Goal: Task Accomplishment & Management: Use online tool/utility

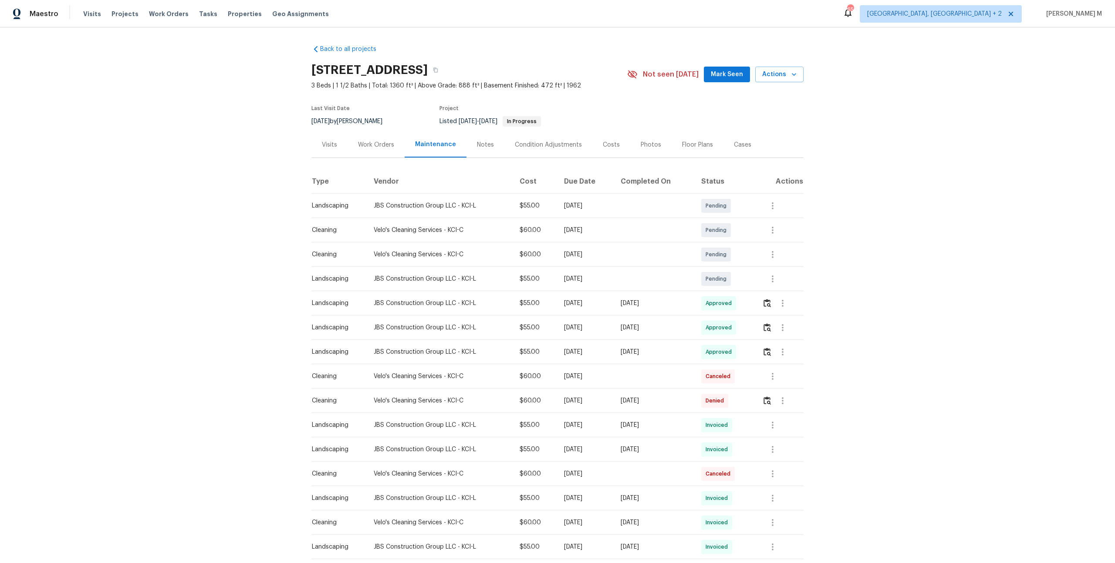
scroll to position [53, 0]
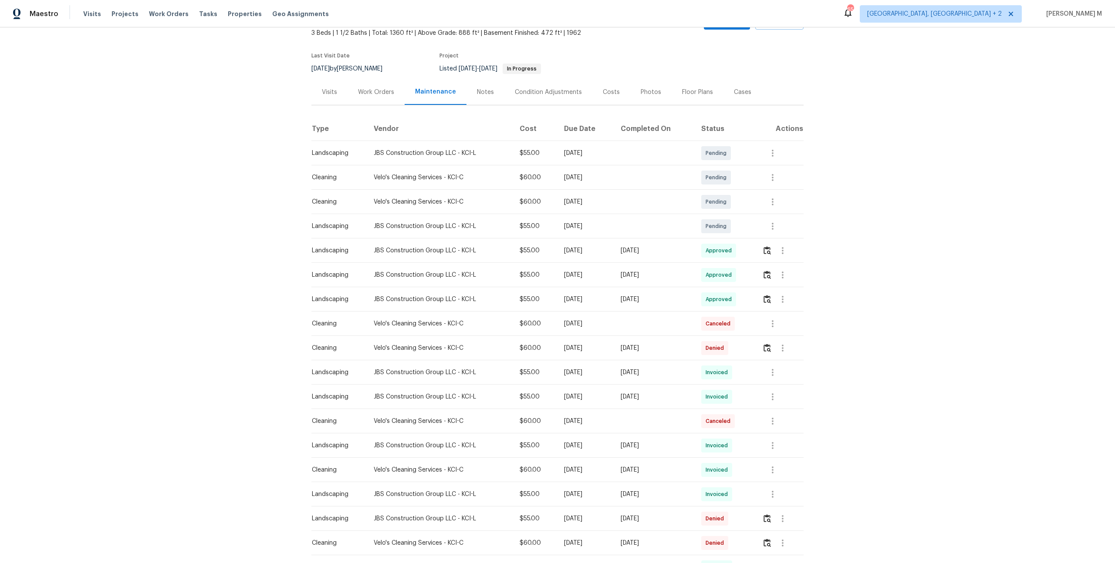
click at [376, 88] on div "Work Orders" at bounding box center [376, 92] width 36 height 9
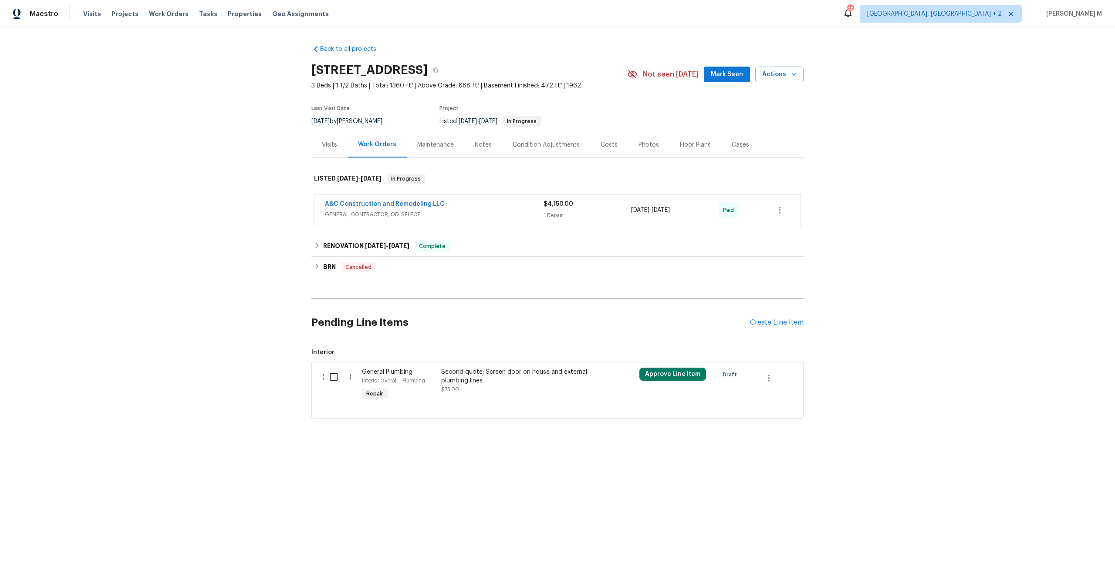
click at [363, 210] on span "GENERAL_CONTRACTOR, OD_SELECT" at bounding box center [434, 214] width 219 height 9
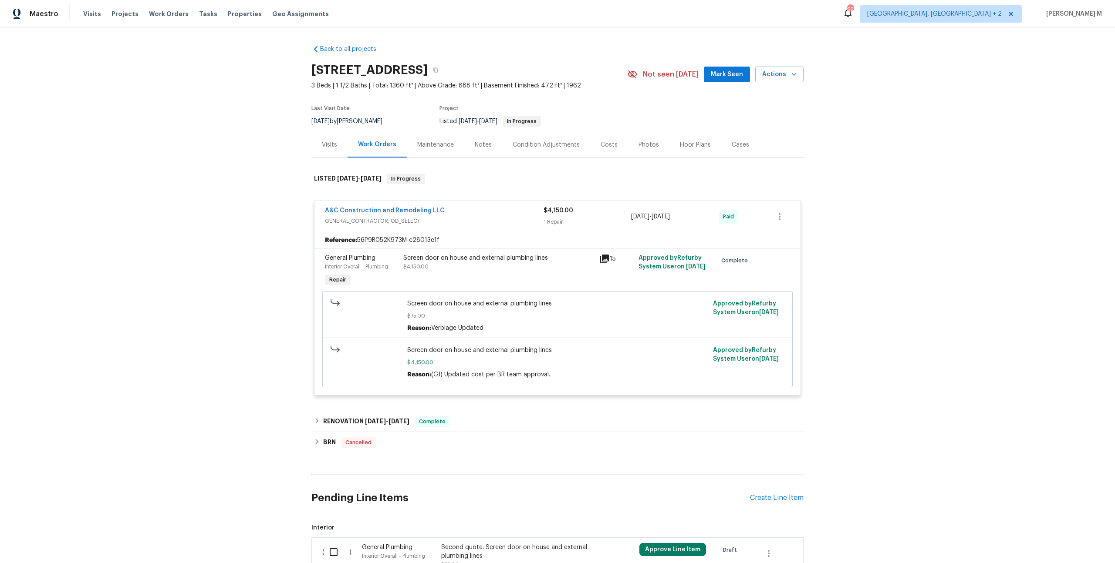
click at [410, 132] on div "Maintenance" at bounding box center [435, 145] width 57 height 26
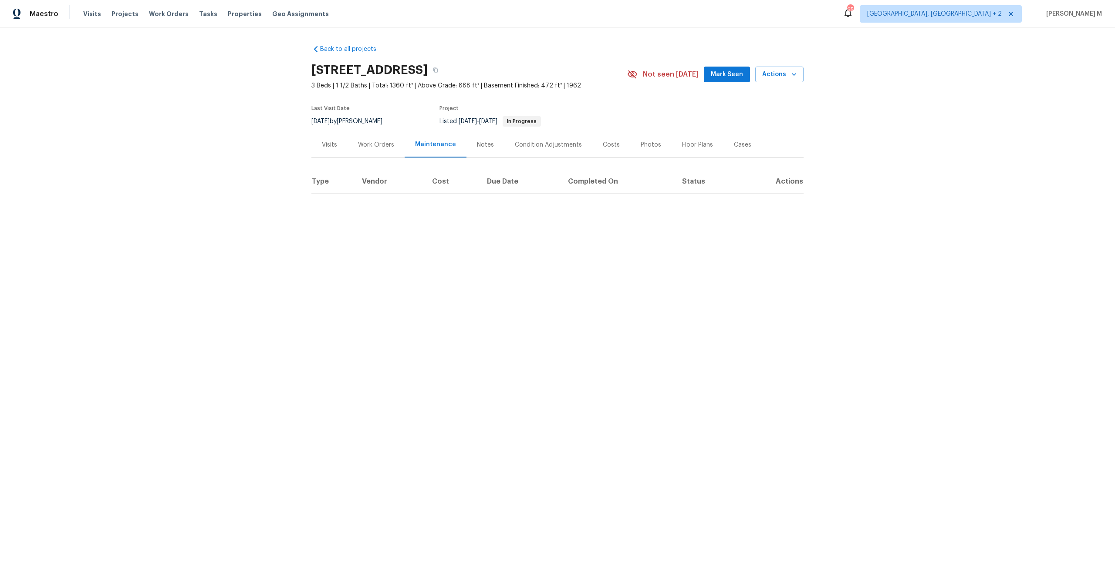
click at [322, 145] on div "Visits" at bounding box center [329, 145] width 36 height 26
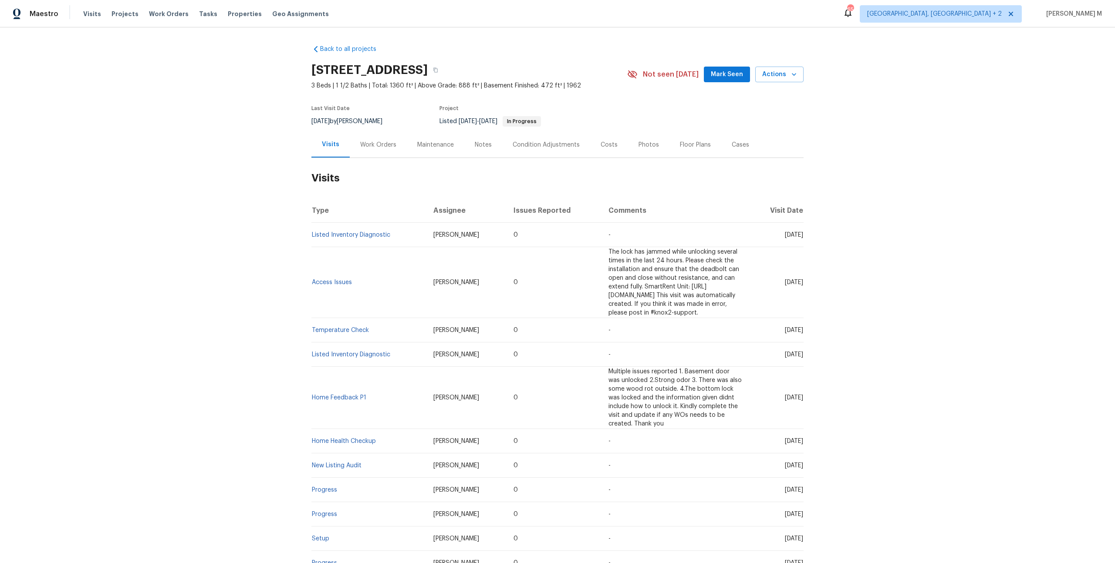
click at [362, 145] on div "Work Orders" at bounding box center [378, 145] width 36 height 9
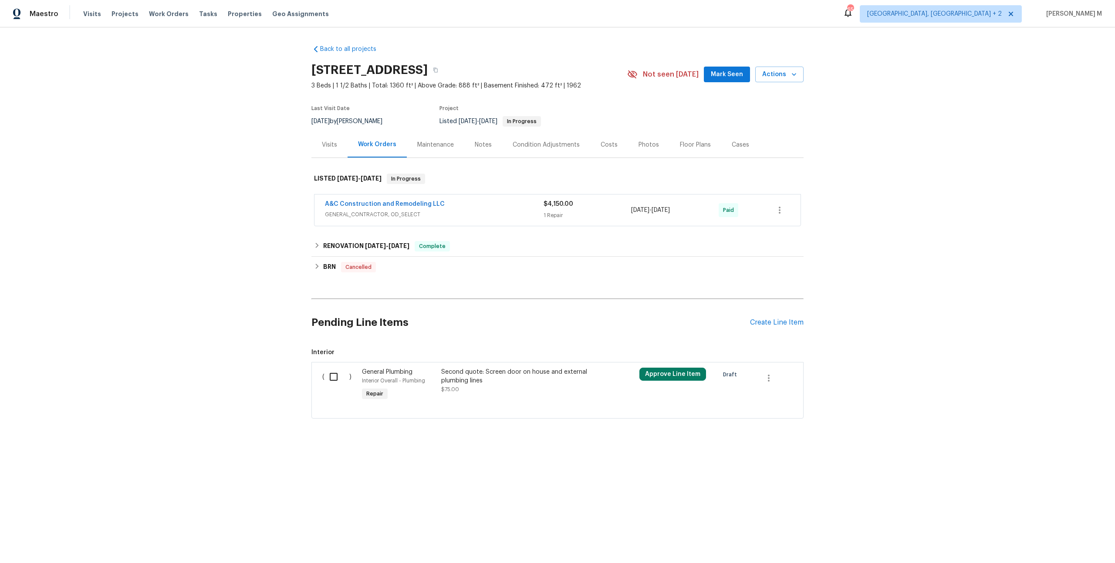
click at [331, 148] on div "Visits" at bounding box center [329, 145] width 36 height 26
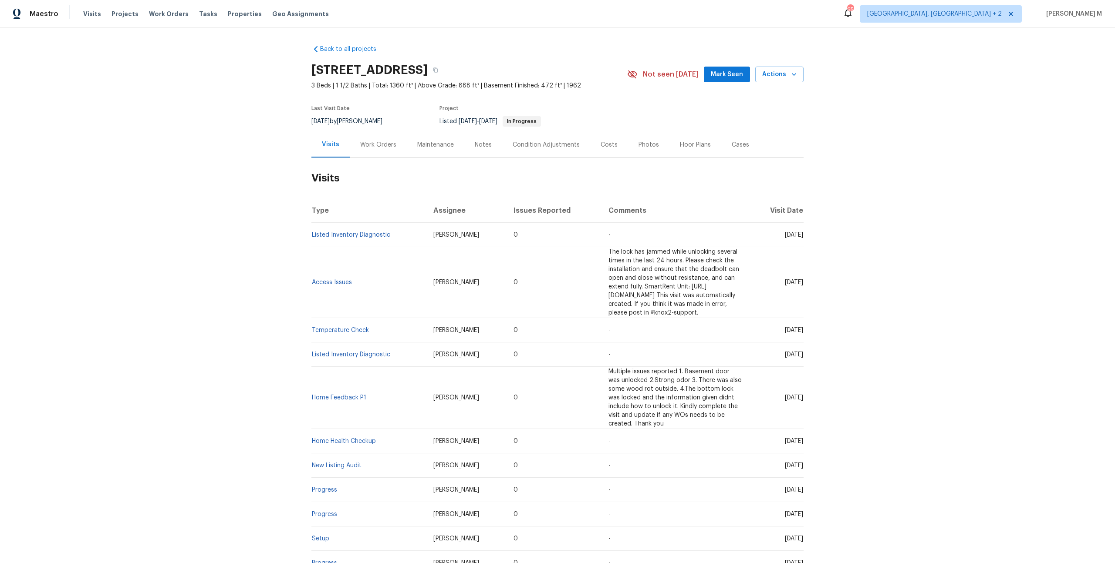
click at [438, 144] on div "Maintenance" at bounding box center [435, 145] width 37 height 9
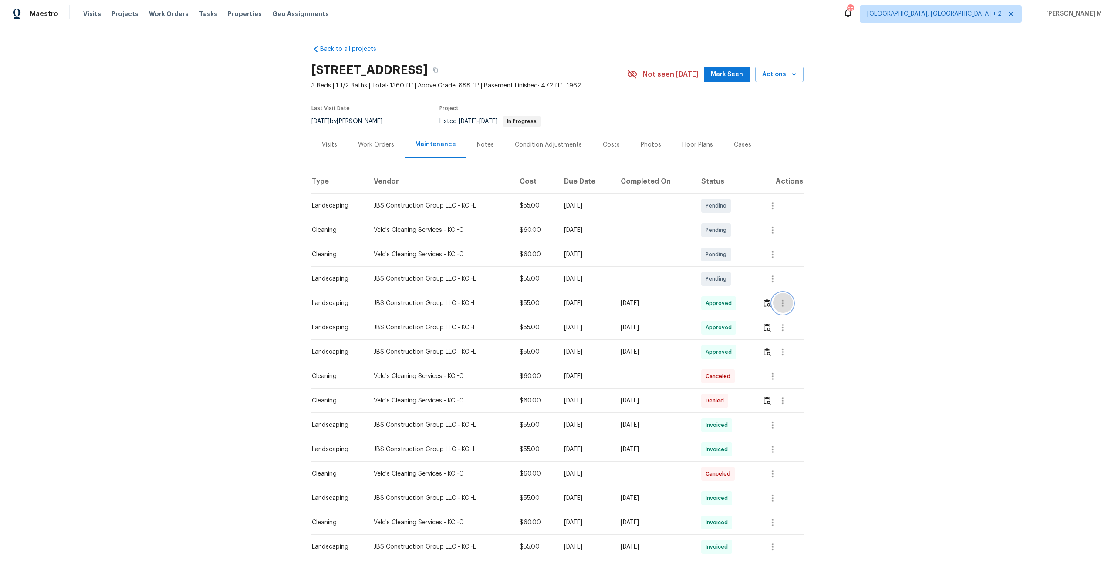
click at [788, 304] on icon "button" at bounding box center [782, 303] width 10 height 10
click at [794, 304] on li "Message vendor" at bounding box center [804, 299] width 61 height 14
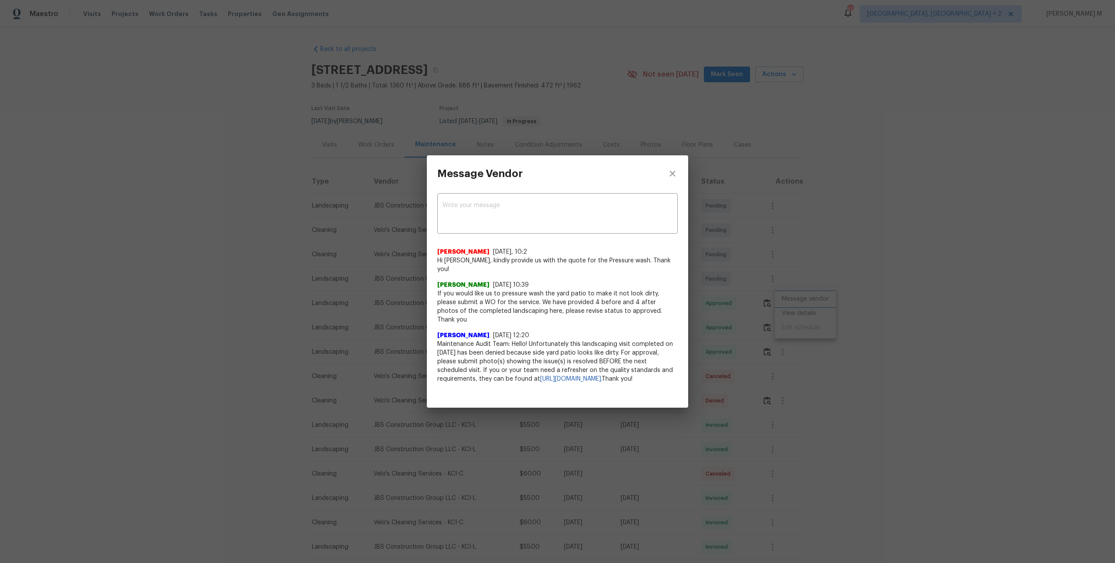
click at [852, 339] on div "Message Vendor x ​ Akshaya Narayanan 7/3/25, 10:2 Hi Kevin Polley, kindly provi…" at bounding box center [557, 281] width 1115 height 563
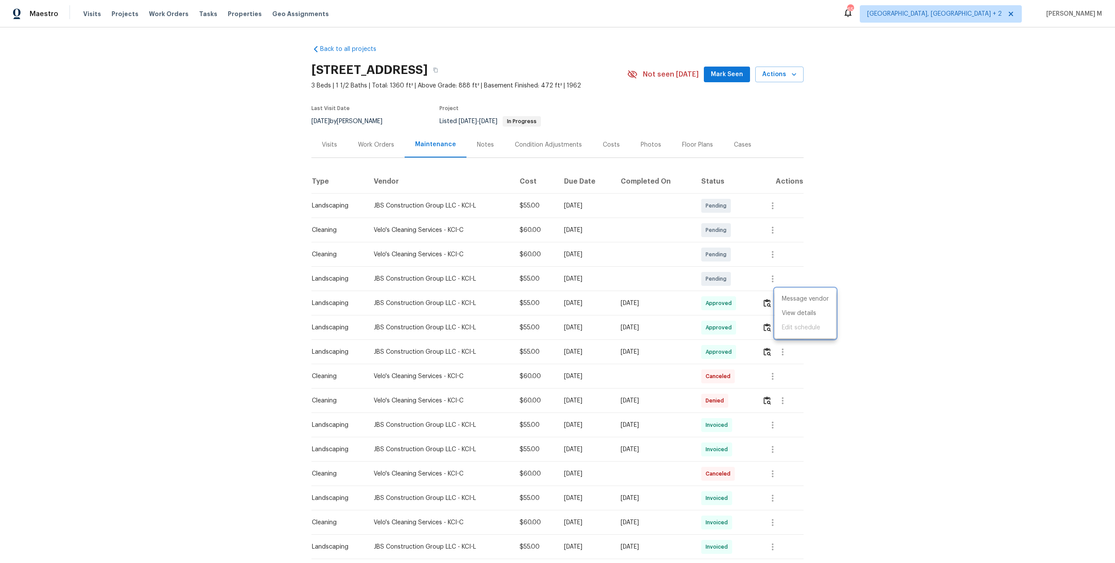
click at [768, 391] on div at bounding box center [557, 281] width 1115 height 563
click at [788, 354] on button "button" at bounding box center [782, 352] width 21 height 21
click at [788, 350] on li "Message vendor" at bounding box center [804, 348] width 61 height 14
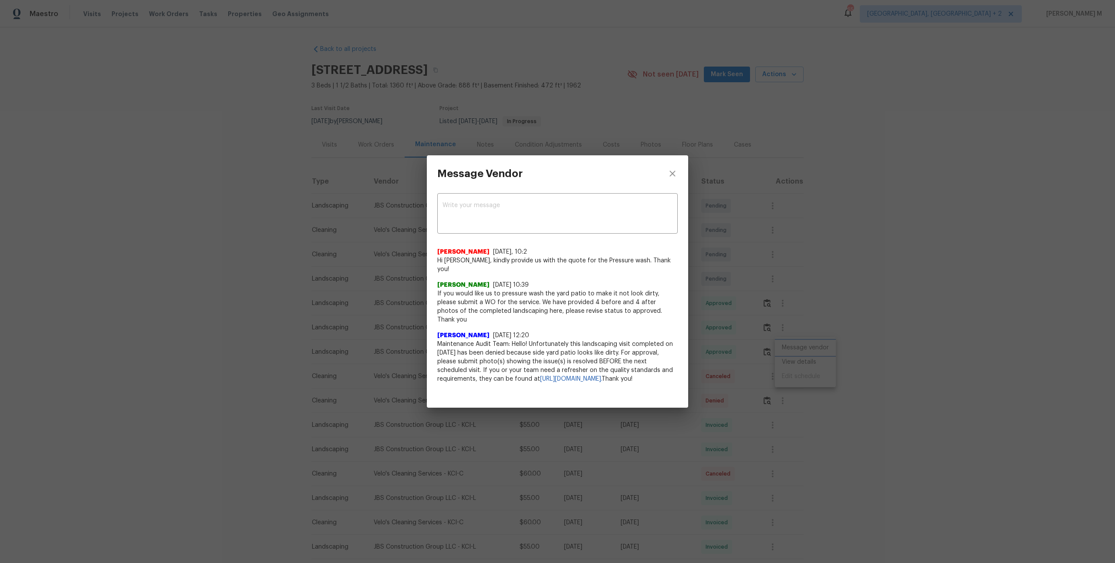
click at [780, 309] on div "Message Vendor x ​ Akshaya Narayanan 7/3/25, 10:2 Hi Kevin Polley, kindly provi…" at bounding box center [557, 281] width 1115 height 563
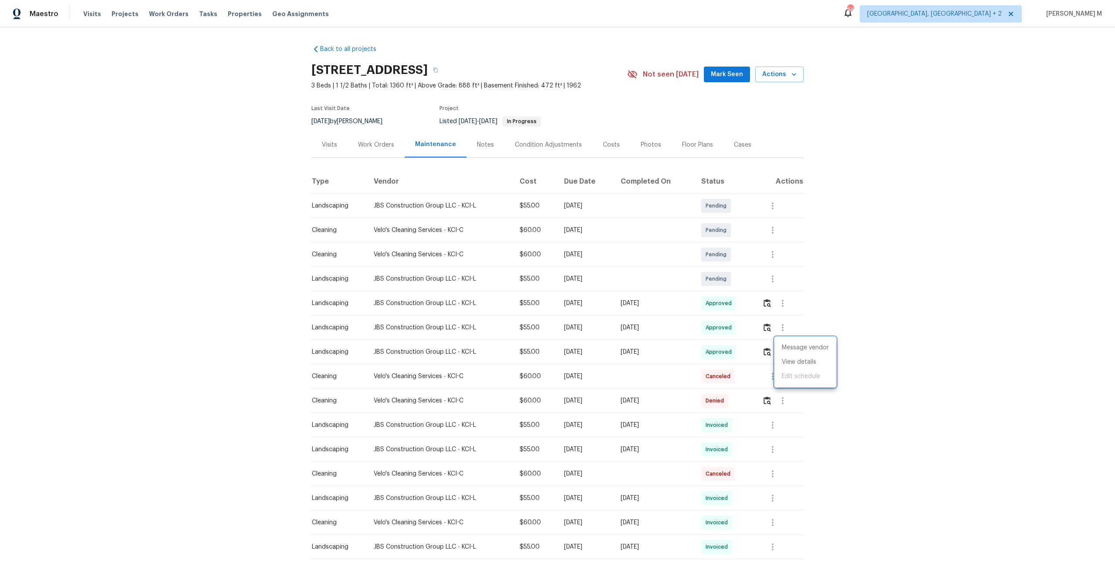
click at [456, 265] on div at bounding box center [557, 281] width 1115 height 563
click at [785, 329] on button "button" at bounding box center [782, 327] width 21 height 21
click at [791, 327] on li "Message vendor" at bounding box center [804, 324] width 61 height 14
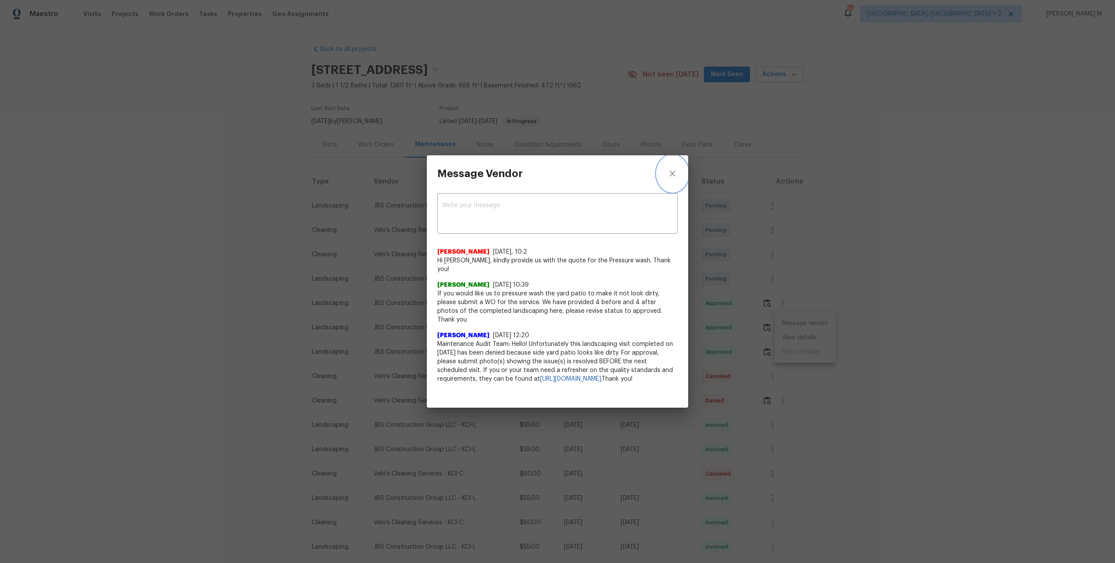
click at [668, 178] on icon "close" at bounding box center [672, 173] width 10 height 10
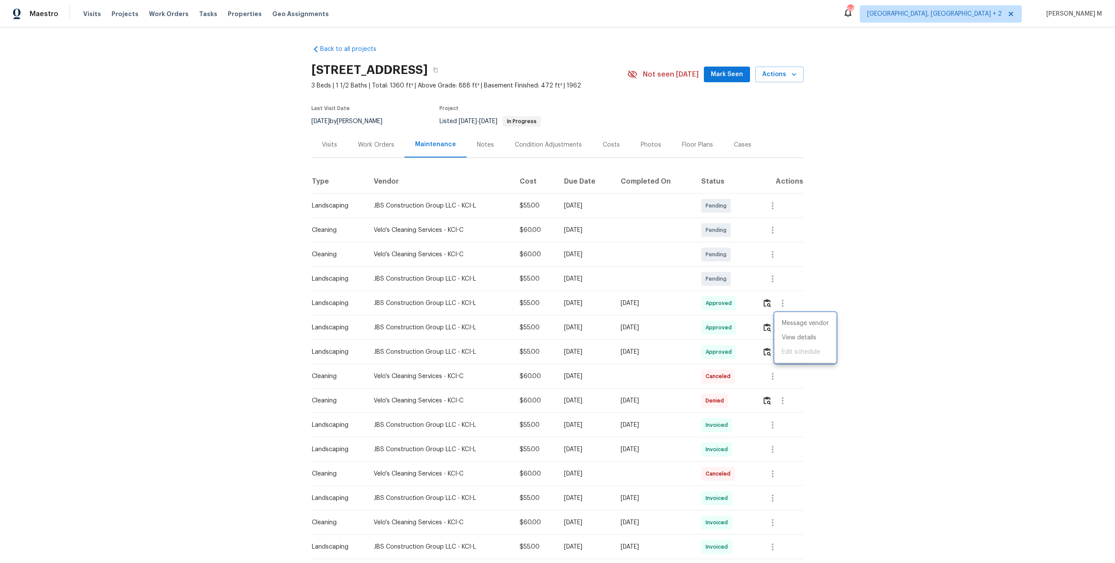
click at [785, 283] on div at bounding box center [557, 281] width 1115 height 563
click at [780, 293] on button "button" at bounding box center [782, 303] width 21 height 21
click at [780, 292] on li "Message vendor" at bounding box center [804, 299] width 61 height 14
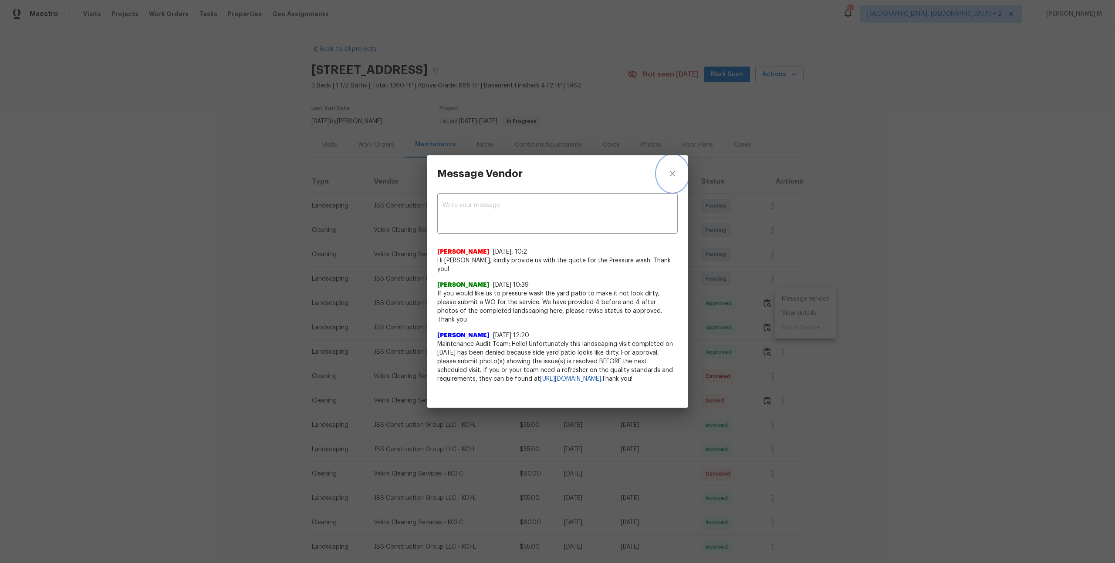
click at [672, 179] on icon "close" at bounding box center [672, 173] width 10 height 10
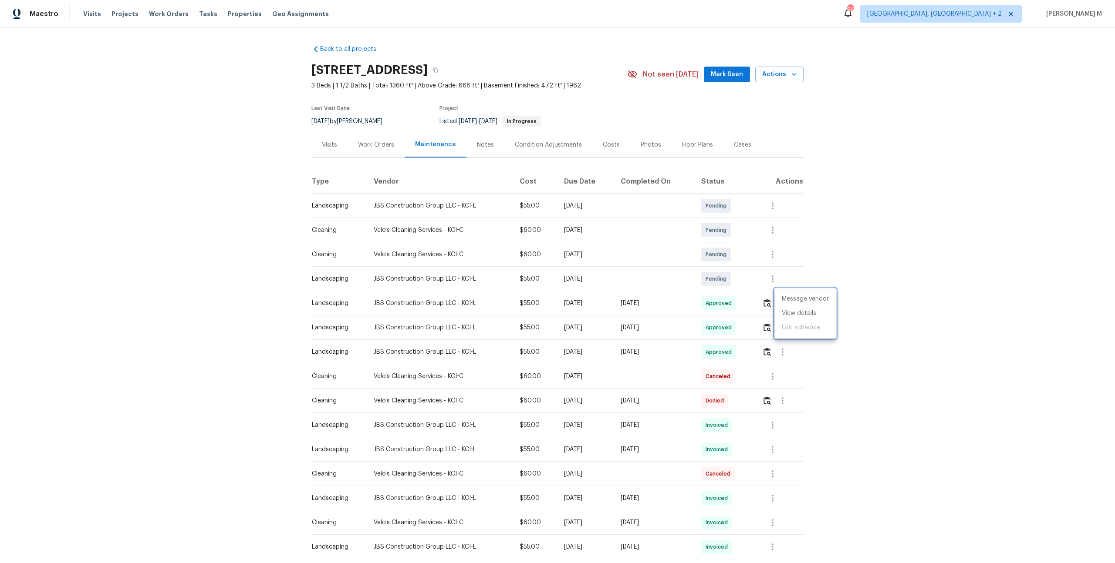
click at [769, 343] on div at bounding box center [557, 281] width 1115 height 563
click at [783, 350] on icon "button" at bounding box center [782, 352] width 2 height 7
click at [798, 356] on li "View details" at bounding box center [804, 362] width 61 height 14
click at [787, 346] on li "Message vendor" at bounding box center [804, 348] width 61 height 14
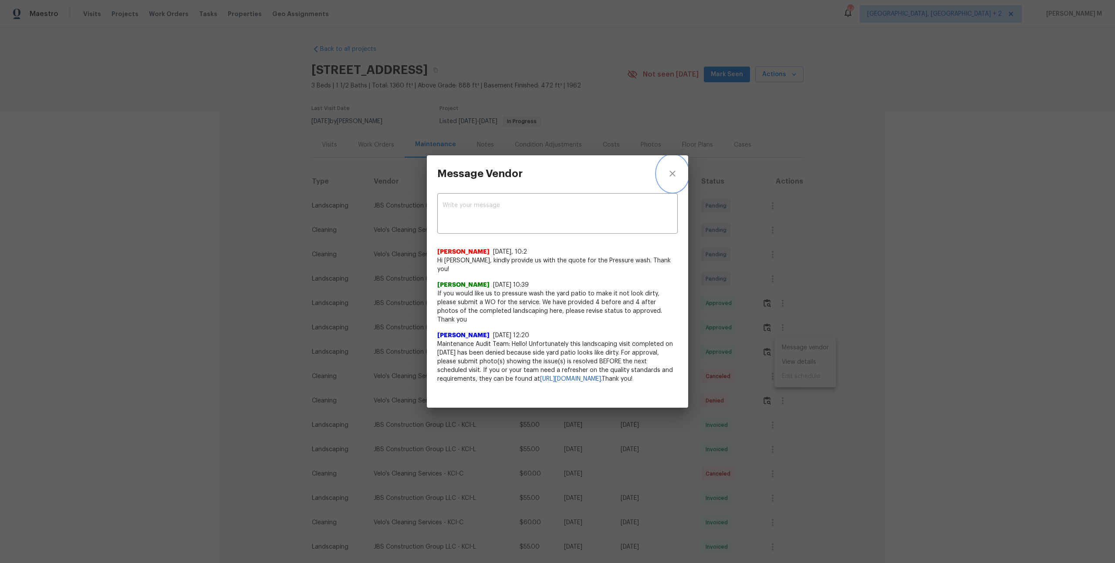
click at [671, 176] on icon "close" at bounding box center [672, 173] width 10 height 10
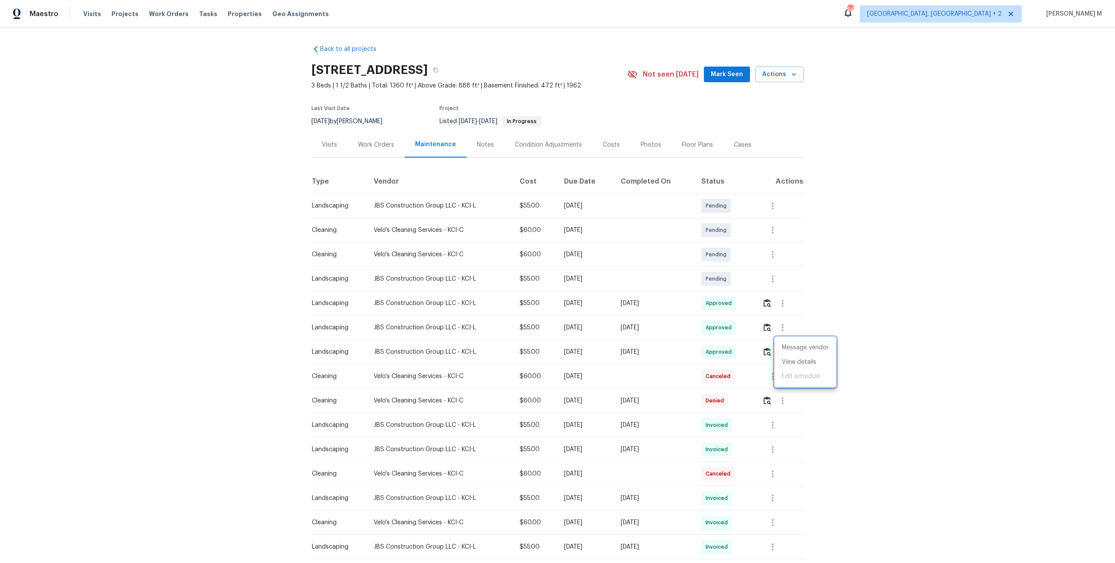
click at [840, 250] on div at bounding box center [557, 281] width 1115 height 563
click at [840, 250] on div "Message vendor View details Edit schedule" at bounding box center [557, 281] width 1115 height 563
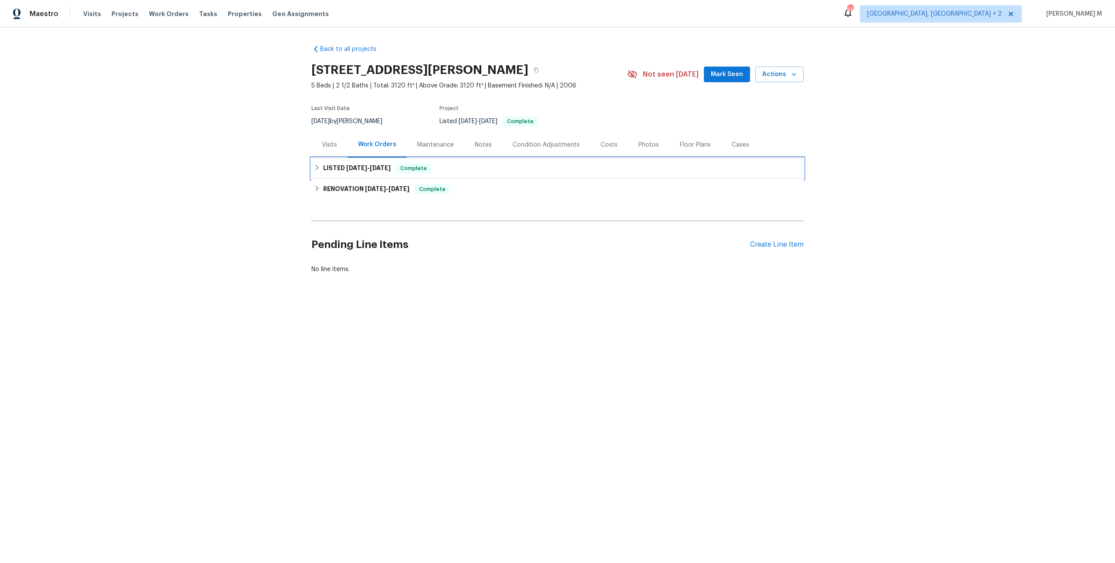
click at [337, 158] on div "LISTED 8/2/25 - 8/4/25 Complete" at bounding box center [557, 168] width 492 height 21
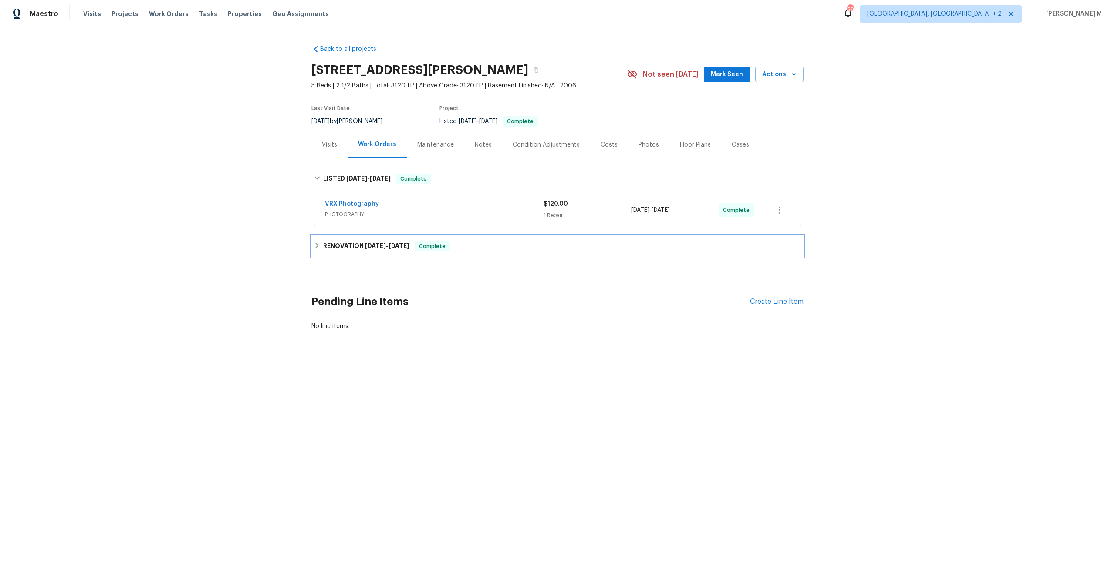
click at [337, 236] on div "RENOVATION 7/25/25 - 7/31/25 Complete" at bounding box center [557, 246] width 492 height 21
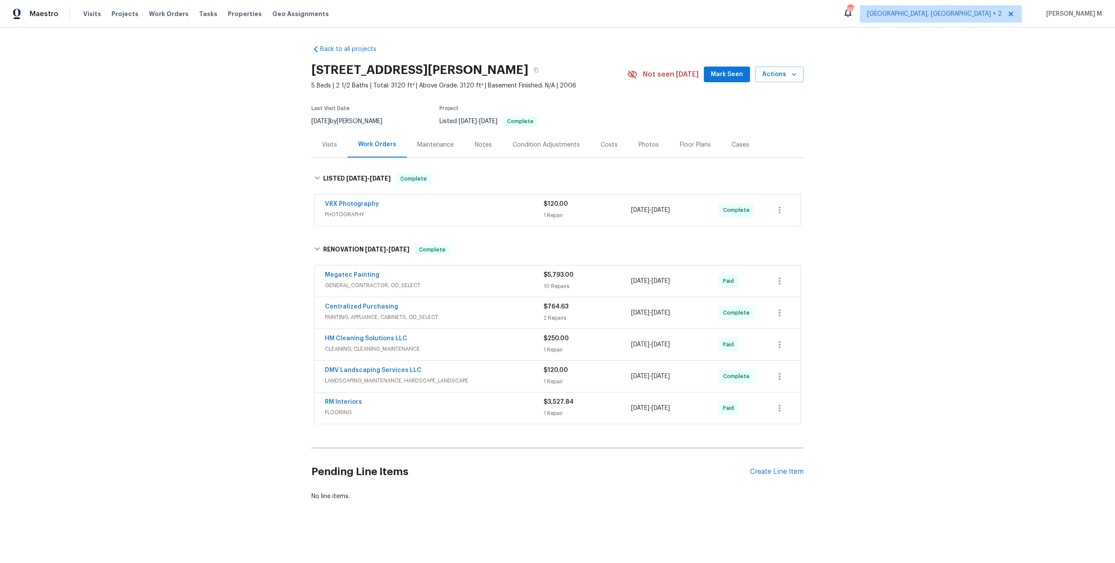
click at [348, 377] on span "LANDSCAPING_MAINTENANCE, HARDSCAPE_LANDSCAPE" at bounding box center [434, 381] width 219 height 9
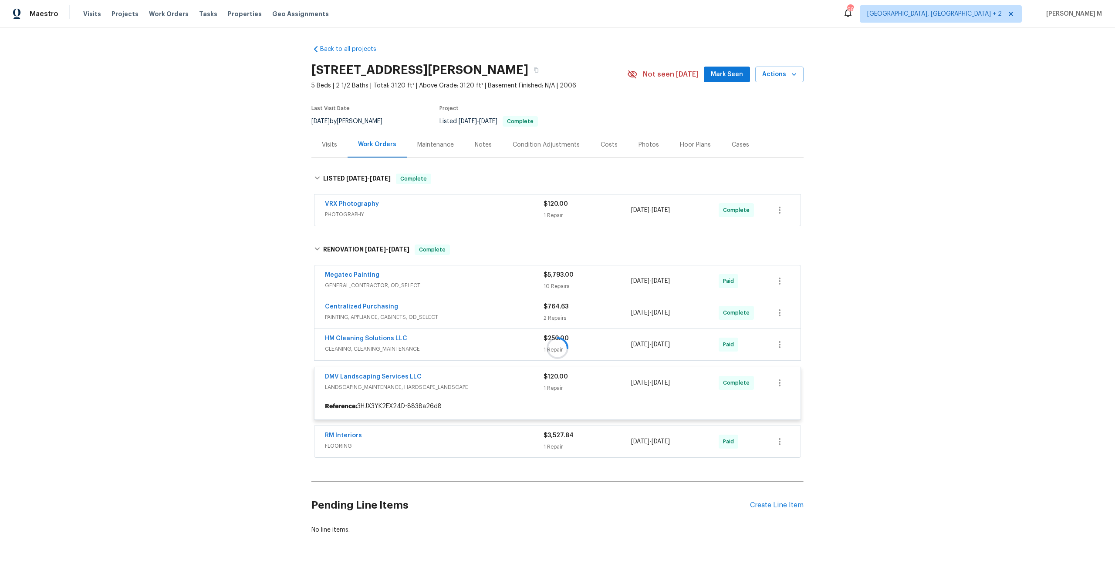
click at [424, 142] on div "Maintenance" at bounding box center [435, 145] width 37 height 9
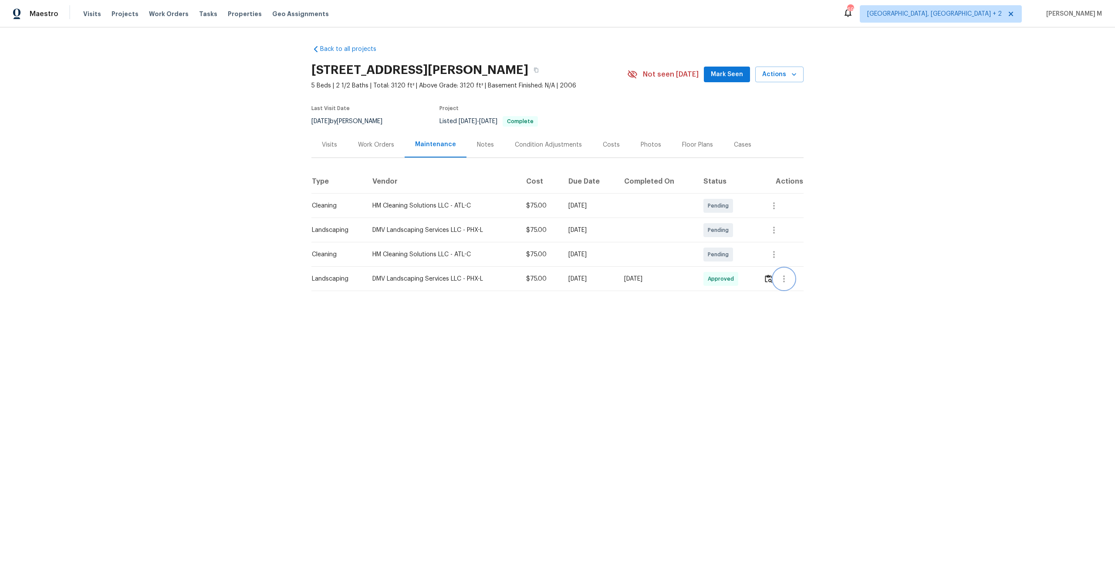
click at [779, 276] on button "button" at bounding box center [783, 279] width 21 height 21
click at [782, 276] on li "Message vendor" at bounding box center [805, 275] width 61 height 14
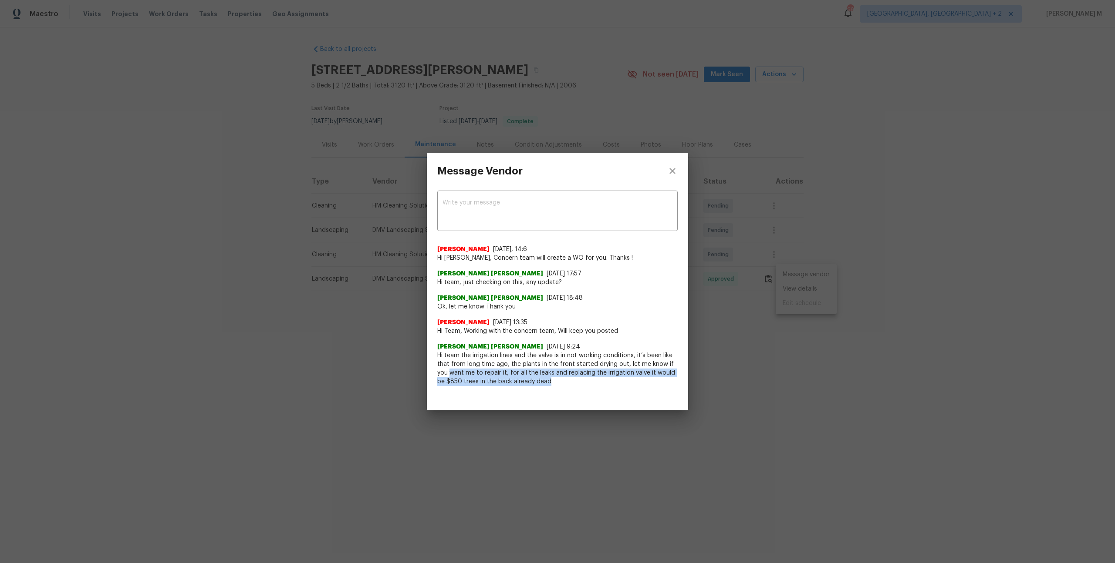
drag, startPoint x: 431, startPoint y: 372, endPoint x: 650, endPoint y: 380, distance: 220.0
click at [650, 380] on div "x ​ Nirosha Banu 8/14/25, 14:6 Hi David, Concern team will create a WO for you.…" at bounding box center [557, 292] width 261 height 207
copy span "want me to repair it, for all the leaks and replacing the irrigation valve it w…"
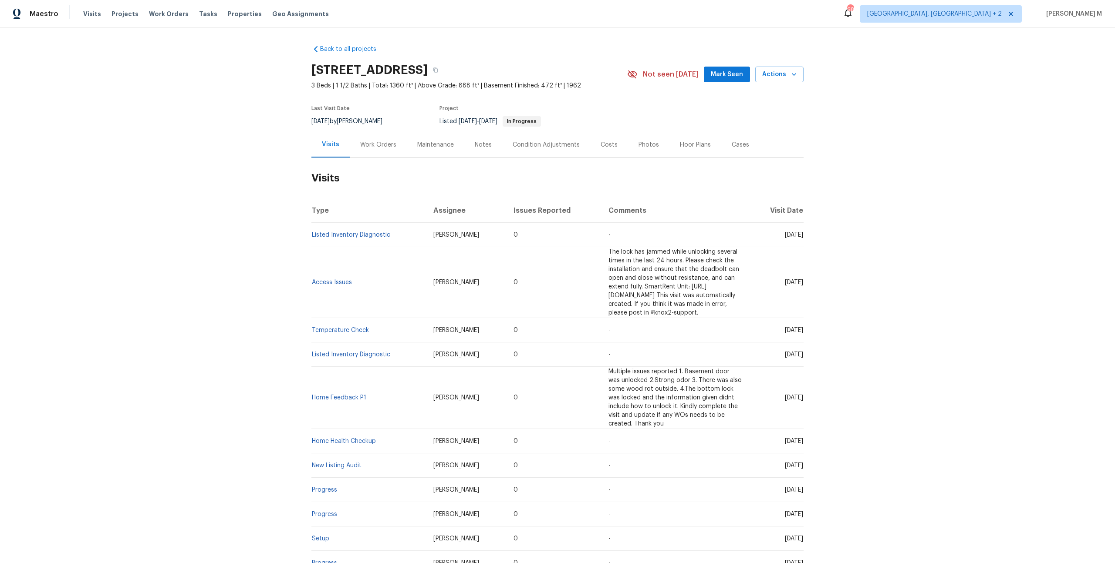
click at [391, 141] on div "Work Orders" at bounding box center [378, 145] width 36 height 9
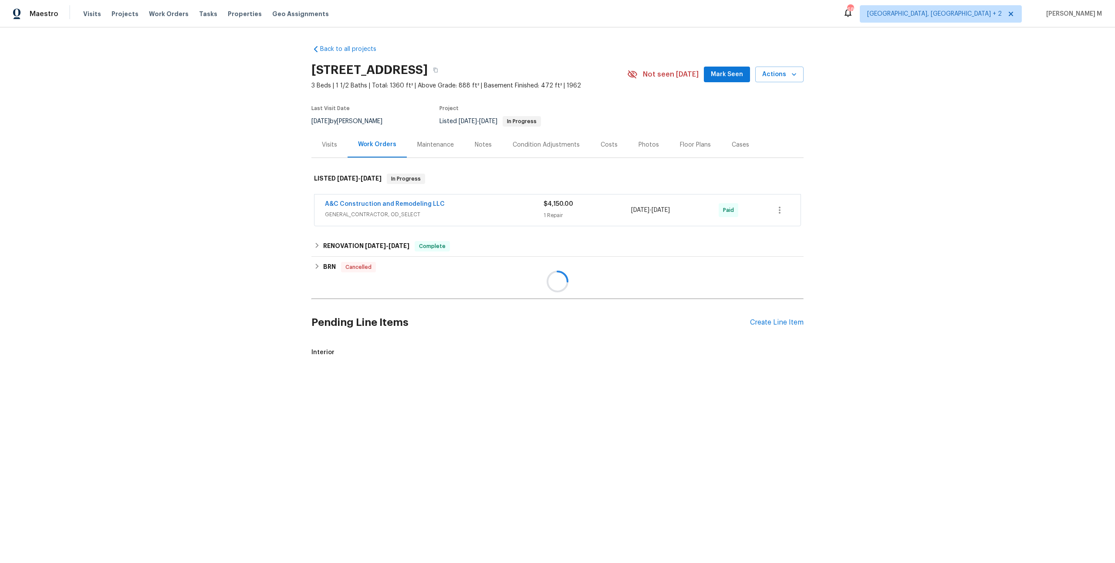
click at [391, 204] on div at bounding box center [557, 281] width 1115 height 563
click at [388, 216] on div "A&C Construction and Remodeling LLC GENERAL_CONTRACTOR, OD_SELECT $4,150.00 1 R…" at bounding box center [557, 210] width 486 height 31
click at [386, 215] on div "A&C Construction and Remodeling LLC GENERAL_CONTRACTOR, OD_SELECT" at bounding box center [434, 210] width 219 height 21
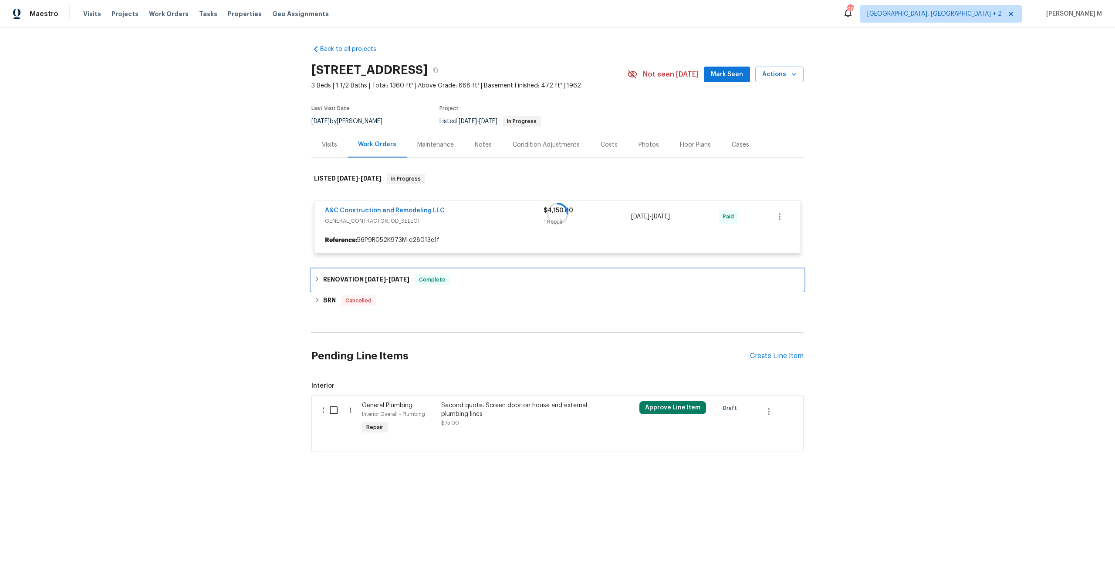
click at [369, 276] on span "4/28/25" at bounding box center [375, 279] width 21 height 6
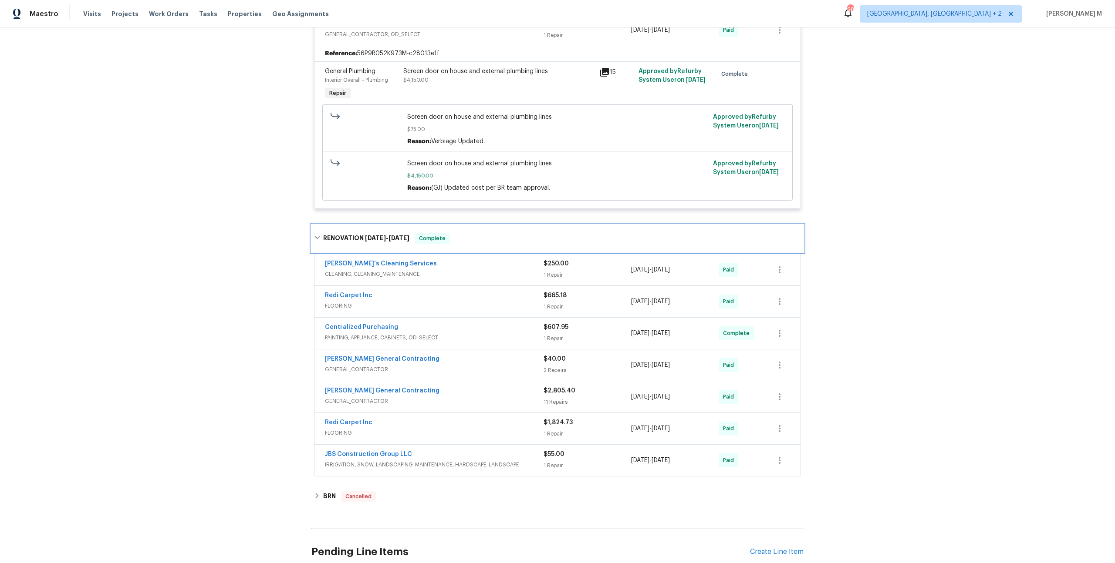
scroll to position [188, 0]
click at [519, 76] on div "Screen door on house and external plumbing lines $4,150.00" at bounding box center [498, 74] width 191 height 17
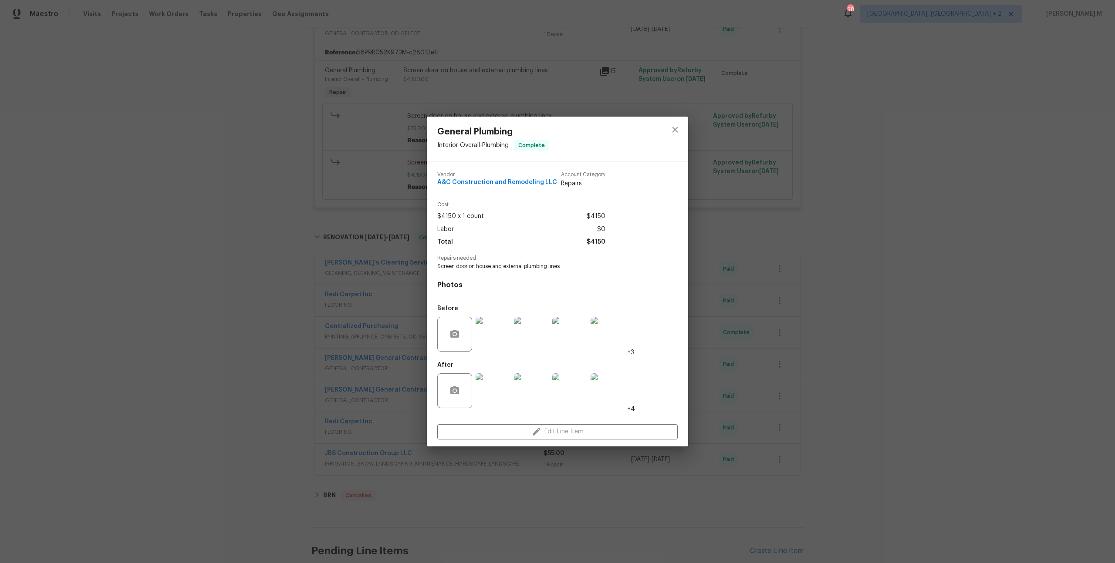
click at [746, 338] on div "General Plumbing Interior Overall - Plumbing Complete Vendor A&C Construction a…" at bounding box center [557, 281] width 1115 height 563
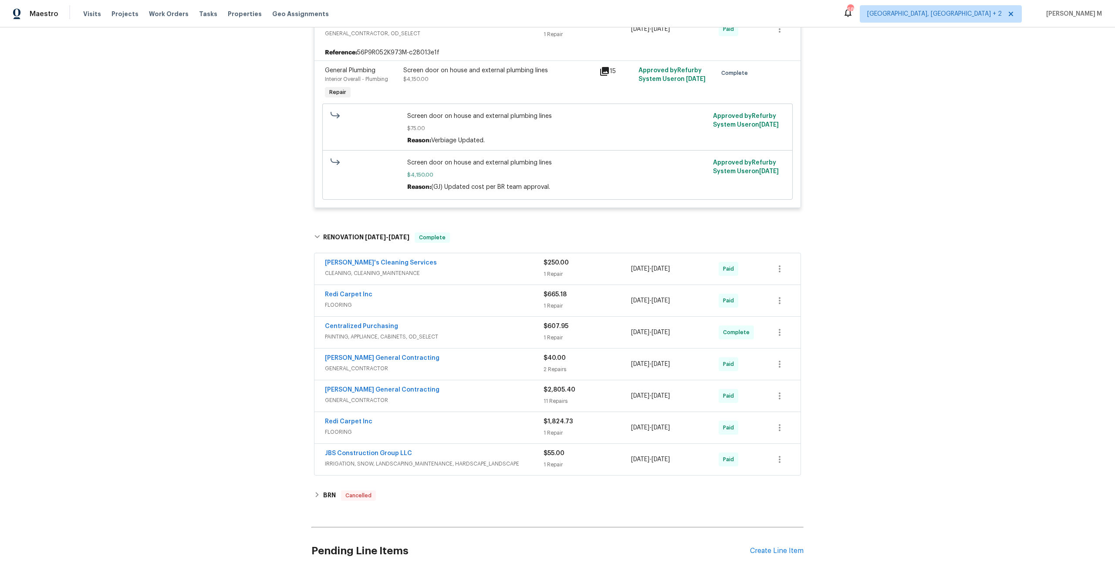
click at [371, 269] on span "CLEANING, CLEANING_MAINTENANCE" at bounding box center [434, 273] width 219 height 9
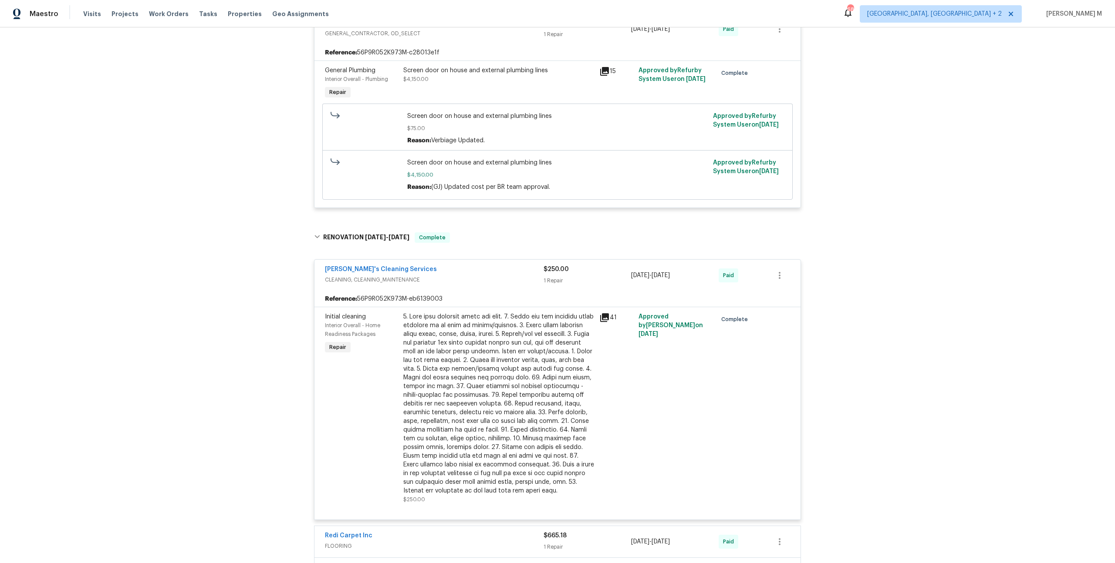
click at [535, 329] on div at bounding box center [498, 404] width 191 height 183
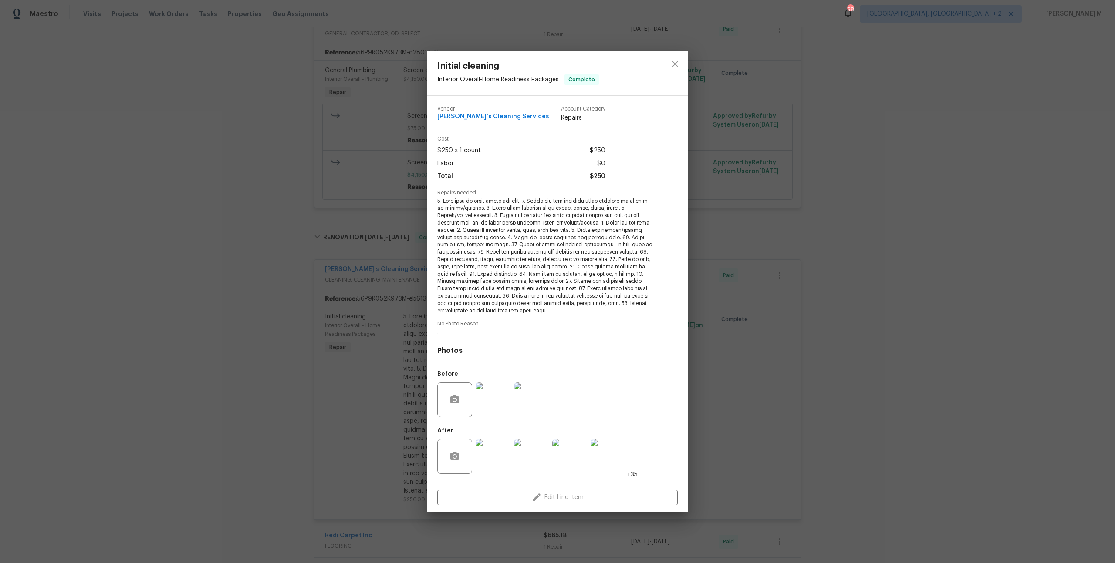
click at [626, 462] on div at bounding box center [608, 456] width 38 height 45
click at [503, 401] on img at bounding box center [492, 400] width 35 height 35
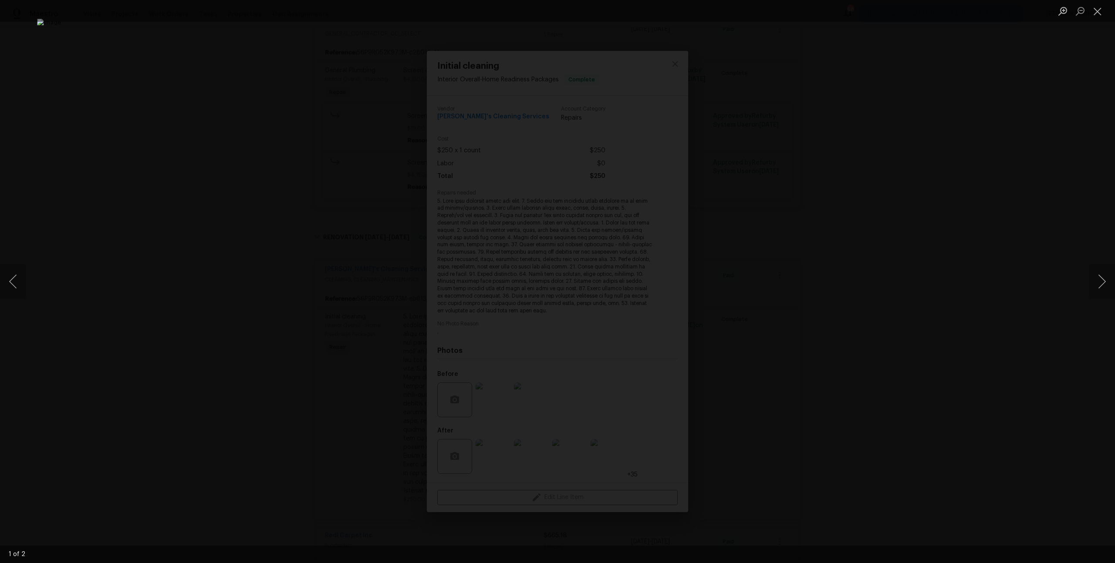
click at [864, 337] on div "Lightbox" at bounding box center [557, 281] width 1115 height 563
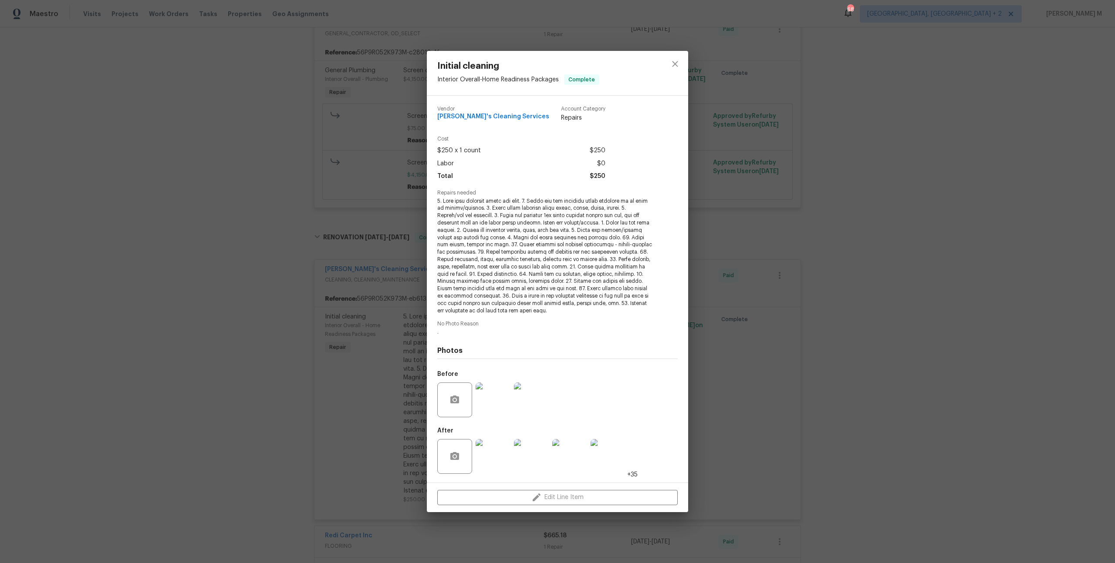
click at [777, 347] on div "Initial cleaning Interior Overall - Home Readiness Packages Complete Vendor Vel…" at bounding box center [557, 281] width 1115 height 563
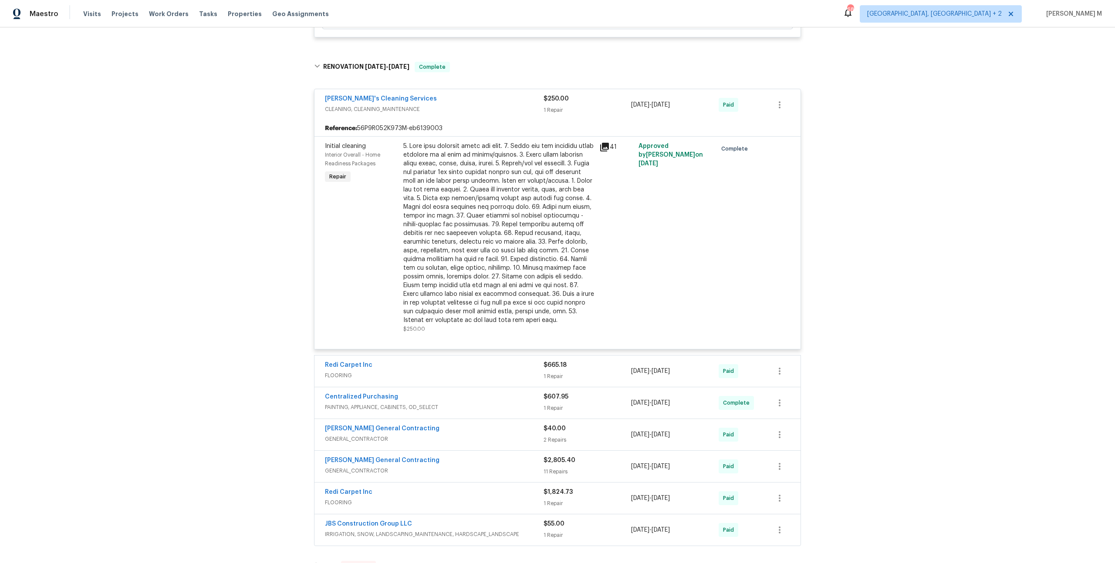
scroll to position [366, 0]
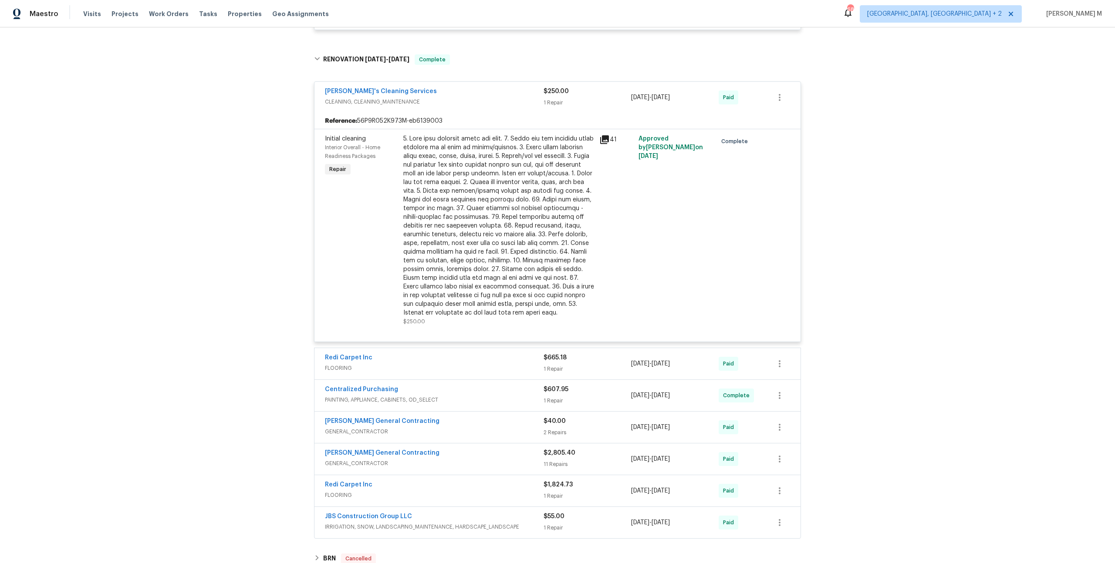
click at [341, 364] on span "FLOORING" at bounding box center [434, 368] width 219 height 9
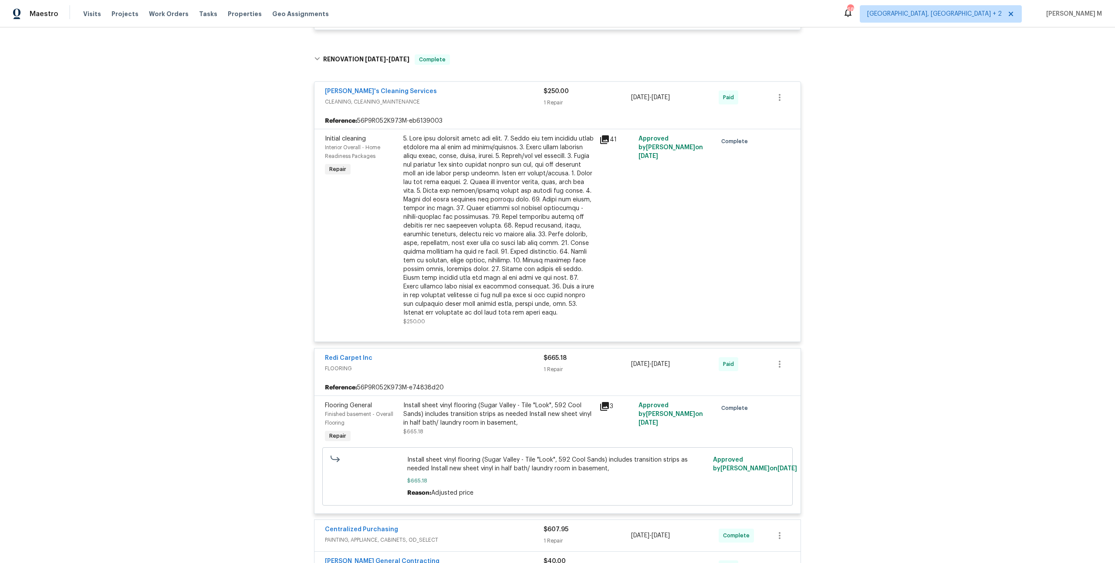
click at [598, 399] on div "3" at bounding box center [615, 423] width 39 height 49
click at [546, 401] on div "Install sheet vinyl flooring (Sugar Valley - Tile "Look", 592 Cool Sands) inclu…" at bounding box center [498, 414] width 191 height 26
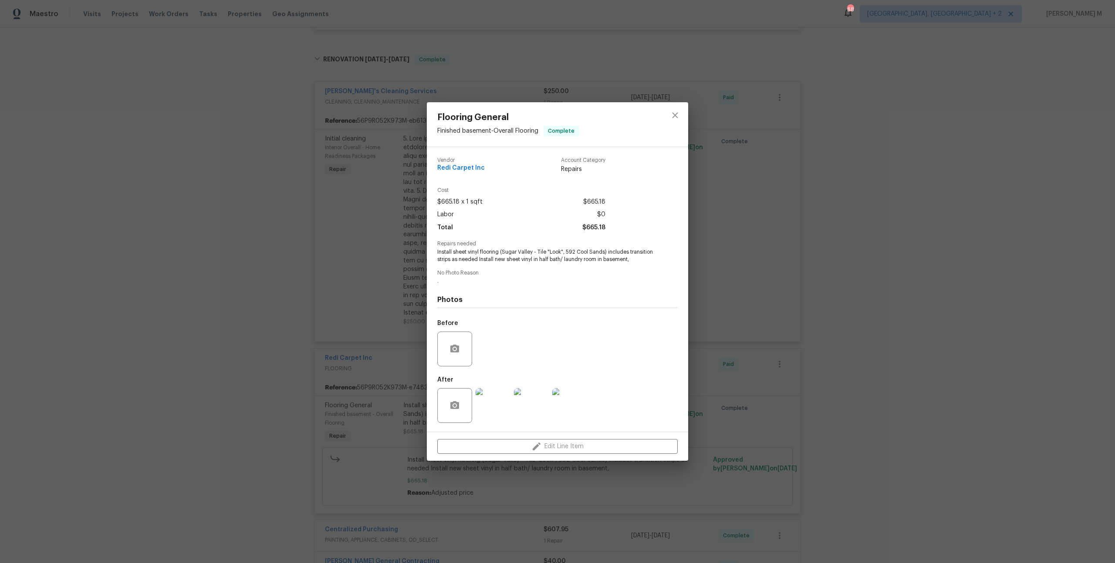
click at [489, 393] on img at bounding box center [492, 405] width 35 height 35
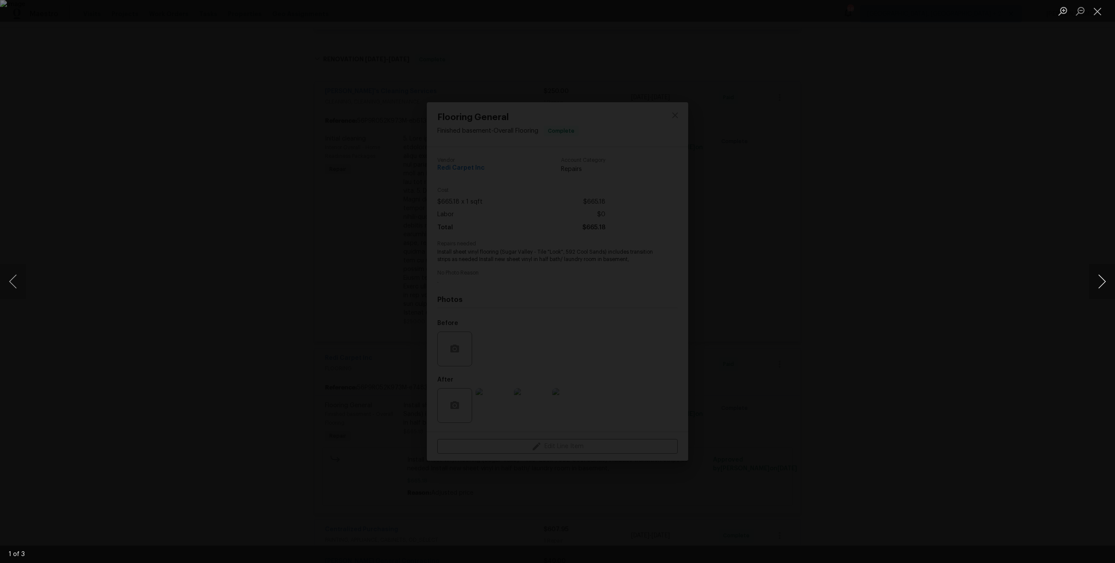
click at [1103, 279] on button "Next image" at bounding box center [1101, 281] width 26 height 35
click at [896, 306] on div "Lightbox" at bounding box center [557, 281] width 1115 height 563
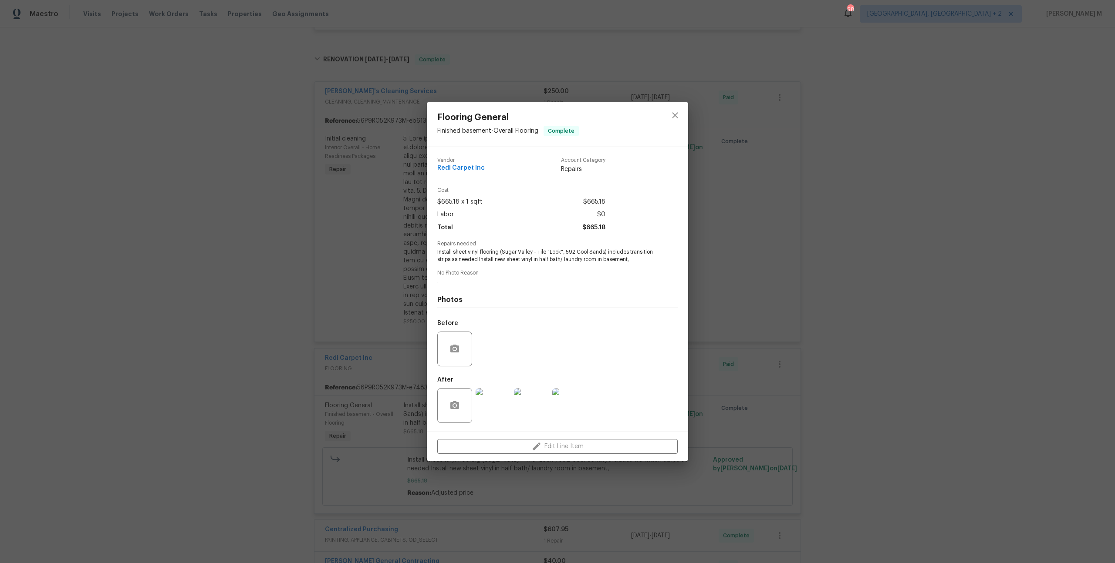
click at [896, 306] on div "Lightbox" at bounding box center [557, 281] width 1115 height 563
click at [896, 306] on div "Flooring General Finished basement - Overall Flooring Complete Vendor Redi Carp…" at bounding box center [557, 281] width 1115 height 563
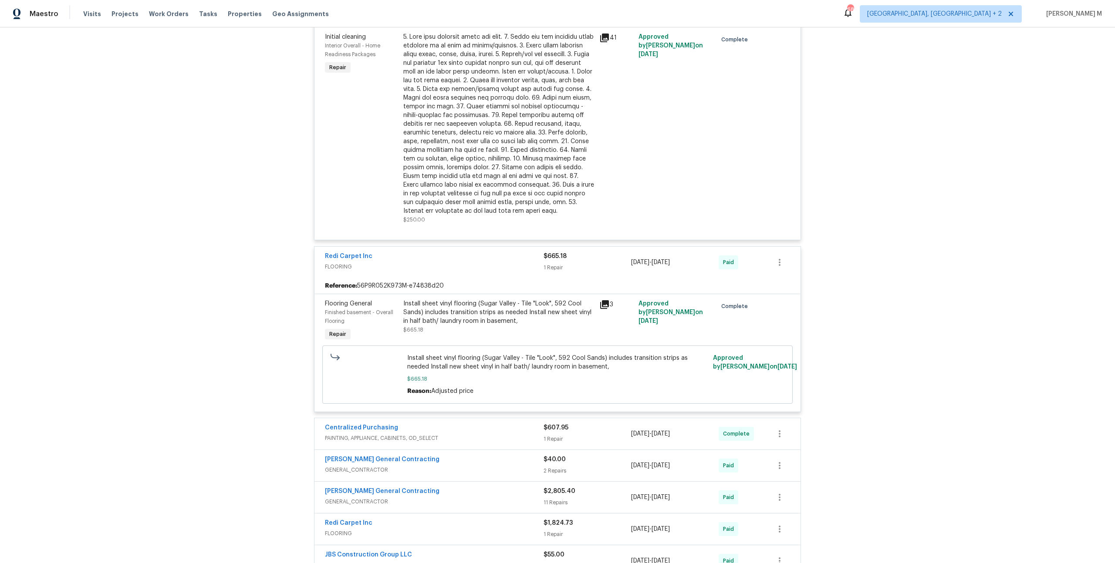
scroll to position [467, 0]
click at [352, 424] on div "Centralized Purchasing PAINTING, APPLIANCE, CABINETS, OD_SELECT" at bounding box center [434, 434] width 219 height 21
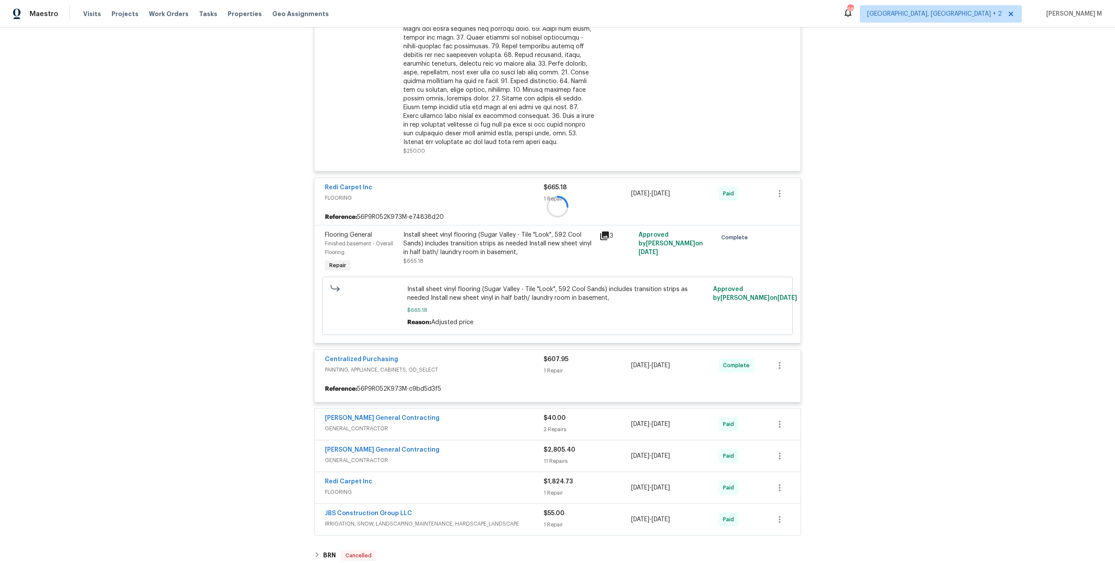
scroll to position [545, 0]
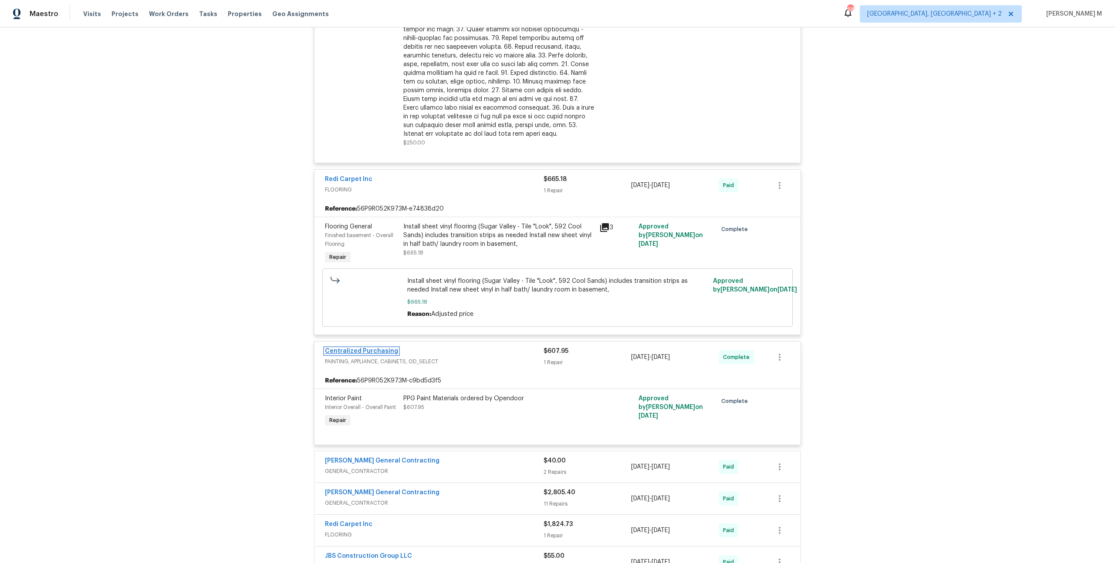
click at [380, 348] on link "Centralized Purchasing" at bounding box center [361, 351] width 73 height 6
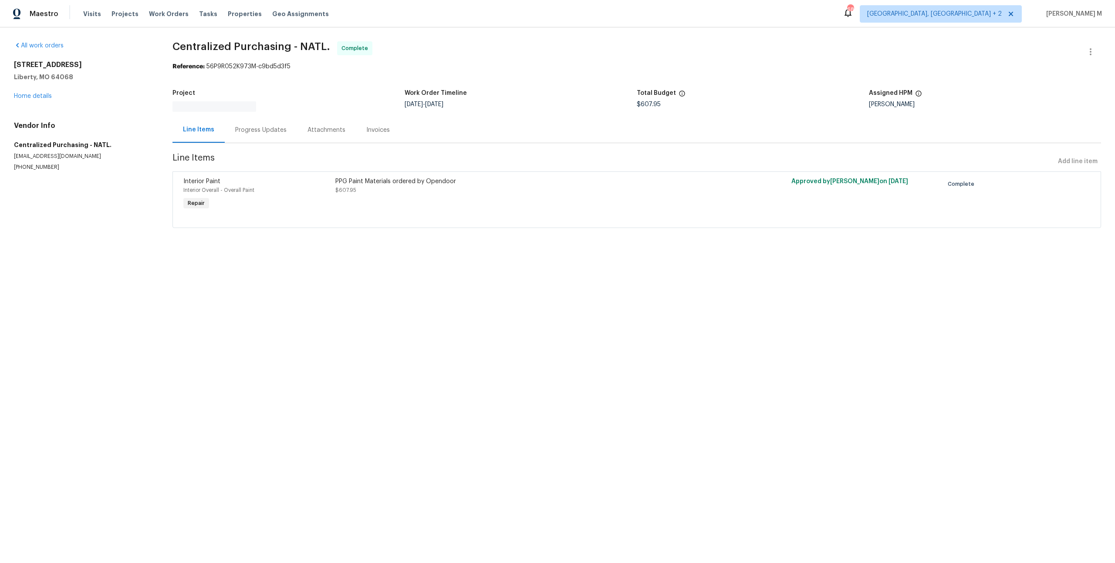
click at [508, 164] on span "Line Items" at bounding box center [613, 162] width 882 height 16
click at [24, 98] on div "17 Main Ct Liberty, MO 64068 Home details" at bounding box center [83, 81] width 138 height 40
click at [30, 90] on div "17 Main Ct Liberty, MO 64068 Home details" at bounding box center [83, 81] width 138 height 40
click at [34, 95] on link "Home details" at bounding box center [33, 96] width 38 height 6
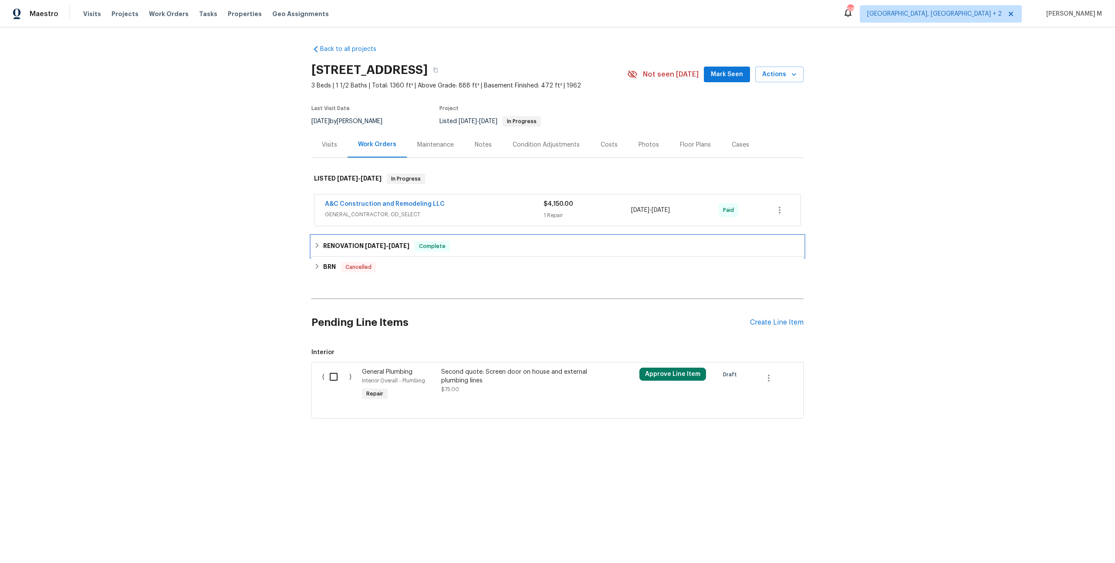
click at [354, 244] on h6 "RENOVATION 4/28/25 - 5/28/25" at bounding box center [366, 246] width 86 height 10
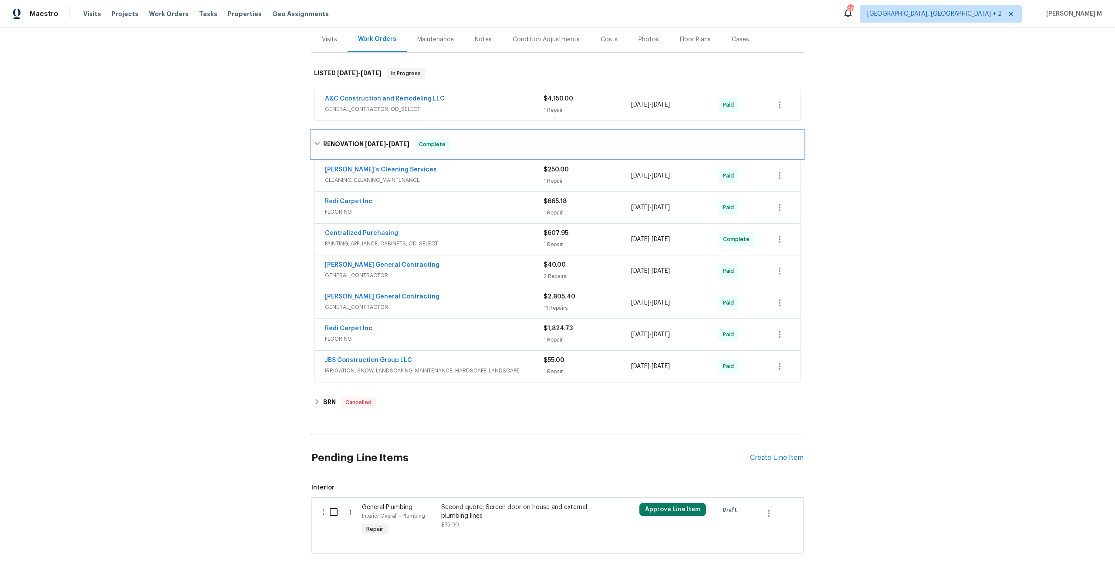
scroll to position [110, 0]
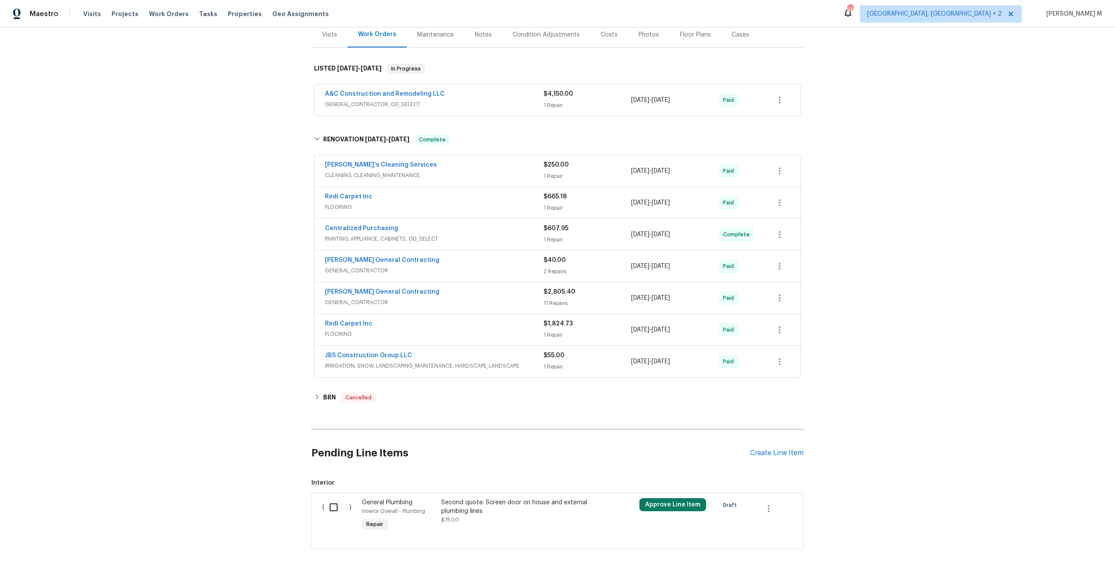
click at [354, 298] on span "GENERAL_CONTRACTOR" at bounding box center [434, 302] width 219 height 9
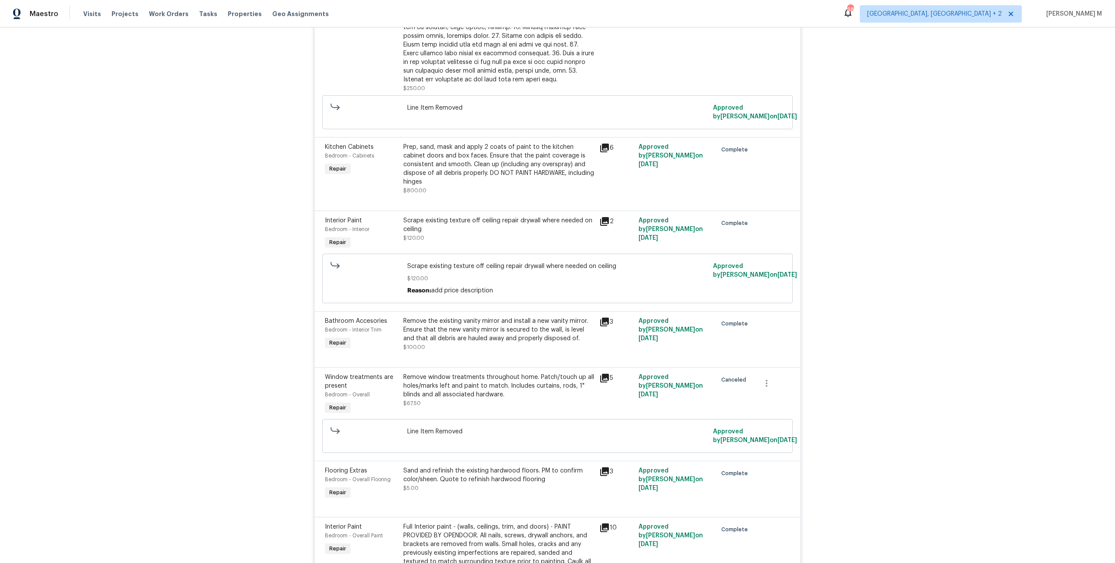
scroll to position [558, 0]
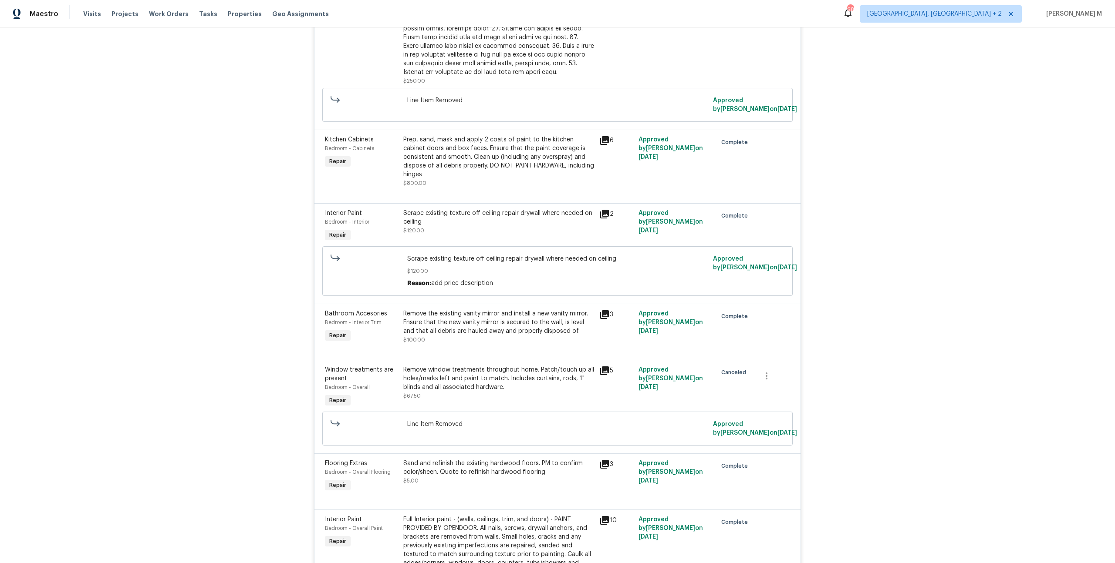
click at [494, 142] on div "Prep, sand, mask and apply 2 coats of paint to the kitchen cabinet doors and bo…" at bounding box center [498, 157] width 191 height 44
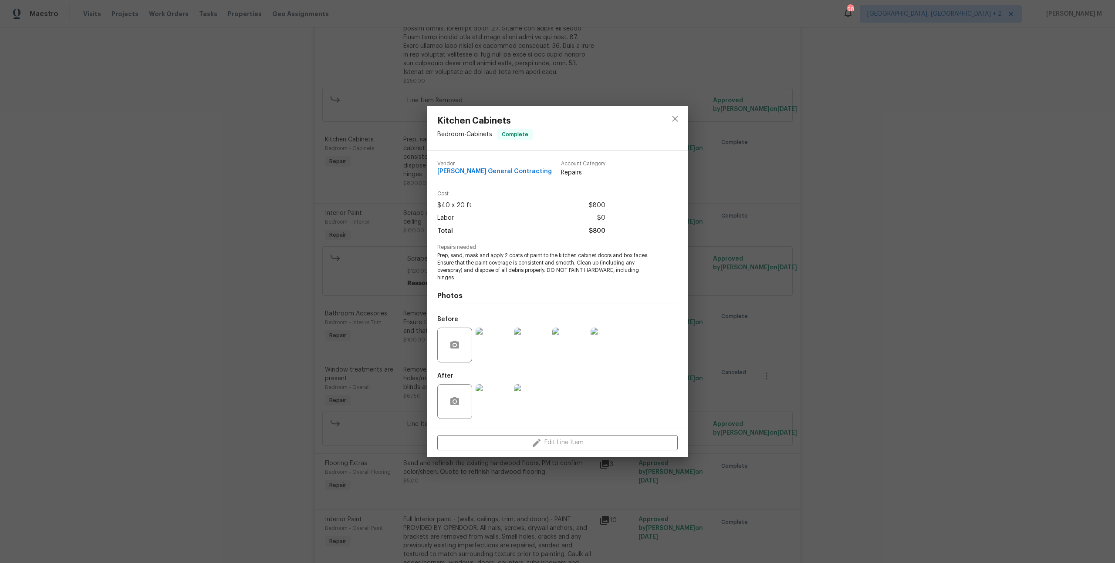
click at [706, 244] on div "Kitchen Cabinets Bedroom - Cabinets Complete Vendor Nicholson General Contracti…" at bounding box center [557, 281] width 1115 height 563
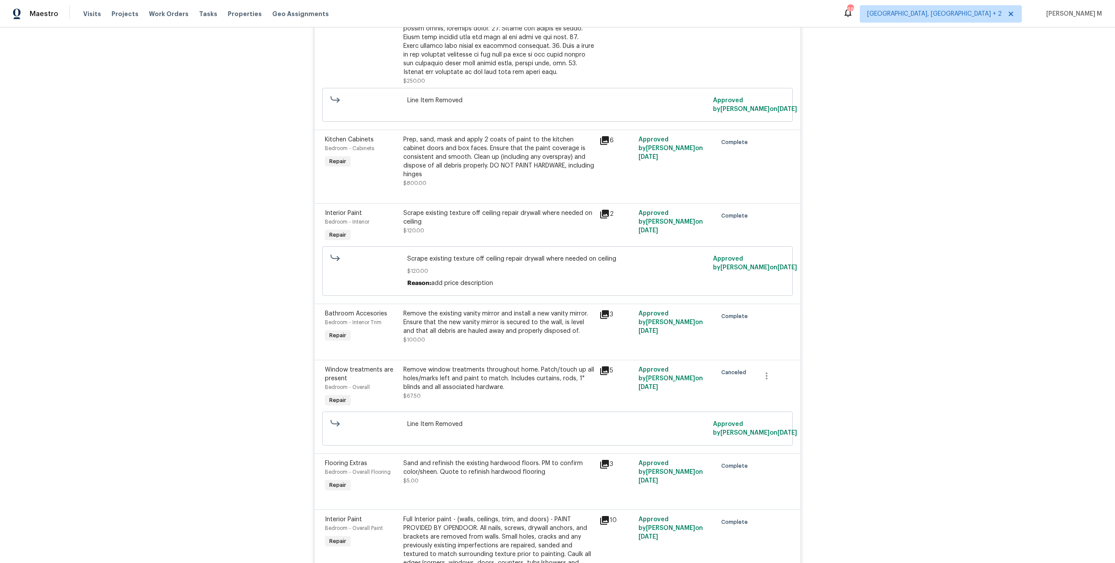
click at [436, 310] on div "Remove the existing vanity mirror and install a new vanity mirror. Ensure that …" at bounding box center [498, 323] width 191 height 26
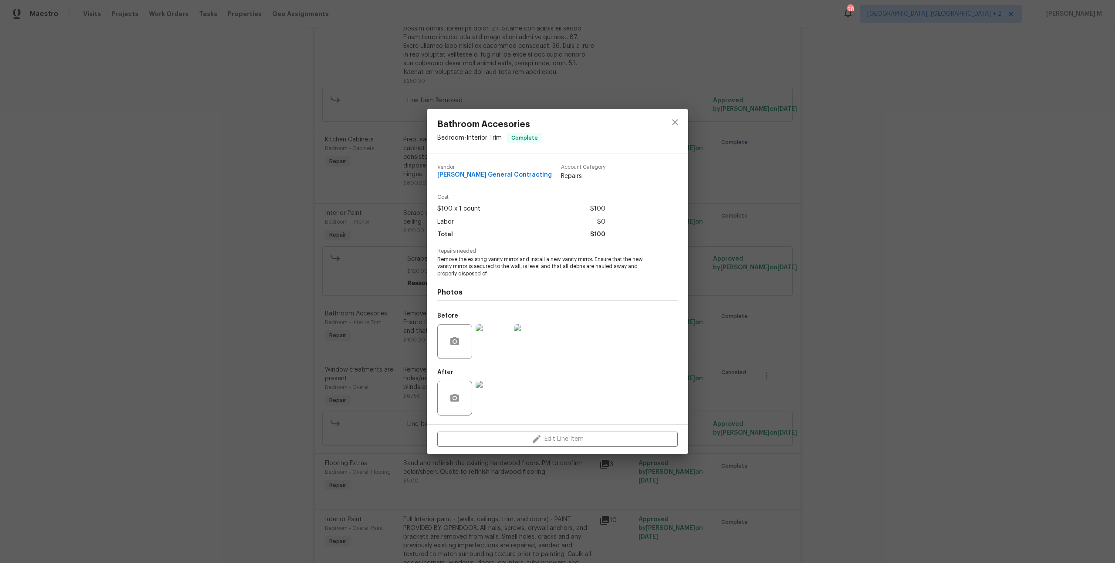
click at [752, 310] on div "Bathroom Accesories Bedroom - Interior Trim Complete Vendor Nicholson General C…" at bounding box center [557, 281] width 1115 height 563
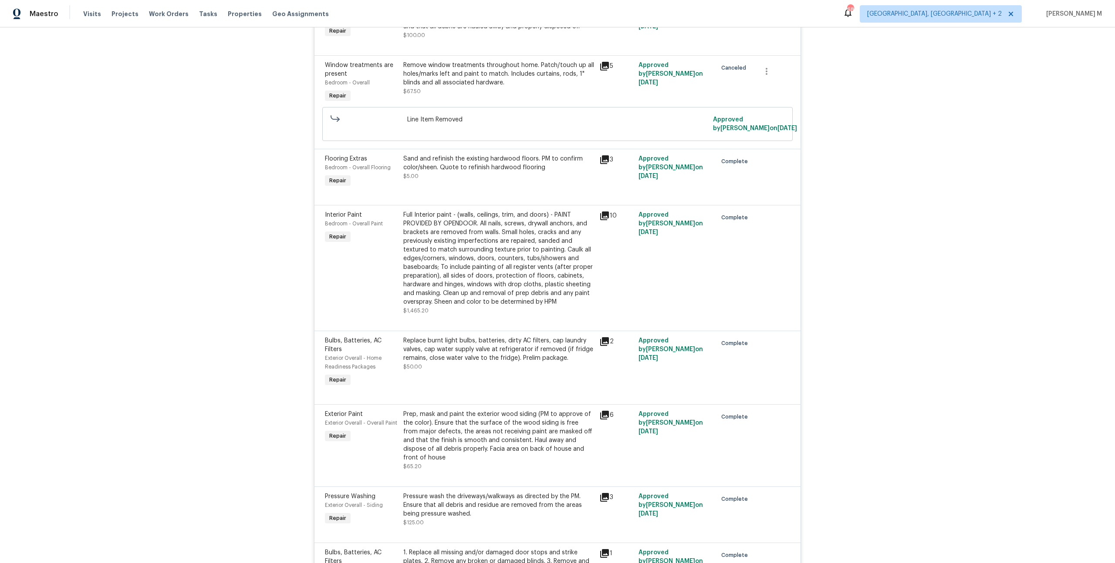
scroll to position [866, 0]
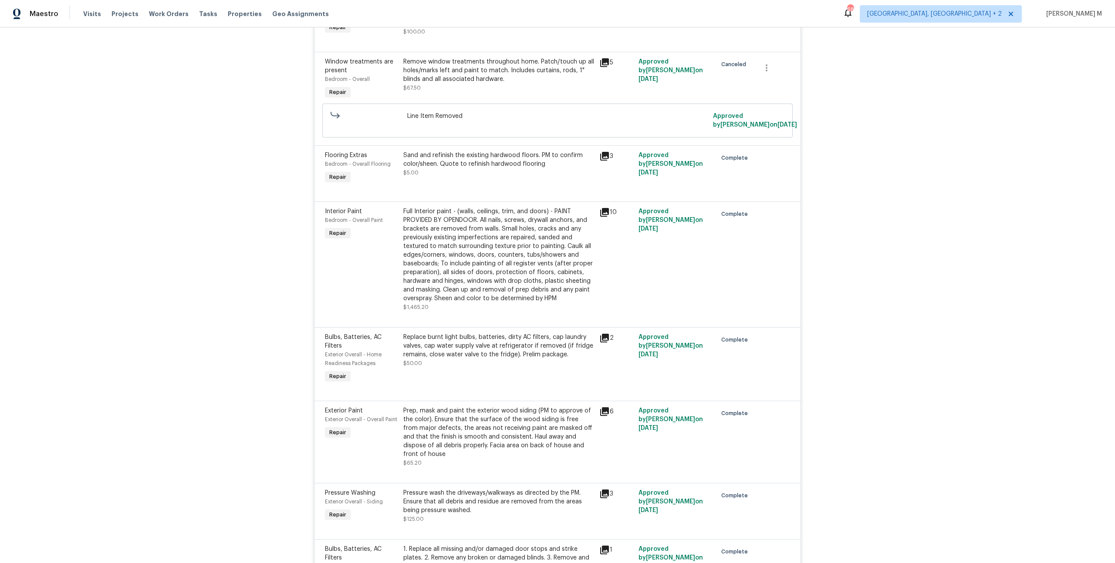
click at [470, 245] on div "Full Interior paint - (walls, ceilings, trim, and doors) - PAINT PROVIDED BY OP…" at bounding box center [498, 255] width 191 height 96
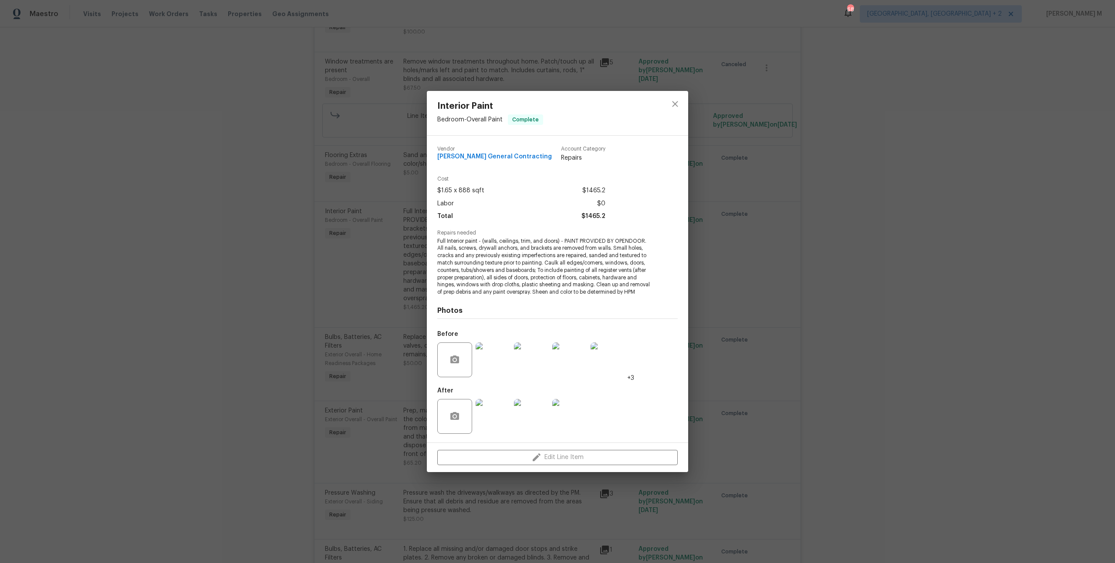
click at [484, 363] on img at bounding box center [492, 360] width 35 height 35
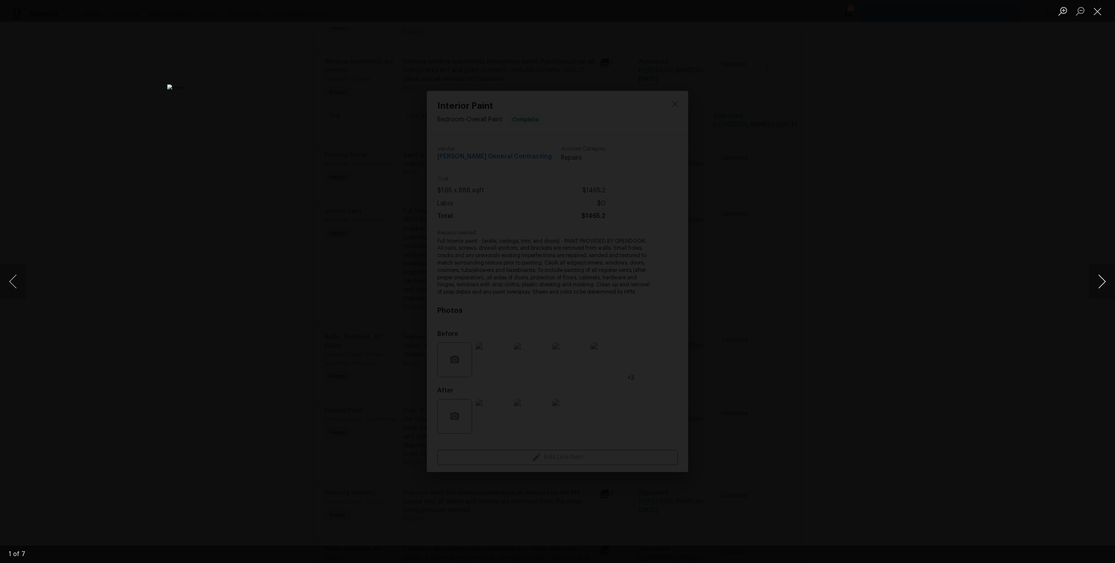
click at [1094, 286] on button "Next image" at bounding box center [1101, 281] width 26 height 35
click at [1094, 287] on button "Next image" at bounding box center [1101, 281] width 26 height 35
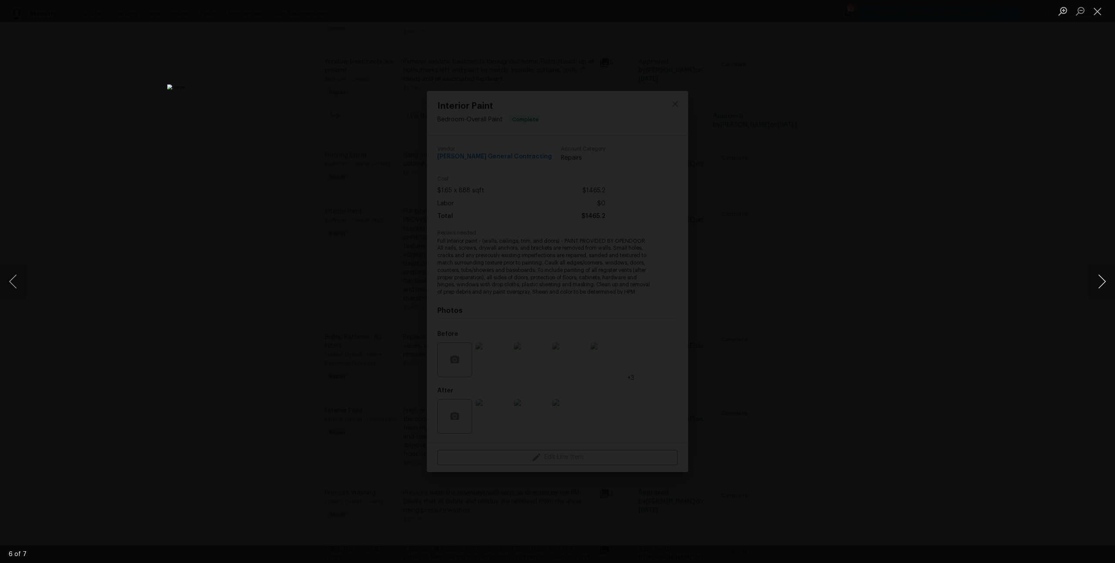
click at [1094, 287] on button "Next image" at bounding box center [1101, 281] width 26 height 35
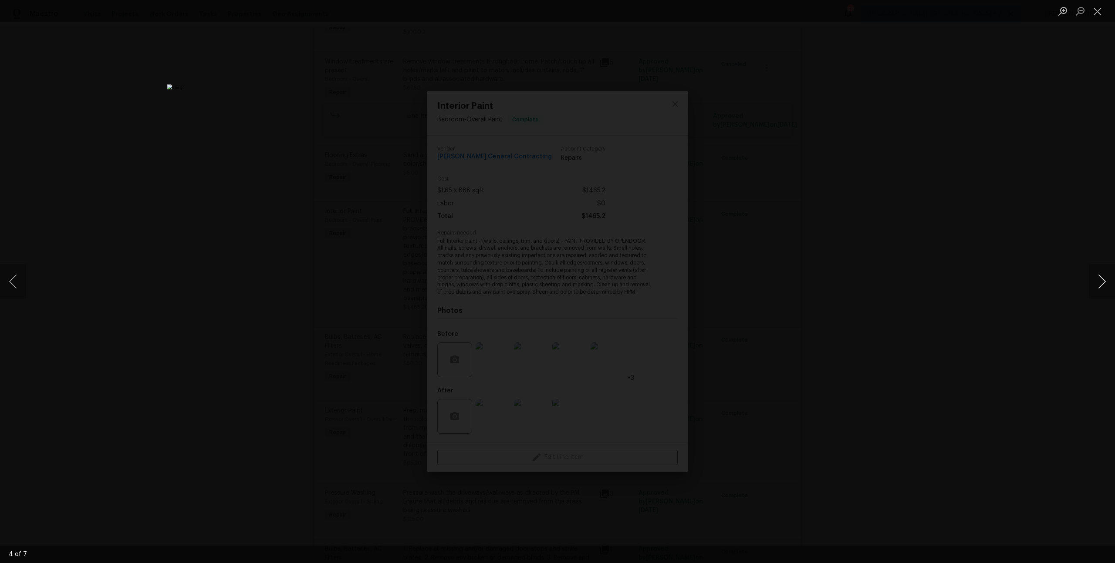
click at [1094, 287] on button "Next image" at bounding box center [1101, 281] width 26 height 35
click at [972, 211] on div "Lightbox" at bounding box center [557, 281] width 1115 height 563
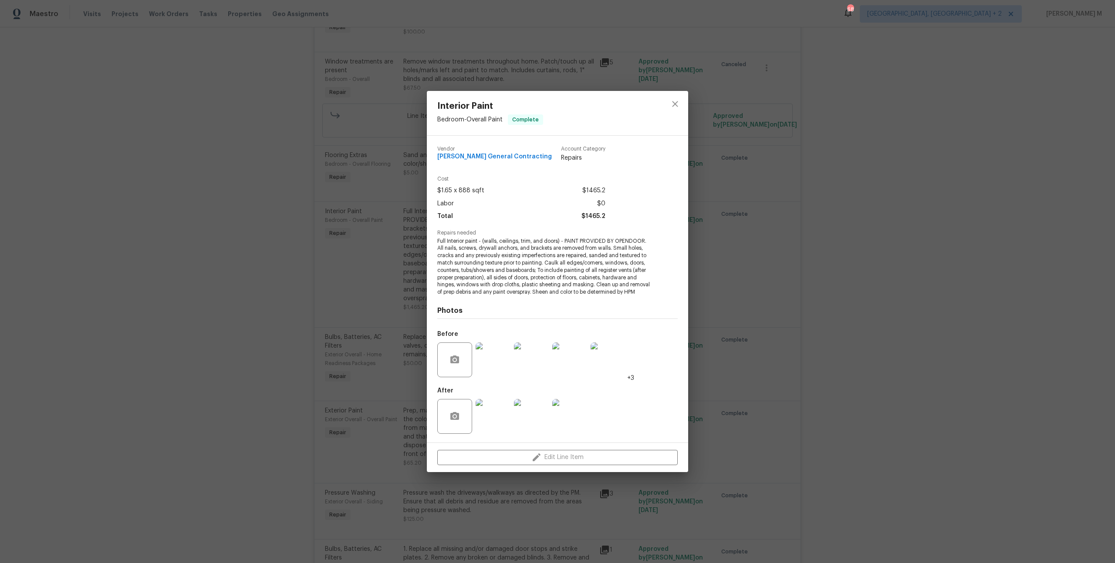
click at [576, 412] on img at bounding box center [569, 416] width 35 height 35
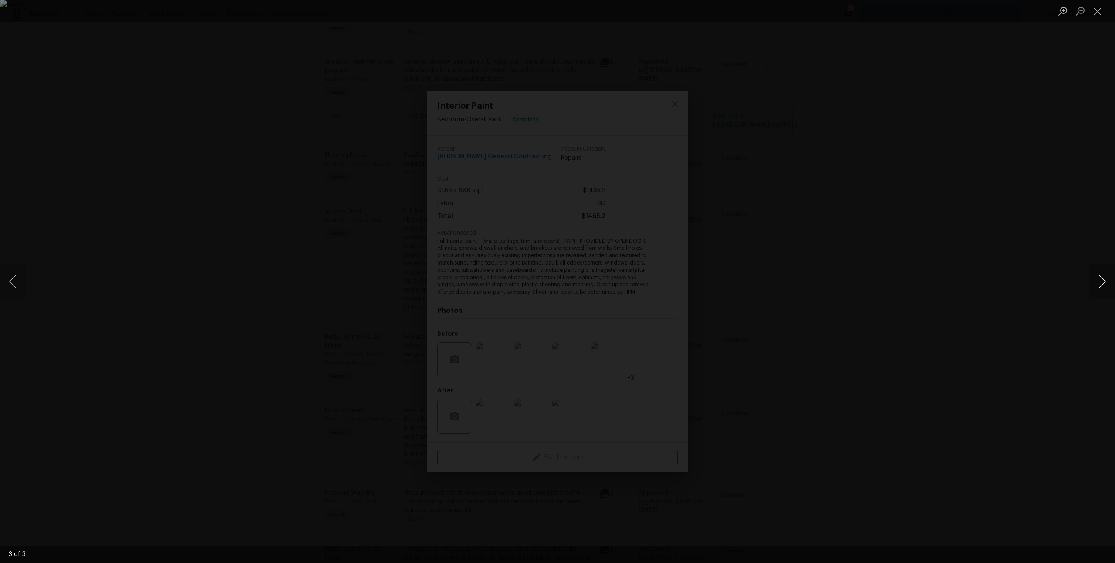
click at [1102, 289] on button "Next image" at bounding box center [1101, 281] width 26 height 35
click at [932, 247] on div "Lightbox" at bounding box center [557, 281] width 1115 height 563
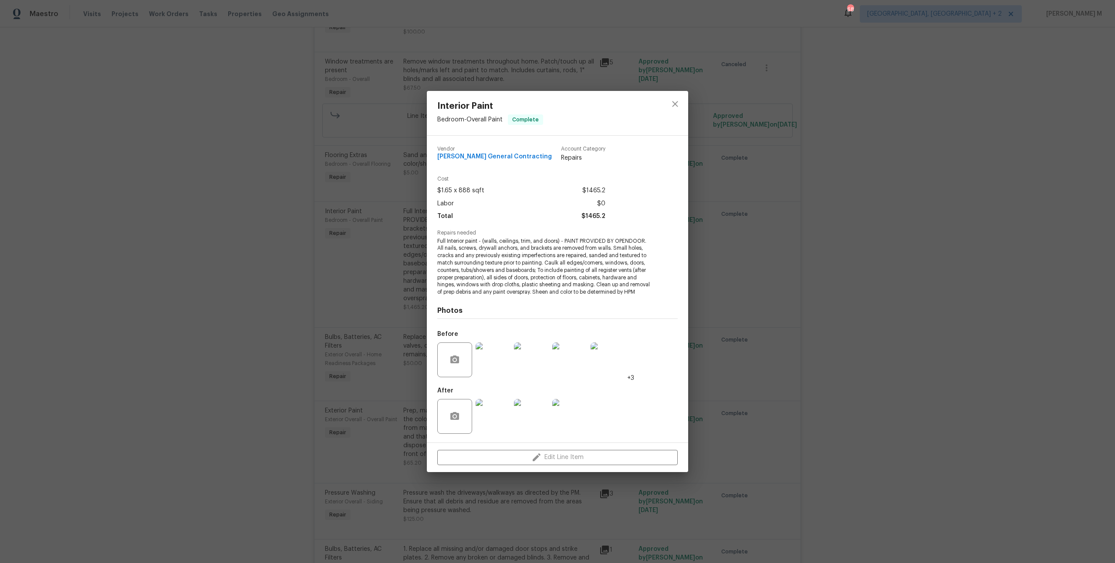
click at [905, 259] on div "Interior Paint Bedroom - Overall Paint Complete Vendor Nicholson General Contra…" at bounding box center [557, 281] width 1115 height 563
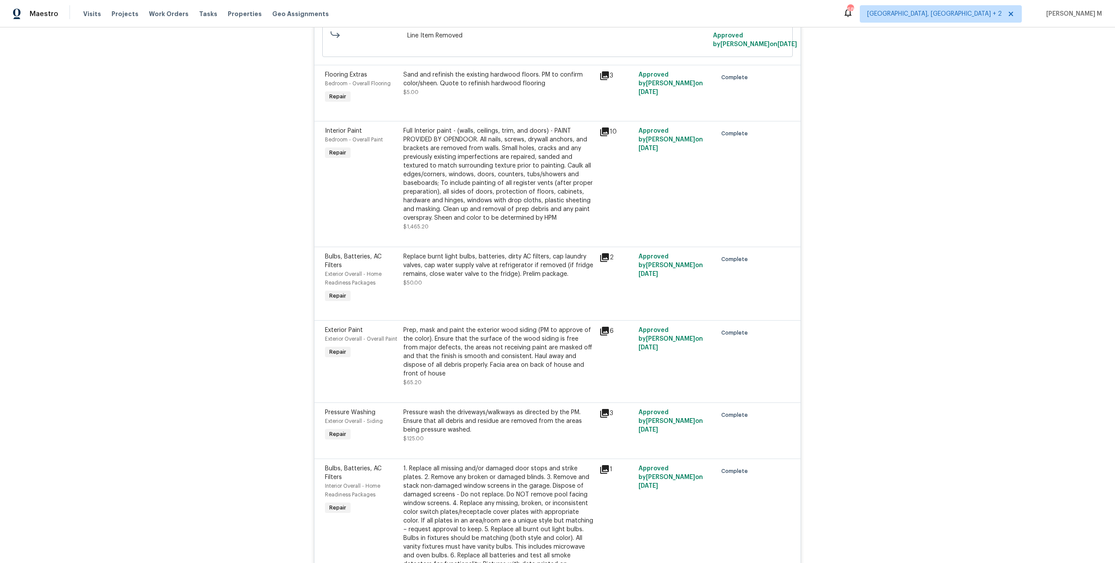
scroll to position [948, 0]
click at [503, 407] on div "Pressure wash the driveways/walkways as directed by the PM. Ensure that all deb…" at bounding box center [498, 420] width 191 height 26
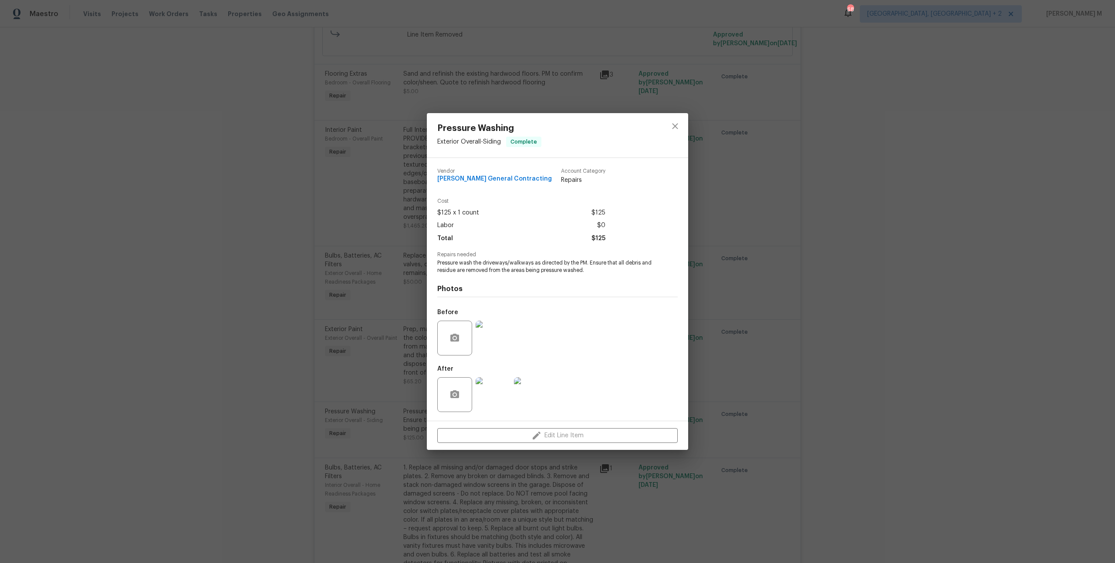
click at [773, 279] on div "Pressure Washing Exterior Overall - Siding Complete Vendor Nicholson General Co…" at bounding box center [557, 281] width 1115 height 563
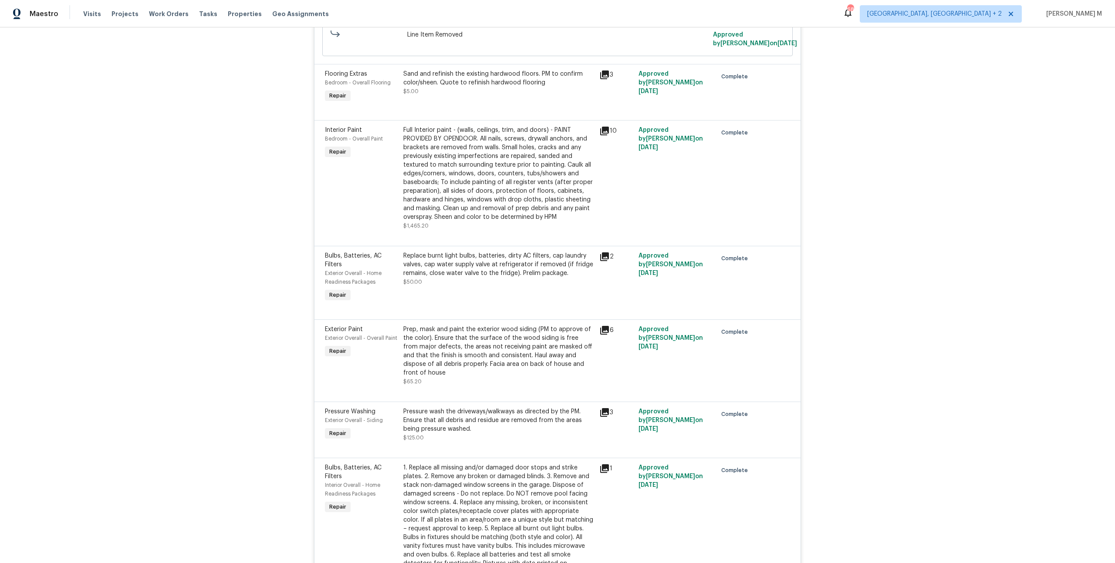
click at [773, 279] on div "Pressure Washing Exterior Overall - Siding Complete Vendor Nicholson General Co…" at bounding box center [557, 281] width 1115 height 563
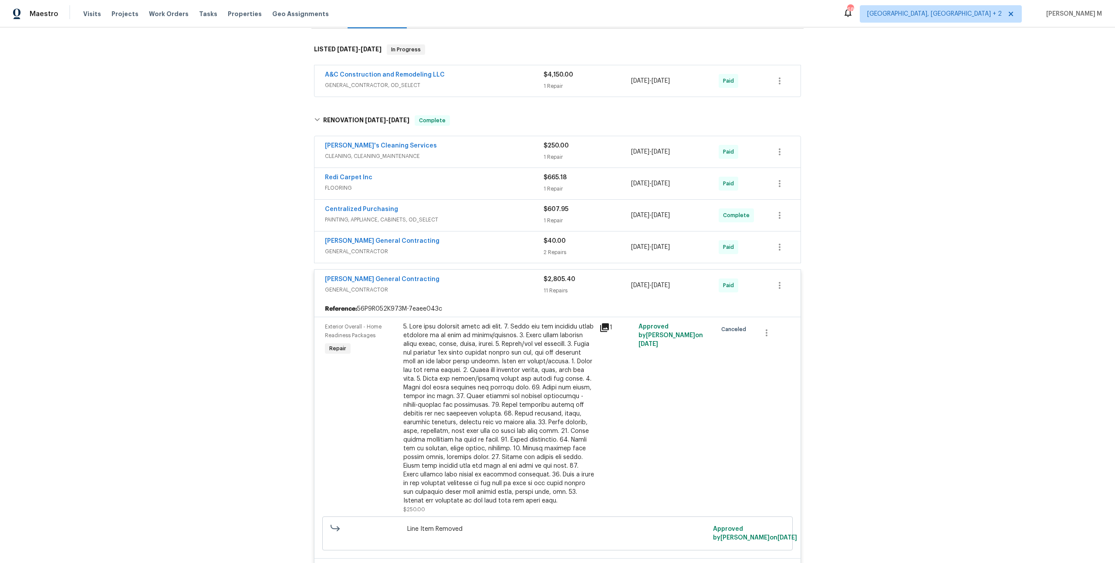
scroll to position [0, 0]
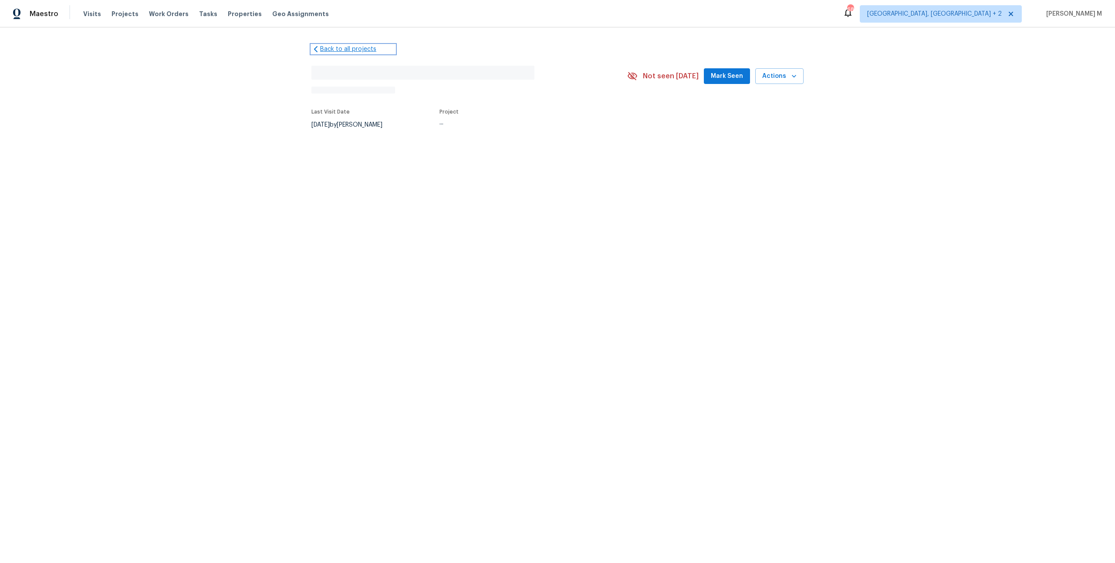
click at [336, 48] on link "Back to all projects" at bounding box center [353, 49] width 84 height 9
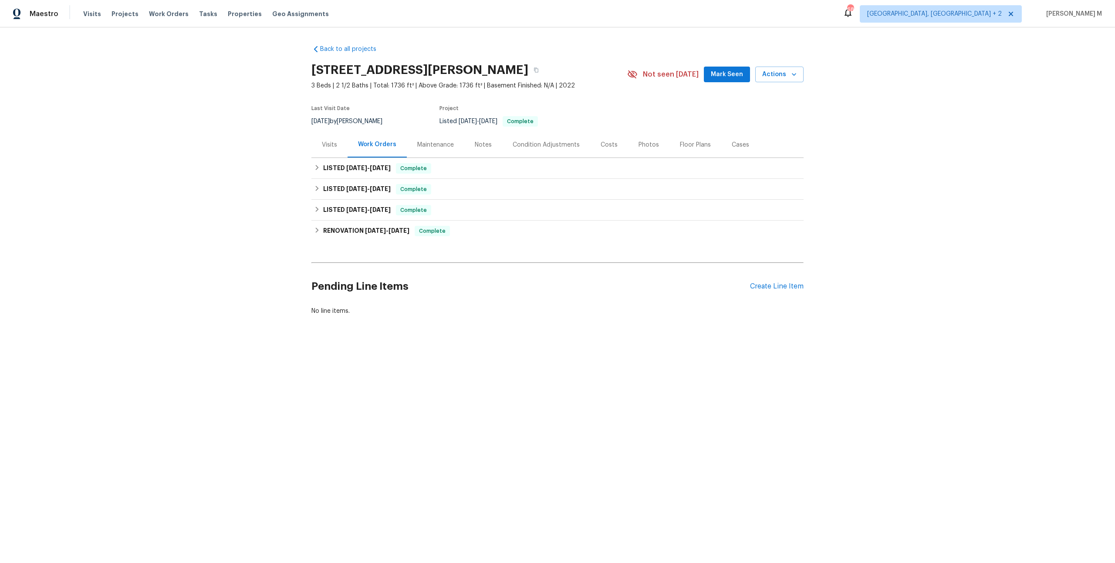
click at [420, 143] on div "Maintenance" at bounding box center [435, 145] width 37 height 9
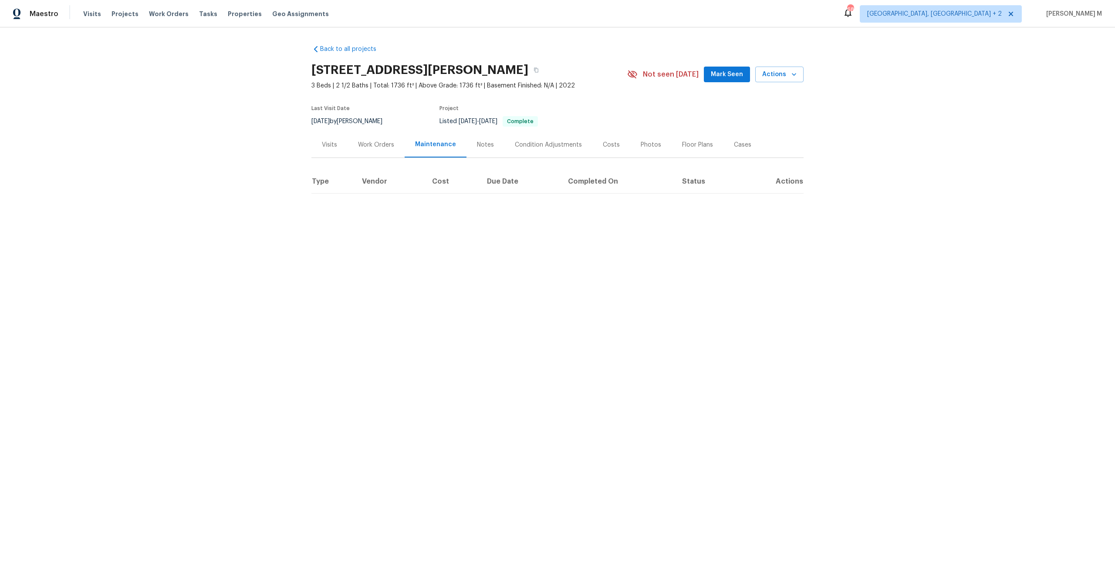
click at [362, 143] on div "Work Orders" at bounding box center [376, 145] width 36 height 9
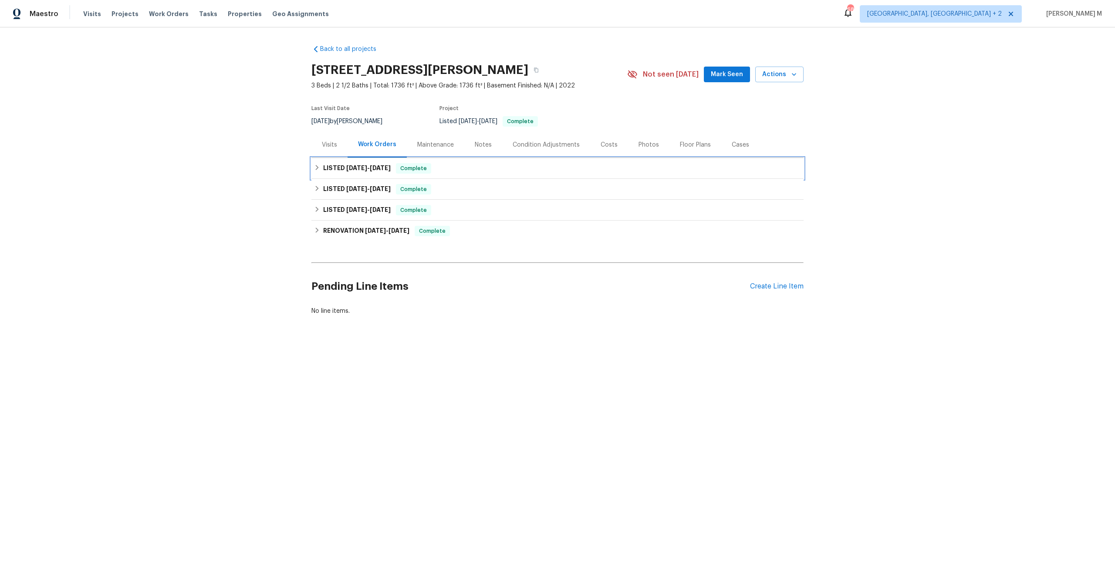
click at [362, 165] on span "[DATE] - [DATE]" at bounding box center [368, 168] width 44 height 6
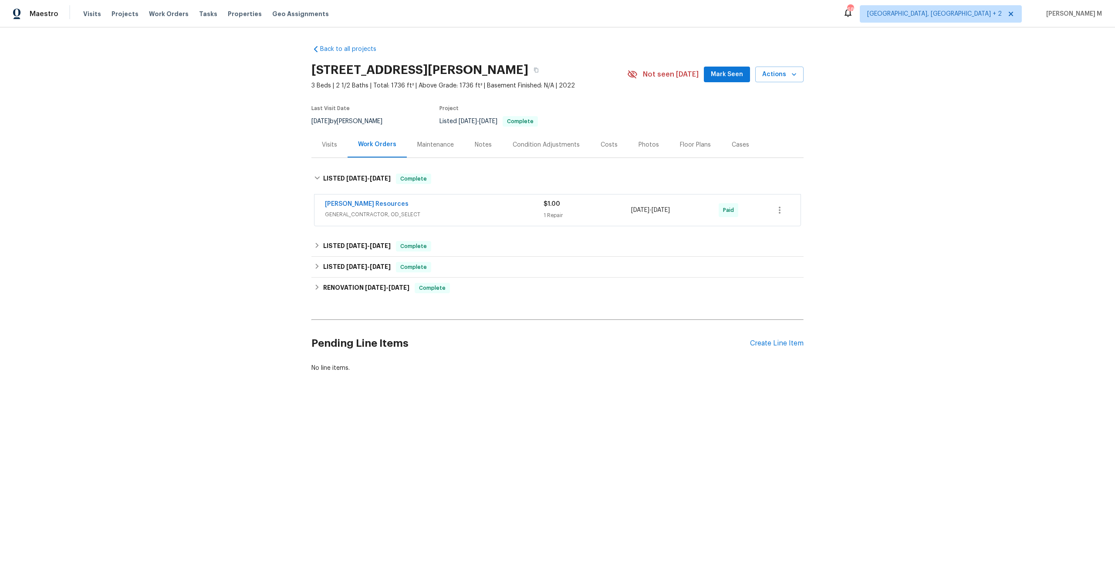
click at [355, 213] on span "GENERAL_CONTRACTOR, OD_SELECT" at bounding box center [434, 214] width 219 height 9
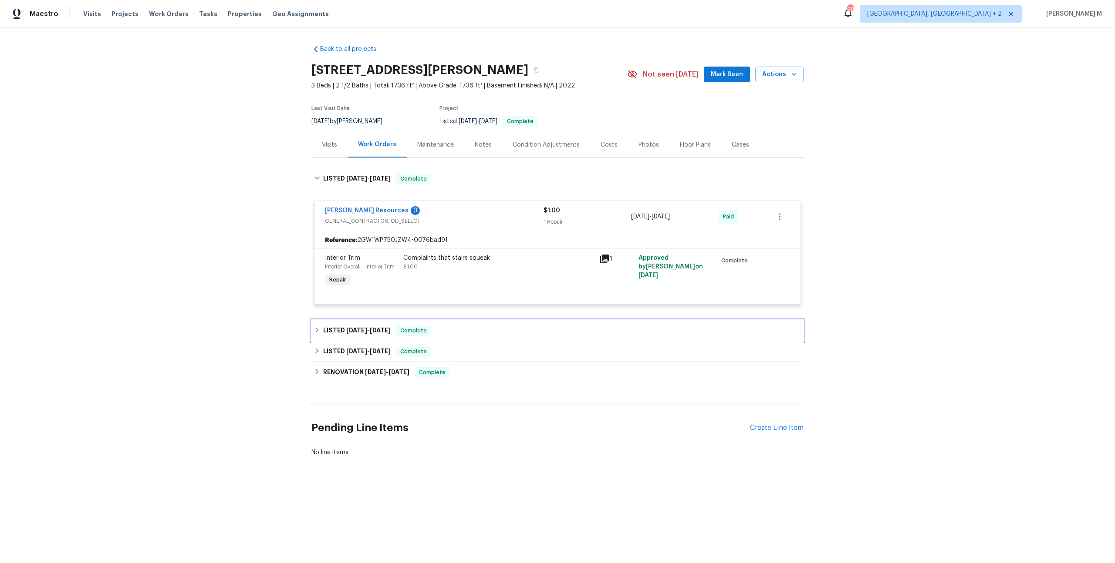
click at [359, 327] on h6 "LISTED [DATE] - [DATE]" at bounding box center [356, 331] width 67 height 10
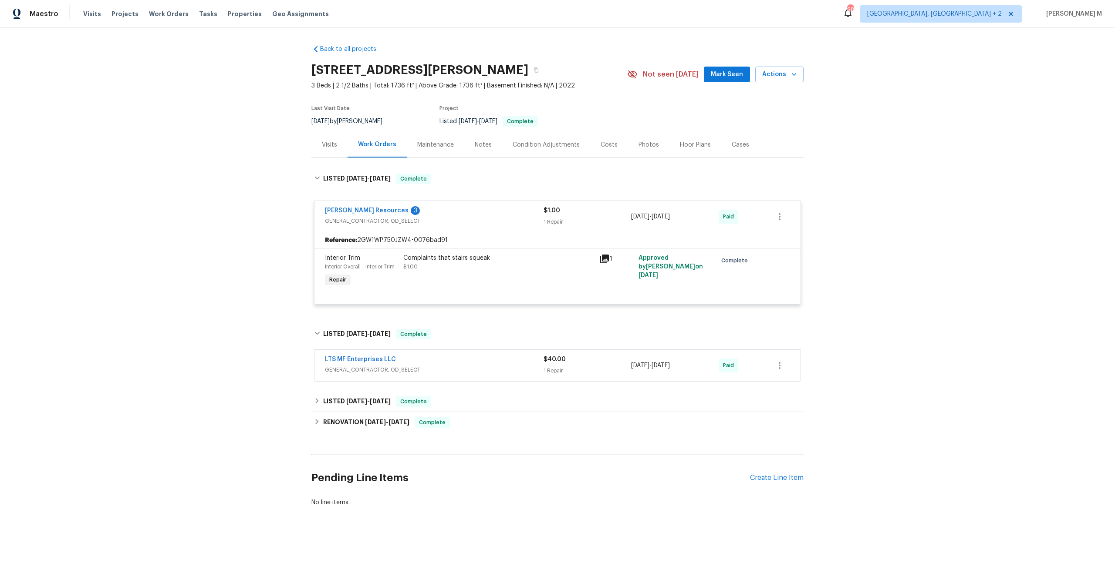
click at [347, 366] on span "GENERAL_CONTRACTOR, OD_SELECT" at bounding box center [434, 370] width 219 height 9
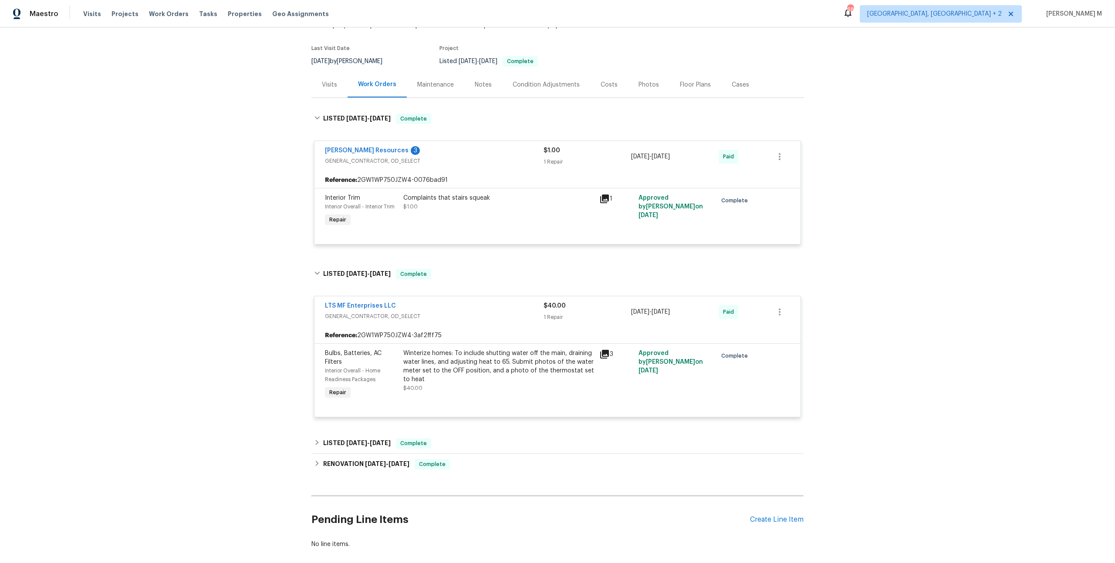
scroll to position [61, 0]
click at [341, 438] on h6 "LISTED [DATE] - [DATE]" at bounding box center [356, 443] width 67 height 10
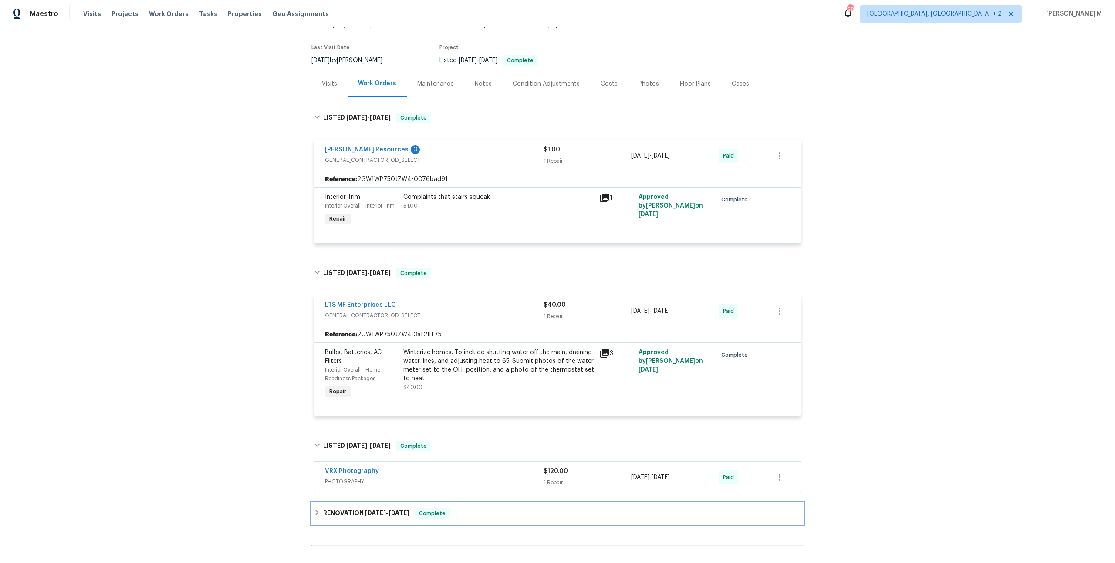
click at [357, 503] on div "RENOVATION [DATE] - [DATE] Complete" at bounding box center [557, 513] width 492 height 21
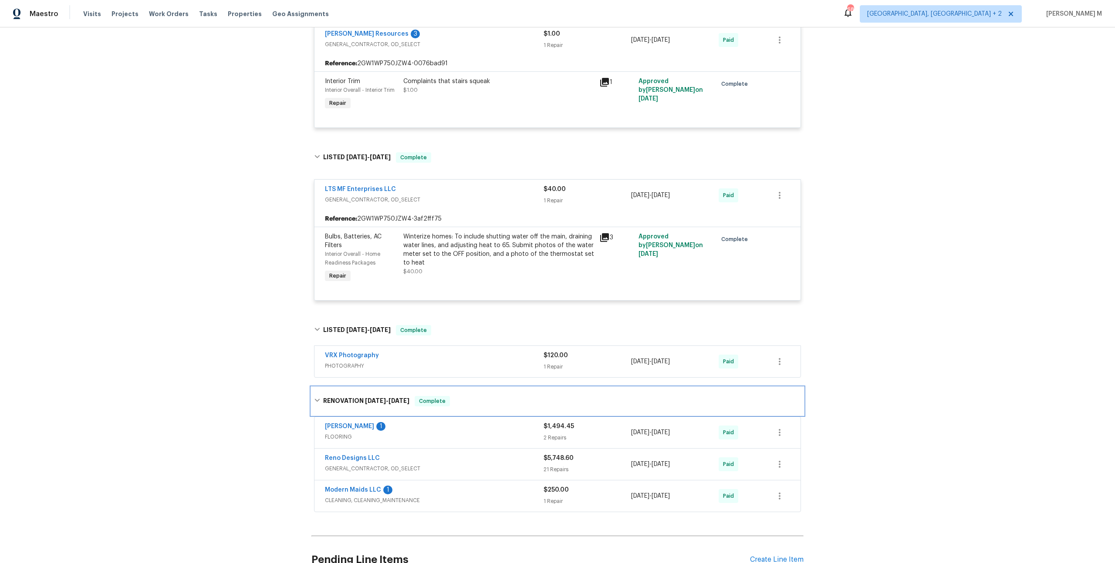
scroll to position [34, 0]
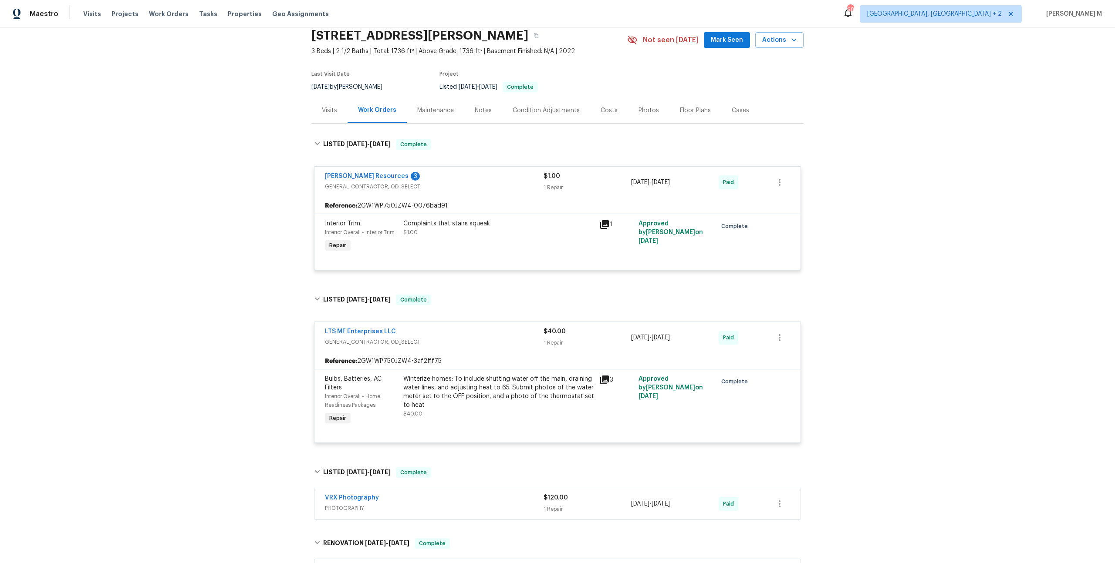
click at [431, 113] on div "Maintenance" at bounding box center [435, 111] width 57 height 26
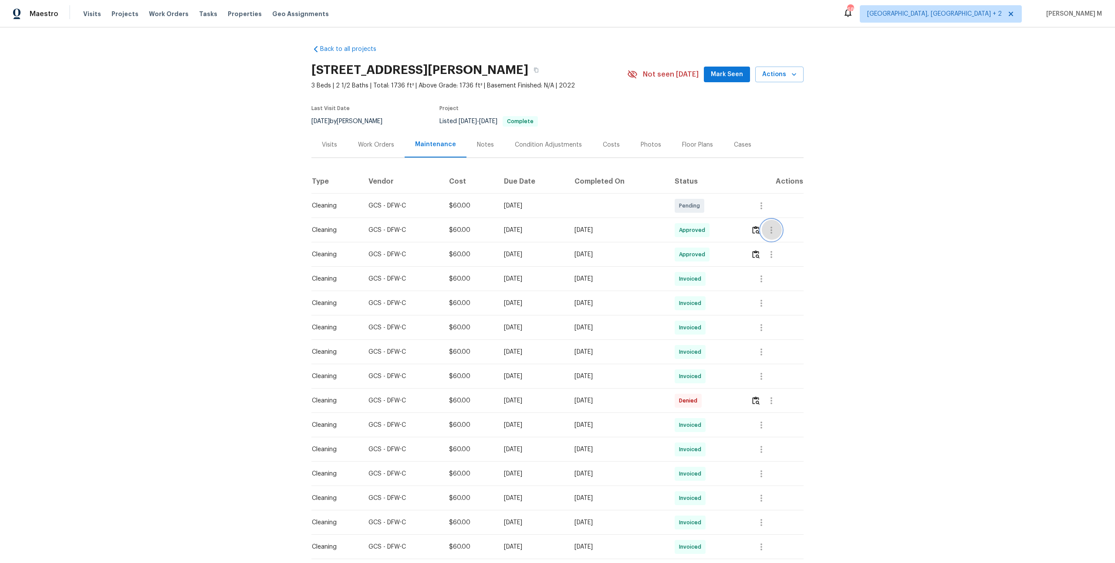
click at [764, 222] on button "button" at bounding box center [771, 230] width 21 height 21
click at [748, 226] on div at bounding box center [557, 281] width 1115 height 563
click at [771, 226] on icon "button" at bounding box center [771, 230] width 10 height 10
click at [771, 226] on li "Message vendor" at bounding box center [794, 226] width 61 height 14
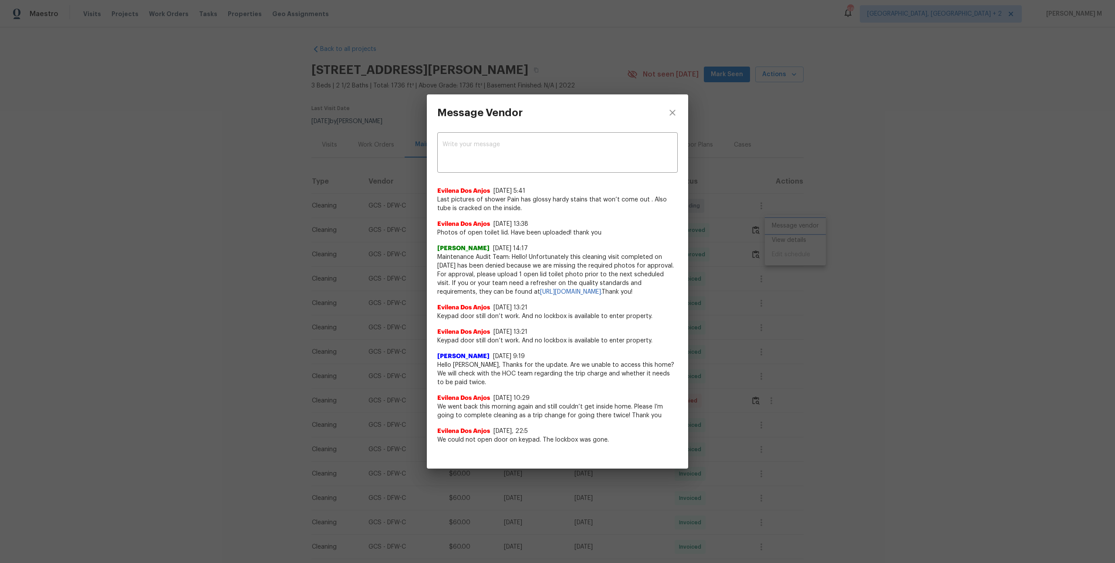
click at [777, 319] on div "Message Vendor x ​ Evilena Dos Anjos 8/13/25, 5:41 Last pictures of shower Pain…" at bounding box center [557, 281] width 1115 height 563
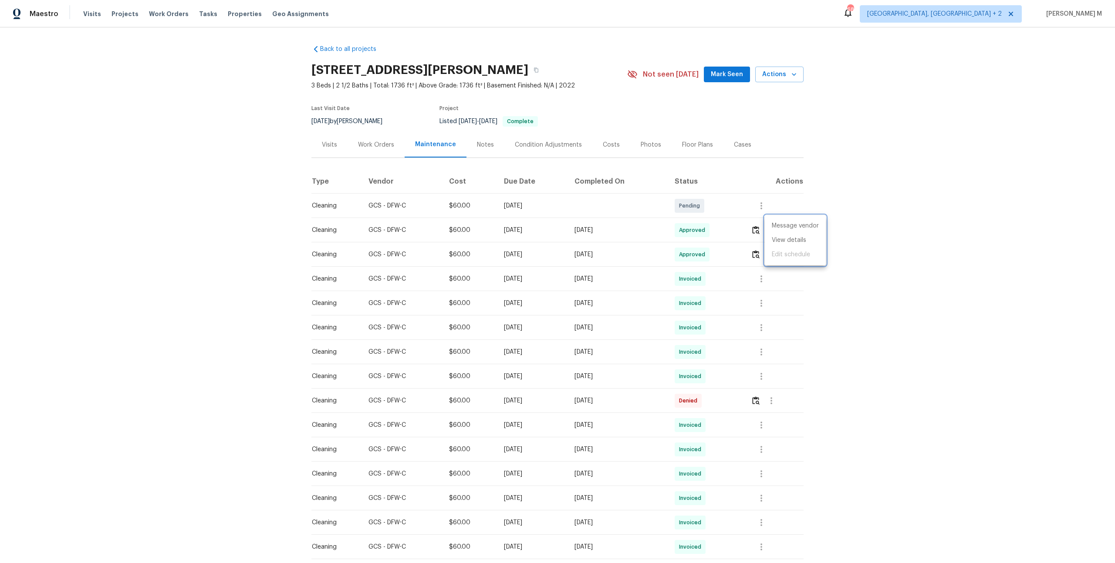
click at [344, 149] on div at bounding box center [557, 281] width 1115 height 563
click at [386, 149] on div "Work Orders" at bounding box center [375, 145] width 57 height 26
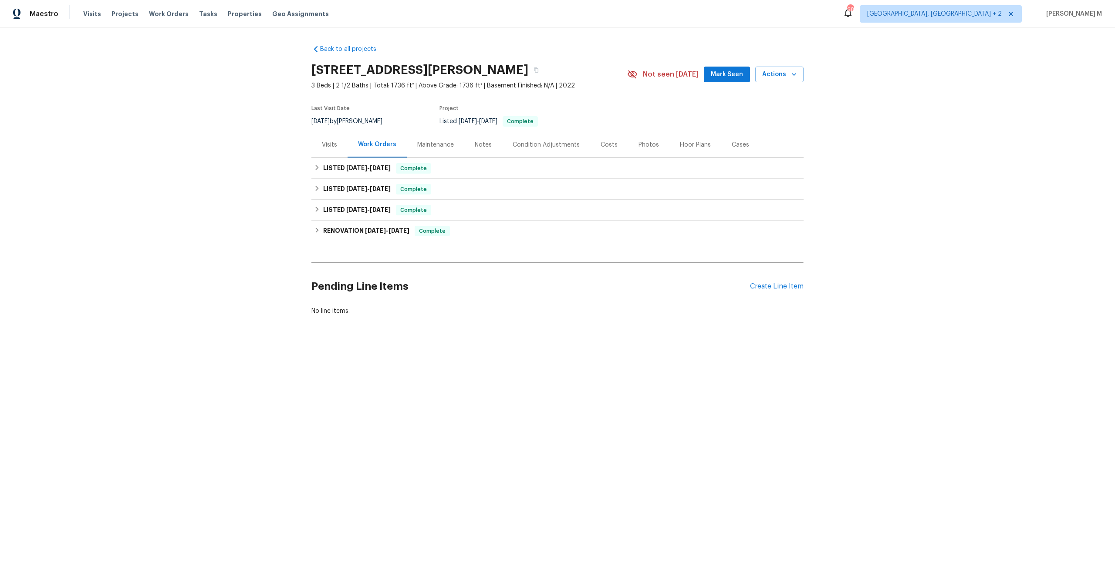
click at [260, 215] on div "Back to all projects 3941 Hometown Blvd, Forney, TX 75126 3 Beds | 2 1/2 Baths …" at bounding box center [557, 200] width 1115 height 347
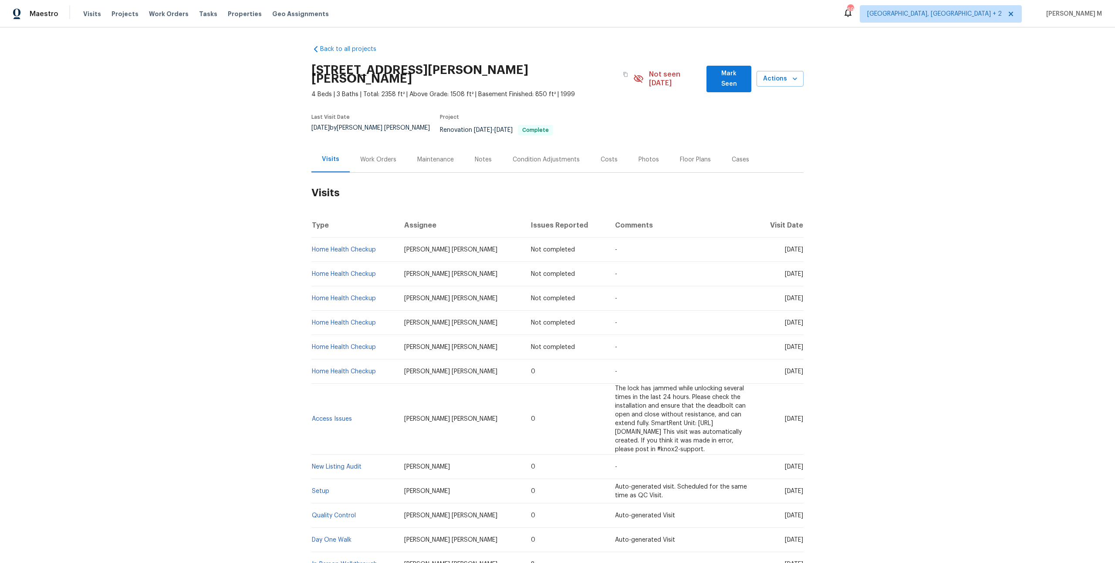
click at [363, 147] on div "Work Orders" at bounding box center [378, 160] width 57 height 26
click at [364, 173] on h2 "Visits" at bounding box center [557, 193] width 492 height 40
click at [370, 147] on div "Work Orders" at bounding box center [378, 160] width 57 height 26
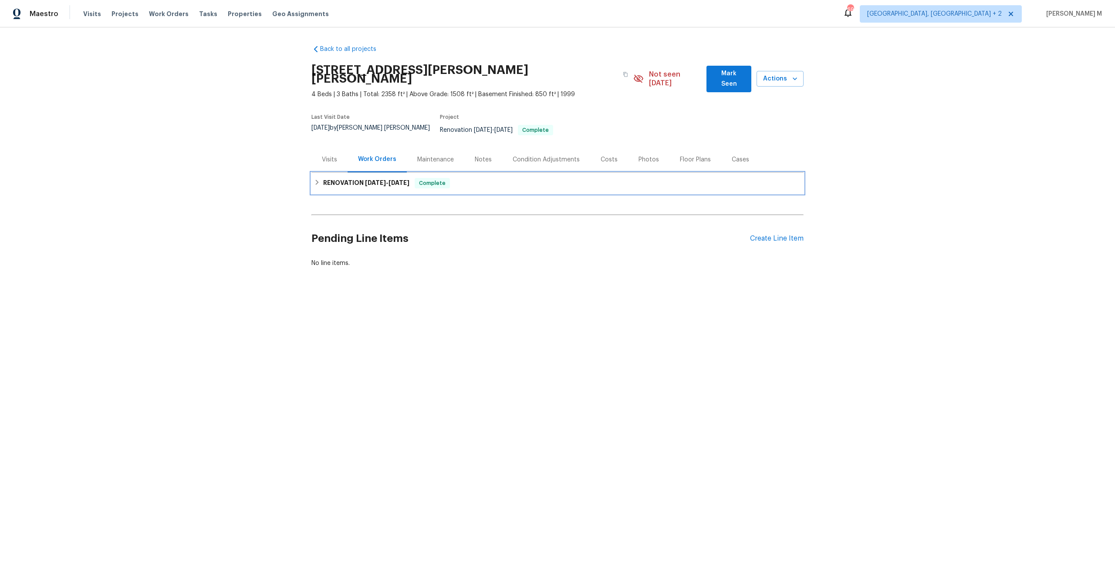
click at [397, 180] on span "4/24/25" at bounding box center [398, 183] width 21 height 6
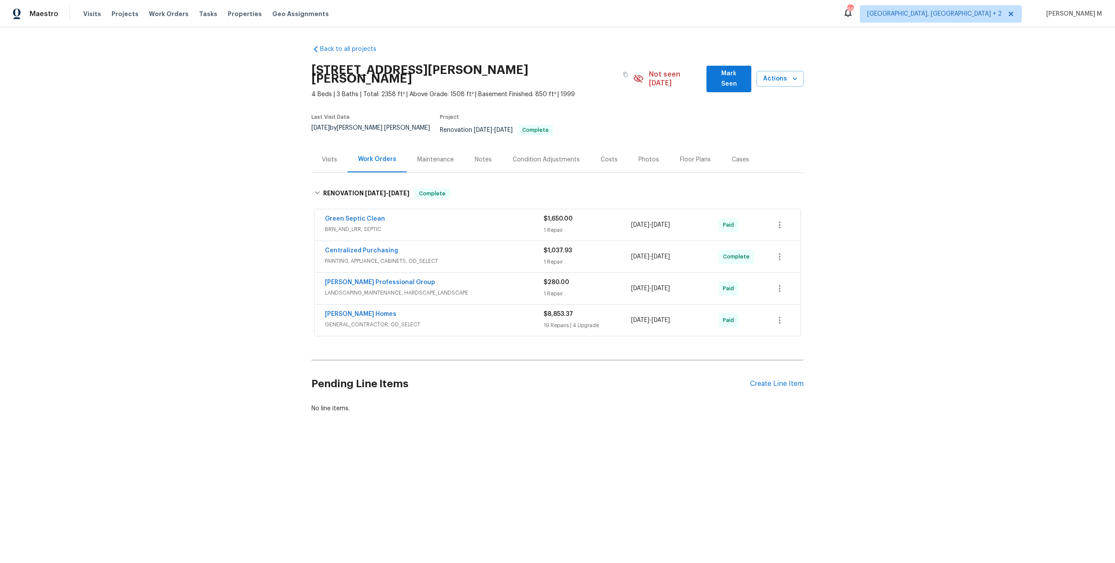
click at [355, 225] on span "BRN_AND_LRR, SEPTIC" at bounding box center [434, 229] width 219 height 9
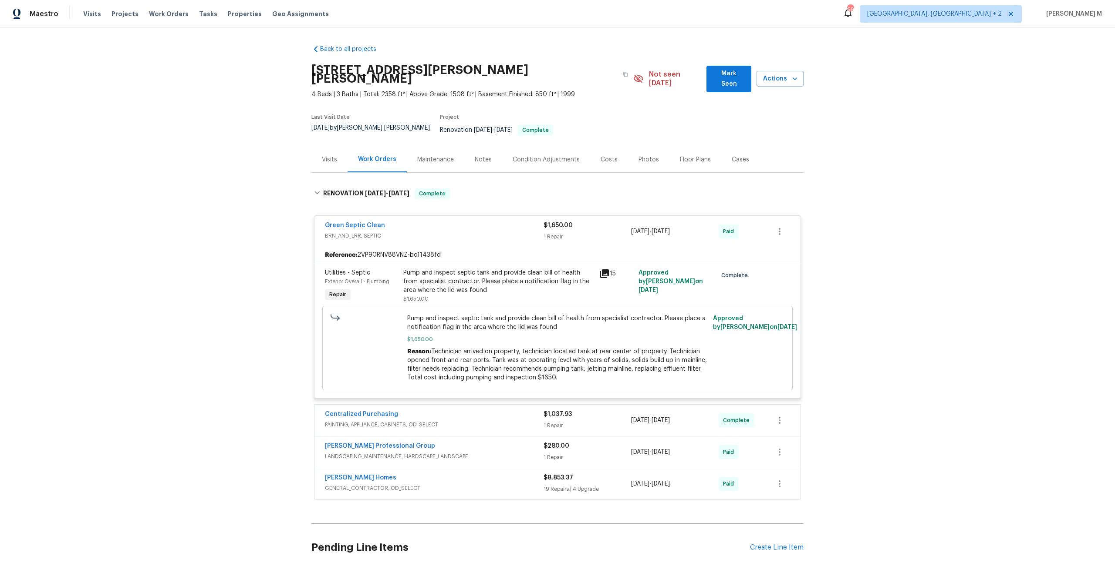
scroll to position [42, 0]
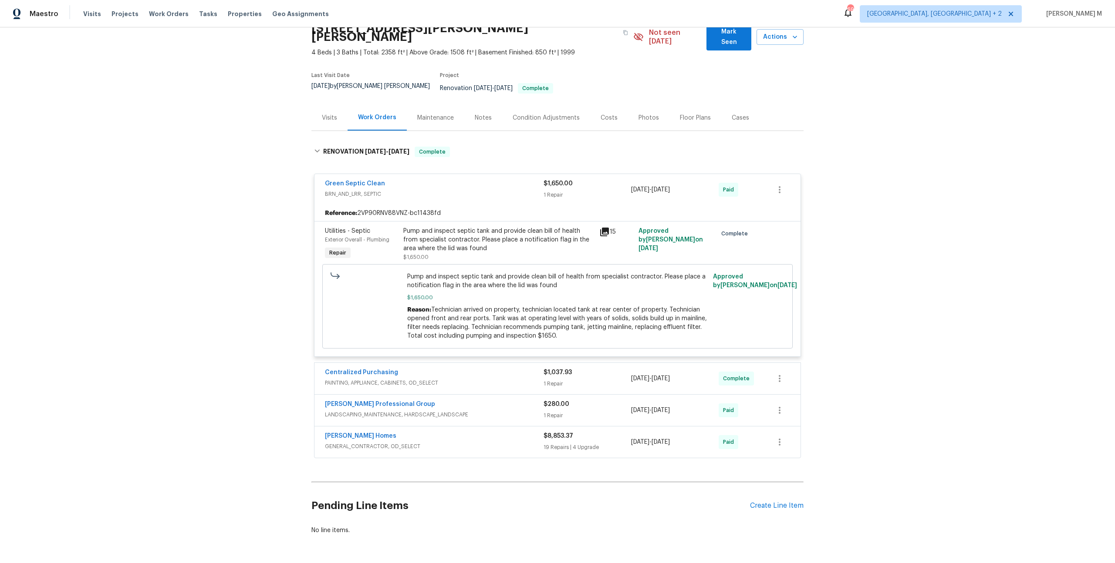
click at [384, 379] on span "PAINTING, APPLIANCE, CABINETS, OD_SELECT" at bounding box center [434, 383] width 219 height 9
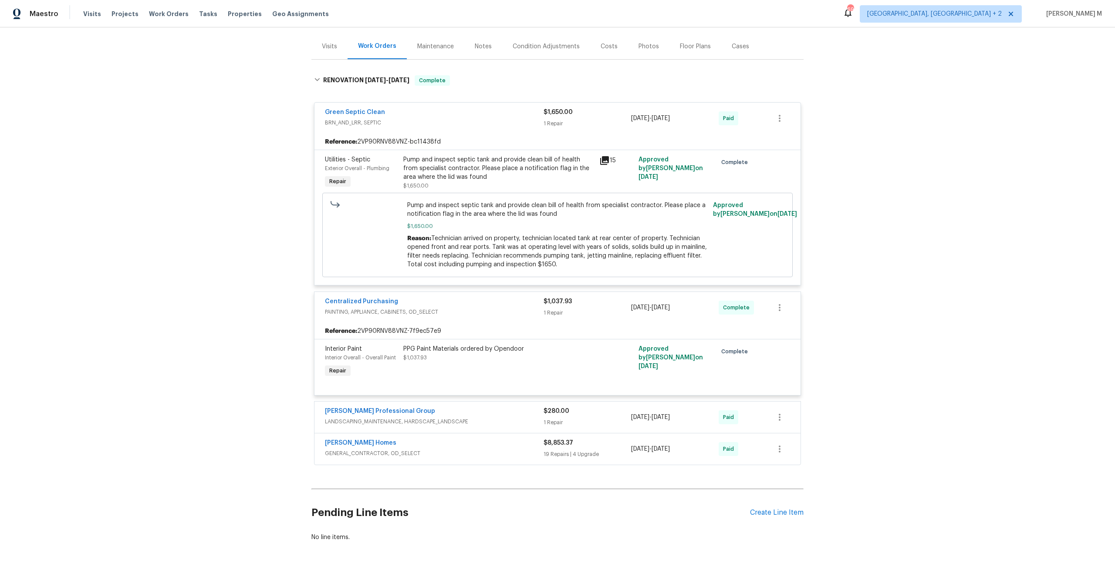
scroll to position [118, 0]
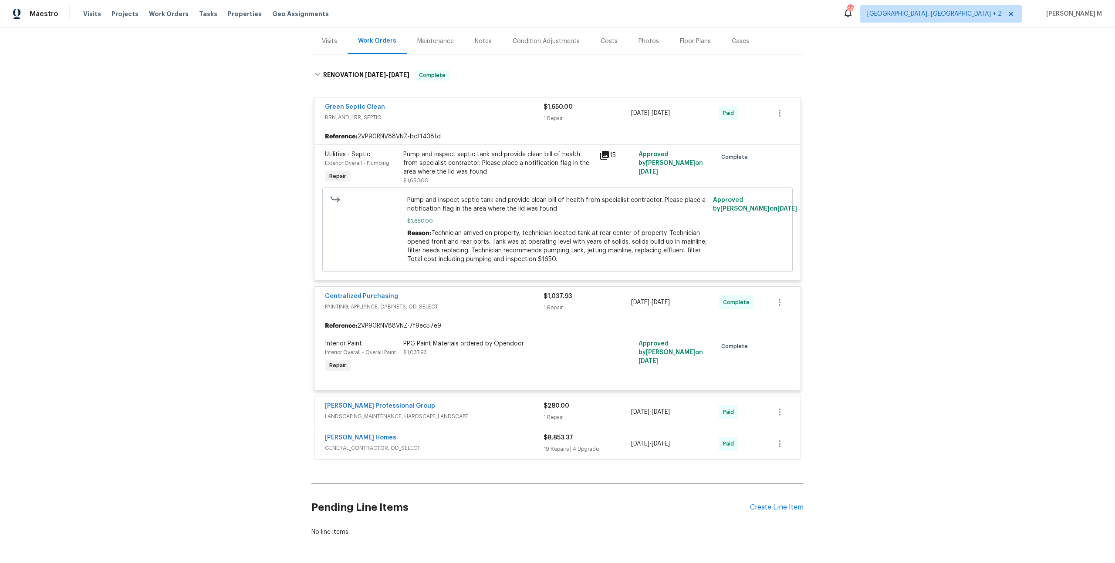
click at [367, 412] on span "LANDSCAPING_MAINTENANCE, HARDSCAPE_LANDSCAPE" at bounding box center [434, 416] width 219 height 9
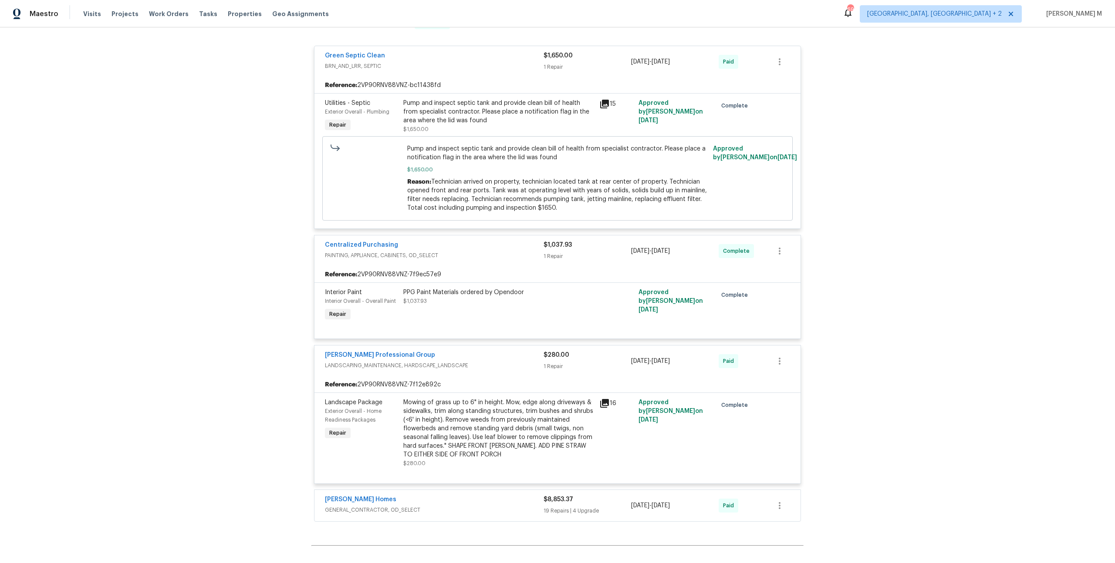
scroll to position [173, 0]
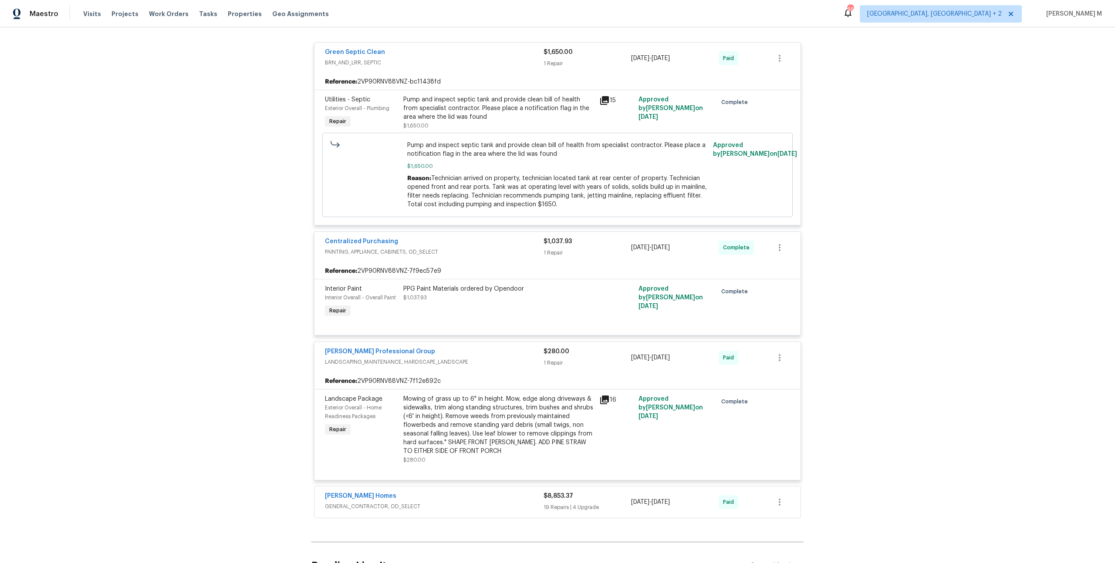
click at [351, 502] on span "GENERAL_CONTRACTOR, OD_SELECT" at bounding box center [434, 506] width 219 height 9
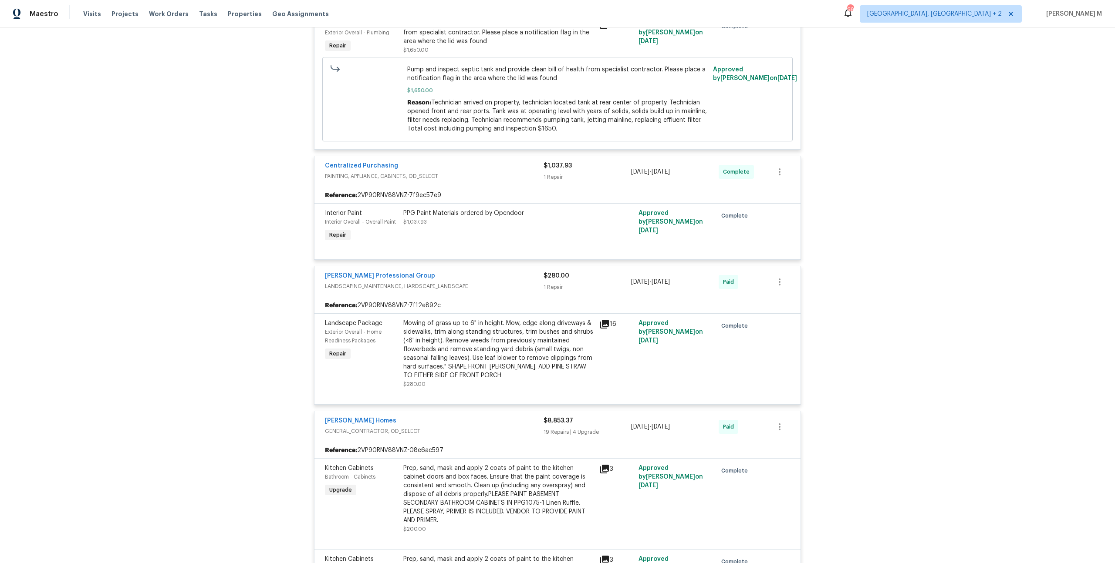
scroll to position [0, 0]
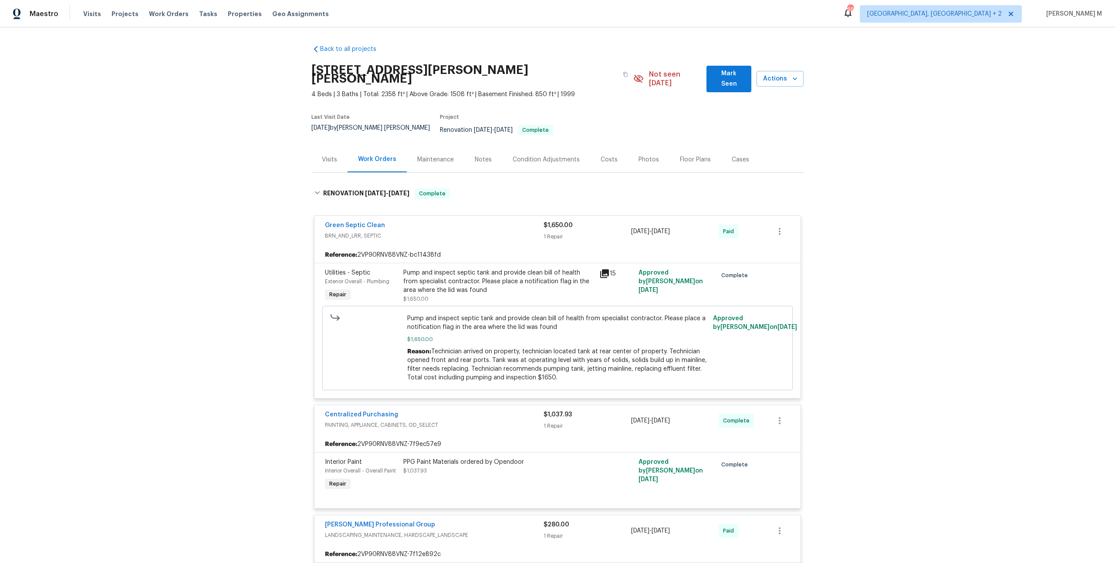
click at [432, 151] on div "Maintenance" at bounding box center [435, 160] width 57 height 26
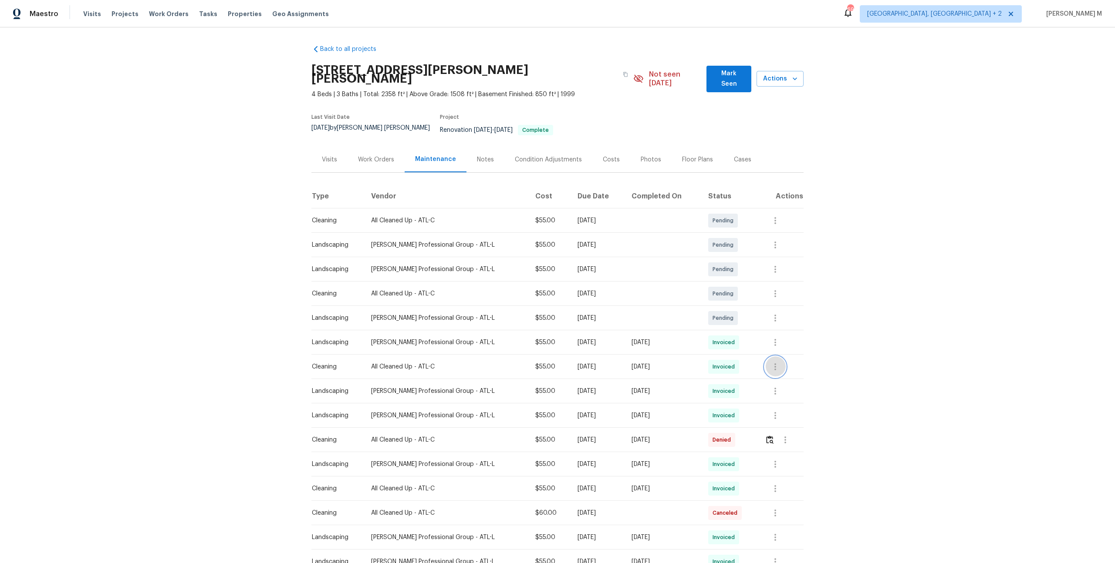
click at [774, 362] on icon "button" at bounding box center [775, 367] width 10 height 10
click at [774, 347] on li "Message vendor" at bounding box center [794, 348] width 61 height 14
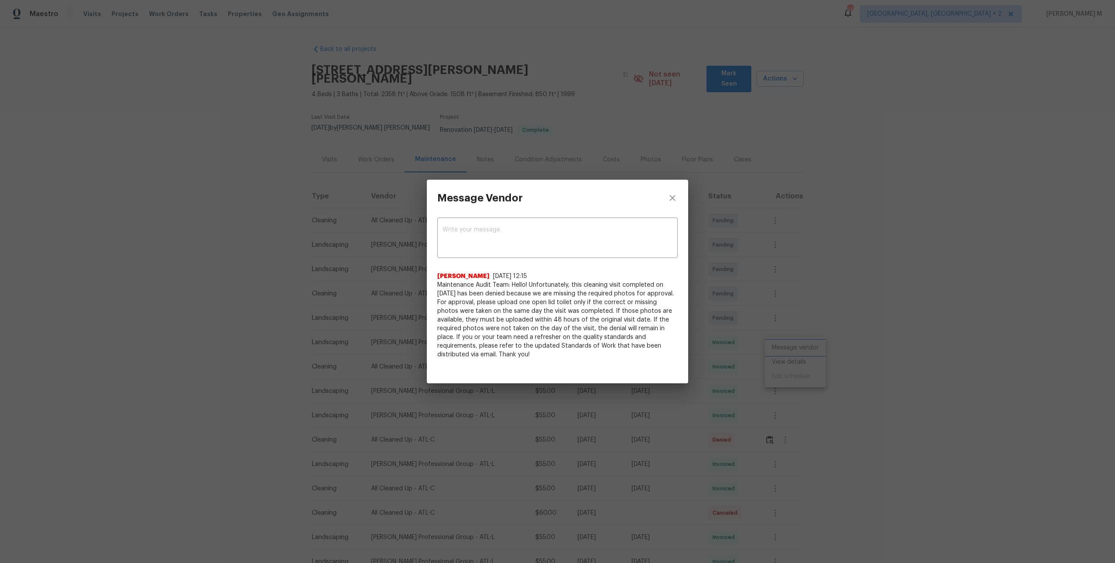
click at [694, 329] on div "Message Vendor x ​ Bhavatharani Muthumani 7/17/25, 12:15 Maintenance Audit Team…" at bounding box center [557, 281] width 1115 height 563
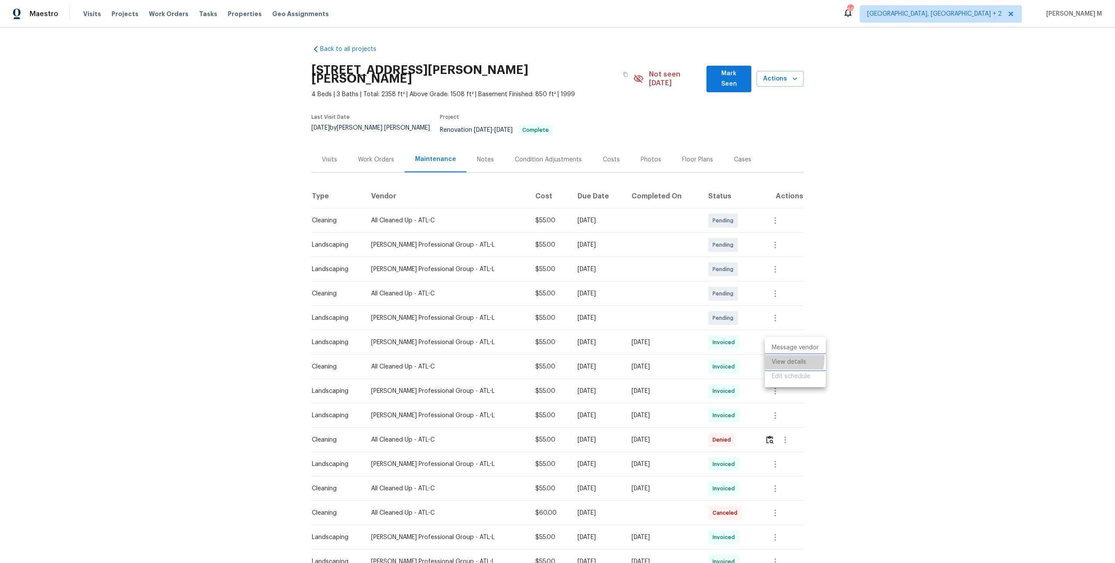
click at [768, 357] on li "View details" at bounding box center [794, 362] width 61 height 14
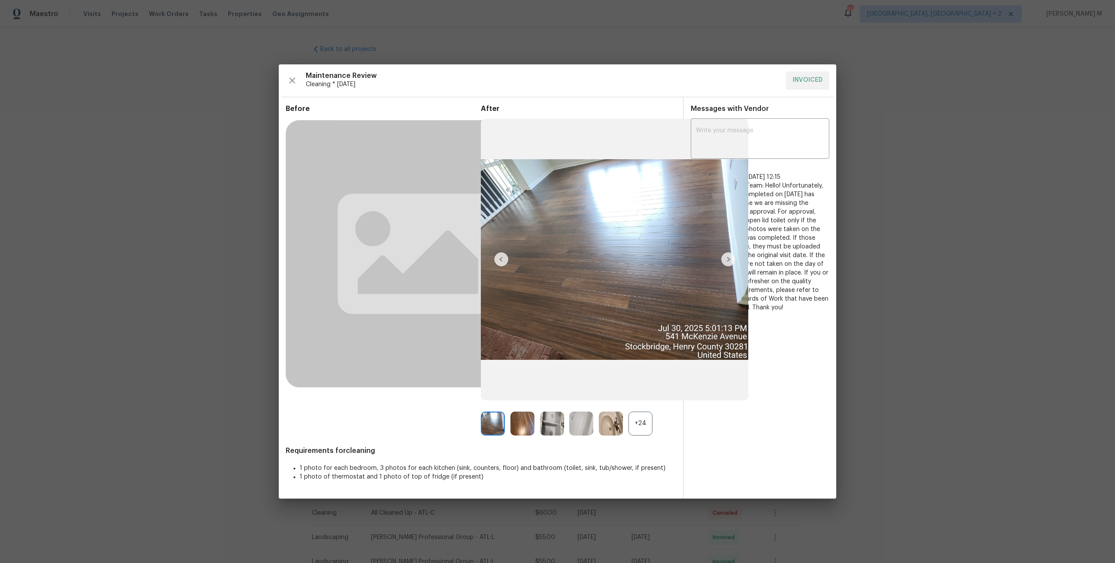
click at [644, 431] on div "+24" at bounding box center [640, 424] width 24 height 24
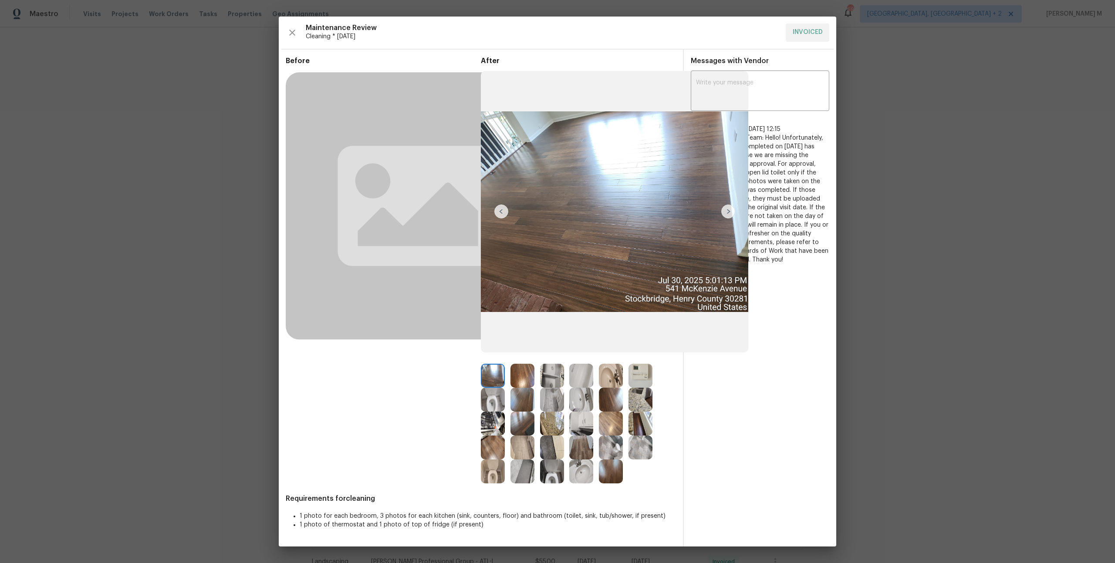
click at [730, 213] on img at bounding box center [728, 212] width 14 height 14
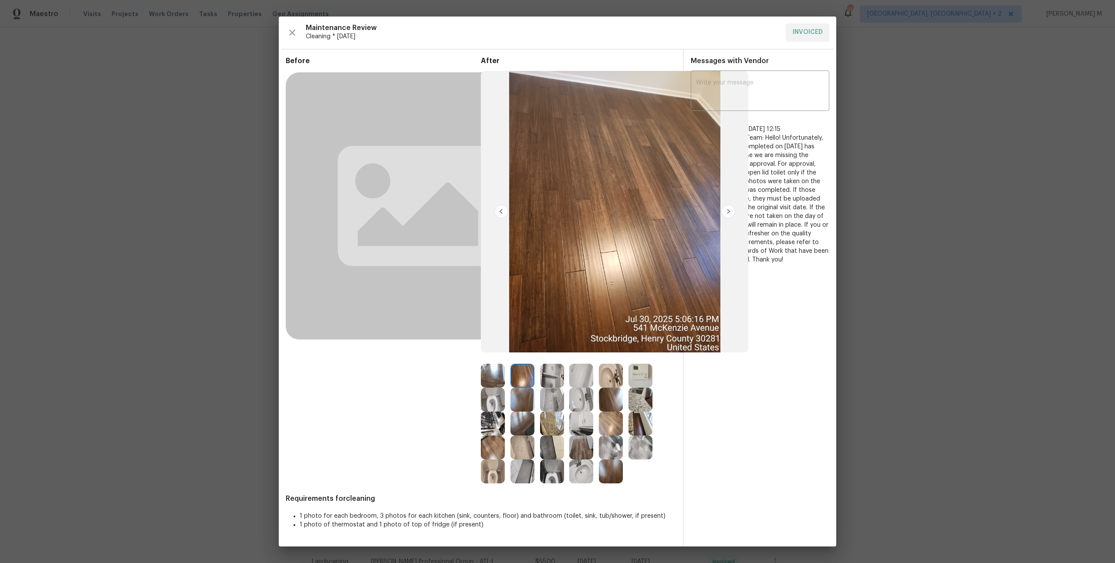
click at [632, 404] on img at bounding box center [640, 400] width 24 height 24
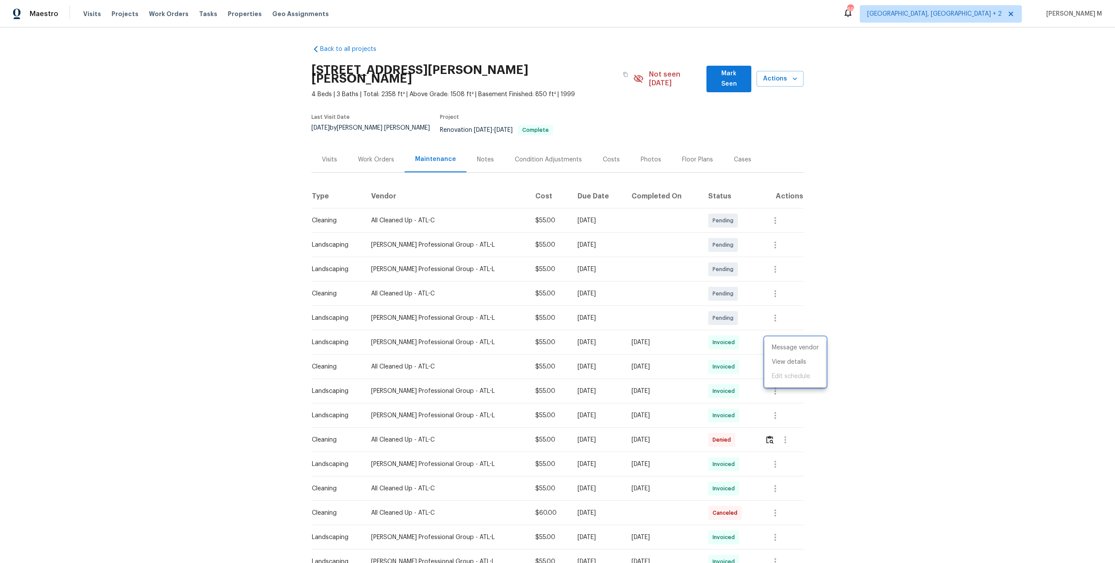
click at [774, 323] on div at bounding box center [557, 281] width 1115 height 563
click at [774, 337] on icon "button" at bounding box center [775, 342] width 10 height 10
click at [774, 327] on li "Message vendor" at bounding box center [794, 324] width 61 height 14
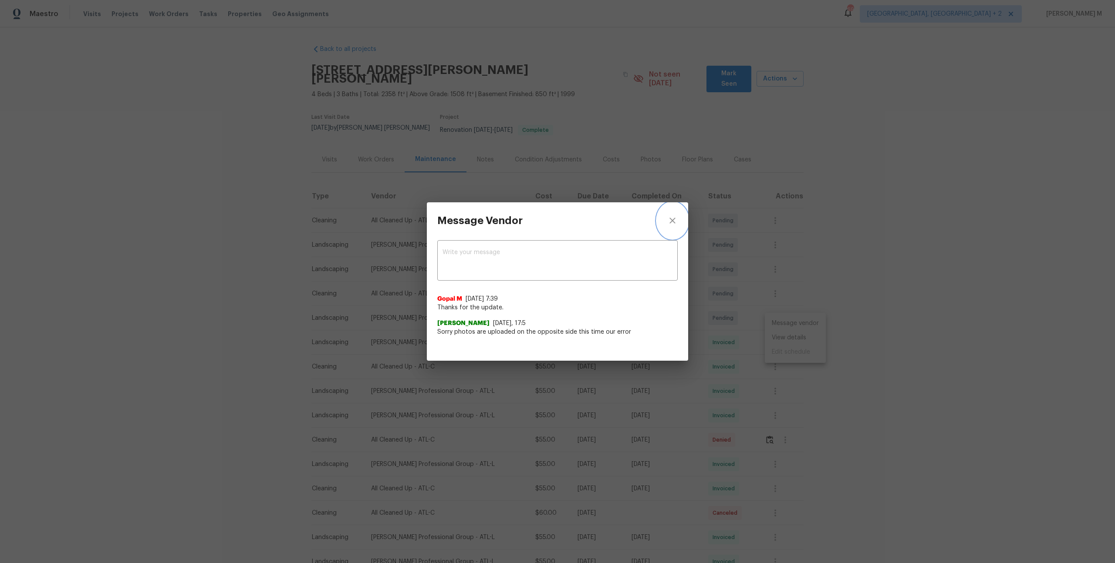
click at [670, 226] on icon "close" at bounding box center [672, 221] width 10 height 10
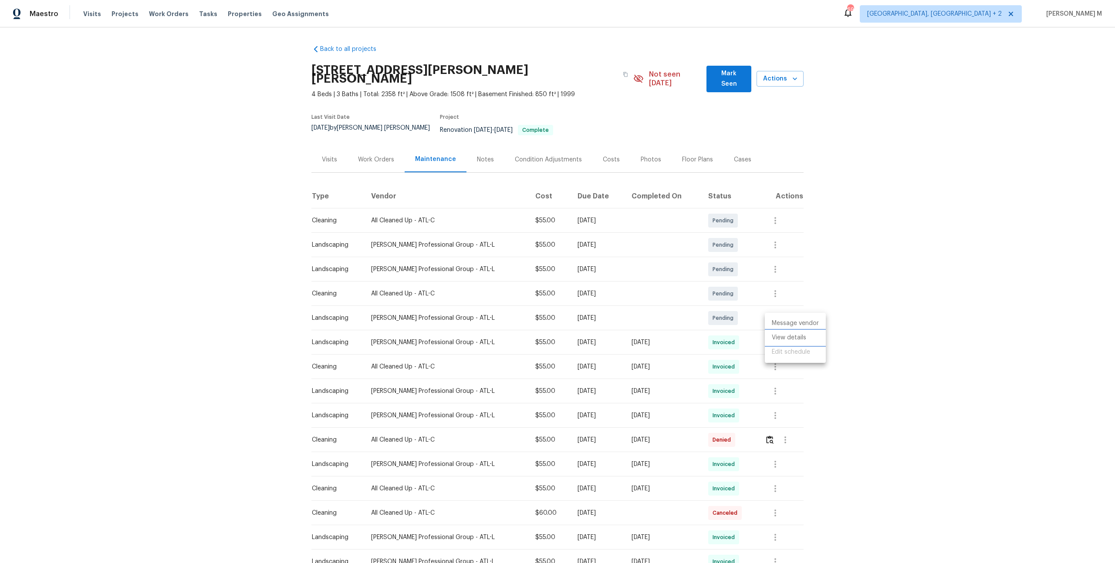
click at [787, 337] on li "View details" at bounding box center [794, 338] width 61 height 14
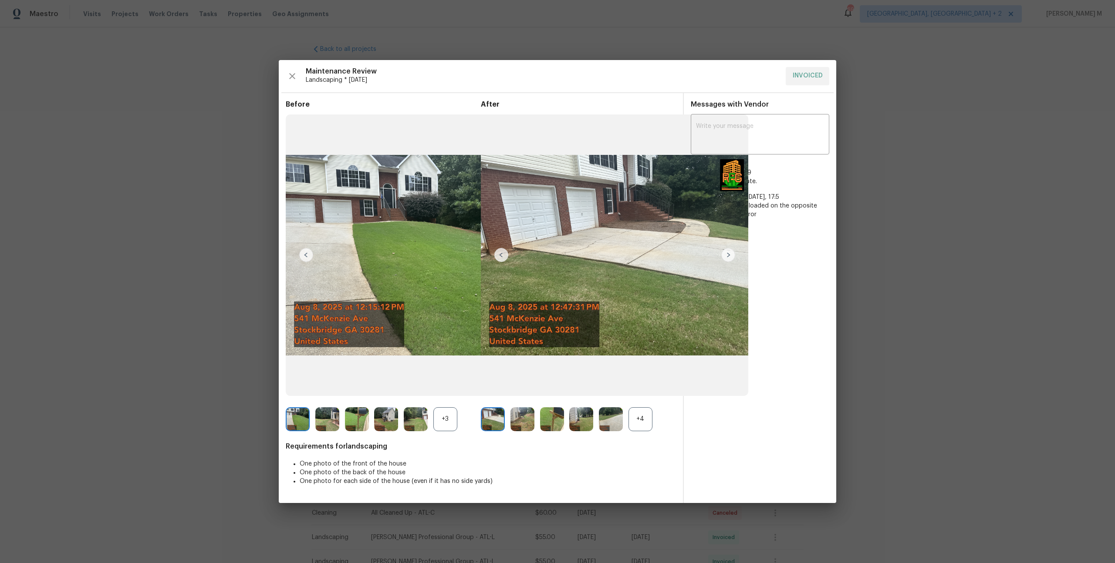
click at [653, 421] on div "+4" at bounding box center [578, 419] width 195 height 24
click at [648, 421] on div "+4" at bounding box center [640, 419] width 24 height 24
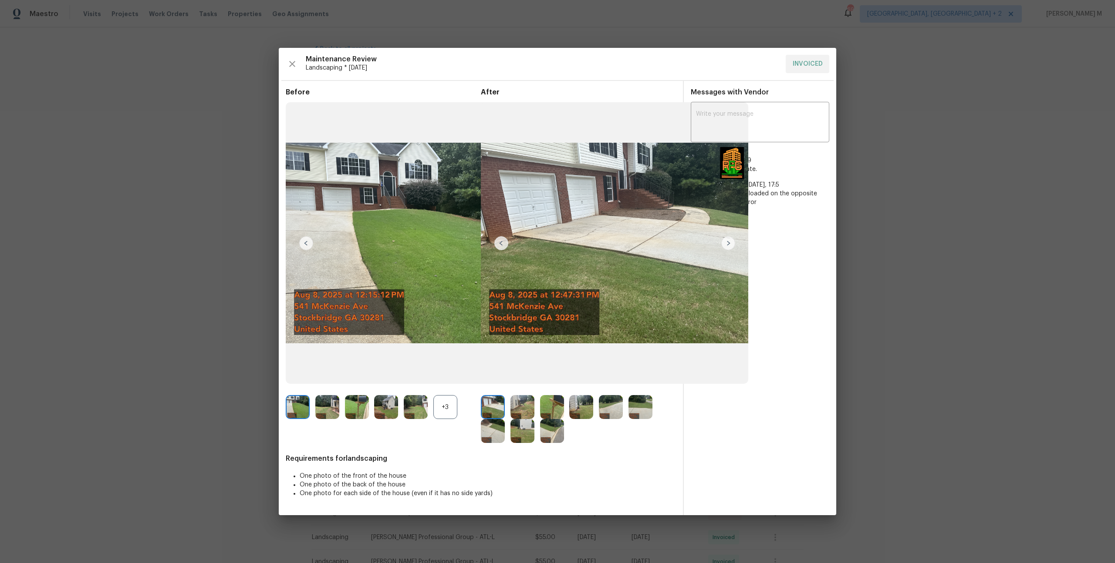
click at [727, 243] on img at bounding box center [728, 243] width 14 height 14
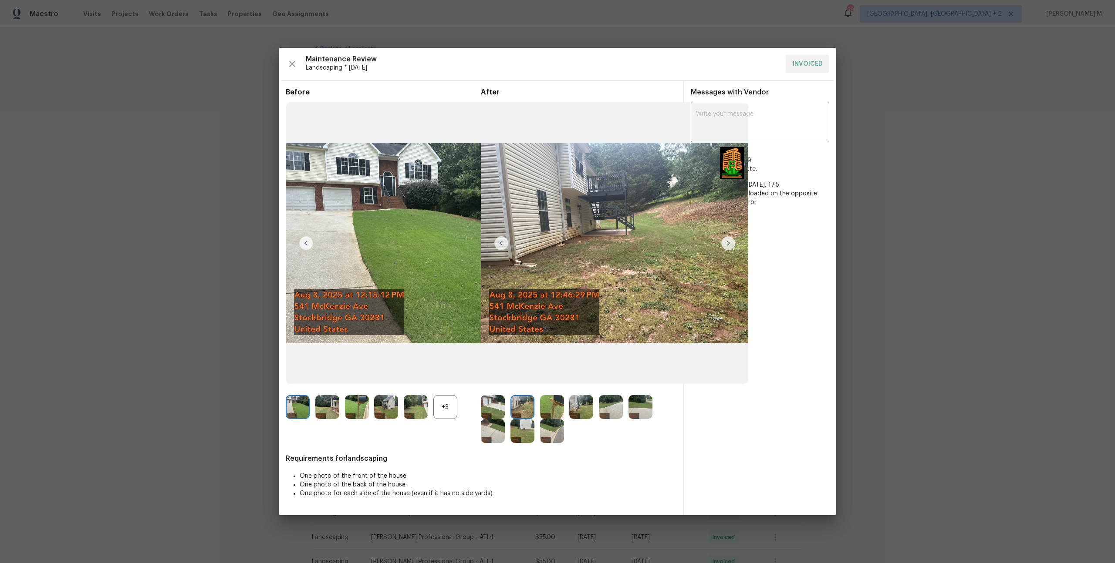
click at [727, 243] on img at bounding box center [728, 243] width 14 height 14
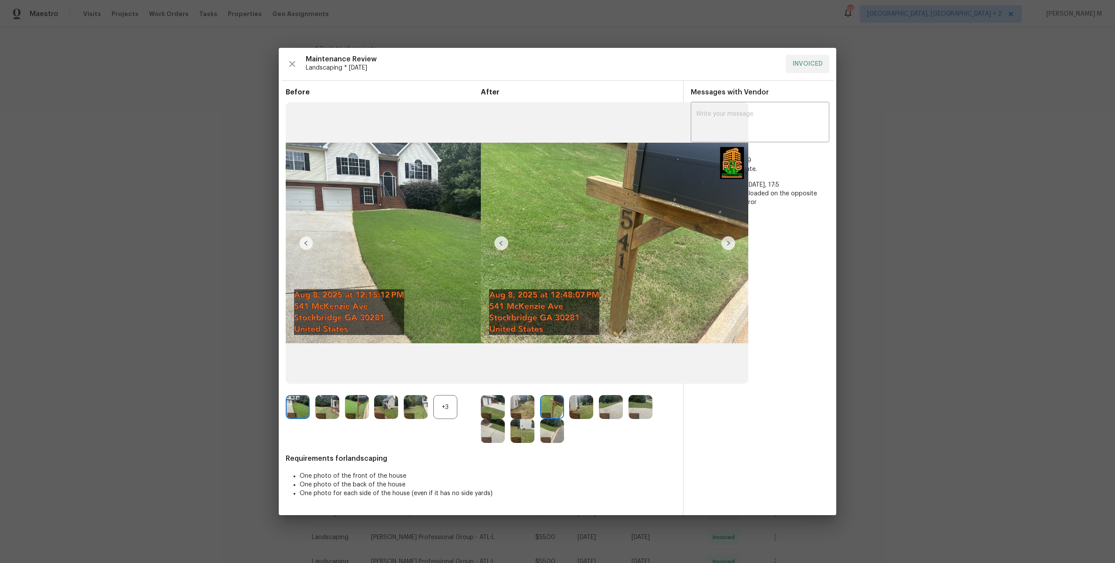
click at [727, 243] on img at bounding box center [728, 243] width 14 height 14
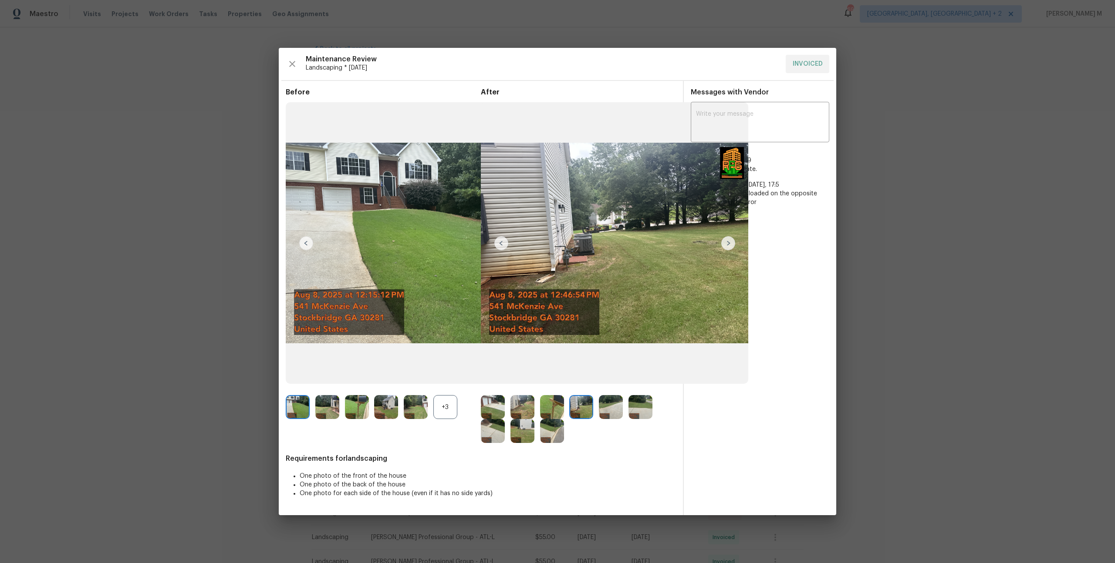
click at [727, 243] on img at bounding box center [728, 243] width 14 height 14
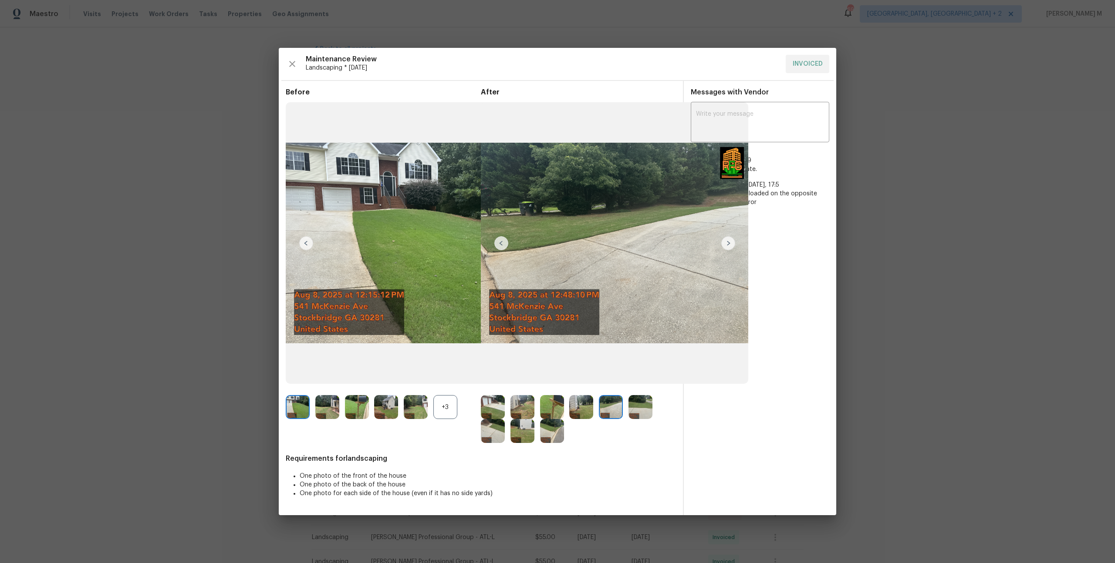
click at [727, 243] on img at bounding box center [728, 243] width 14 height 14
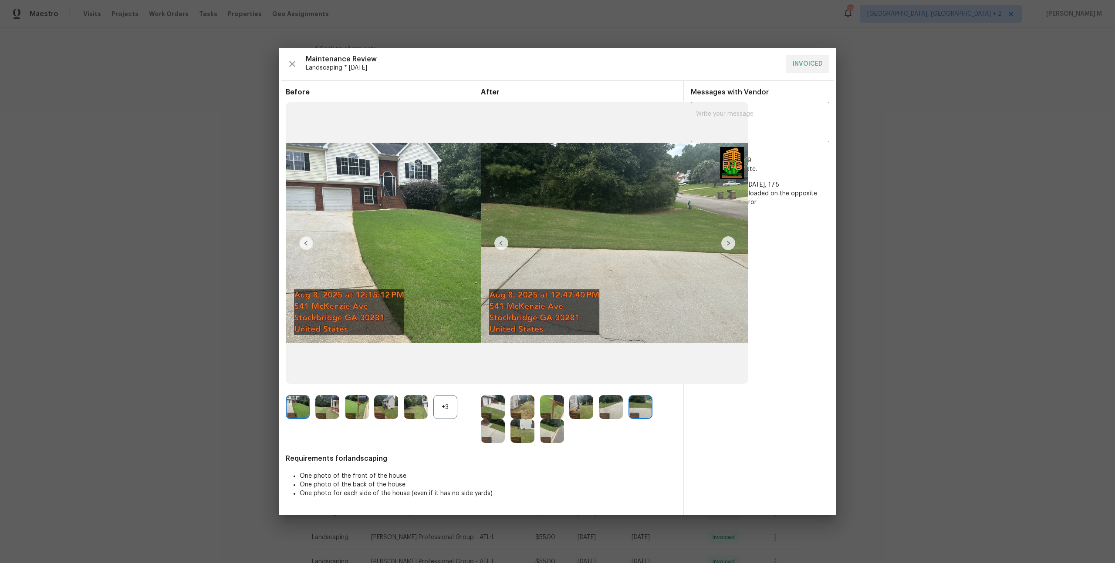
click at [541, 431] on img at bounding box center [552, 431] width 24 height 24
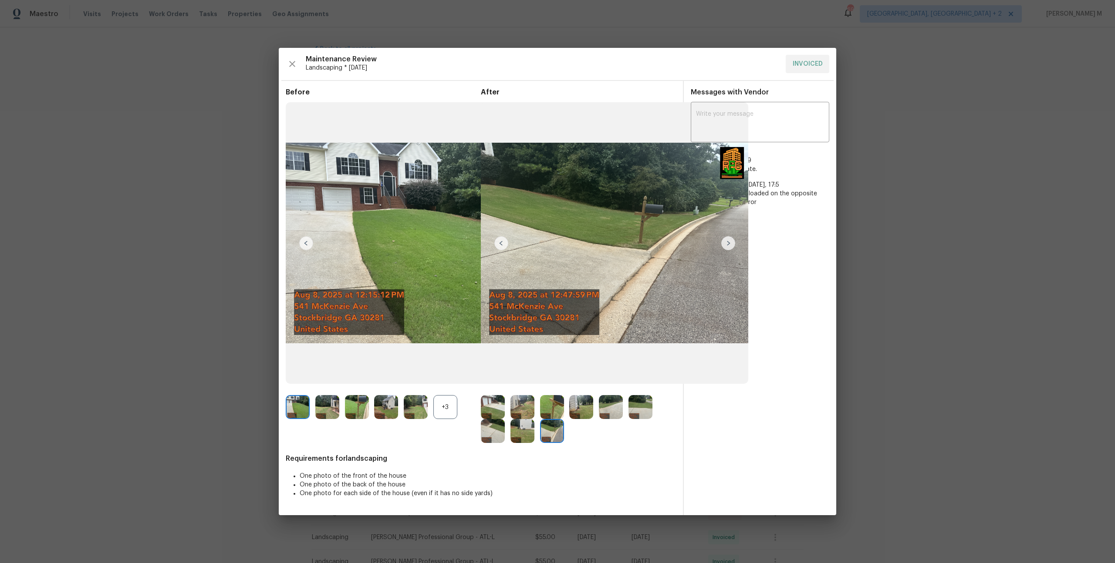
click at [495, 416] on img at bounding box center [493, 407] width 24 height 24
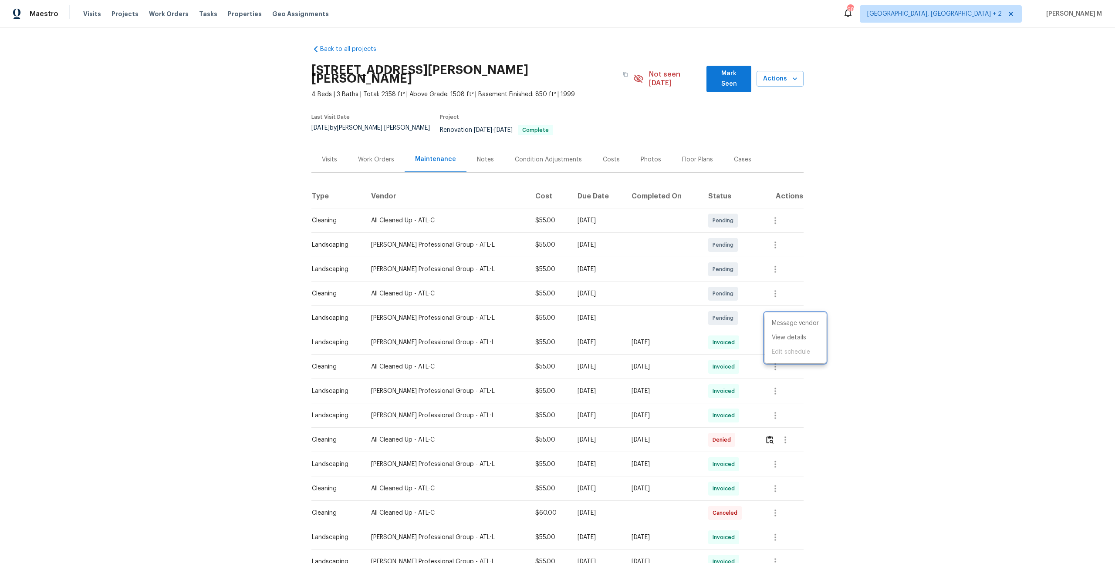
click at [148, 284] on div at bounding box center [557, 281] width 1115 height 563
click at [795, 357] on div at bounding box center [783, 367] width 38 height 21
click at [783, 332] on div at bounding box center [774, 342] width 21 height 21
click at [778, 337] on icon "button" at bounding box center [775, 342] width 10 height 10
click at [778, 326] on li "Message vendor" at bounding box center [794, 324] width 61 height 14
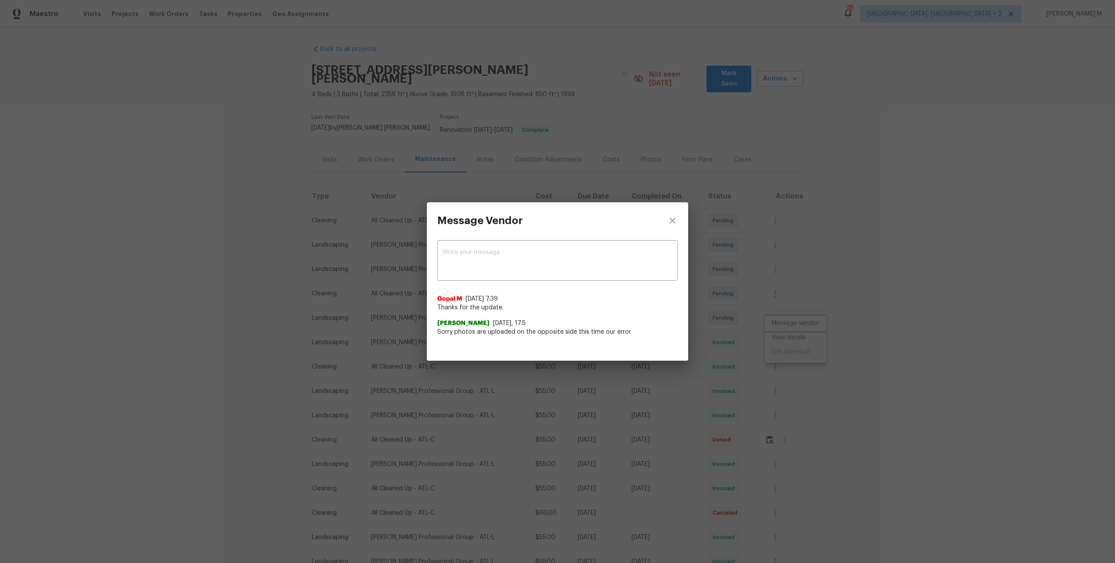
click at [759, 254] on div "Message Vendor x ​ Gopal M 5/21/25, 7:39 Thanks for the update. Jeremy Ramsey 5…" at bounding box center [557, 281] width 1115 height 563
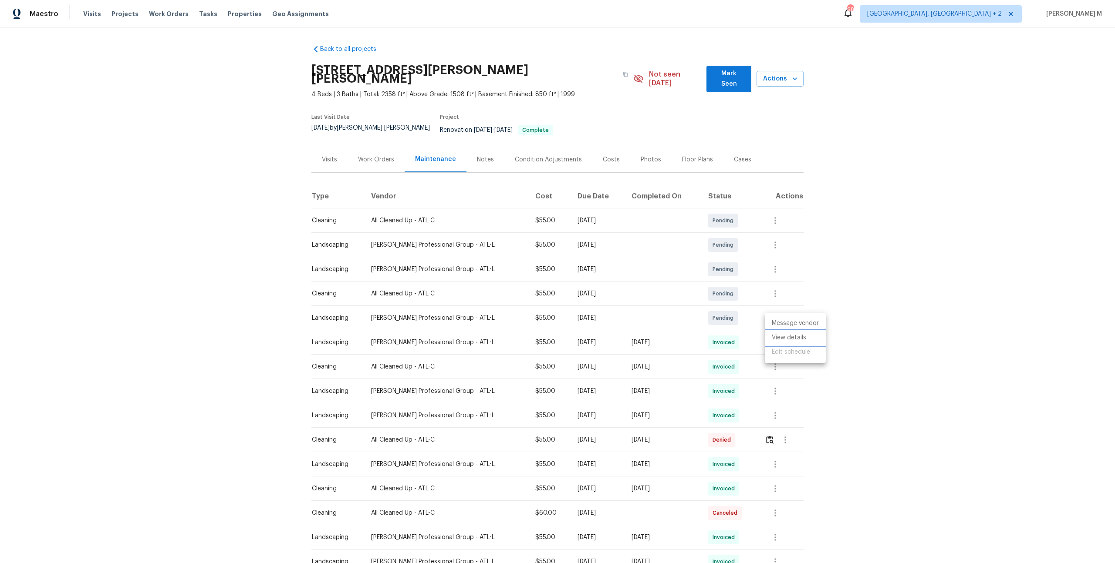
click at [778, 342] on li "View details" at bounding box center [794, 338] width 61 height 14
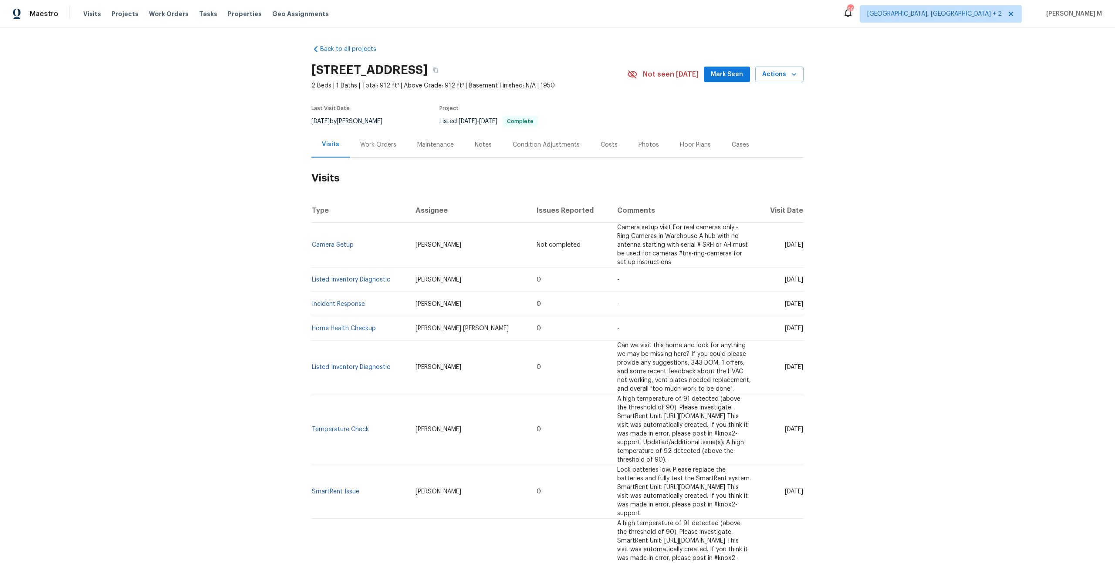
click at [383, 147] on div "Work Orders" at bounding box center [378, 145] width 57 height 26
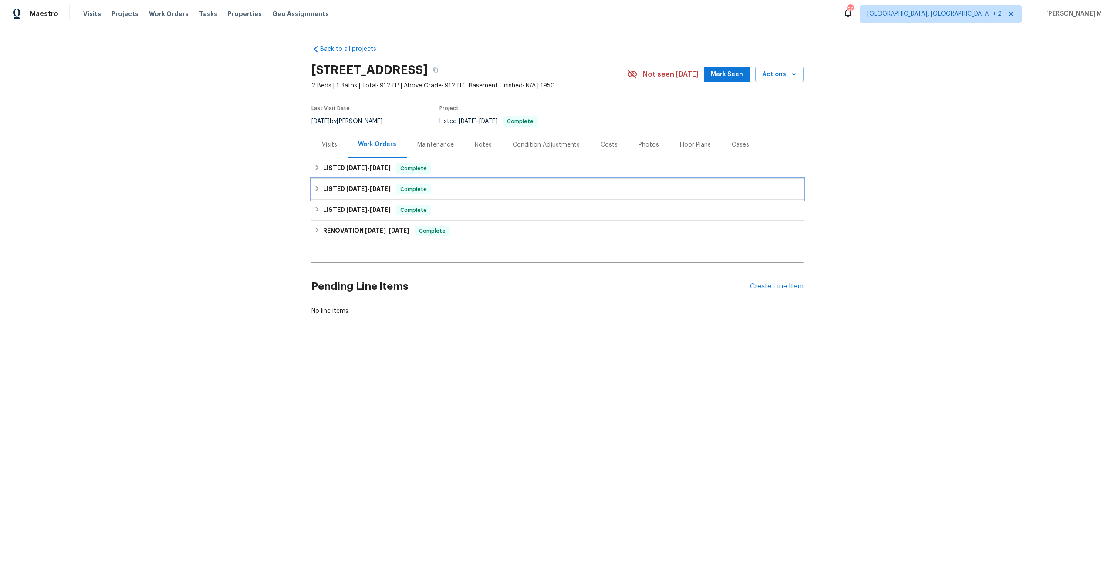
click at [373, 184] on h6 "LISTED [DATE] - [DATE]" at bounding box center [356, 189] width 67 height 10
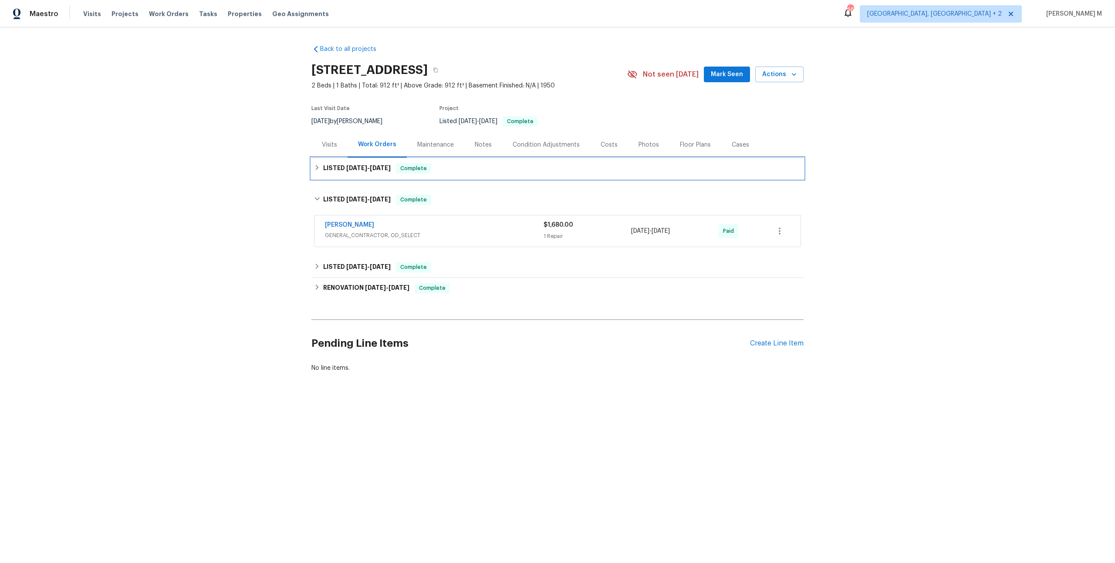
click at [367, 166] on h6 "LISTED [DATE] - [DATE]" at bounding box center [356, 168] width 67 height 10
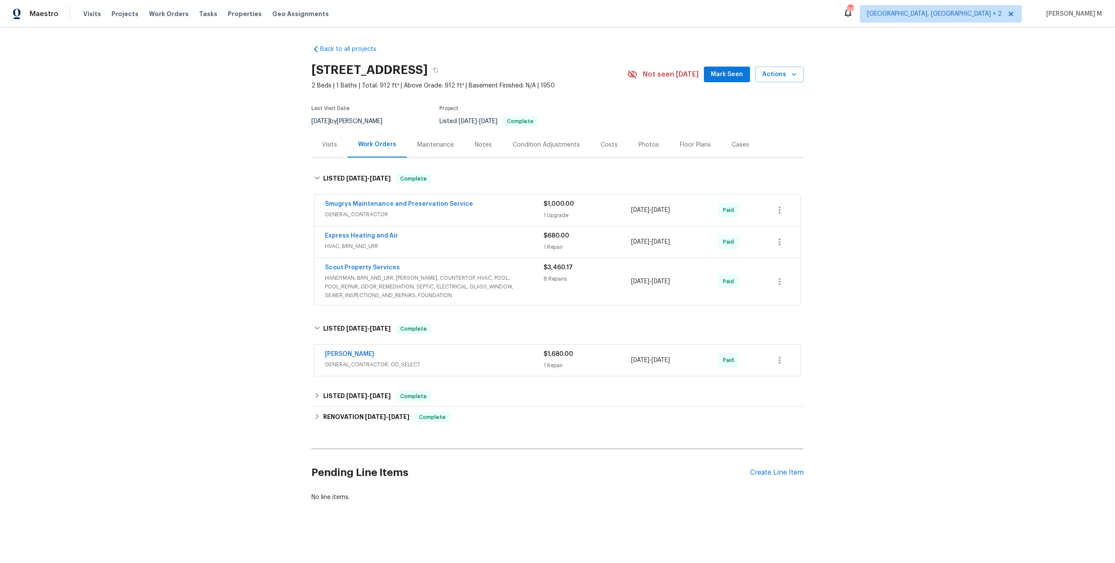
click at [371, 212] on span "GENERAL_CONTRACTOR" at bounding box center [434, 214] width 219 height 9
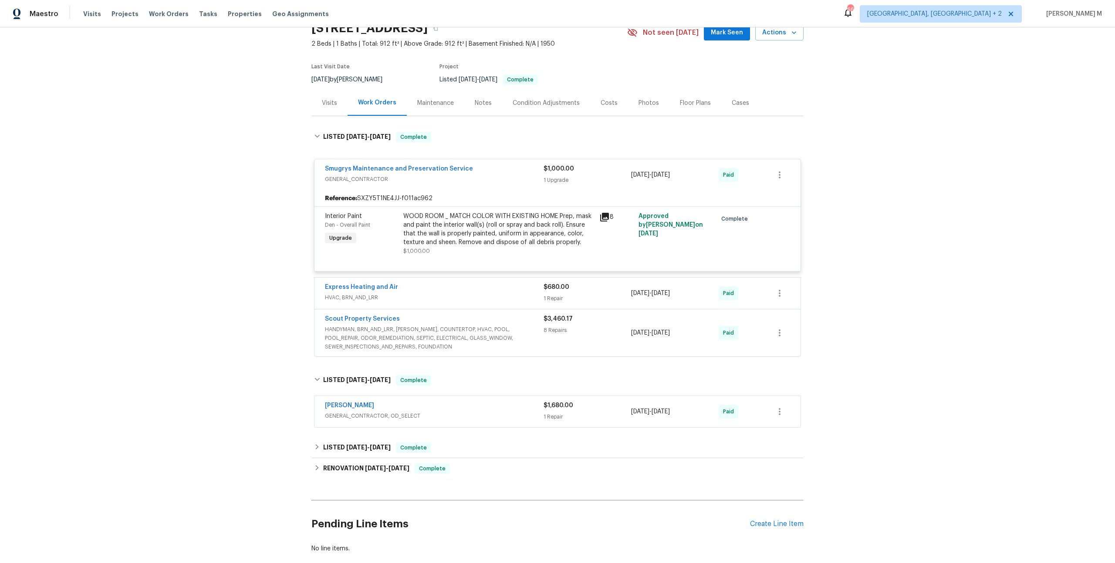
scroll to position [42, 0]
click at [475, 232] on div "WOOD ROOM _ MATCH COLOR WITH EXISTING HOME Prep, mask and paint the interior wa…" at bounding box center [498, 229] width 191 height 35
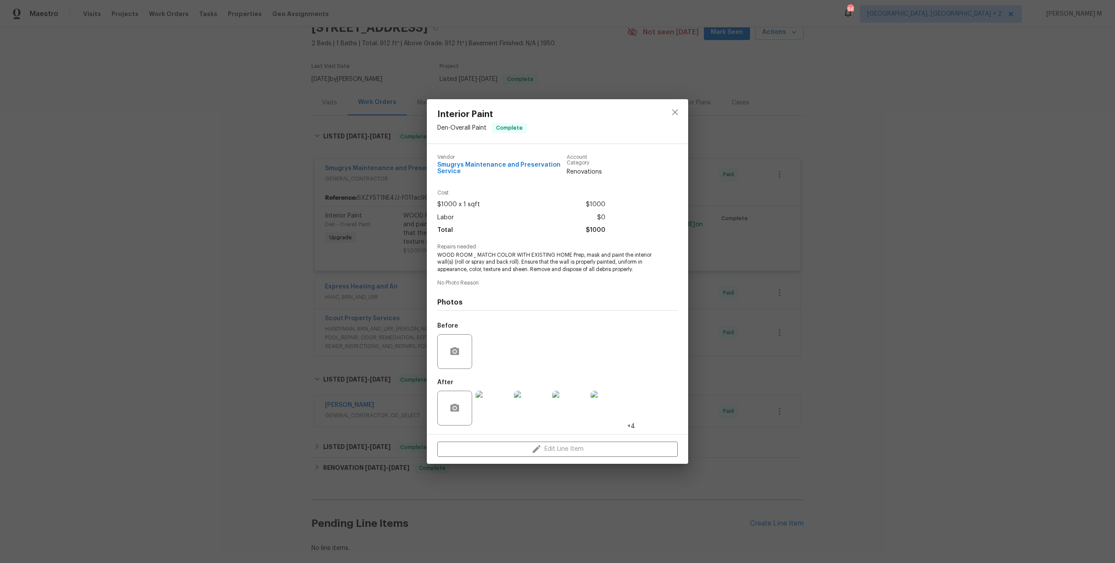
click at [340, 282] on div "Interior Paint Den - Overall Paint Complete Vendor Smugrys Maintenance and Pres…" at bounding box center [557, 281] width 1115 height 563
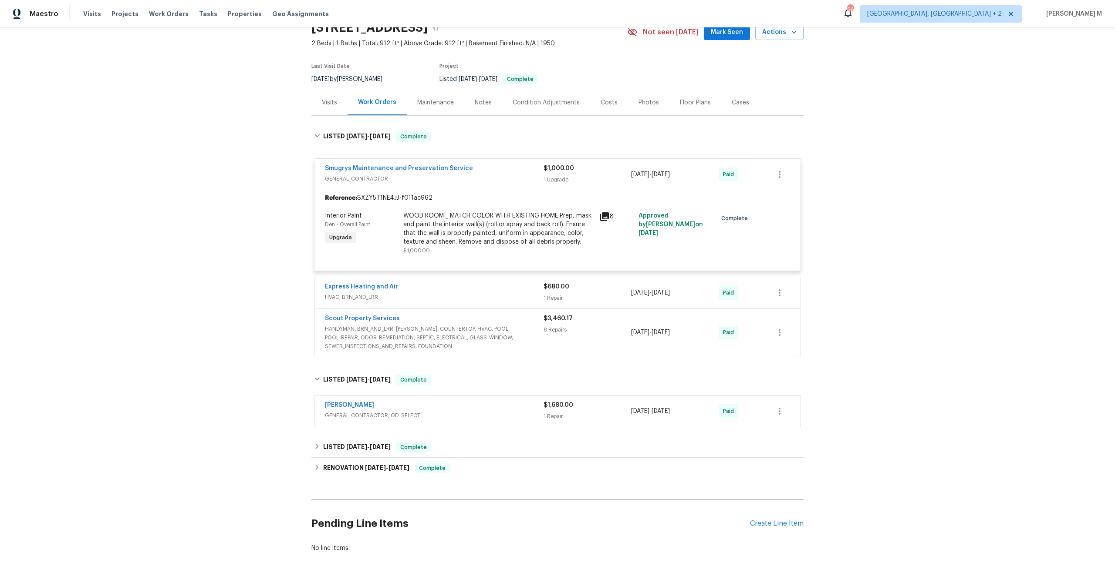
click at [371, 339] on span "HANDYMAN, BRN_AND_LRR, WELLS, COUNTERTOP, HVAC, POOL, POOL_REPAIR, ODOR_REMEDIA…" at bounding box center [434, 338] width 219 height 26
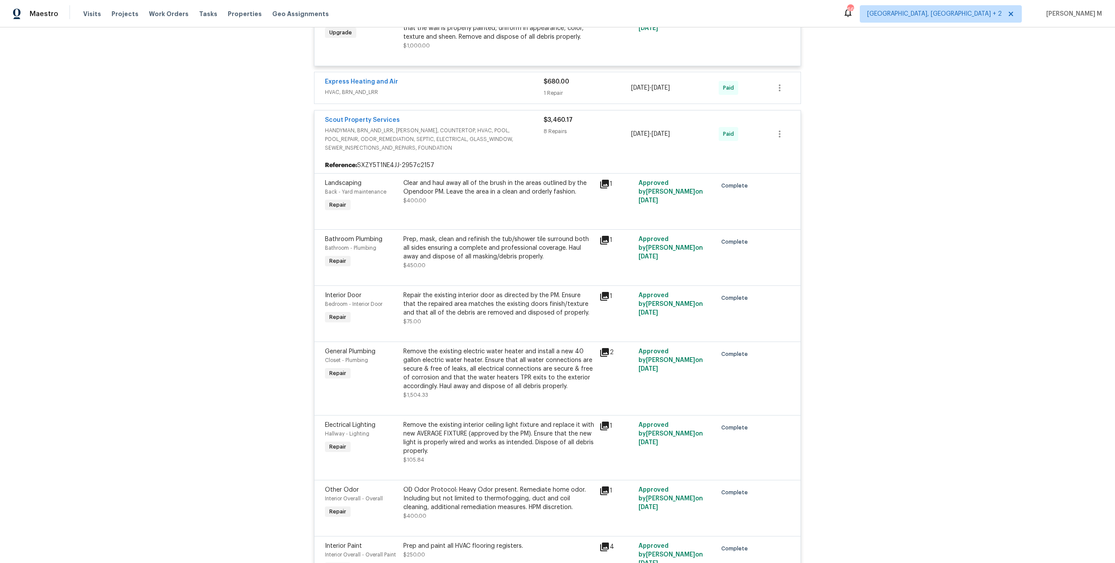
scroll to position [265, 0]
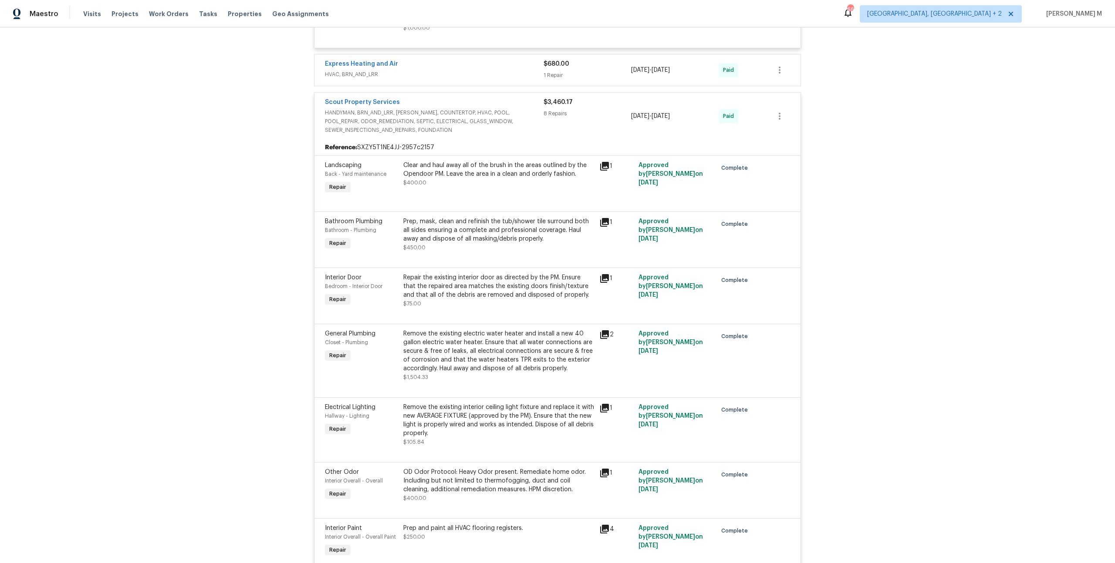
click at [478, 291] on div "Repair the existing interior door as directed by the PM. Ensure that the repair…" at bounding box center [498, 290] width 191 height 35
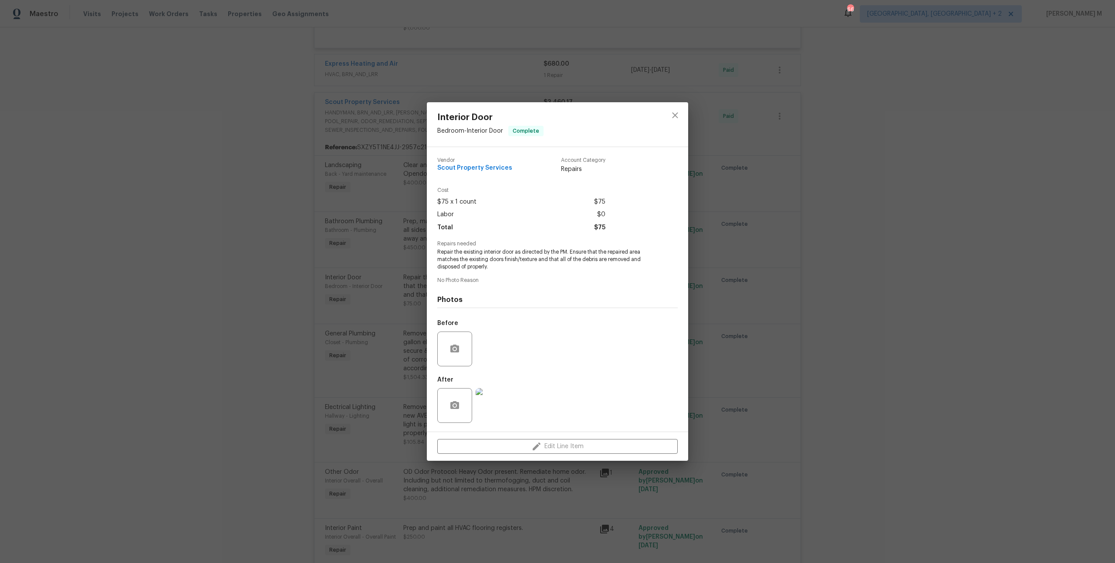
click at [737, 360] on div "Interior Door Bedroom - Interior Door Complete Vendor Scout Property Services A…" at bounding box center [557, 281] width 1115 height 563
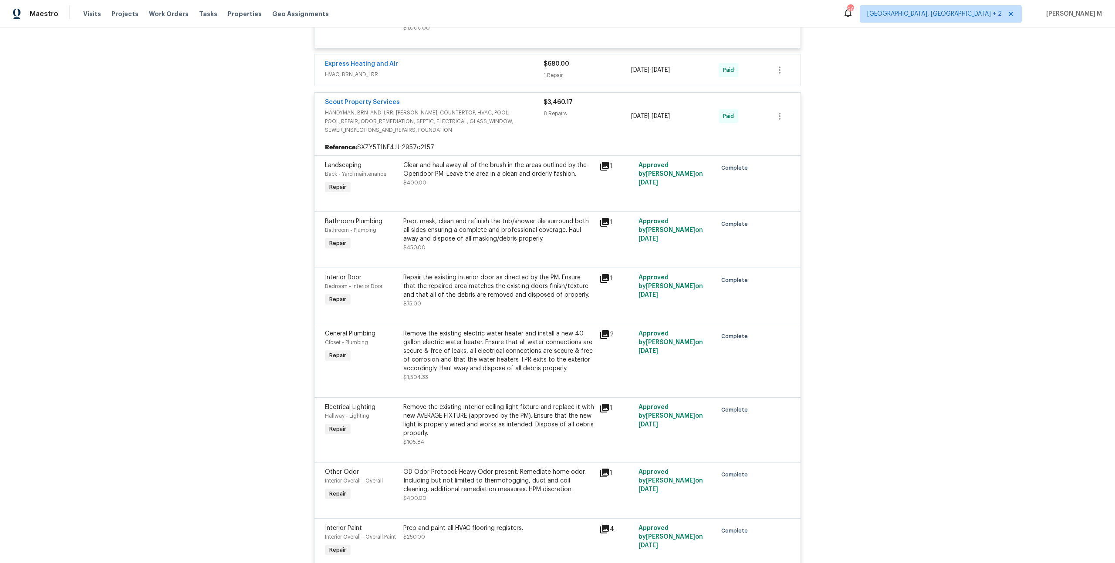
scroll to position [0, 0]
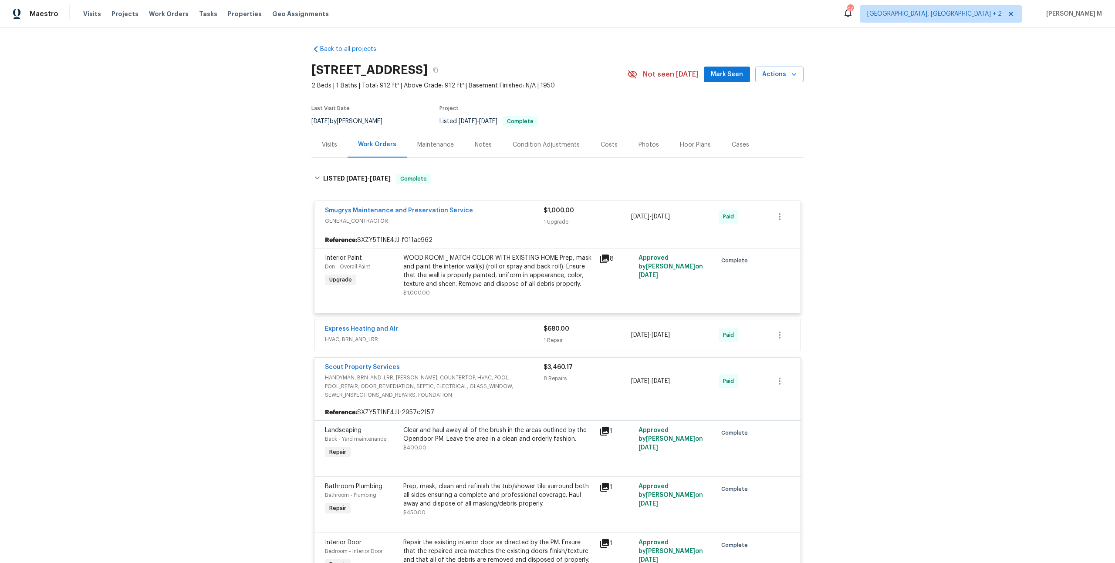
click at [425, 142] on div "Maintenance" at bounding box center [435, 145] width 37 height 9
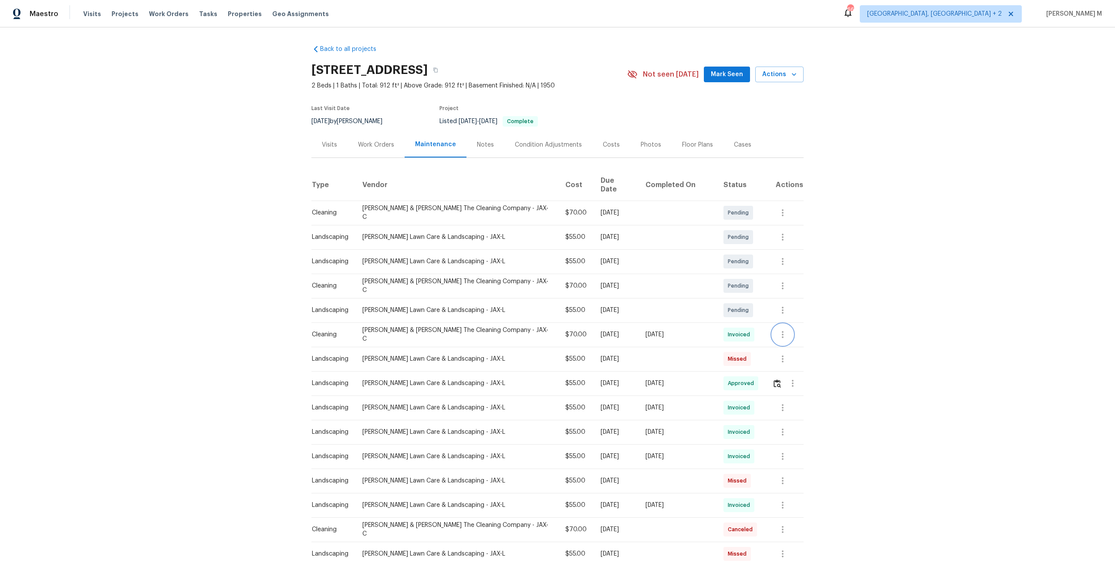
click at [781, 330] on icon "button" at bounding box center [782, 335] width 10 height 10
click at [785, 337] on li "View details" at bounding box center [800, 338] width 61 height 14
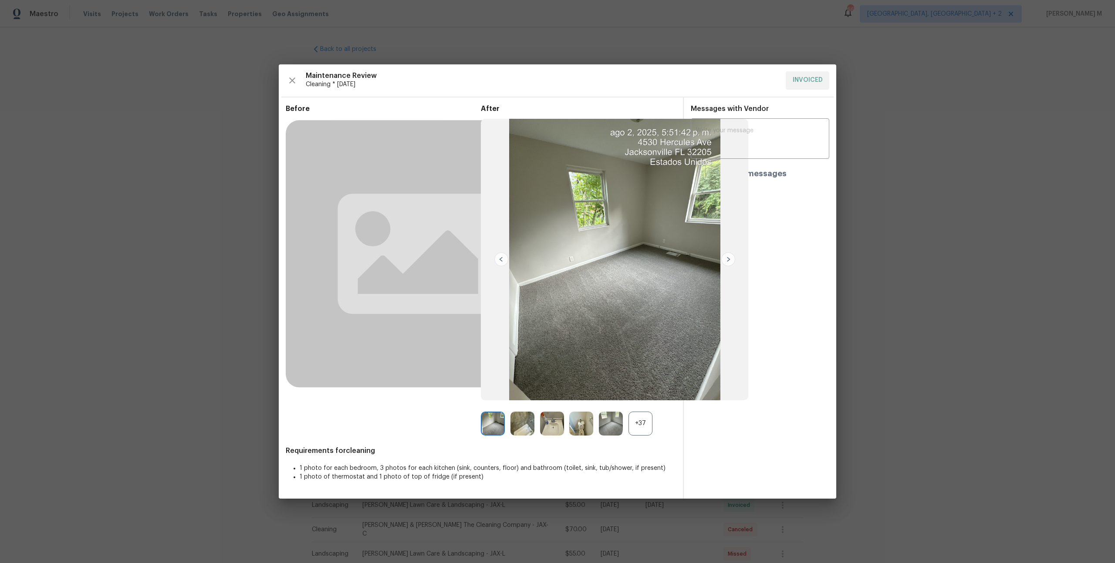
click at [639, 420] on div "+37" at bounding box center [640, 424] width 24 height 24
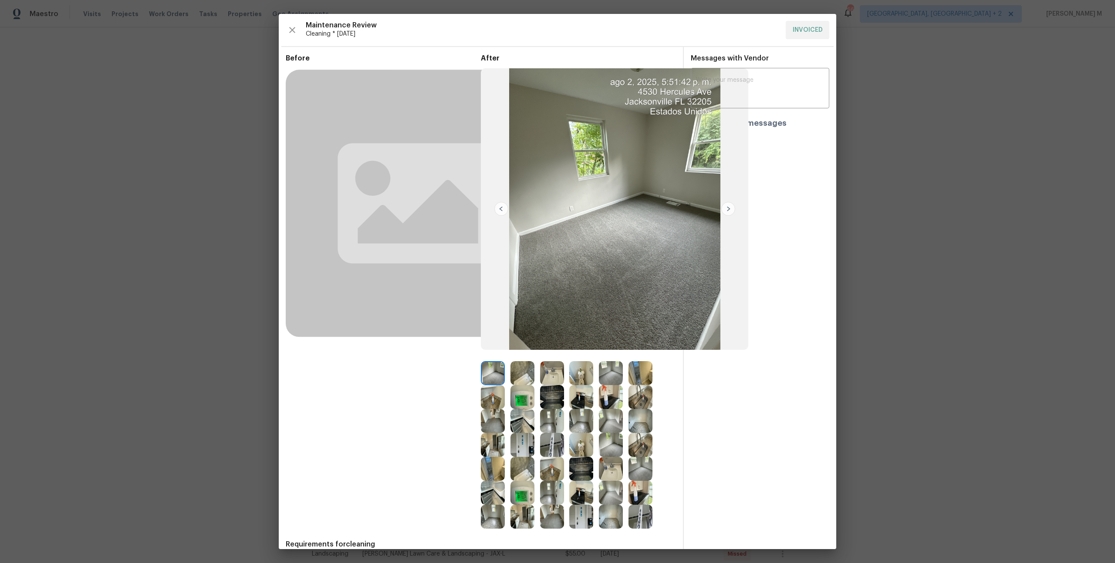
scroll to position [13, 0]
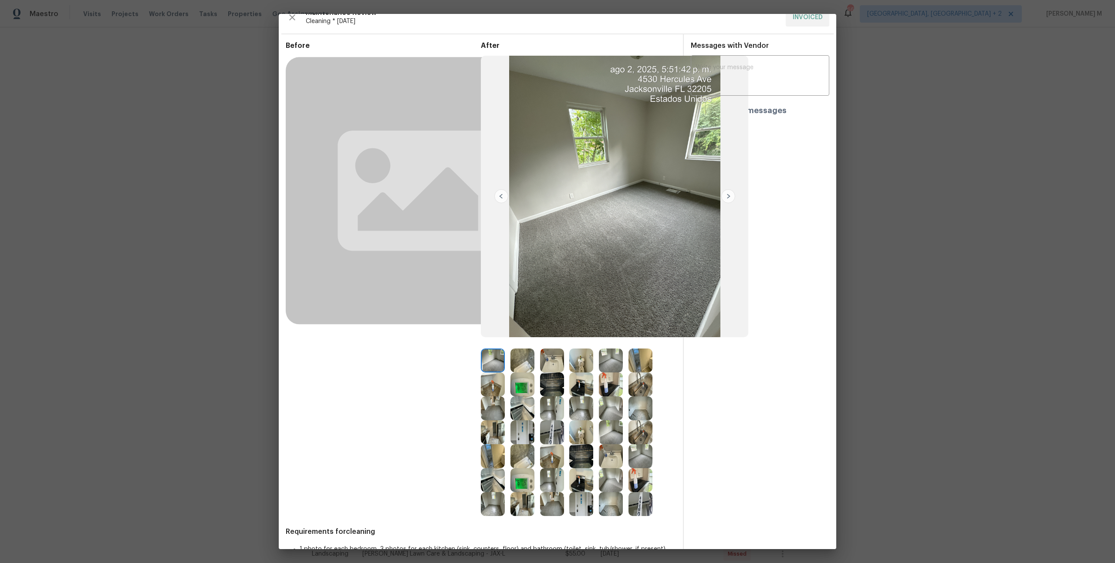
click at [502, 435] on img at bounding box center [493, 433] width 24 height 24
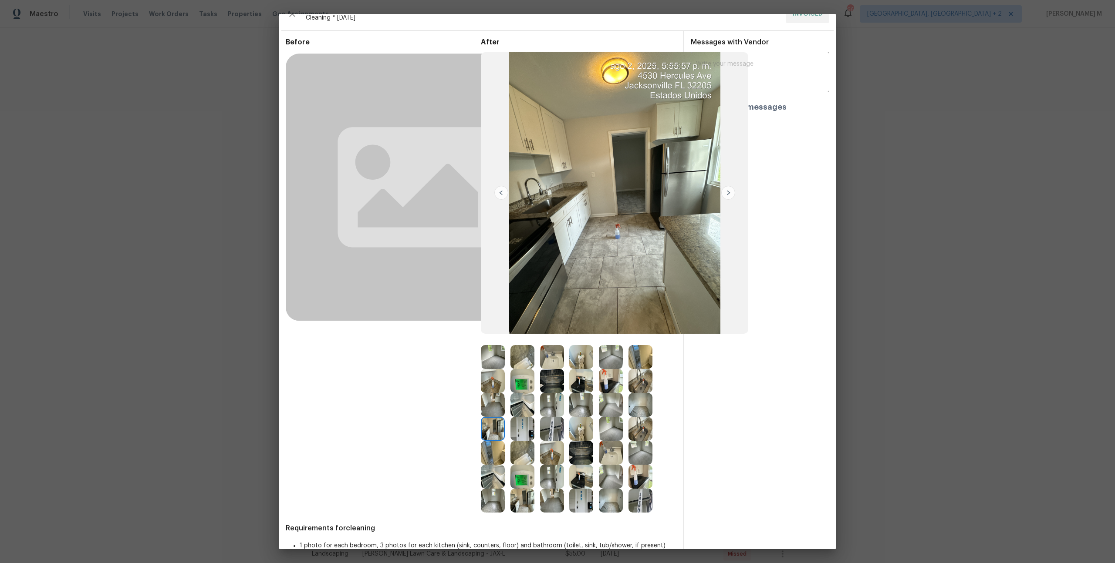
scroll to position [22, 0]
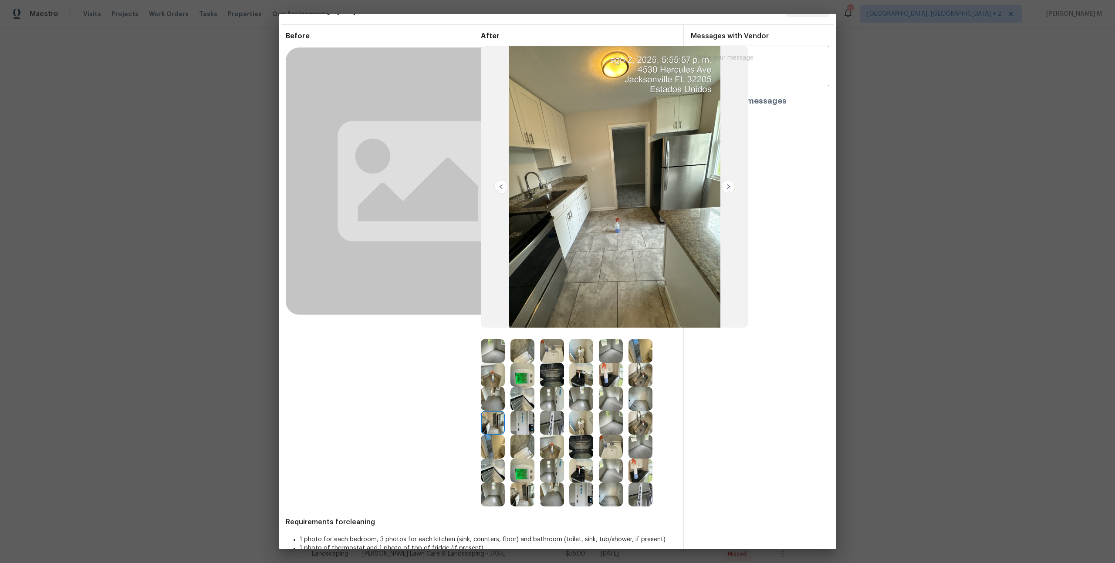
click at [643, 353] on img at bounding box center [640, 351] width 24 height 24
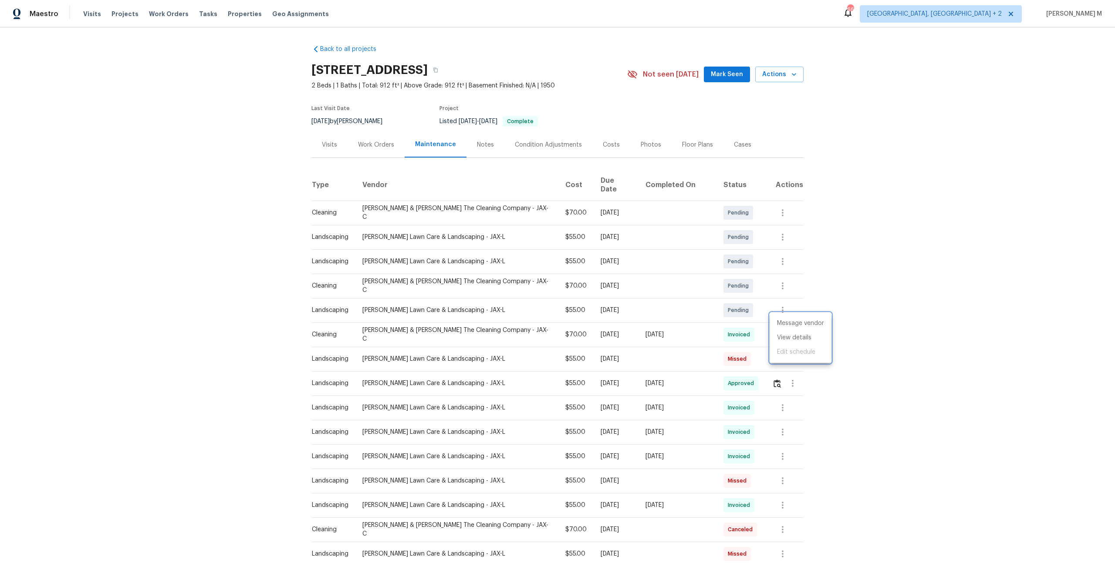
click at [382, 150] on div at bounding box center [557, 281] width 1115 height 563
click at [378, 144] on div "Work Orders" at bounding box center [376, 145] width 36 height 9
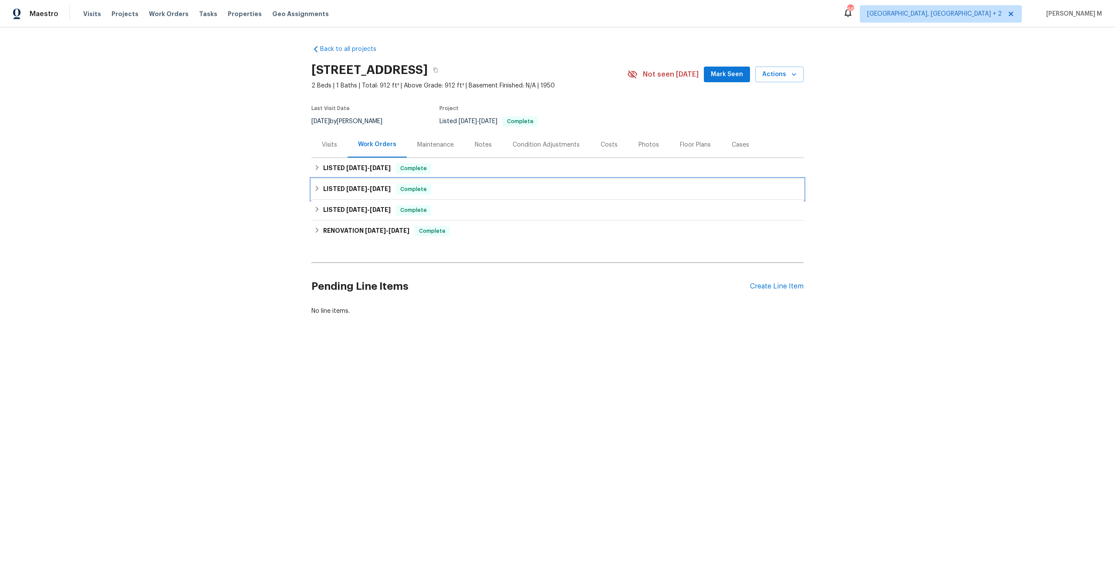
click at [360, 184] on h6 "LISTED 10/11/24 - 10/18/24" at bounding box center [356, 189] width 67 height 10
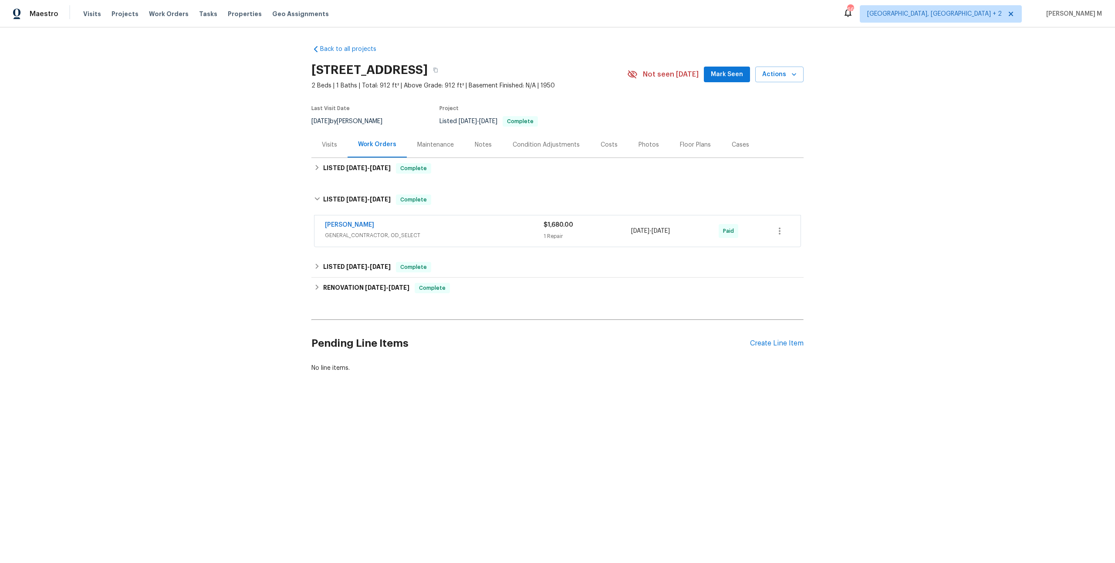
click at [353, 239] on div "Eric Hernandez GENERAL_CONTRACTOR, OD_SELECT $1,680.00 1 Repair 10/14/2024 - 10…" at bounding box center [557, 231] width 486 height 31
click at [355, 239] on div "Eric Hernandez GENERAL_CONTRACTOR, OD_SELECT $1,680.00 1 Repair 10/14/2024 - 10…" at bounding box center [557, 231] width 486 height 31
click at [361, 233] on span "GENERAL_CONTRACTOR, OD_SELECT" at bounding box center [434, 235] width 219 height 9
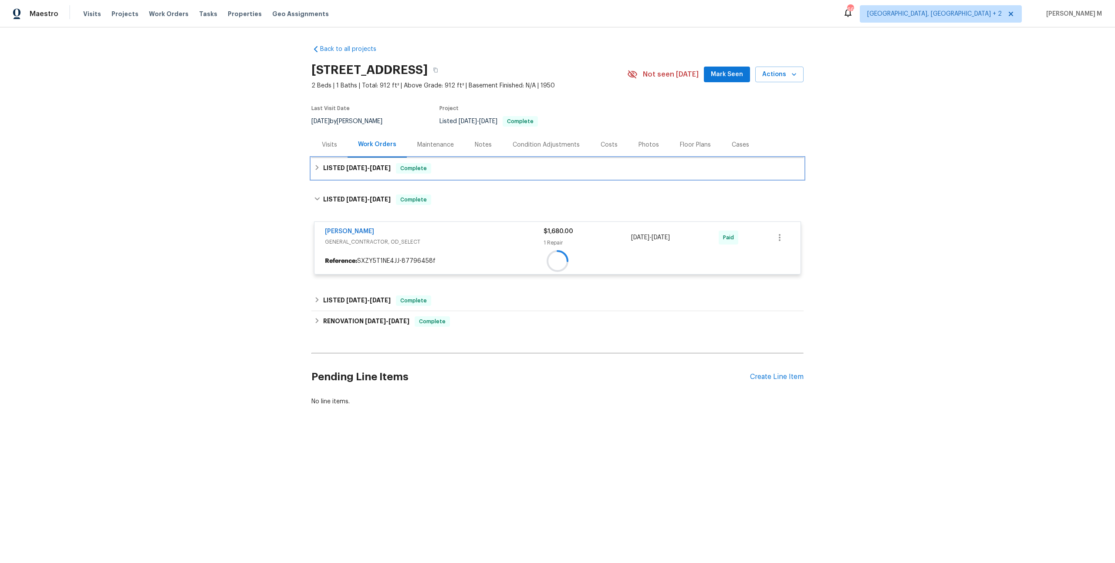
click at [364, 172] on div "LISTED 10/30/24 - 6/13/25 Complete" at bounding box center [557, 168] width 492 height 21
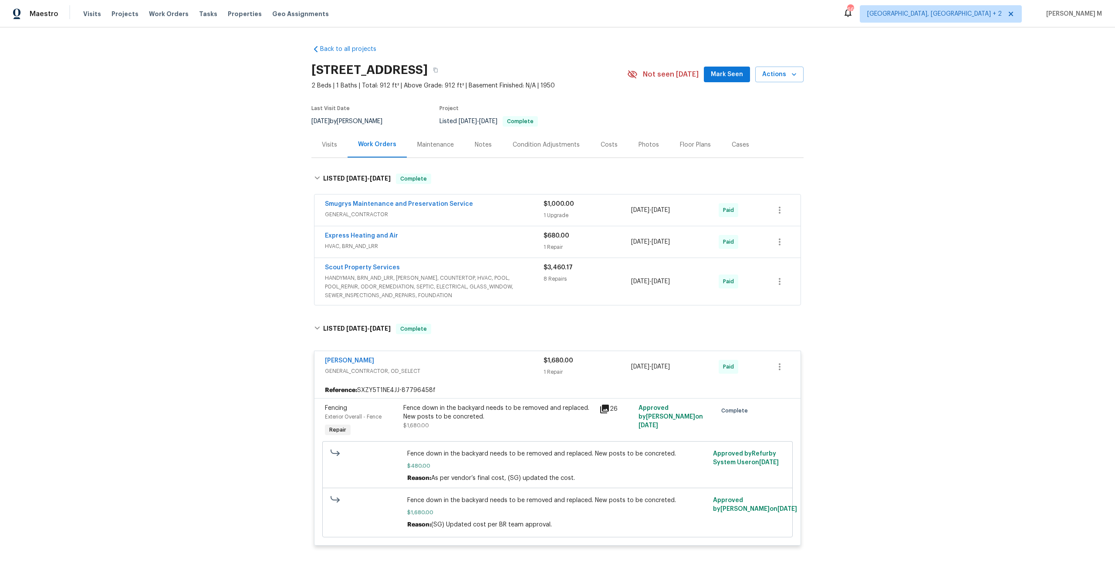
click at [483, 404] on div "Fence down in the backyard needs to be removed and replaced. New posts to be co…" at bounding box center [498, 412] width 191 height 17
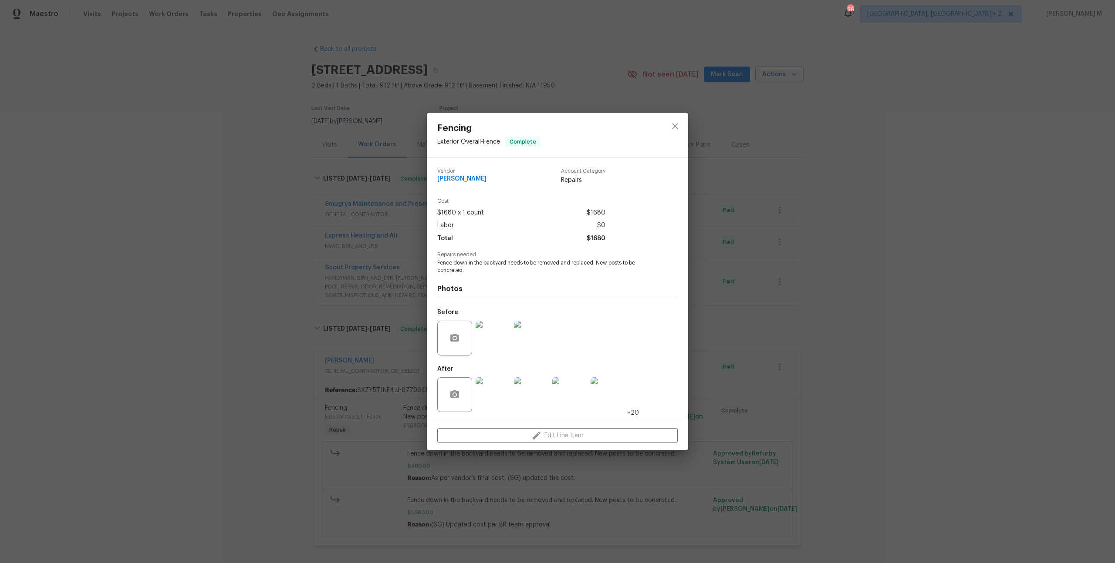
click at [519, 377] on img at bounding box center [531, 394] width 35 height 35
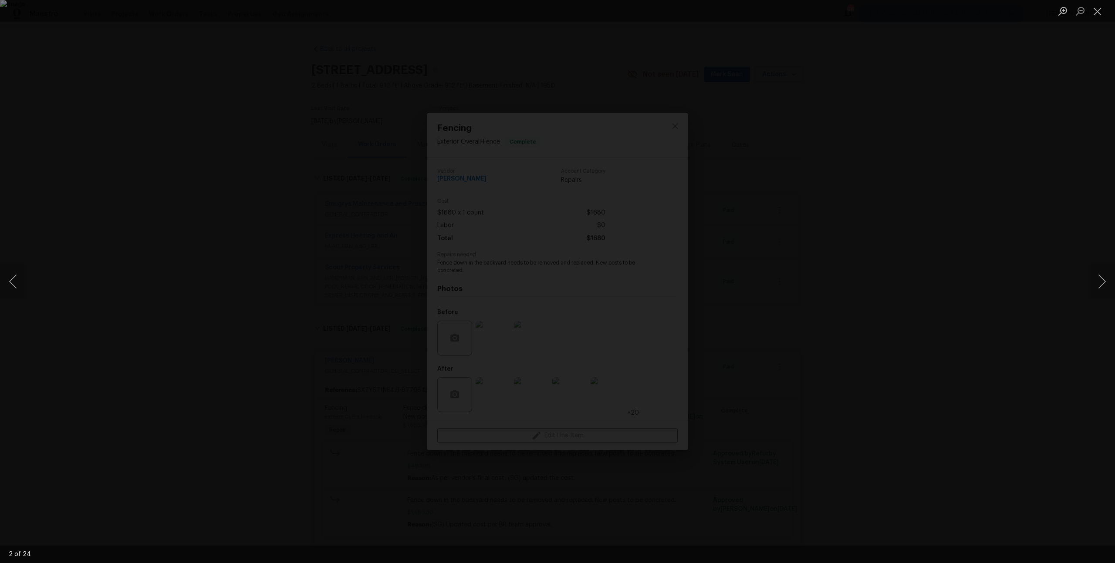
click at [192, 262] on div "Lightbox" at bounding box center [557, 281] width 1115 height 563
click at [277, 319] on div "Lightbox" at bounding box center [557, 281] width 1115 height 563
click at [277, 311] on div "Lightbox" at bounding box center [557, 281] width 1115 height 563
click at [1095, 216] on div "Lightbox" at bounding box center [557, 281] width 1115 height 563
click at [956, 195] on div "Lightbox" at bounding box center [557, 281] width 1115 height 563
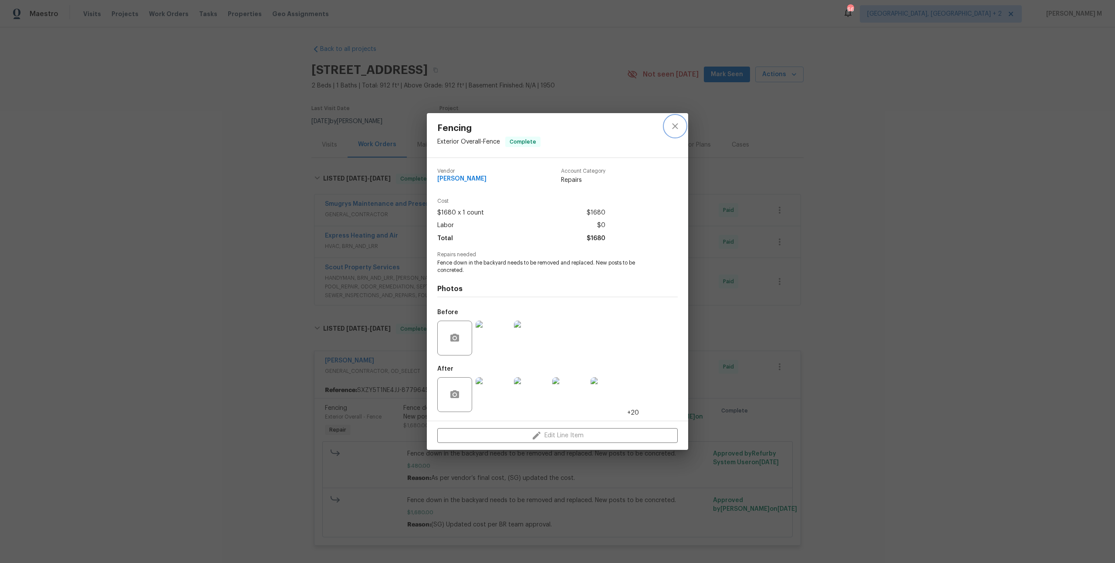
click at [679, 131] on icon "close" at bounding box center [675, 126] width 10 height 10
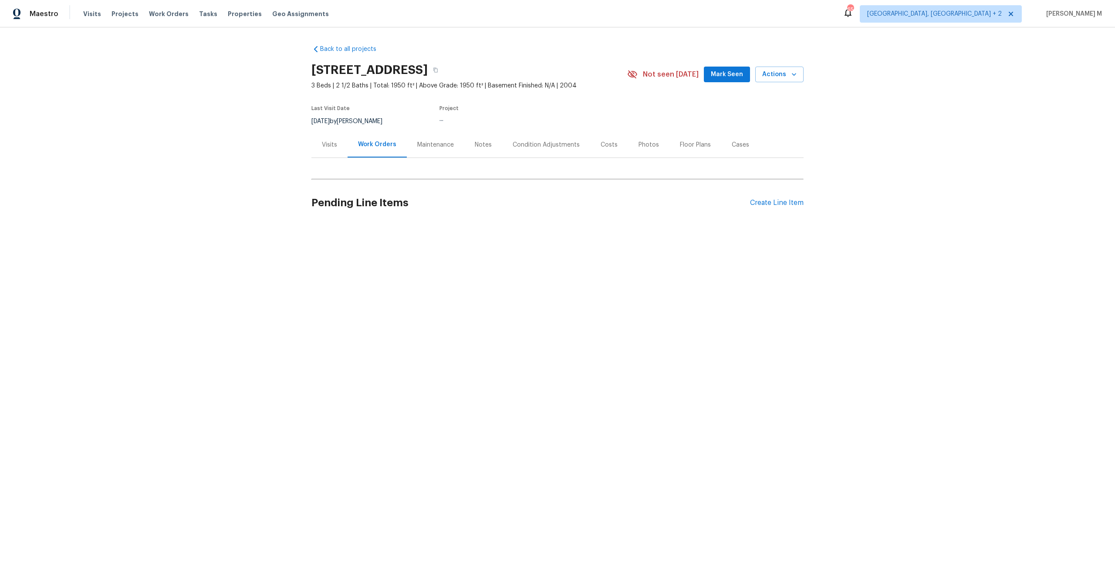
click at [422, 145] on div "Maintenance" at bounding box center [435, 145] width 57 height 26
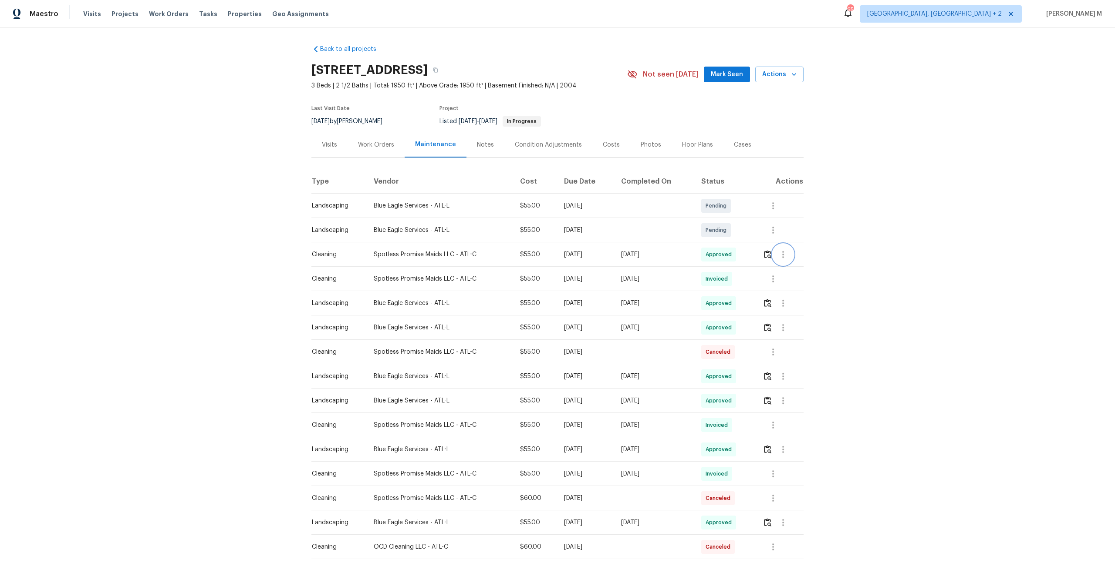
click at [774, 249] on button "button" at bounding box center [782, 254] width 21 height 21
click at [769, 249] on div at bounding box center [557, 281] width 1115 height 563
click at [769, 250] on img "button" at bounding box center [767, 254] width 7 height 8
click at [784, 253] on icon "button" at bounding box center [783, 254] width 2 height 7
click at [798, 268] on li "View details" at bounding box center [804, 265] width 61 height 14
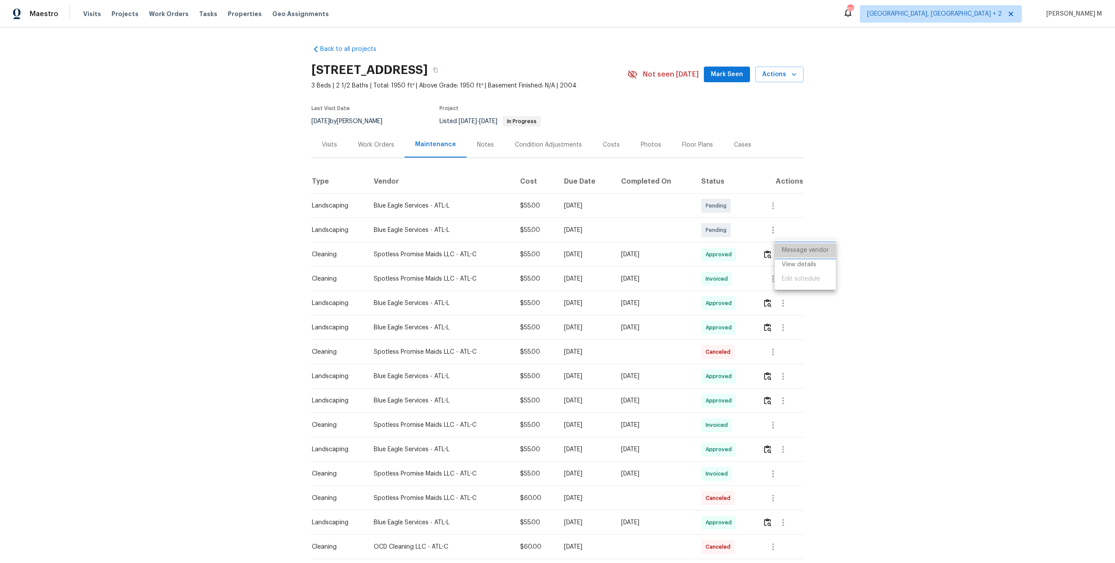
click at [811, 253] on li "Message vendor" at bounding box center [804, 250] width 61 height 14
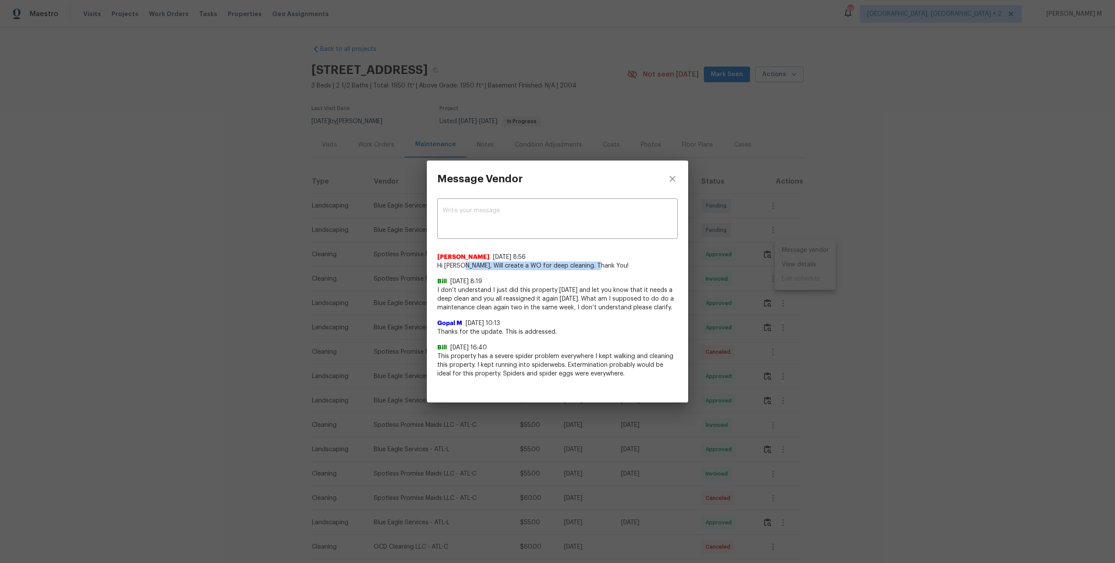
drag, startPoint x: 458, startPoint y: 265, endPoint x: 624, endPoint y: 264, distance: 166.3
click at [624, 264] on span "Hi Bill, Will create a WO for deep cleaning. Thank You!" at bounding box center [557, 266] width 240 height 9
click at [375, 372] on div "Message Vendor x ​ Savitha Ekambaram 8/13/25, 8:56 Hi Bill, Will create a WO fo…" at bounding box center [557, 281] width 1115 height 563
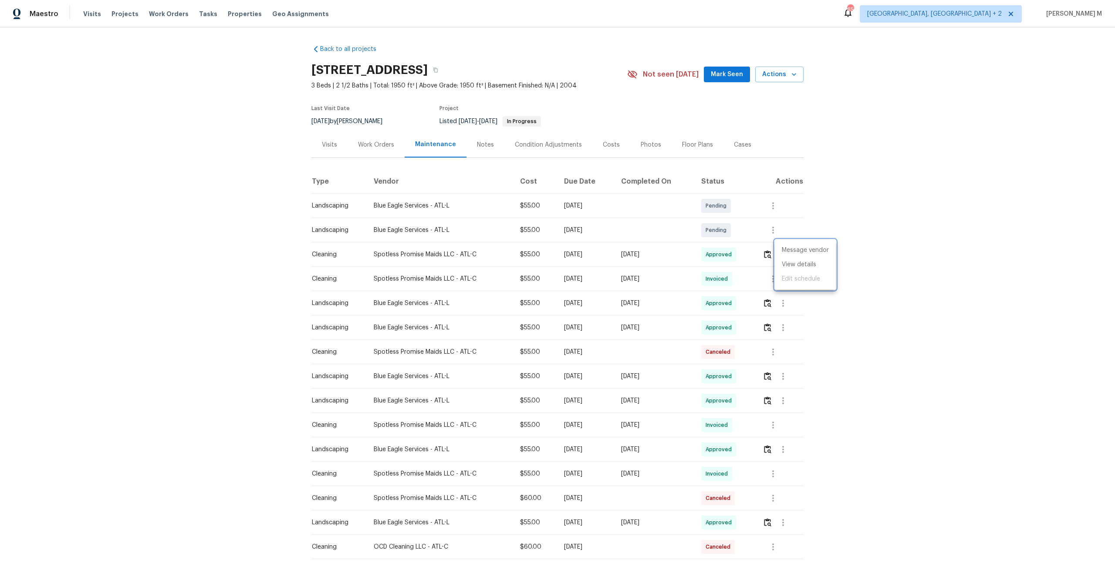
click at [370, 135] on div at bounding box center [557, 281] width 1115 height 563
click at [370, 135] on div "Work Orders" at bounding box center [375, 145] width 57 height 26
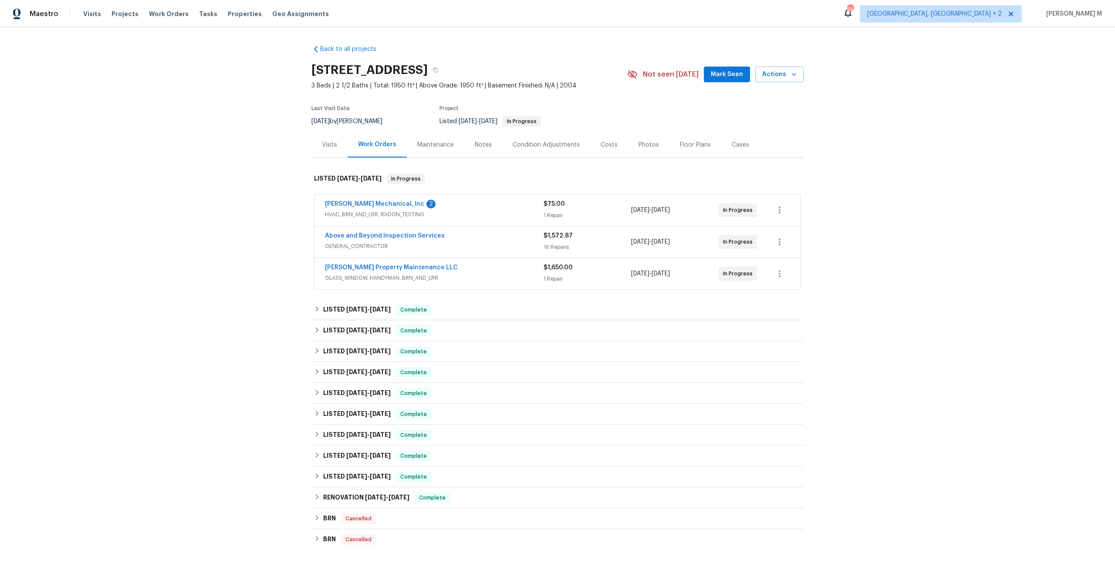
click at [358, 214] on span "HVAC, BRN_AND_LRR, RADON_TESTING" at bounding box center [434, 214] width 219 height 9
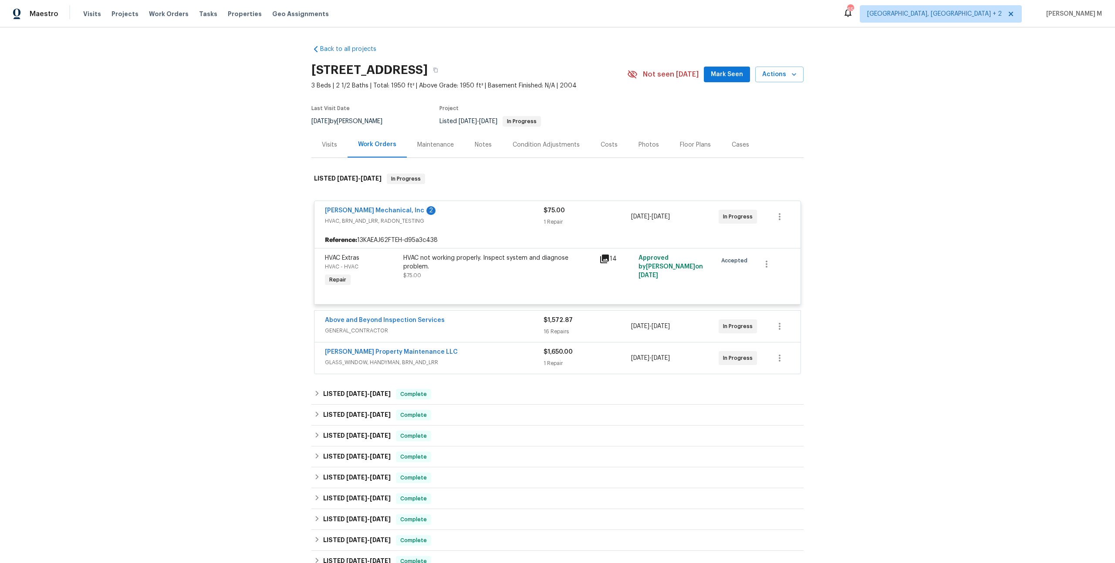
click at [377, 327] on span "GENERAL_CONTRACTOR" at bounding box center [434, 331] width 219 height 9
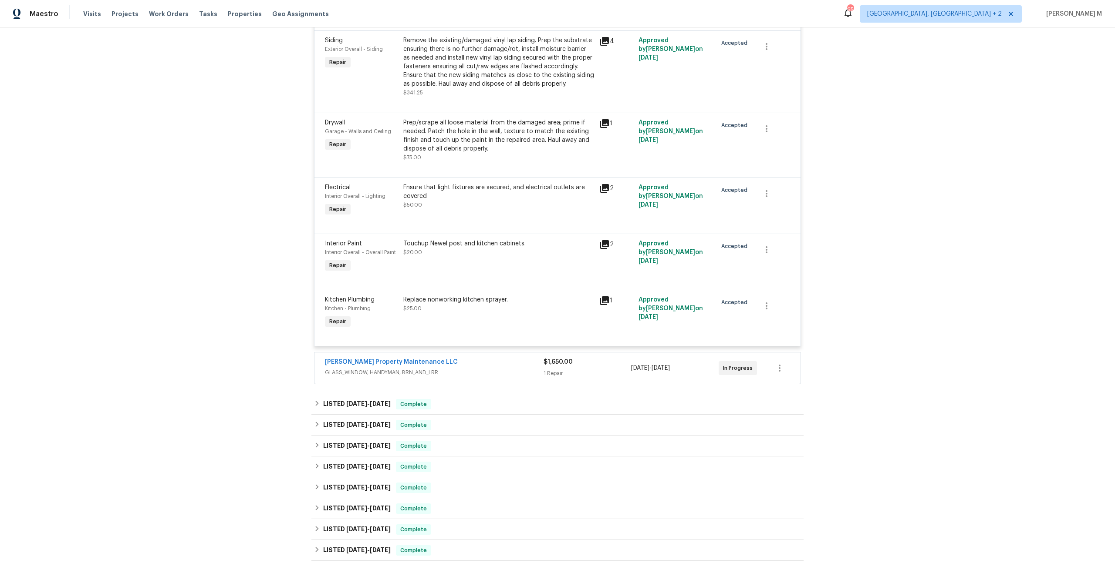
scroll to position [1172, 0]
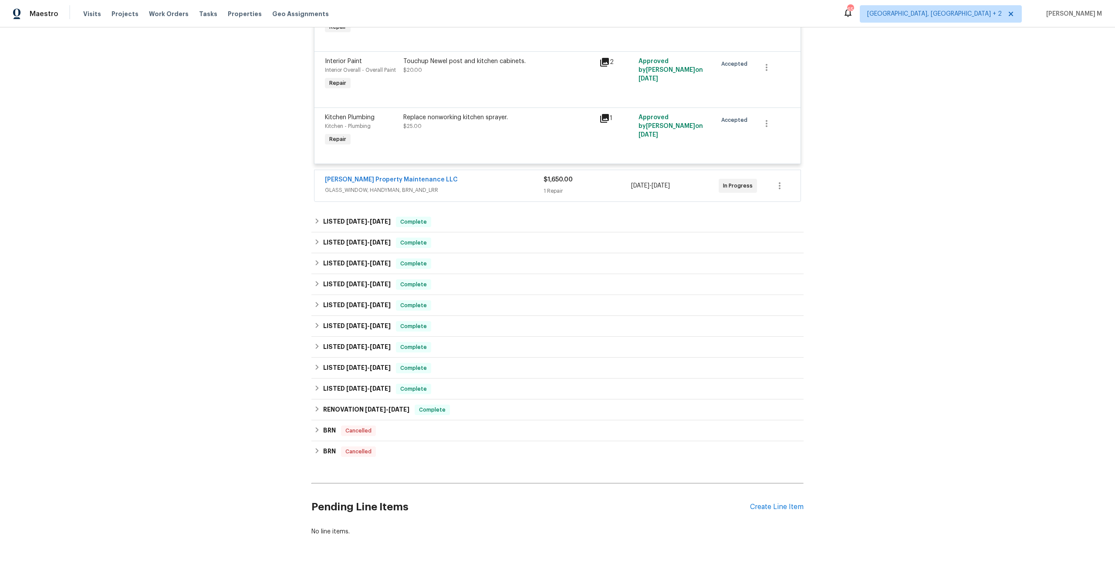
click at [344, 186] on span "GLASS_WINDOW, HANDYMAN, BRN_AND_LRR" at bounding box center [434, 190] width 219 height 9
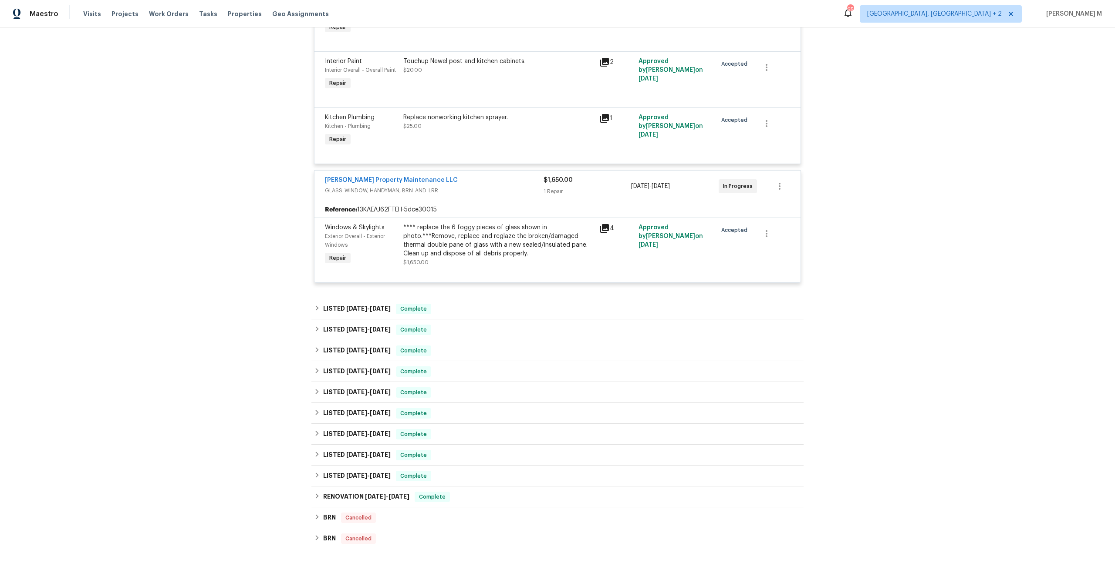
click at [484, 223] on div "**** replace the 6 foggy pieces of glass shown in photo.***Remove, replace and …" at bounding box center [498, 240] width 191 height 35
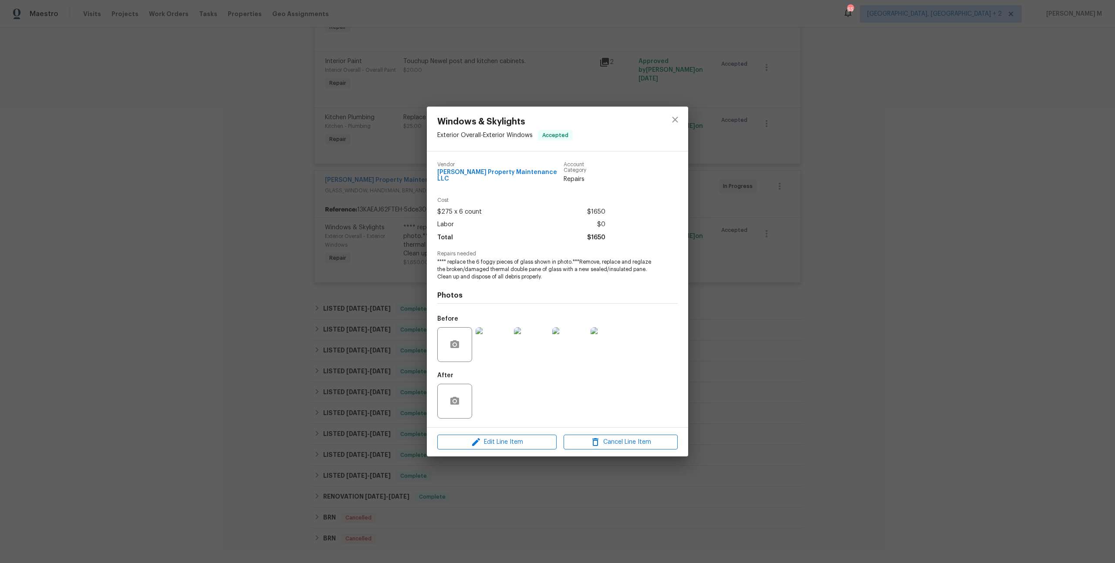
click at [808, 335] on div "Windows & Skylights Exterior Overall - Exterior Windows Accepted Vendor Glen Pr…" at bounding box center [557, 281] width 1115 height 563
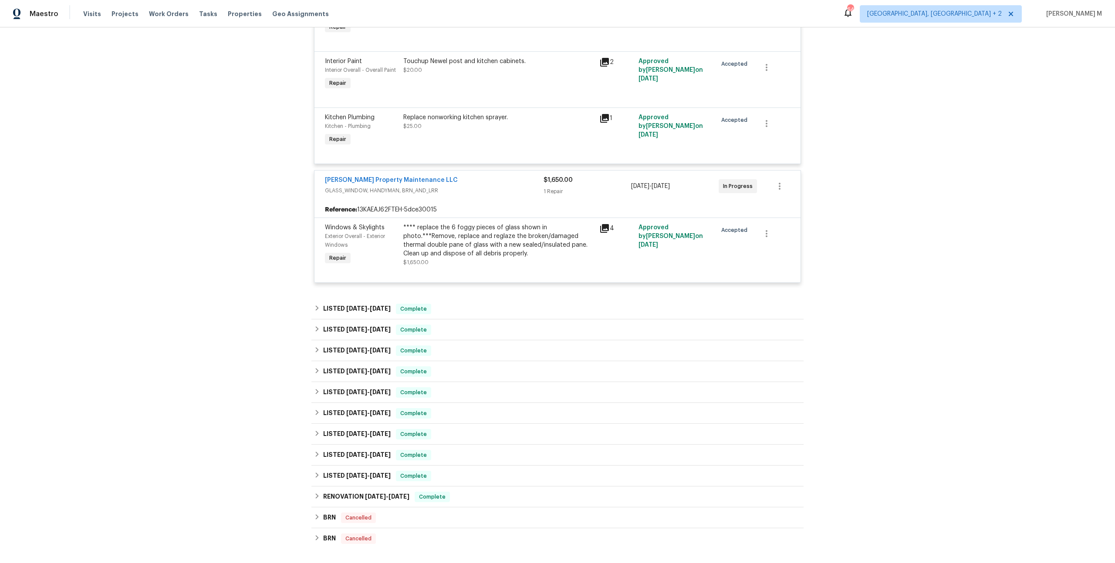
click at [456, 223] on div "**** replace the 6 foggy pieces of glass shown in photo.***Remove, replace and …" at bounding box center [498, 240] width 191 height 35
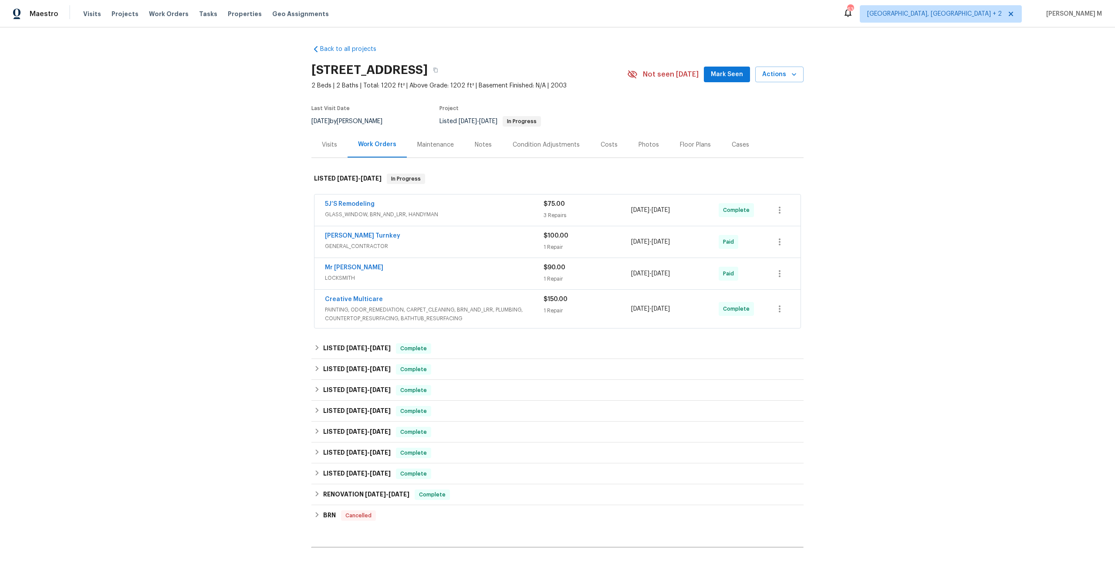
click at [192, 175] on div "Back to all projects [STREET_ADDRESS] 2 Beds | 2 Baths | Total: 1202 ft² | Abov…" at bounding box center [557, 295] width 1115 height 536
click at [229, 332] on div "Back to all projects [STREET_ADDRESS] 2 Beds | 2 Baths | Total: 1202 ft² | Abov…" at bounding box center [557, 295] width 1115 height 536
click at [359, 210] on span "GLASS_WINDOW, BRN_AND_LRR, HANDYMAN" at bounding box center [434, 214] width 219 height 9
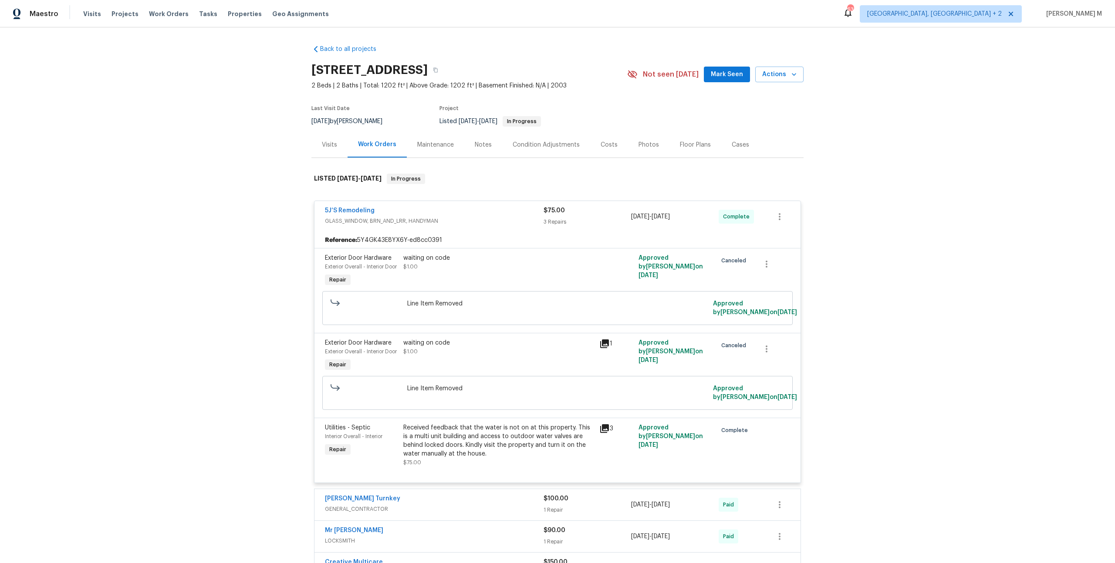
click at [427, 147] on div "Maintenance" at bounding box center [435, 145] width 57 height 26
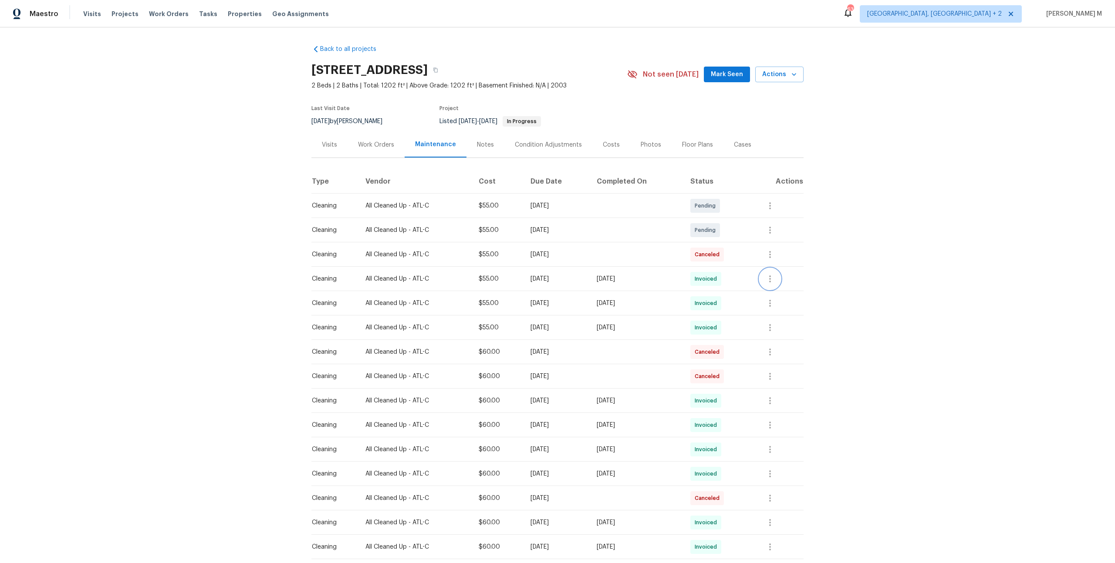
click at [780, 272] on button "button" at bounding box center [769, 279] width 21 height 21
click at [783, 275] on li "Message vendor" at bounding box center [796, 275] width 61 height 14
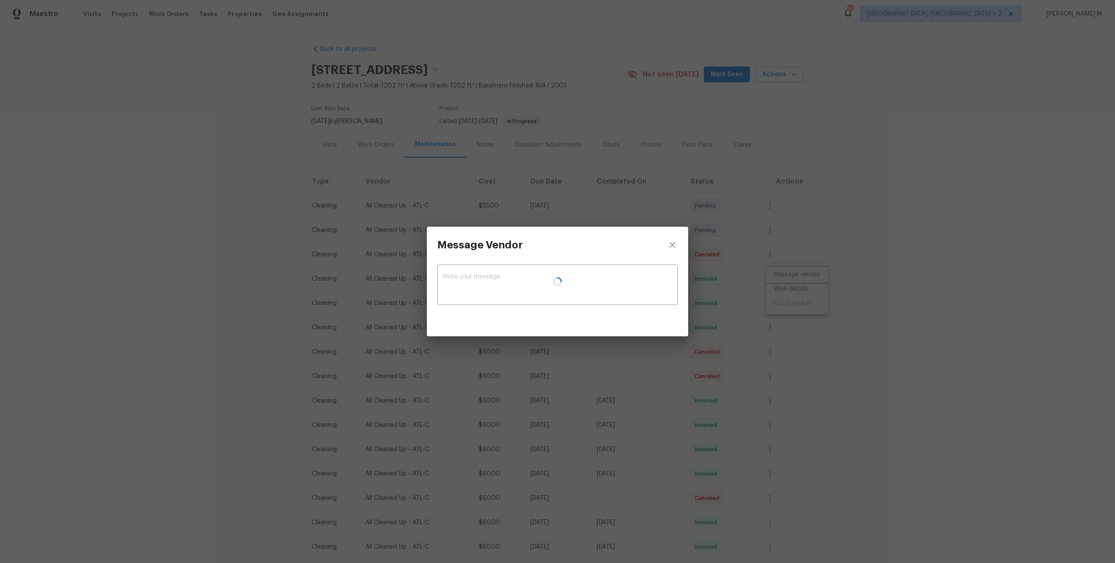
click at [821, 253] on div "Message Vendor x ​" at bounding box center [557, 281] width 1115 height 563
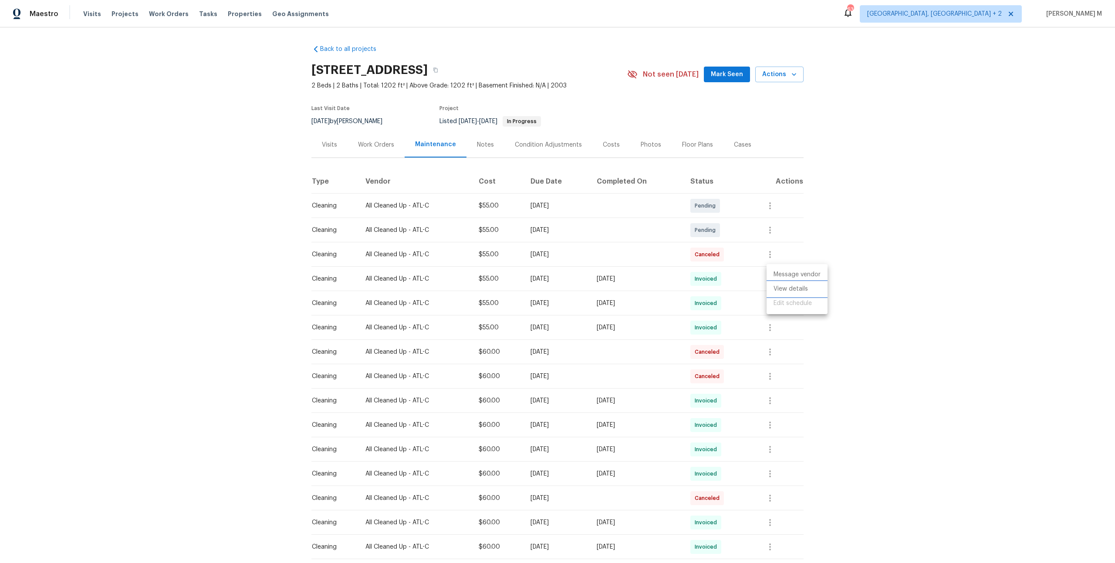
click at [806, 288] on li "View details" at bounding box center [796, 289] width 61 height 14
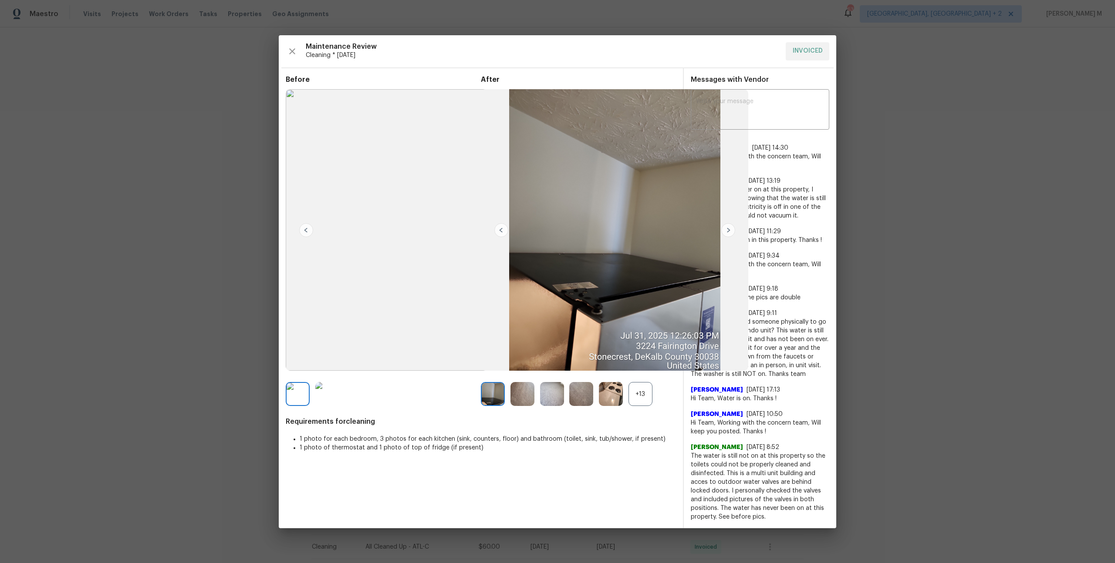
click at [639, 402] on div "+13" at bounding box center [640, 394] width 24 height 24
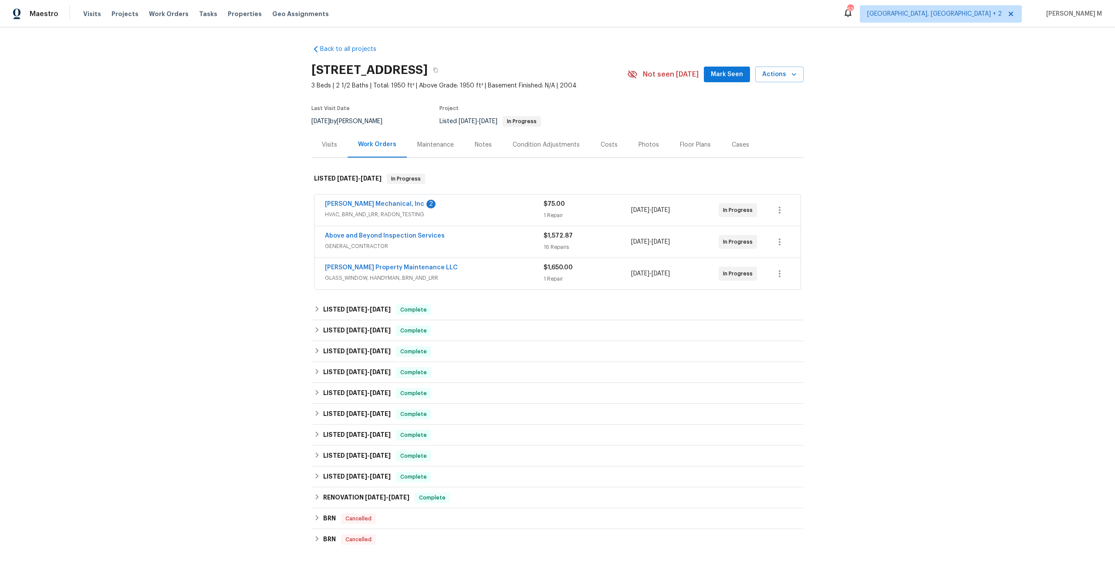
click at [959, 88] on div "Back to all projects [STREET_ADDRESS] 3 Beds | 2 1/2 Baths | Total: 1950 ft² | …" at bounding box center [557, 295] width 1115 height 536
click at [872, 86] on div "Back to all projects [STREET_ADDRESS] 3 Beds | 2 1/2 Baths | Total: 1950 ft² | …" at bounding box center [557, 295] width 1115 height 536
click at [962, 323] on div "Back to all projects [STREET_ADDRESS] 3 Beds | 2 1/2 Baths | Total: 1950 ft² | …" at bounding box center [557, 295] width 1115 height 536
click at [815, 199] on div "Back to all projects [STREET_ADDRESS] 3 Beds | 2 1/2 Baths | Total: 1950 ft² | …" at bounding box center [557, 295] width 1115 height 536
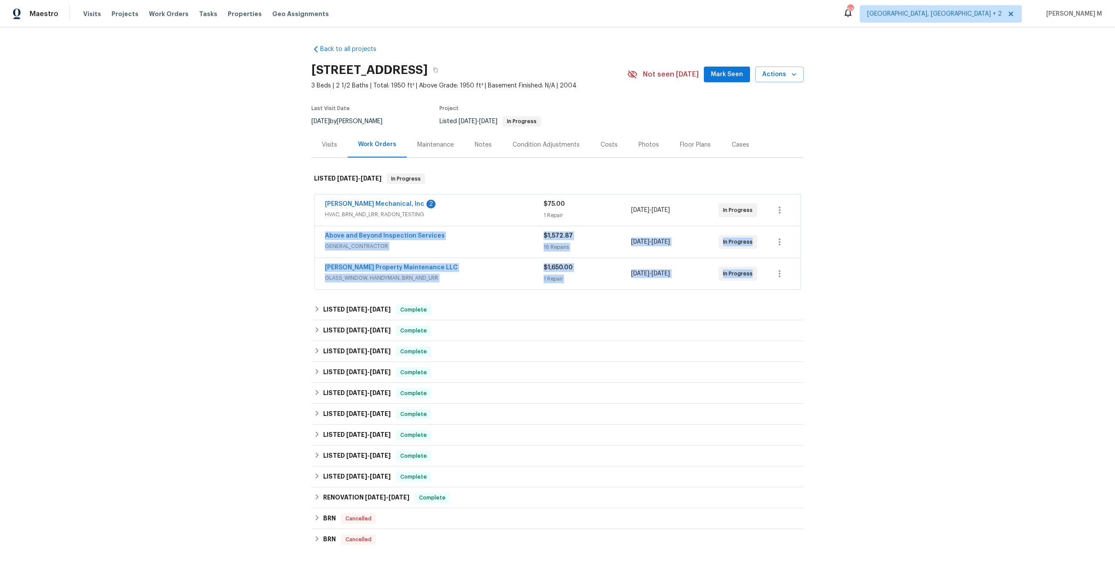
drag, startPoint x: 815, startPoint y: 199, endPoint x: 812, endPoint y: 294, distance: 94.5
click at [812, 294] on div "Back to all projects [STREET_ADDRESS] 3 Beds | 2 1/2 Baths | Total: 1950 ft² | …" at bounding box center [557, 295] width 1115 height 536
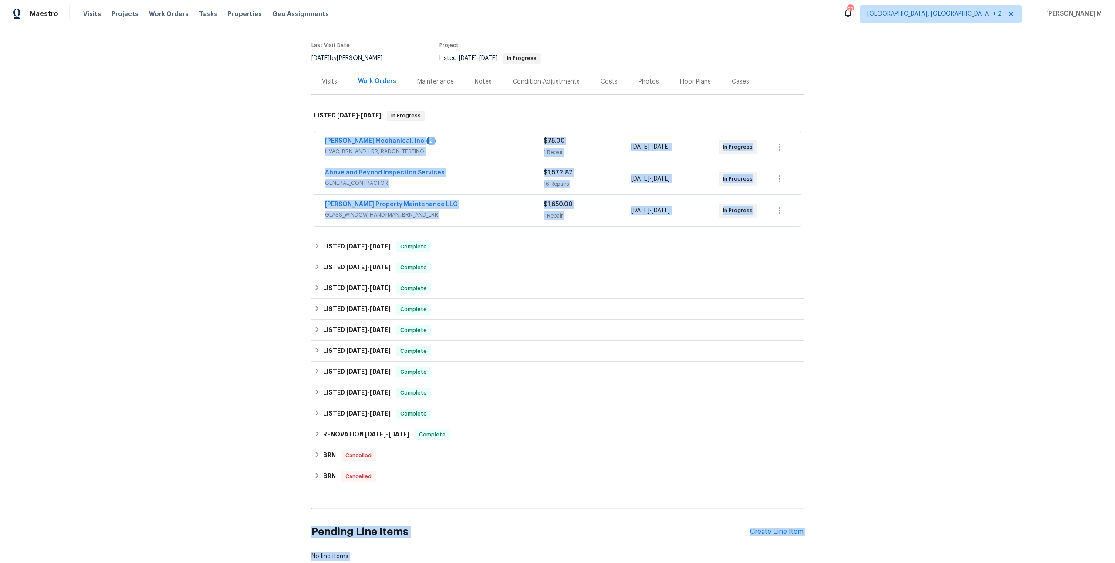
scroll to position [108, 0]
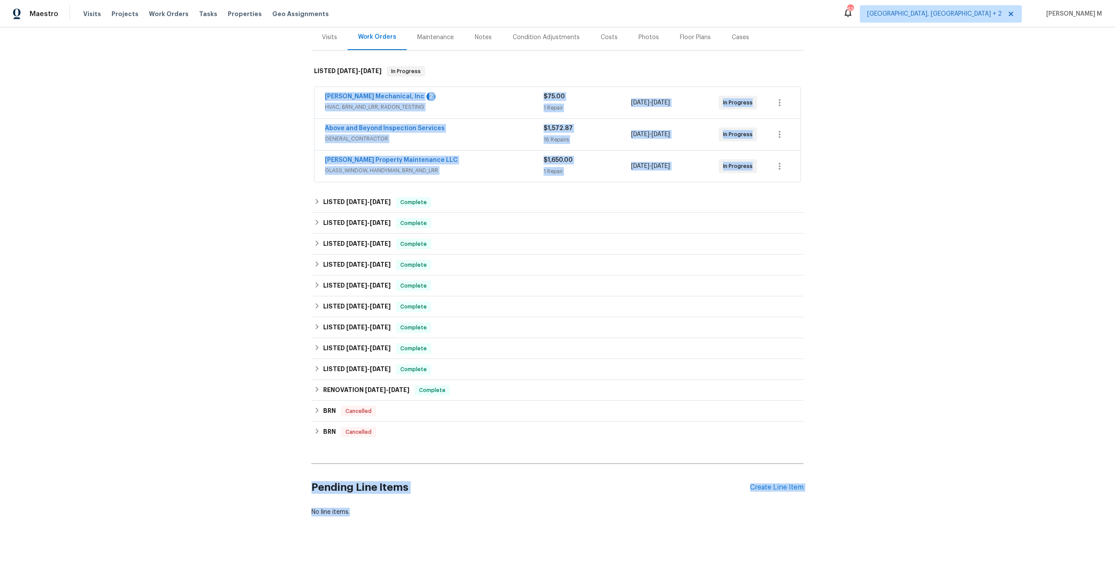
drag, startPoint x: 280, startPoint y: 175, endPoint x: 436, endPoint y: 550, distance: 406.0
click at [436, 550] on div "Back to all projects [STREET_ADDRESS] 3 Beds | 2 1/2 Baths | Total: 1950 ft² | …" at bounding box center [557, 295] width 1115 height 536
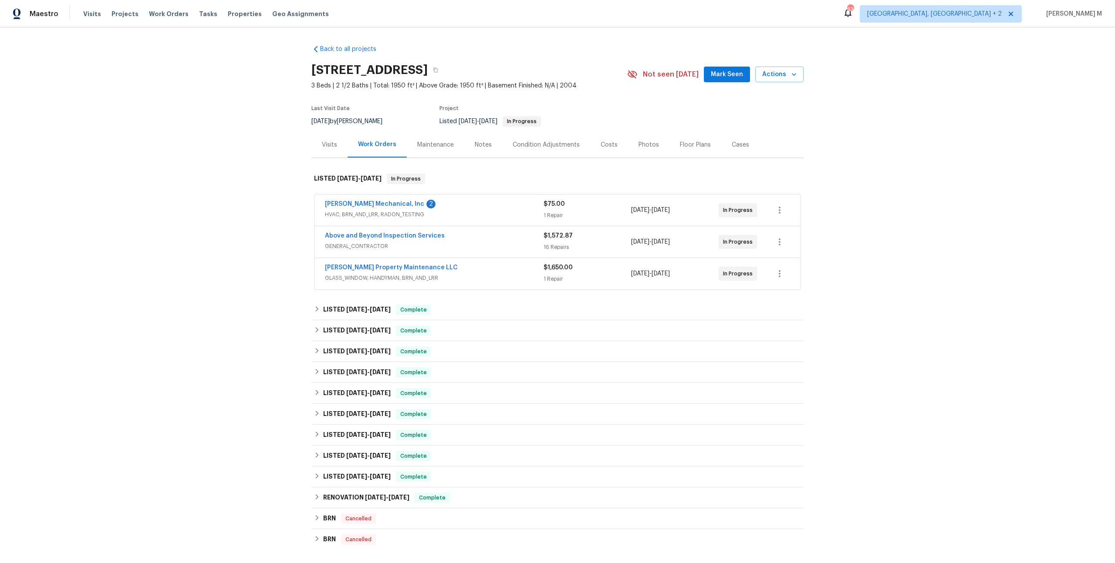
click at [231, 221] on div "Back to all projects [STREET_ADDRESS] 3 Beds | 2 1/2 Baths | Total: 1950 ft² | …" at bounding box center [557, 295] width 1115 height 536
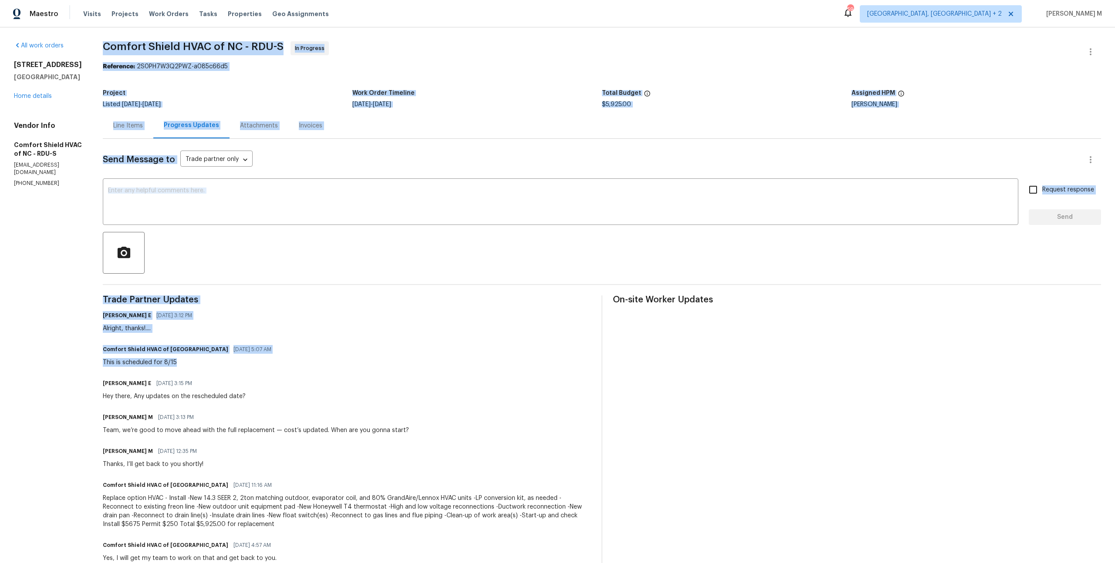
drag, startPoint x: 193, startPoint y: 352, endPoint x: 97, endPoint y: 350, distance: 96.2
click at [97, 350] on div "All work orders 9100 Palm Bay Cir Raleigh, NC 27617 Home details Vendor Info Co…" at bounding box center [557, 472] width 1115 height 891
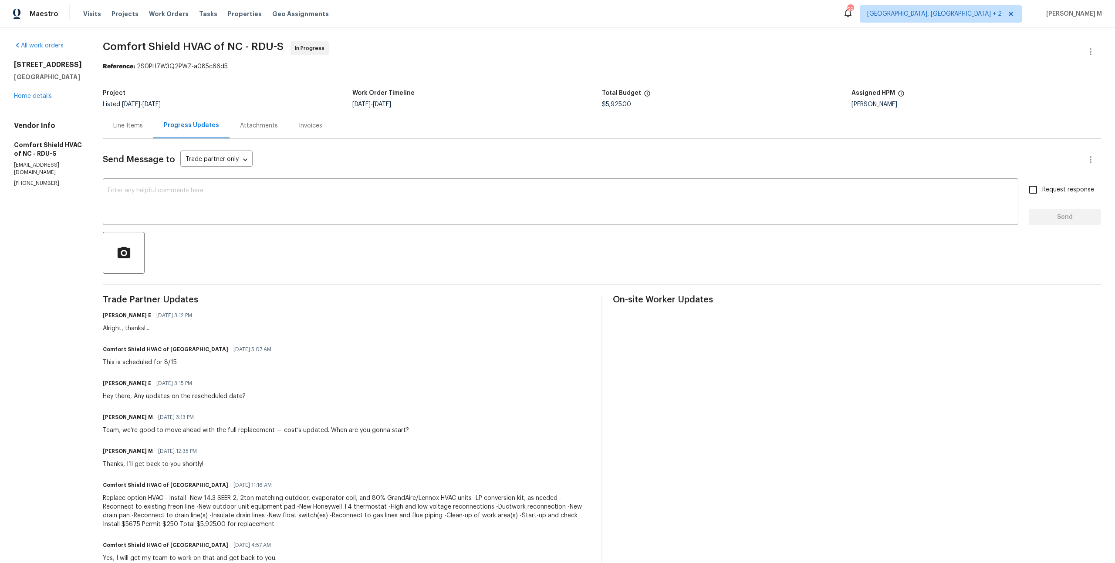
click at [27, 99] on div "All work orders 9100 Palm Bay Cir Raleigh, NC 27617 Home details Vendor Info Co…" at bounding box center [48, 114] width 68 height 146
click at [27, 93] on link "Home details" at bounding box center [33, 96] width 38 height 6
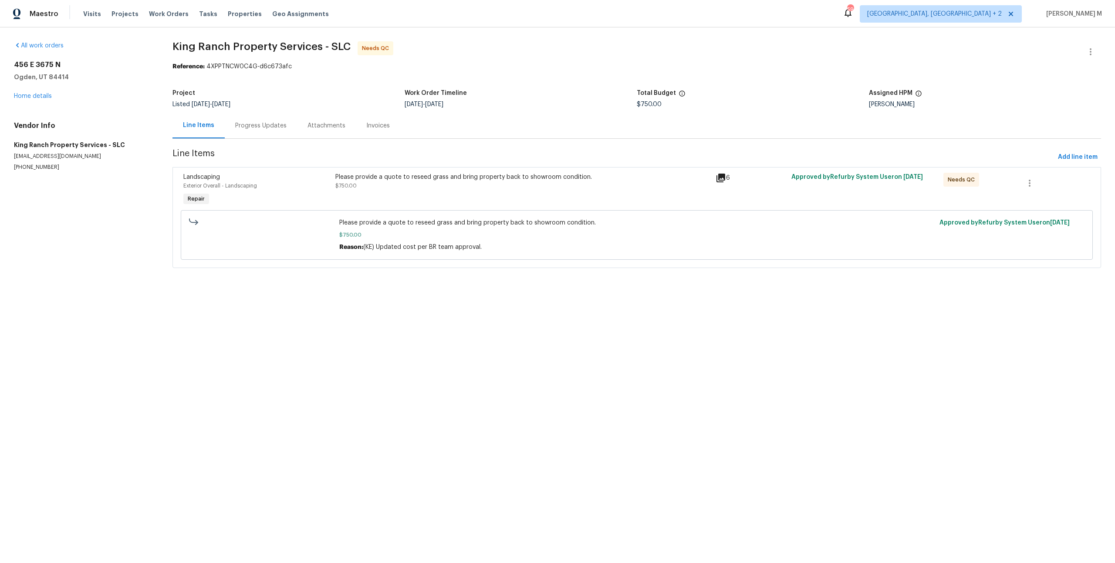
click at [249, 121] on div "Progress Updates" at bounding box center [260, 125] width 51 height 9
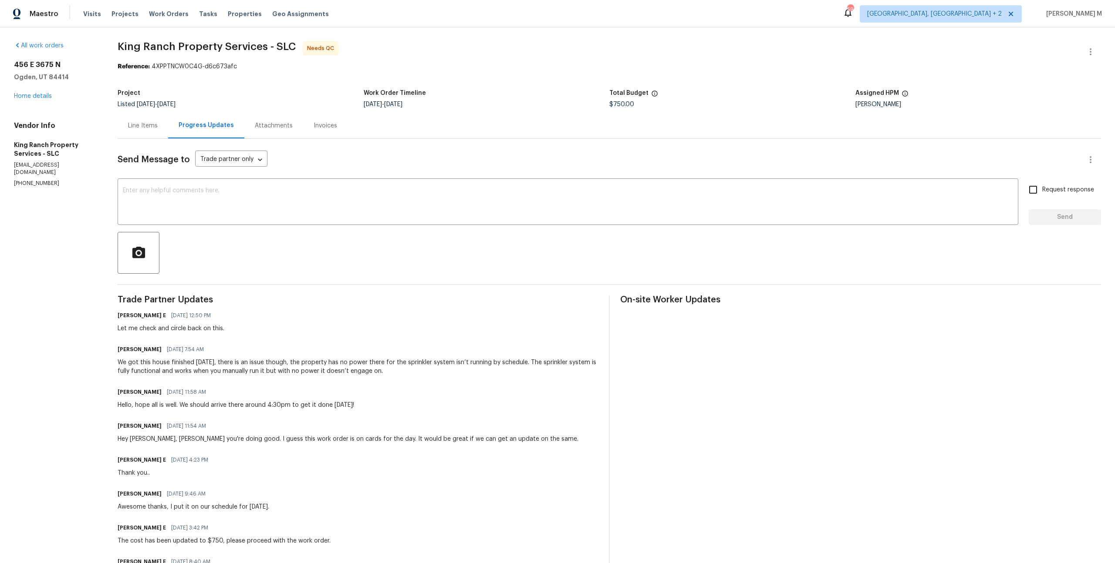
click at [148, 132] on div "Line Items" at bounding box center [143, 126] width 51 height 26
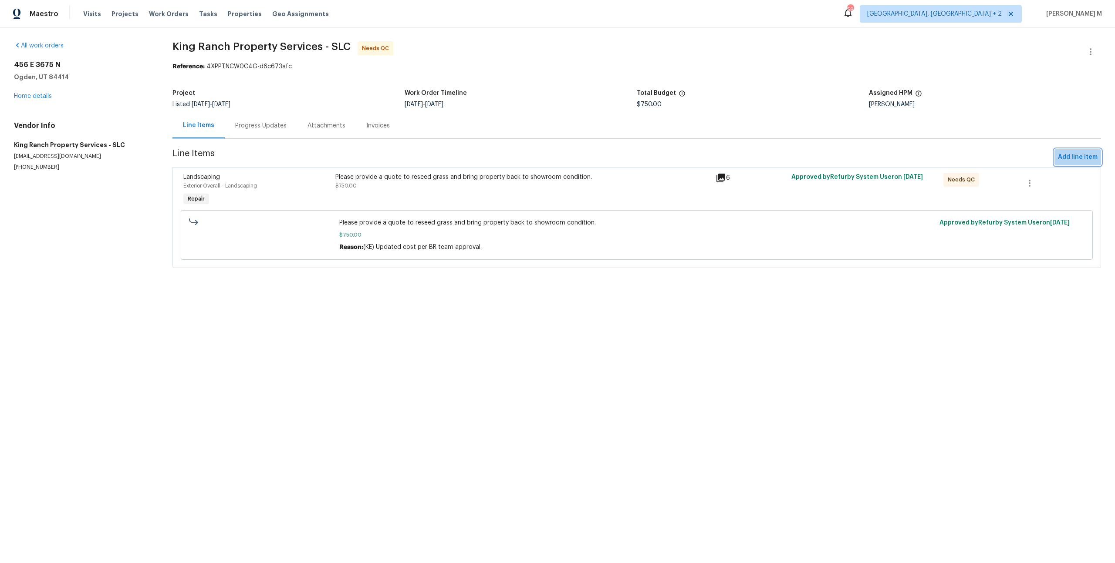
click at [1085, 152] on span "Add line item" at bounding box center [1077, 157] width 40 height 11
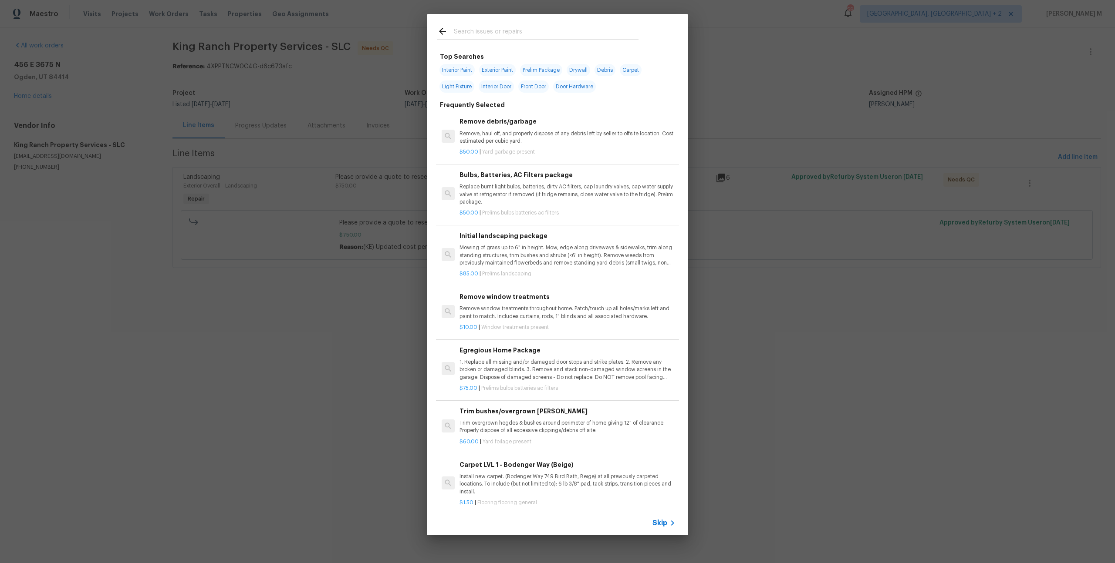
click at [612, 130] on p "Remove, haul off, and properly dispose of any debris left by seller to offsite …" at bounding box center [567, 137] width 216 height 15
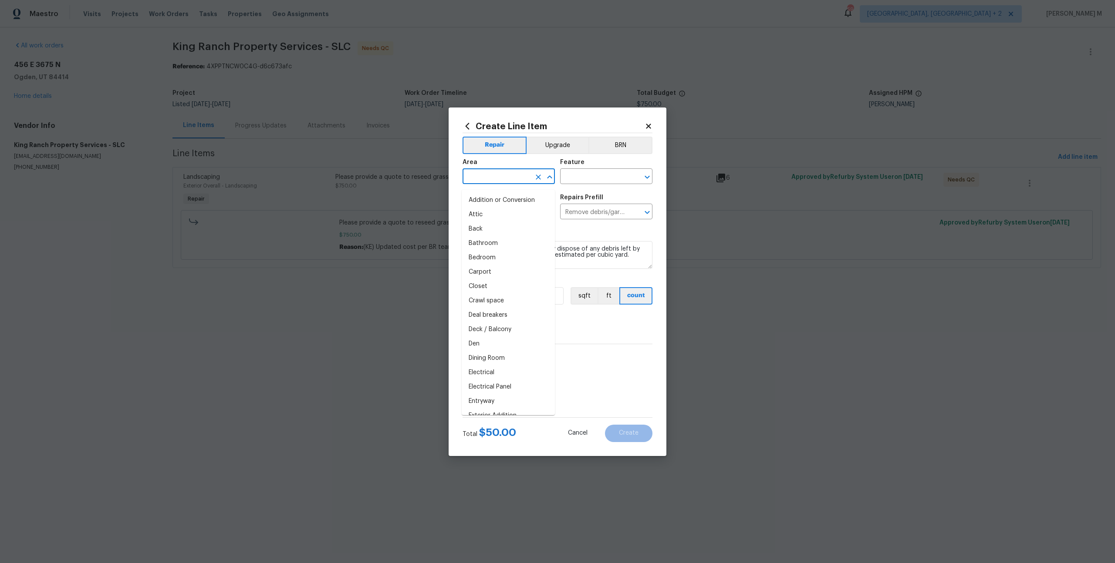
click at [484, 181] on input "text" at bounding box center [496, 177] width 68 height 13
drag, startPoint x: 482, startPoint y: 241, endPoint x: 494, endPoint y: 234, distance: 13.9
click at [482, 241] on li "Bathroom" at bounding box center [507, 243] width 93 height 14
type input "Bathroom"
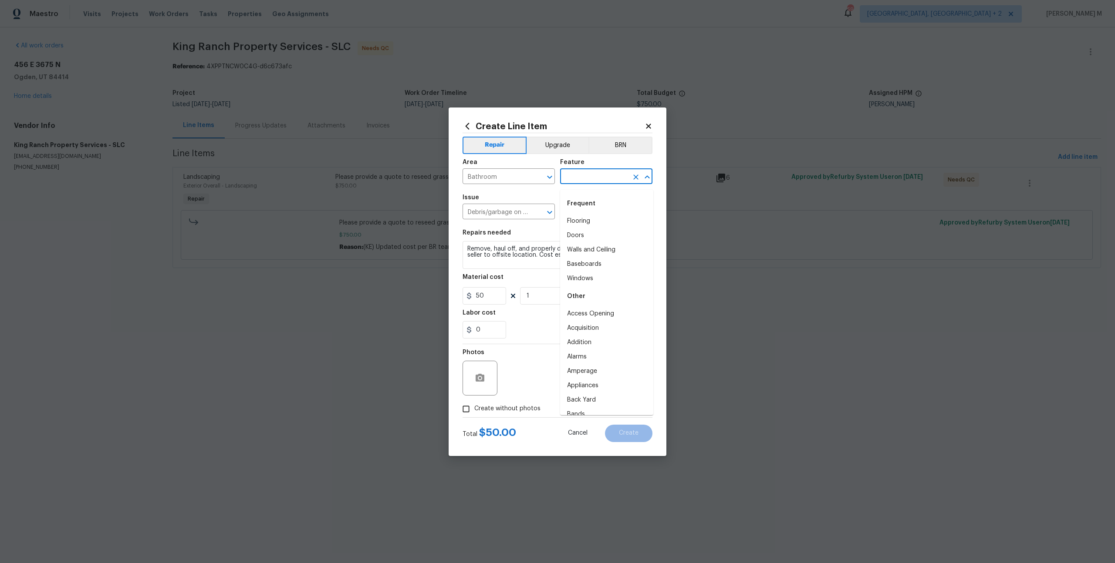
click at [615, 184] on input "text" at bounding box center [594, 177] width 68 height 13
click at [603, 219] on li "Flooring" at bounding box center [606, 221] width 93 height 14
type input "Flooring"
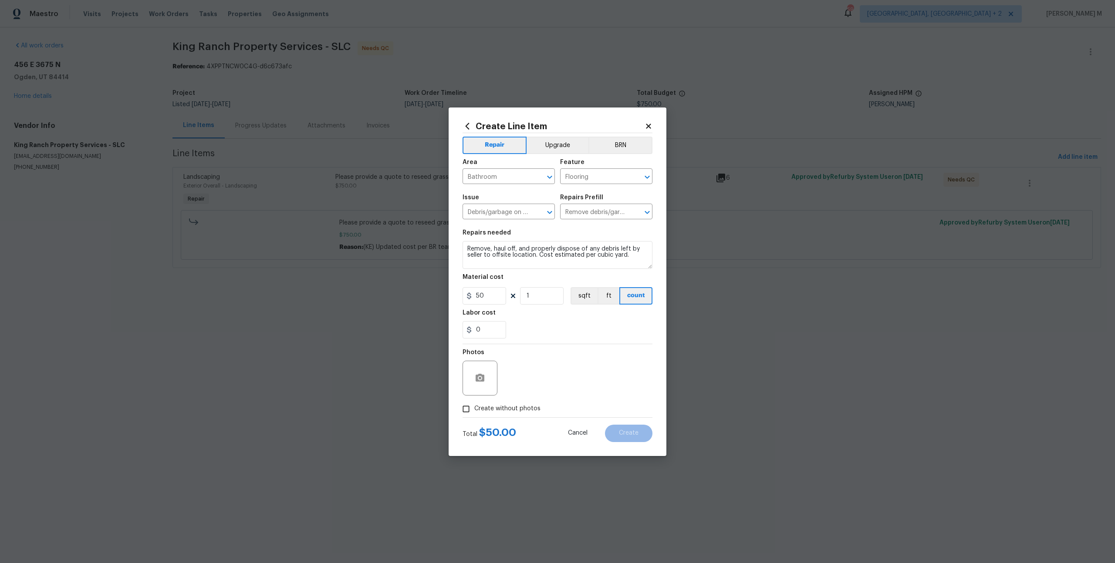
click at [527, 240] on div "Repairs needed" at bounding box center [557, 235] width 190 height 11
click at [522, 258] on textarea "Remove, haul off, and properly dispose of any debris left by seller to offsite …" at bounding box center [557, 255] width 190 height 28
type textarea "ON HOLD!!!!"
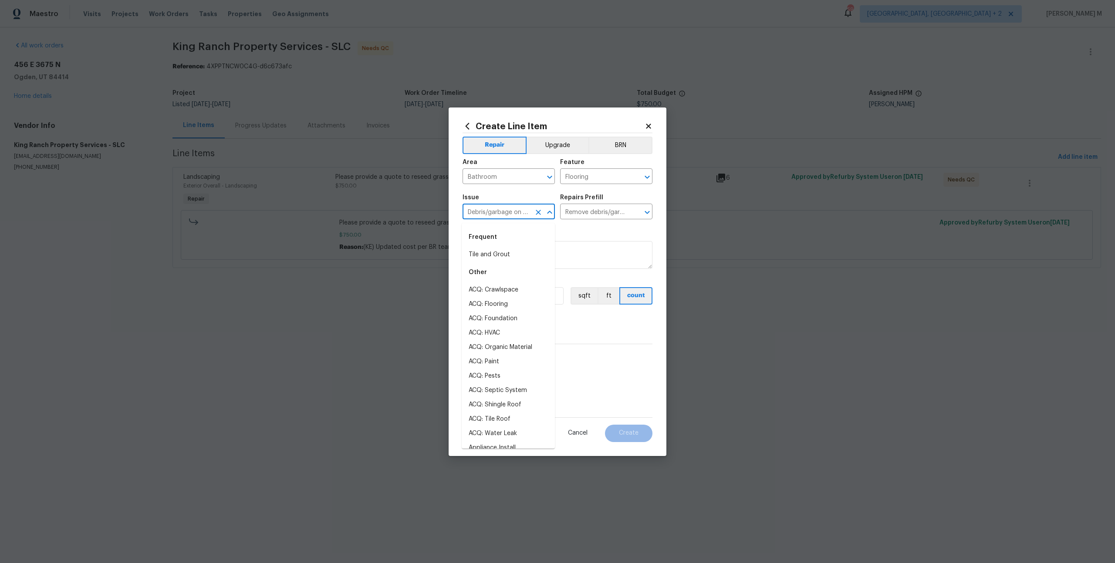
click at [499, 214] on input "Debris/garbage on site" at bounding box center [496, 212] width 68 height 13
click at [603, 266] on textarea "ON HOLD!!!!" at bounding box center [557, 255] width 190 height 28
click at [481, 298] on input "50" at bounding box center [484, 295] width 44 height 17
type input "1"
click at [486, 404] on span "Create without photos" at bounding box center [507, 408] width 66 height 9
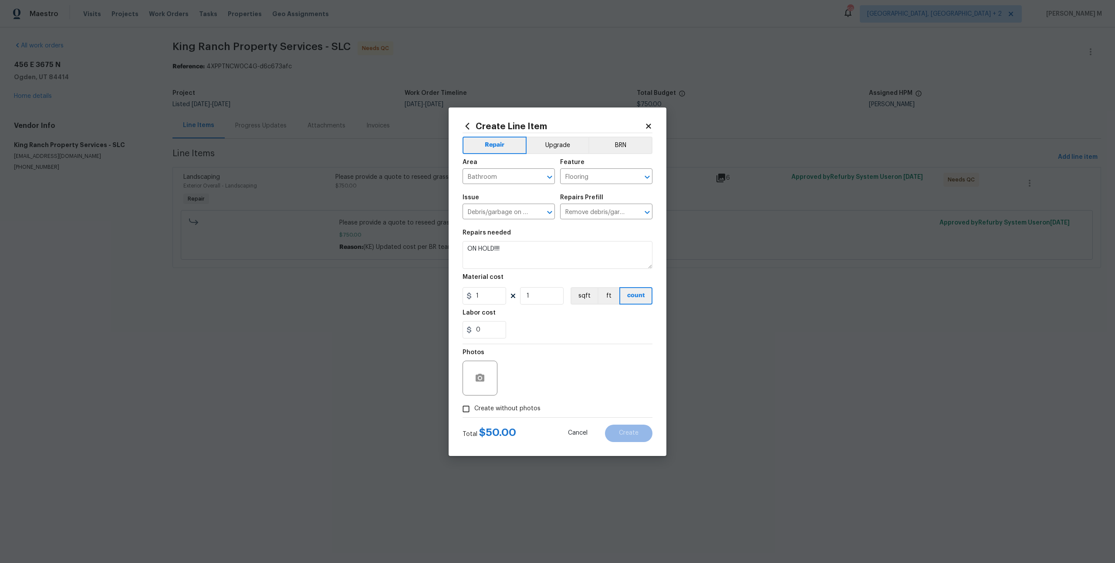
click at [474, 402] on input "Create without photos" at bounding box center [466, 409] width 17 height 17
checkbox input "true"
drag, startPoint x: 486, startPoint y: 402, endPoint x: 552, endPoint y: 390, distance: 66.9
click at [552, 390] on div "Photos Reason* Create without photos" at bounding box center [557, 380] width 190 height 73
click at [597, 395] on div "Reason*" at bounding box center [578, 372] width 148 height 57
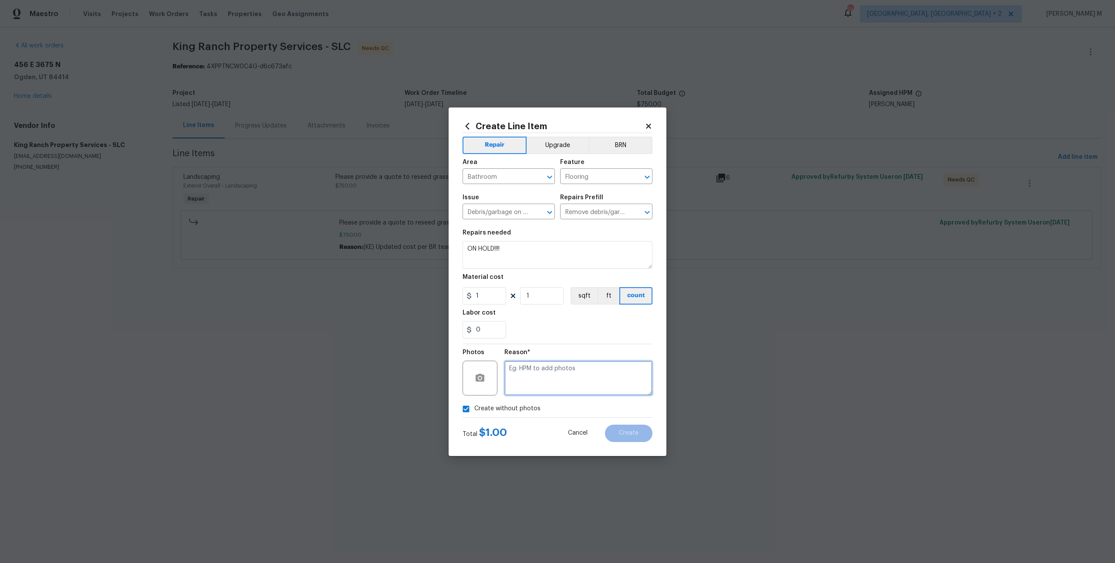
click at [600, 386] on textarea at bounding box center [578, 378] width 148 height 35
click at [638, 430] on span "Create" at bounding box center [629, 433] width 20 height 7
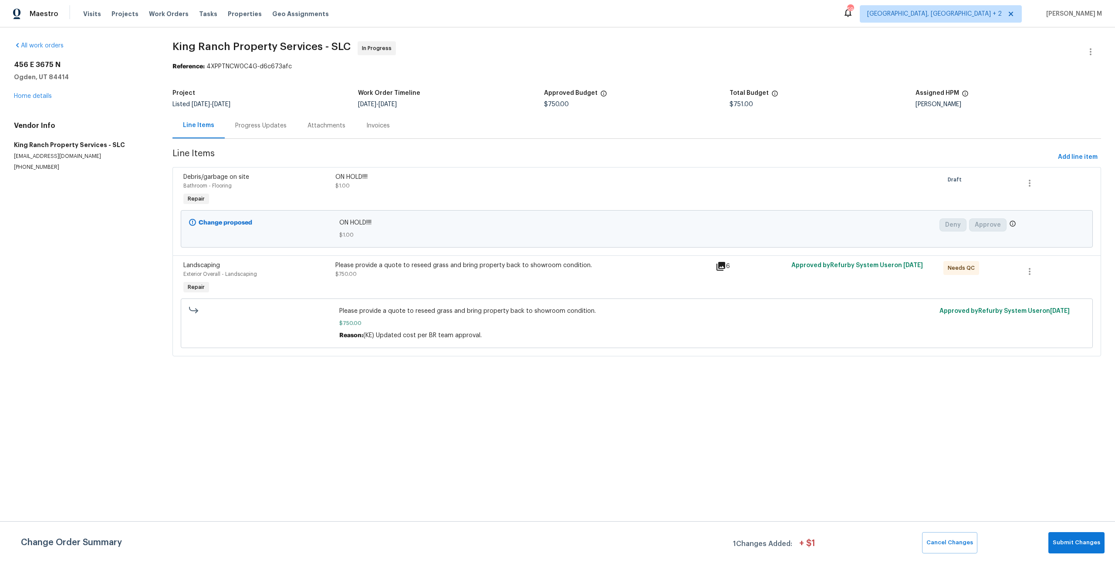
click at [1080, 533] on div "Change Order Summary 1 Changes Added: + $ 1 Cancel Changes Submit Changes" at bounding box center [557, 543] width 1115 height 42
click at [1068, 546] on span "Submit Changes" at bounding box center [1075, 543] width 47 height 10
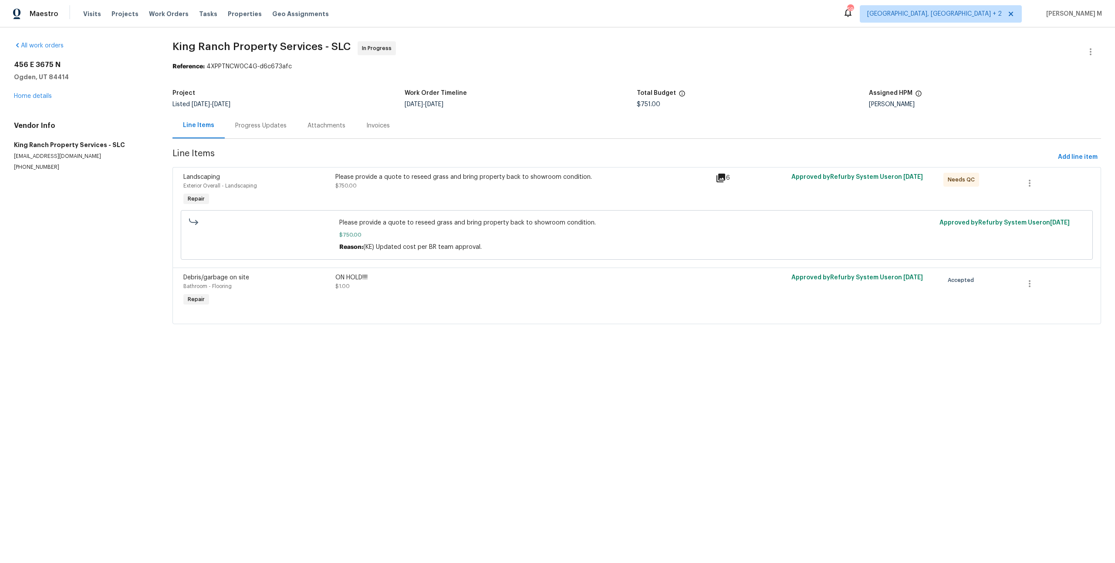
click at [256, 135] on section "King Ranch Property Services - SLC In Progress Reference: 4XPPTNCW0C4G-d6c673af…" at bounding box center [636, 187] width 928 height 293
click at [254, 132] on div "Progress Updates" at bounding box center [261, 126] width 72 height 26
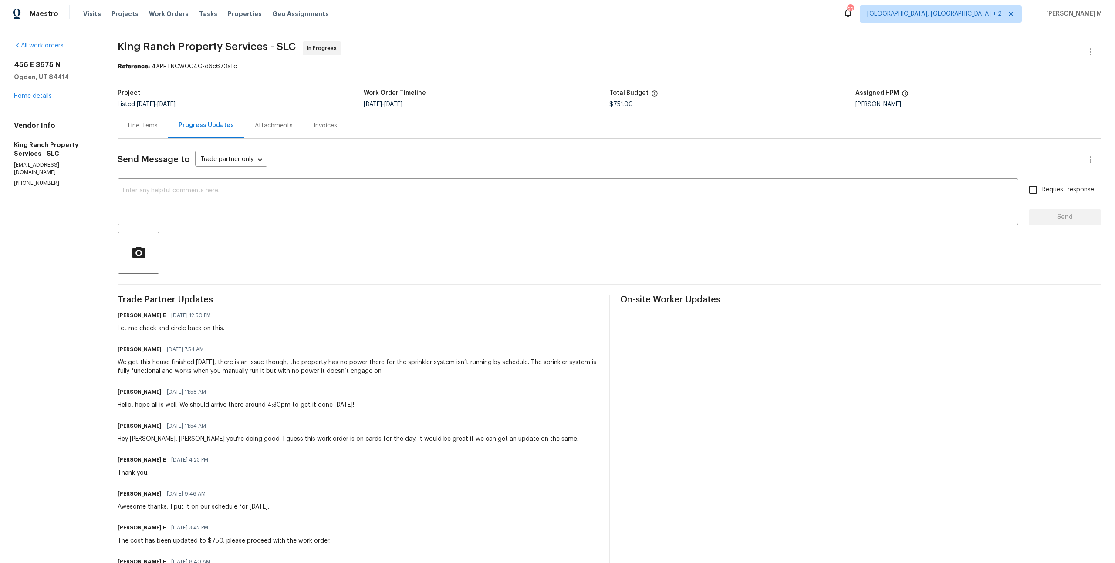
click at [25, 57] on div "All work orders [STREET_ADDRESS] Home details Vendor Info King Ranch Property S…" at bounding box center [55, 114] width 83 height 146
click at [25, 62] on h2 "456 E 3675 N" at bounding box center [55, 65] width 83 height 9
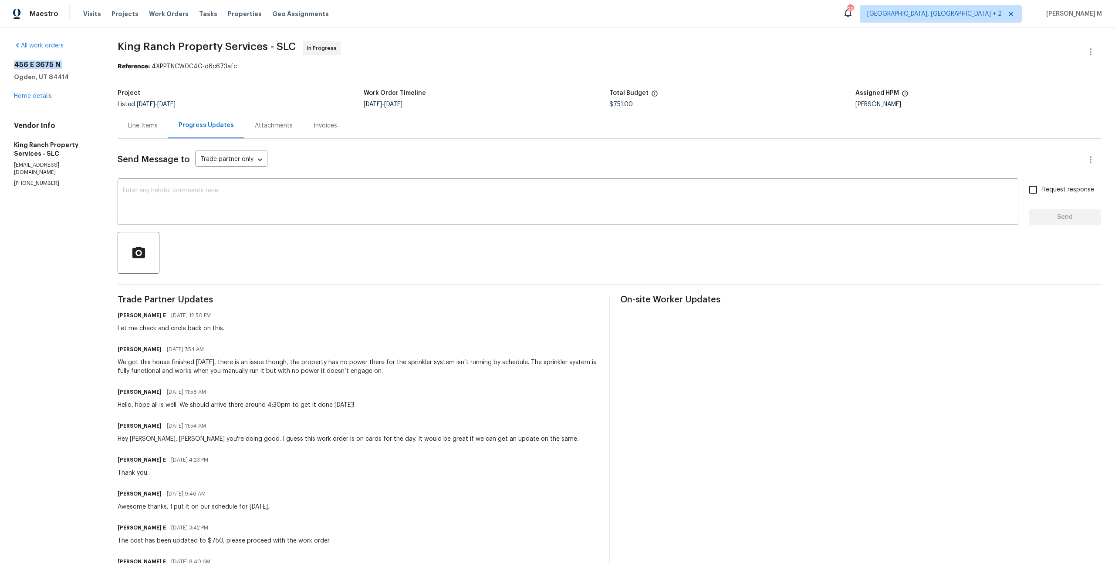
click at [25, 62] on h2 "456 E 3675 N" at bounding box center [55, 65] width 83 height 9
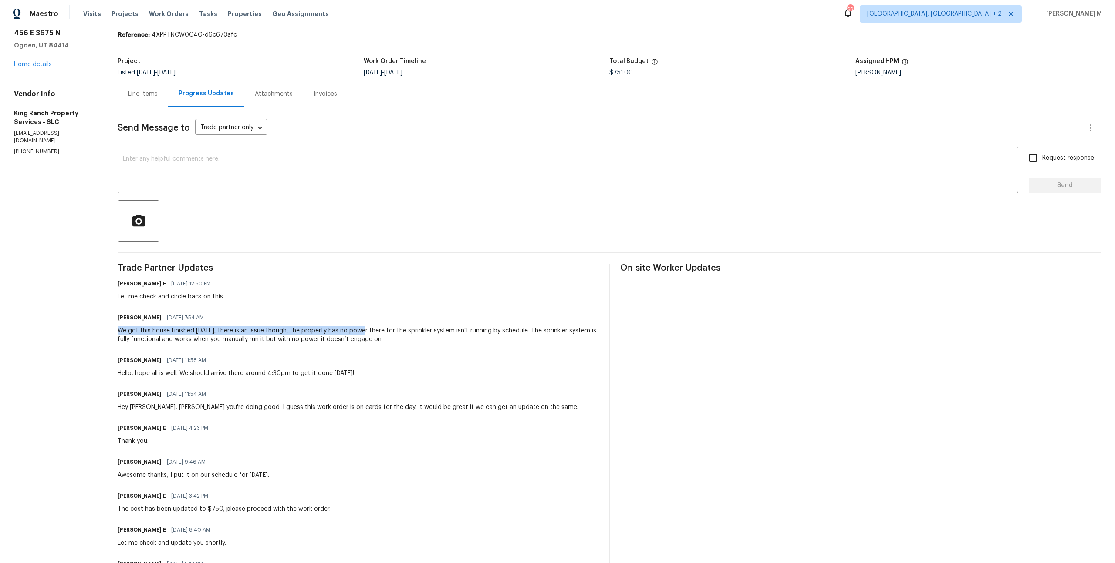
drag, startPoint x: 113, startPoint y: 317, endPoint x: 359, endPoint y: 317, distance: 245.5
click at [359, 317] on div "All work orders [STREET_ADDRESS] Home details Vendor Info King Ranch Property S…" at bounding box center [557, 408] width 1115 height 824
click at [412, 329] on div "We got this house finished [DATE], there is an issue though, the property has n…" at bounding box center [358, 335] width 481 height 17
drag, startPoint x: 292, startPoint y: 320, endPoint x: 533, endPoint y: 321, distance: 241.6
click at [533, 327] on div "We got this house finished [DATE], there is an issue though, the property has n…" at bounding box center [358, 335] width 481 height 17
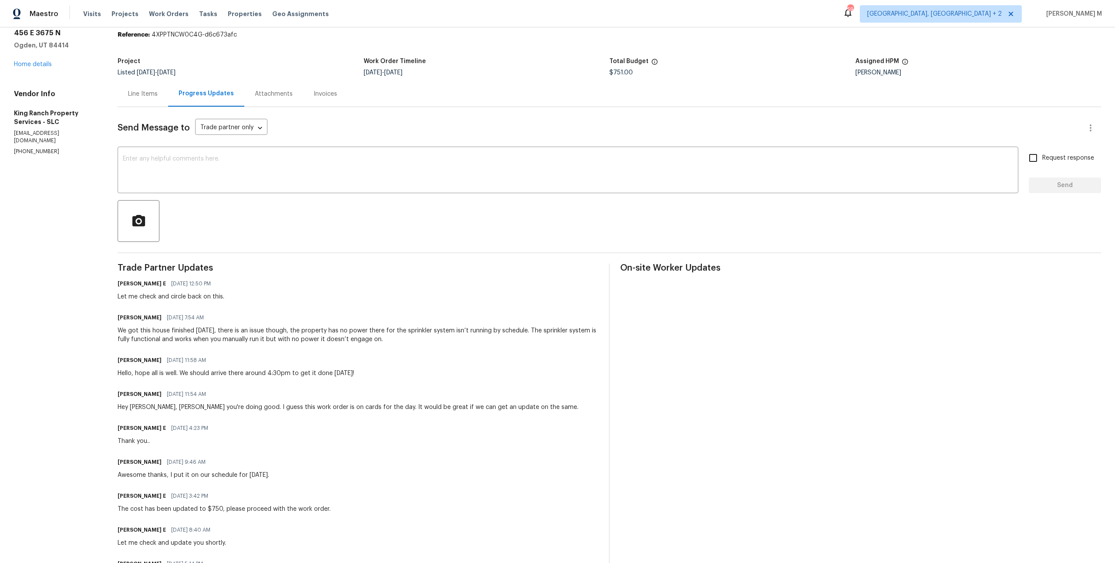
click at [478, 278] on div "[PERSON_NAME] E [DATE] 12:50 PM Let me check and circle back on this." at bounding box center [358, 290] width 481 height 24
click at [149, 98] on div "Line Items" at bounding box center [143, 94] width 51 height 26
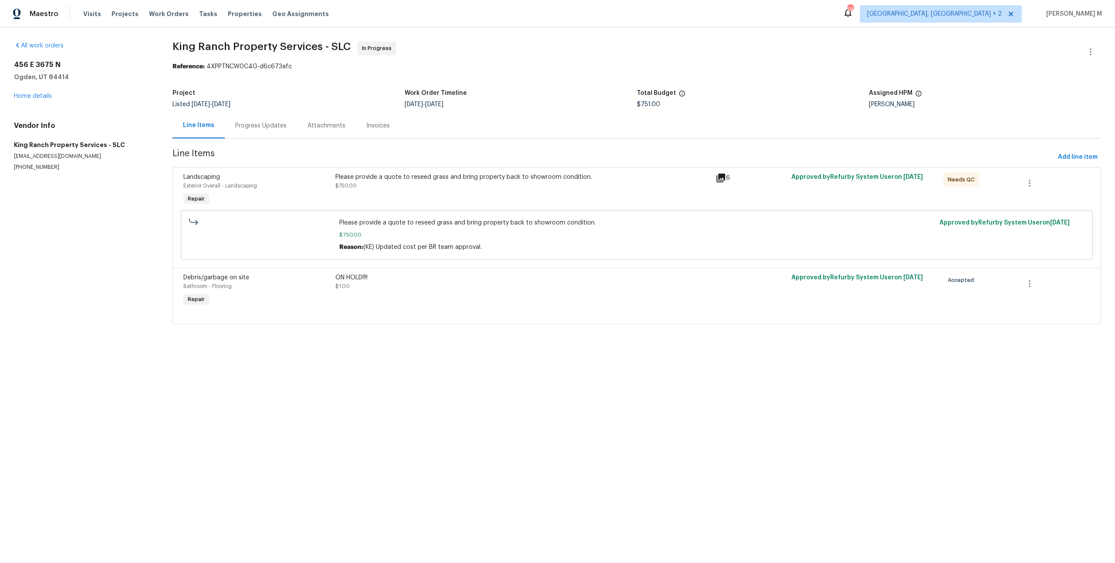
click at [490, 186] on div "Please provide a quote to reseed grass and bring property back to showroom cond…" at bounding box center [523, 190] width 380 height 40
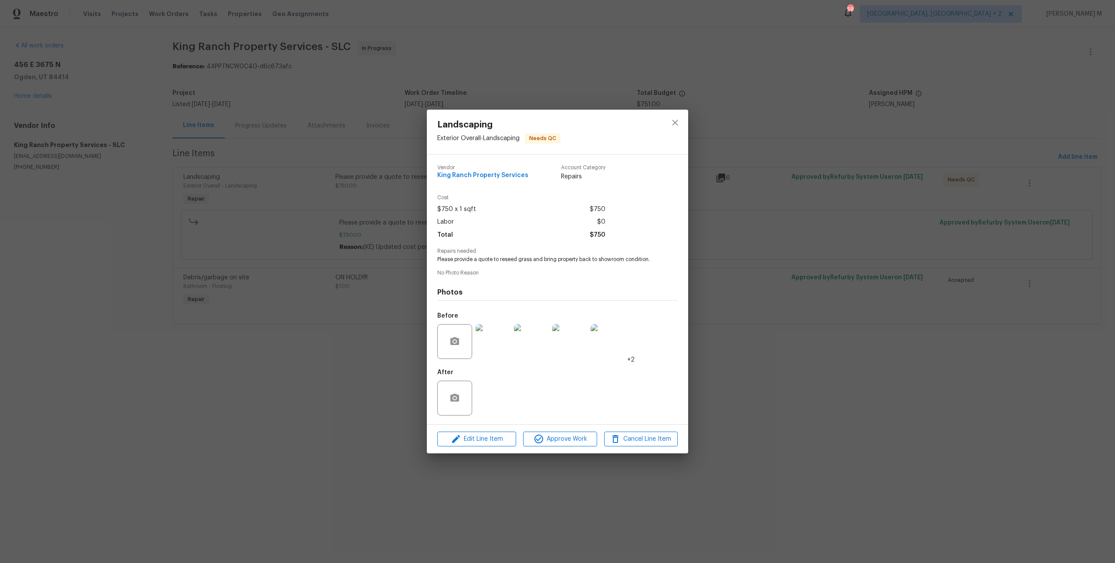
click at [488, 340] on img at bounding box center [492, 341] width 35 height 35
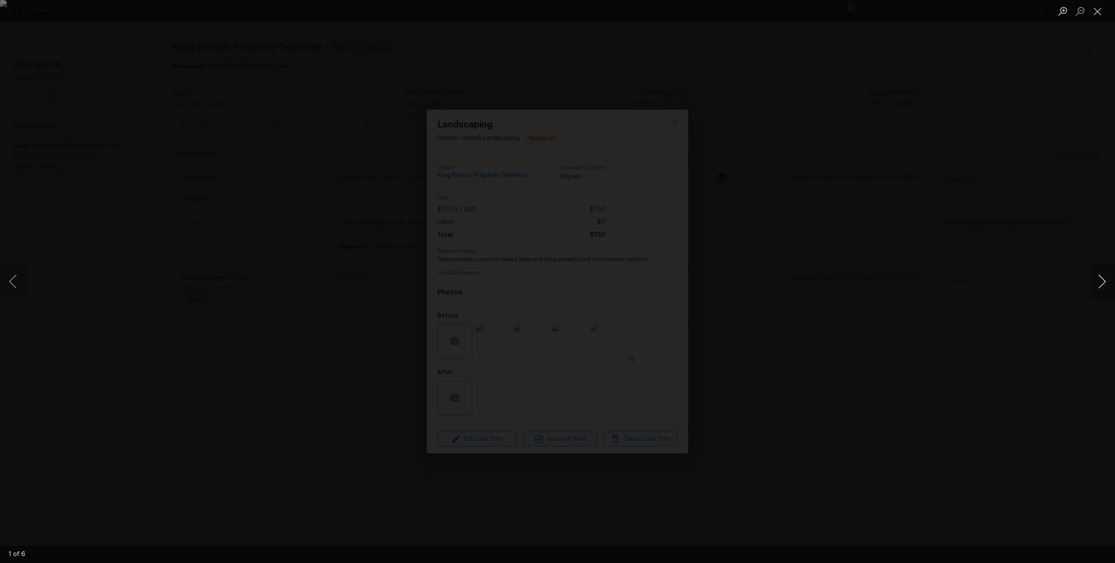
click at [1103, 284] on button "Next image" at bounding box center [1101, 281] width 26 height 35
click at [1036, 172] on div "Lightbox" at bounding box center [557, 281] width 1115 height 563
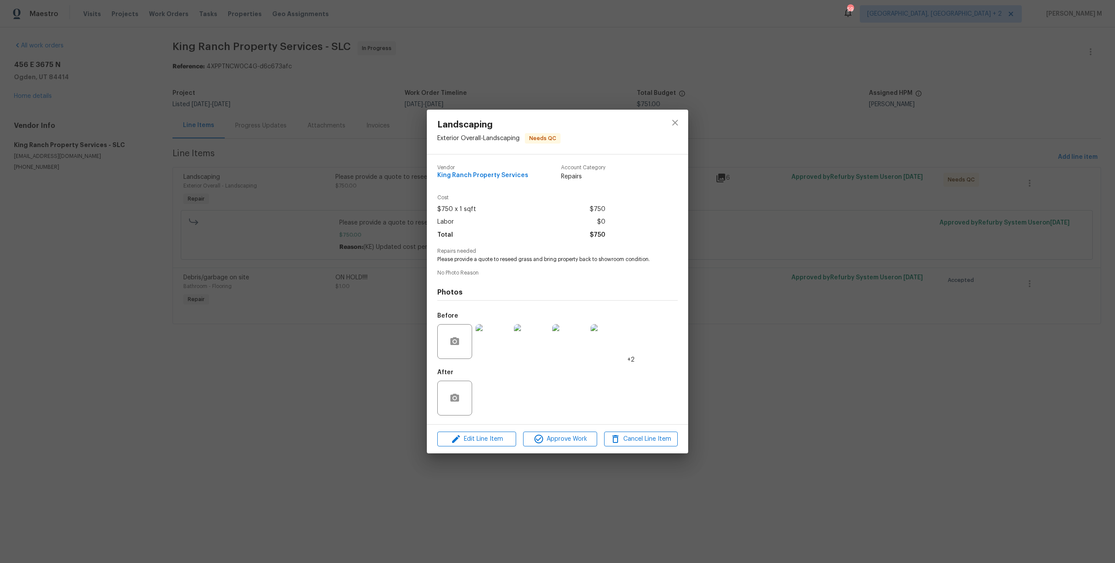
click at [1036, 172] on div "Lightbox" at bounding box center [557, 281] width 1115 height 563
click at [351, 207] on div "Landscaping Exterior Overall - Landscaping Needs QC Vendor King Ranch Property …" at bounding box center [557, 281] width 1115 height 563
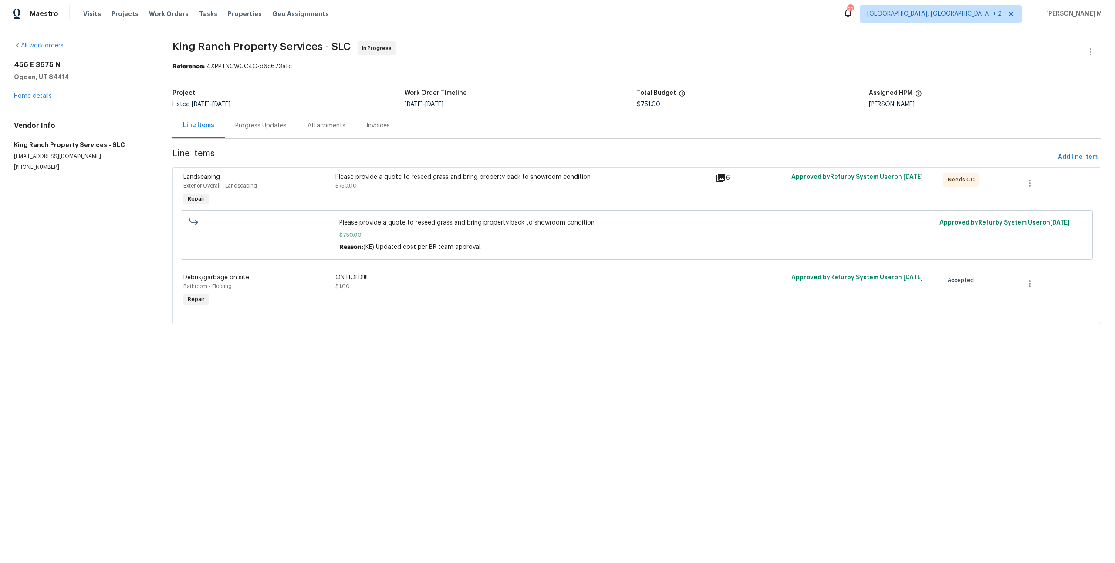
click at [404, 181] on div "Please provide a quote to reseed grass and bring property back to showroom cond…" at bounding box center [522, 181] width 375 height 17
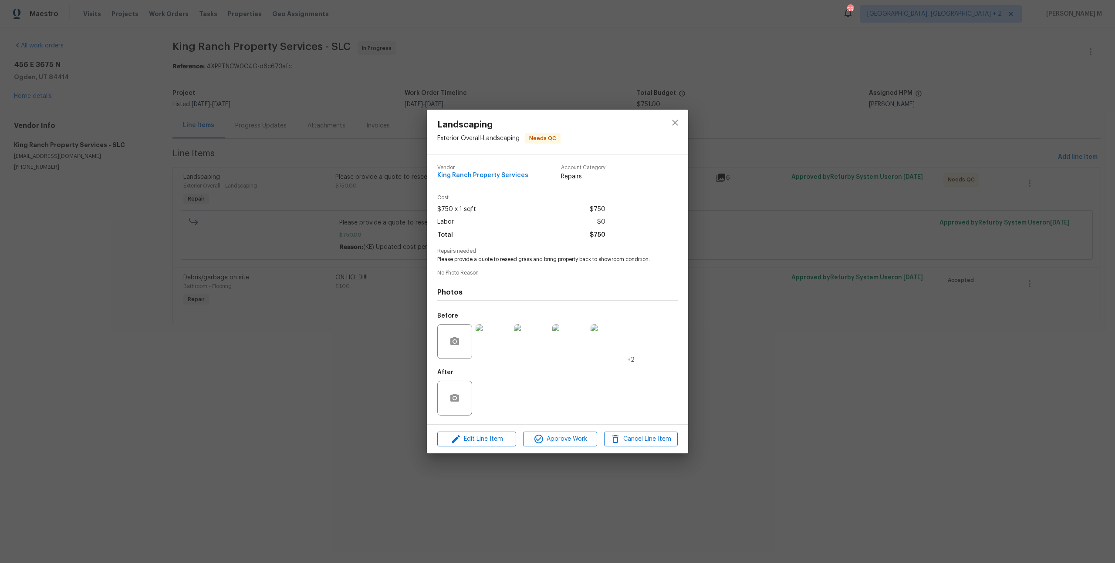
click at [616, 339] on img at bounding box center [607, 341] width 35 height 35
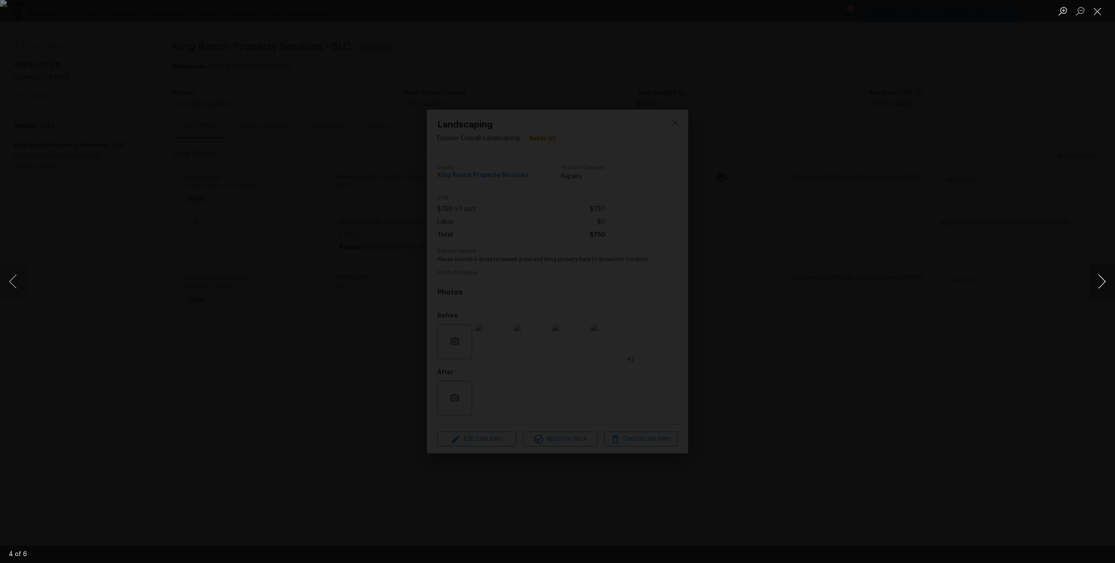
click at [1108, 282] on button "Next image" at bounding box center [1101, 281] width 26 height 35
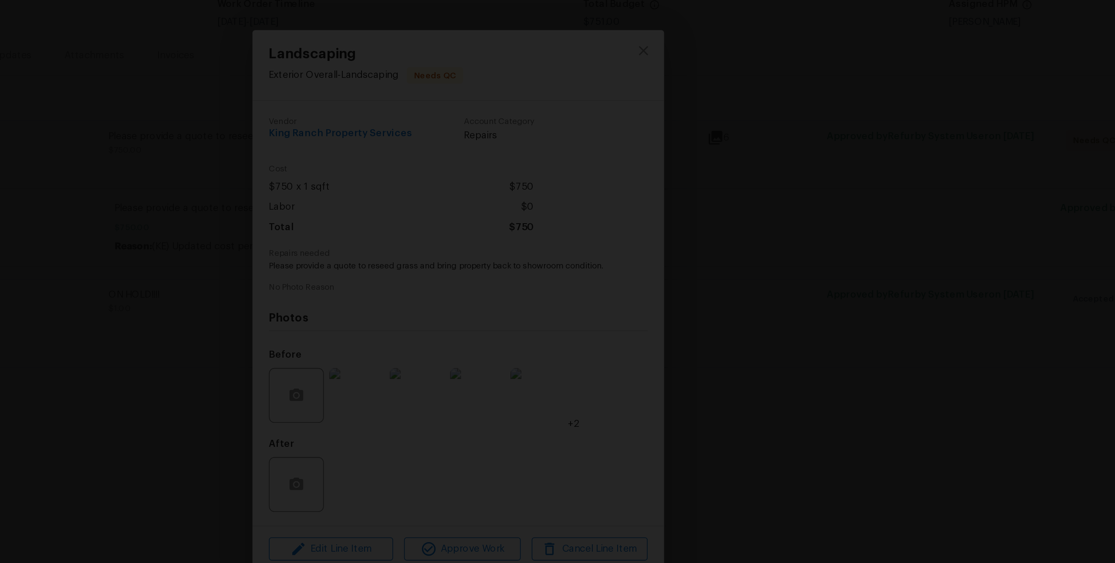
click at [676, 261] on img "Lightbox" at bounding box center [444, 304] width 1848 height 934
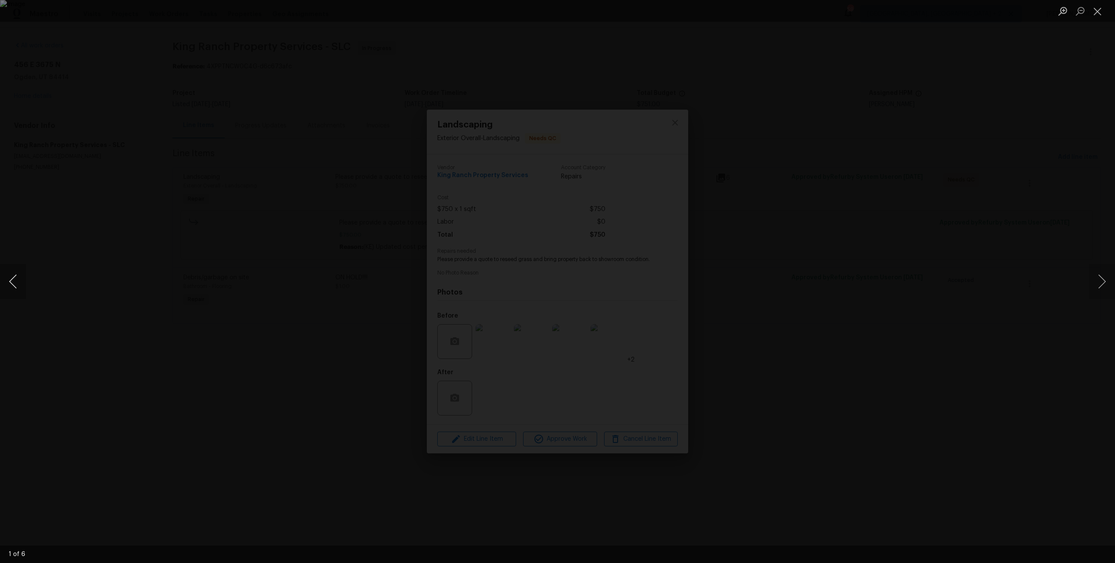
click at [17, 278] on button "Previous image" at bounding box center [13, 281] width 26 height 35
click at [85, 188] on div "Lightbox" at bounding box center [557, 281] width 1115 height 563
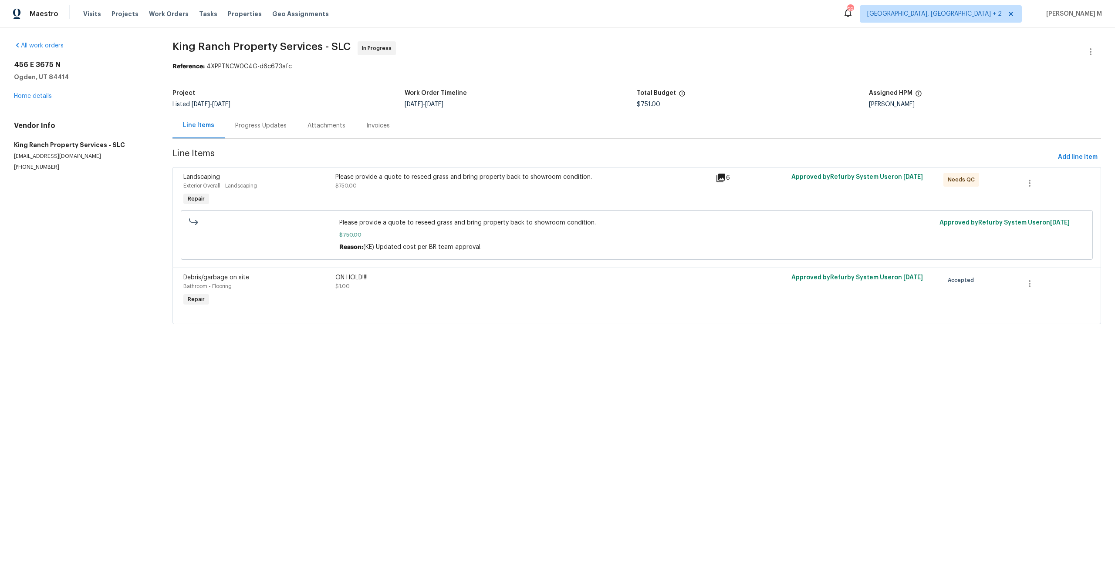
click at [27, 164] on p "[PHONE_NUMBER]" at bounding box center [83, 167] width 138 height 7
copy p "[PHONE_NUMBER]"
click at [258, 134] on div "Progress Updates" at bounding box center [261, 126] width 72 height 26
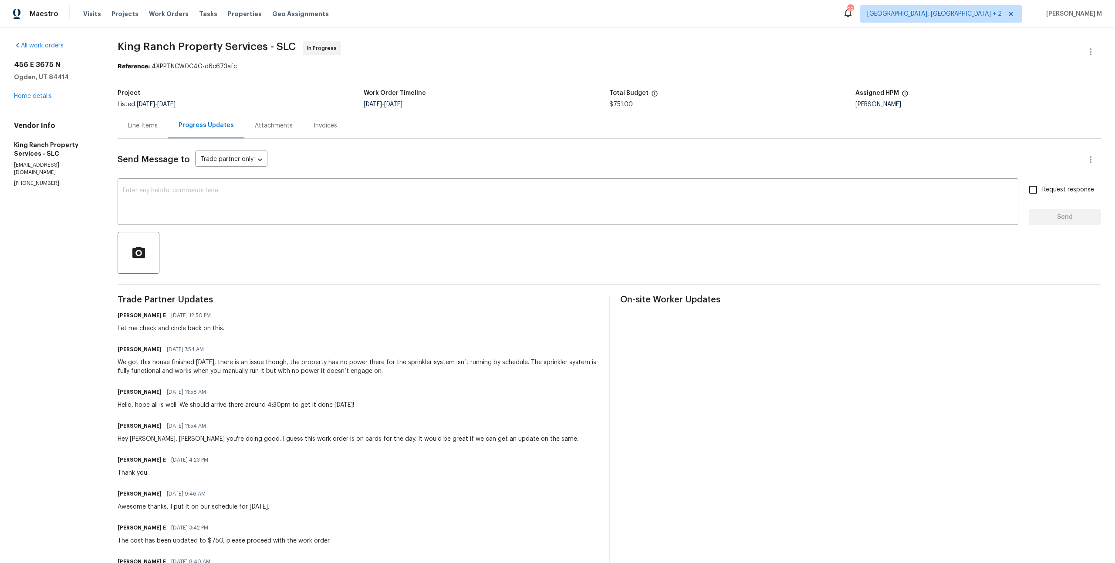
click at [141, 128] on div "Line Items" at bounding box center [143, 126] width 51 height 26
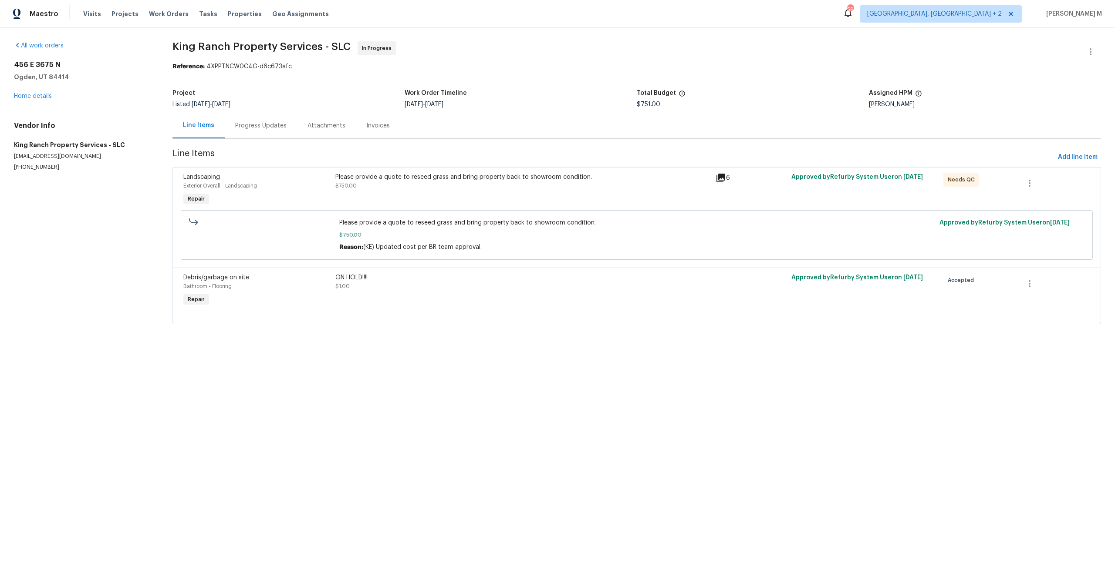
click at [34, 73] on h5 "Ogden, UT 84414" at bounding box center [83, 77] width 138 height 9
copy h5 "Ogden, UT 84414"
click at [32, 164] on p "[PHONE_NUMBER]" at bounding box center [83, 167] width 138 height 7
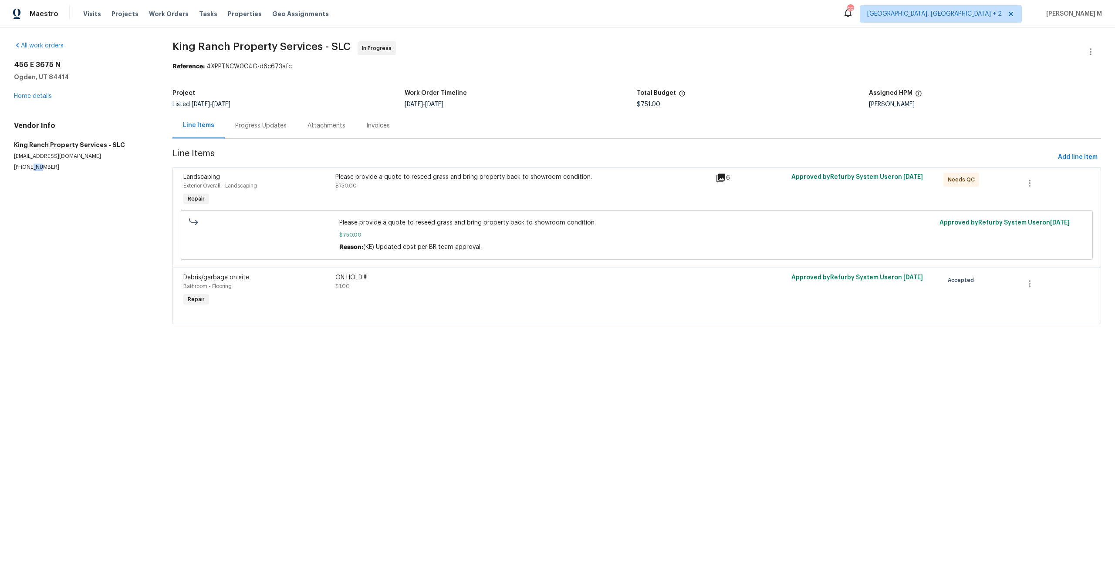
click at [32, 164] on p "[PHONE_NUMBER]" at bounding box center [83, 167] width 138 height 7
copy p "[PHONE_NUMBER]"
click at [468, 188] on div "Please provide a quote to reseed grass and bring property back to showroom cond…" at bounding box center [523, 190] width 380 height 40
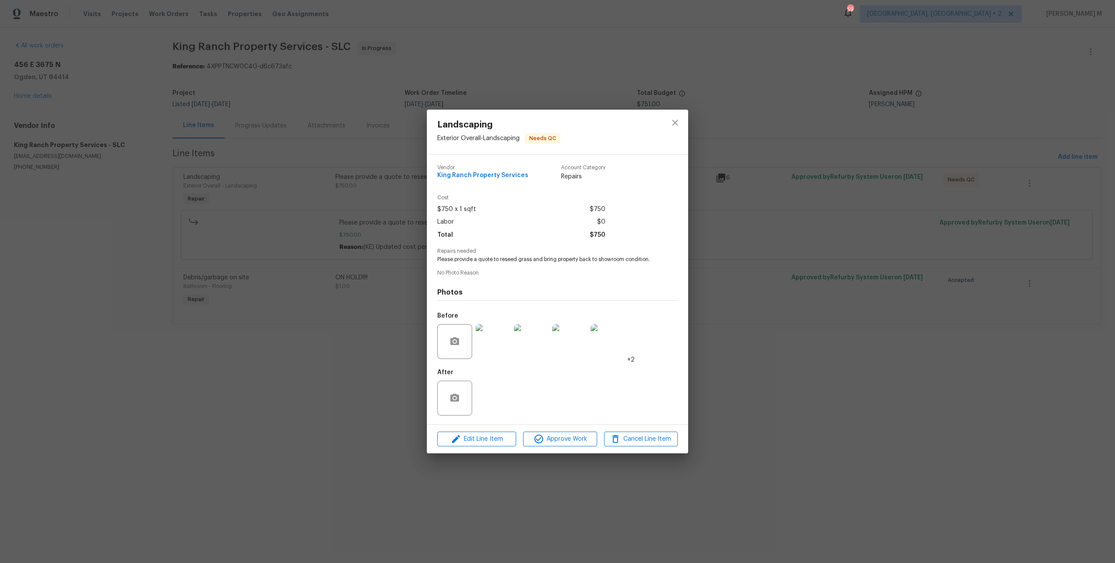
click at [502, 325] on img at bounding box center [492, 341] width 35 height 35
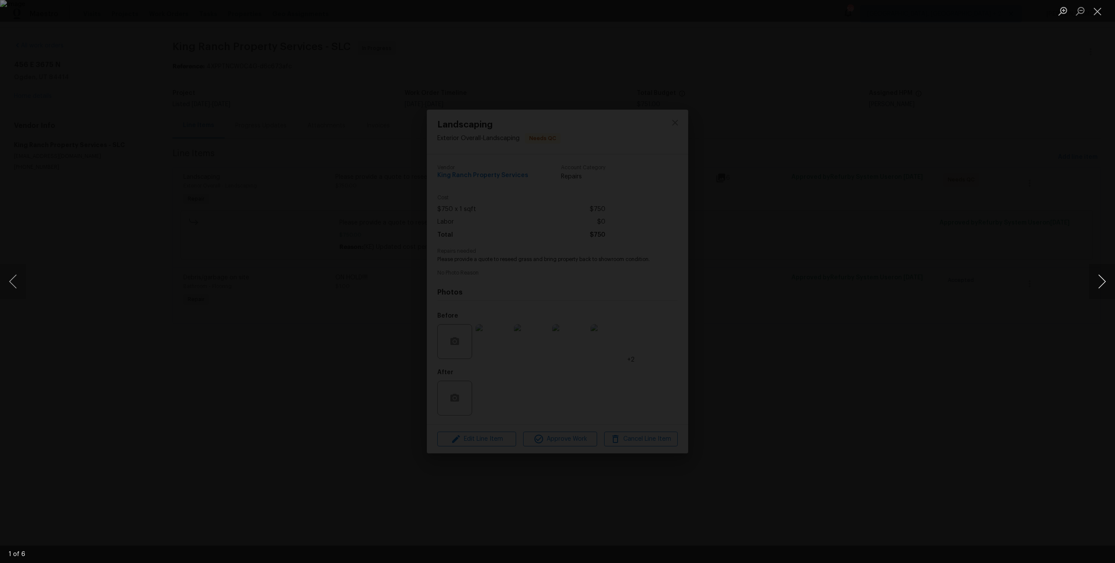
click at [1094, 289] on button "Next image" at bounding box center [1101, 281] width 26 height 35
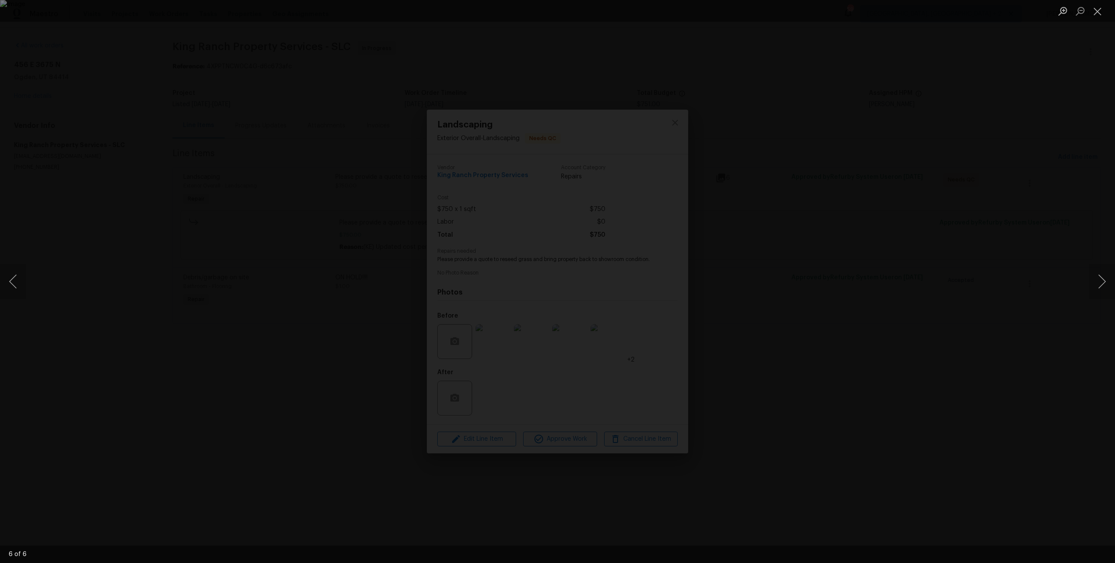
click at [966, 167] on div "Lightbox" at bounding box center [557, 281] width 1115 height 563
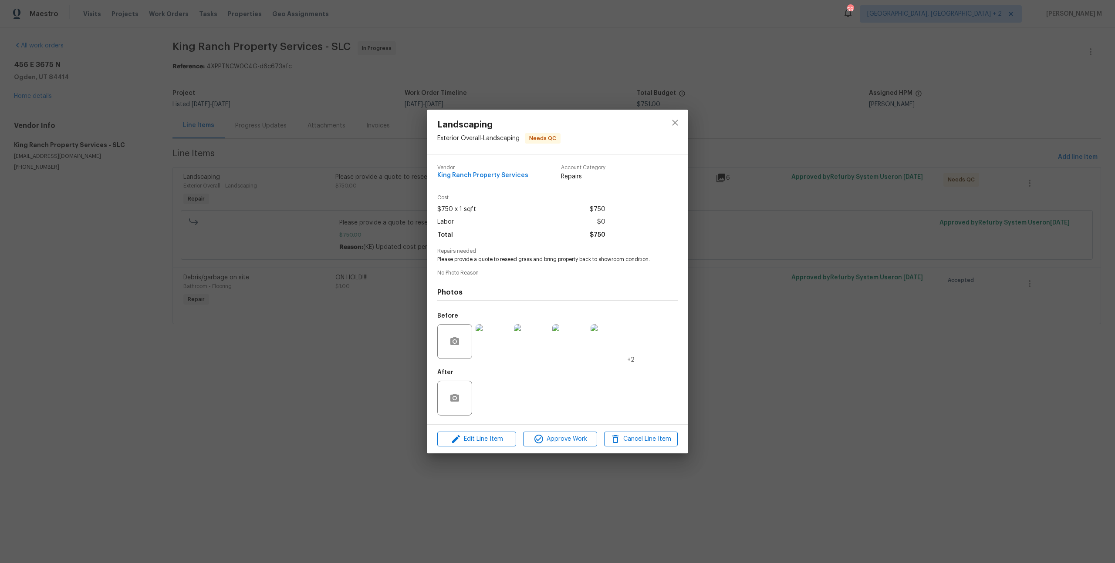
click at [898, 171] on div "Landscaping Exterior Overall - Landscaping Needs QC Vendor King Ranch Property …" at bounding box center [557, 281] width 1115 height 563
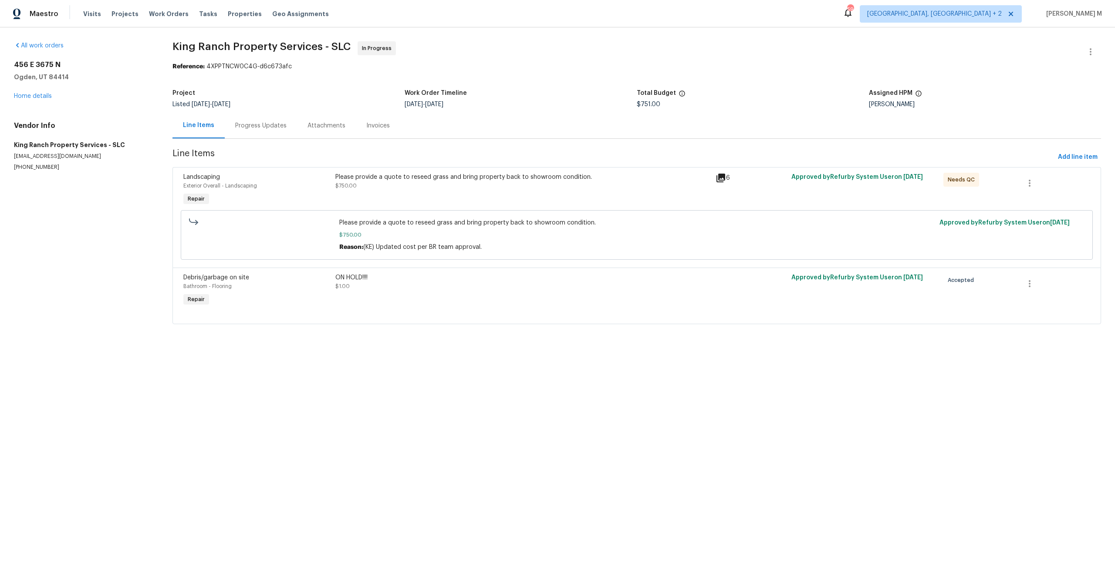
click at [268, 130] on div "Progress Updates" at bounding box center [261, 126] width 72 height 26
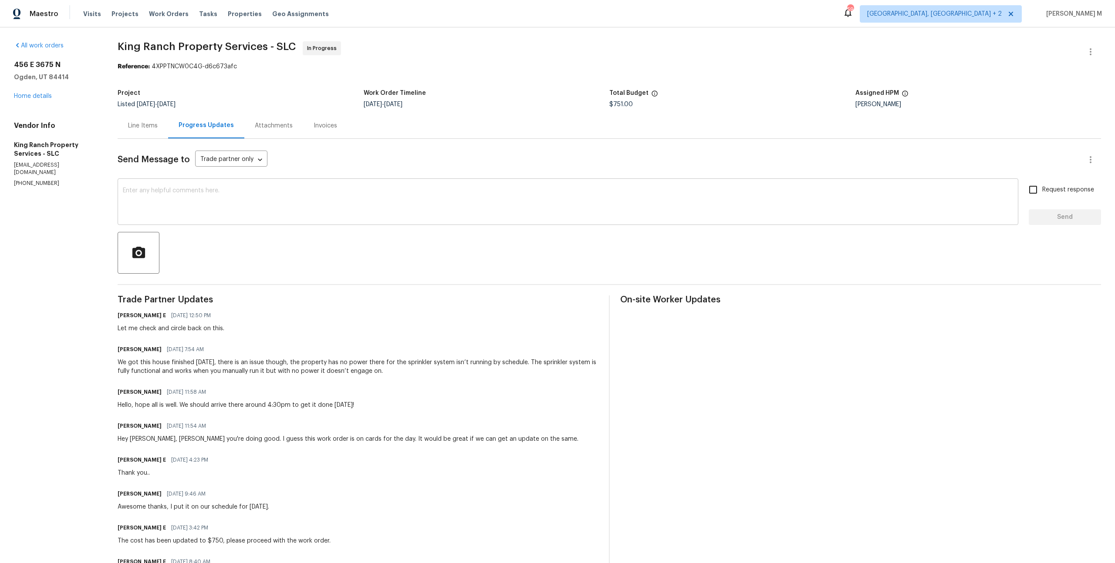
click at [237, 197] on textarea at bounding box center [568, 203] width 890 height 30
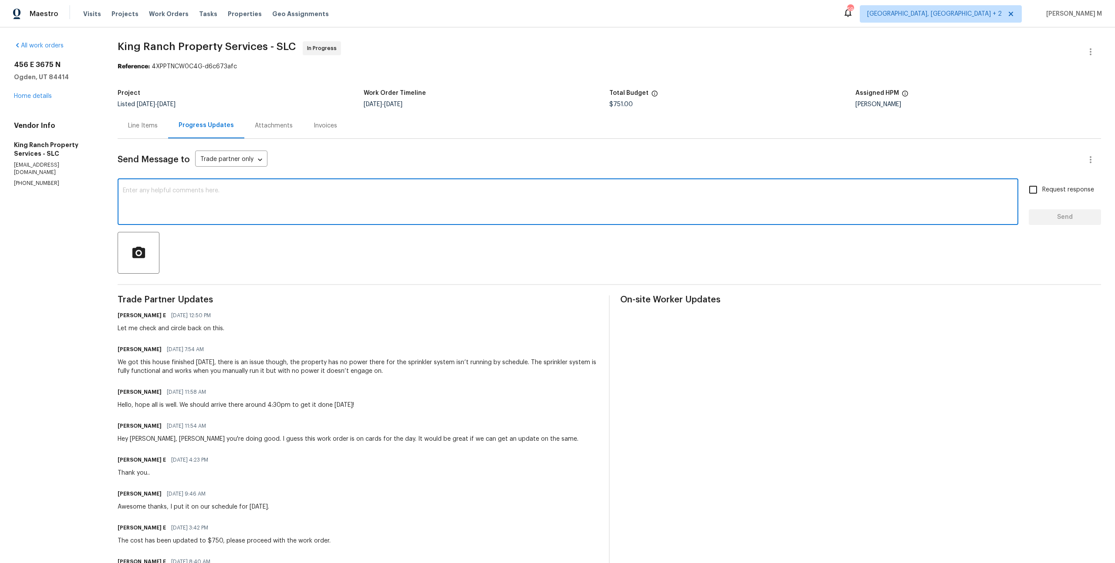
paste textarea ", can you check the breaker box and the meter while you’re there?"
click at [127, 188] on textarea ", can you check the breaker box and the meter while you’re there?" at bounding box center [568, 203] width 890 height 30
click at [345, 195] on textarea "Can you check the breaker box and the meter while you’re there?" at bounding box center [568, 203] width 890 height 30
click at [132, 188] on textarea "Can you check the breaker box and the meter while you’re there?" at bounding box center [568, 203] width 890 height 30
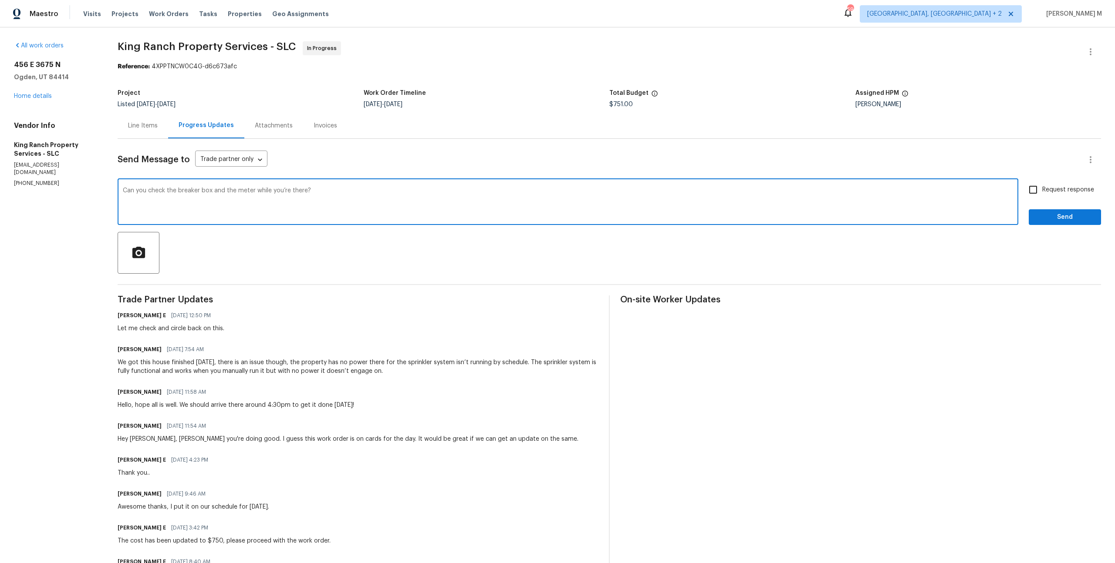
click at [132, 188] on textarea "Can you check the breaker box and the meter while you’re there?" at bounding box center [568, 203] width 890 height 30
click at [163, 188] on textarea "Are you check the breaker box and the meter while you’re there?" at bounding box center [568, 203] width 890 height 30
click at [139, 206] on textarea "Are you checked the breaker box and the meter while you’re there?" at bounding box center [568, 203] width 890 height 30
click at [128, 188] on textarea "Are you checked the breaker box and the meter while you’re there?" at bounding box center [568, 203] width 890 height 30
click at [0, 0] on span "Have" at bounding box center [0, 0] width 0 height 0
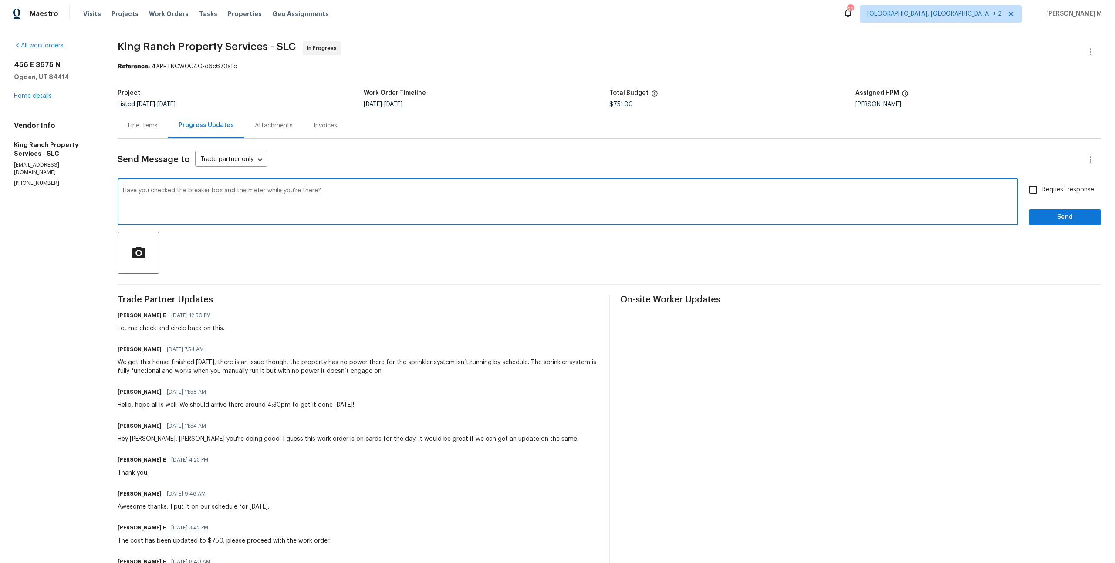
type textarea "Have you checked the breaker box and the meter while you’re there?"
click at [366, 219] on div "Have you checked the breaker box and the meter while you’re there? x ​" at bounding box center [568, 203] width 900 height 44
click at [1034, 186] on input "Request response" at bounding box center [1033, 190] width 18 height 18
checkbox input "true"
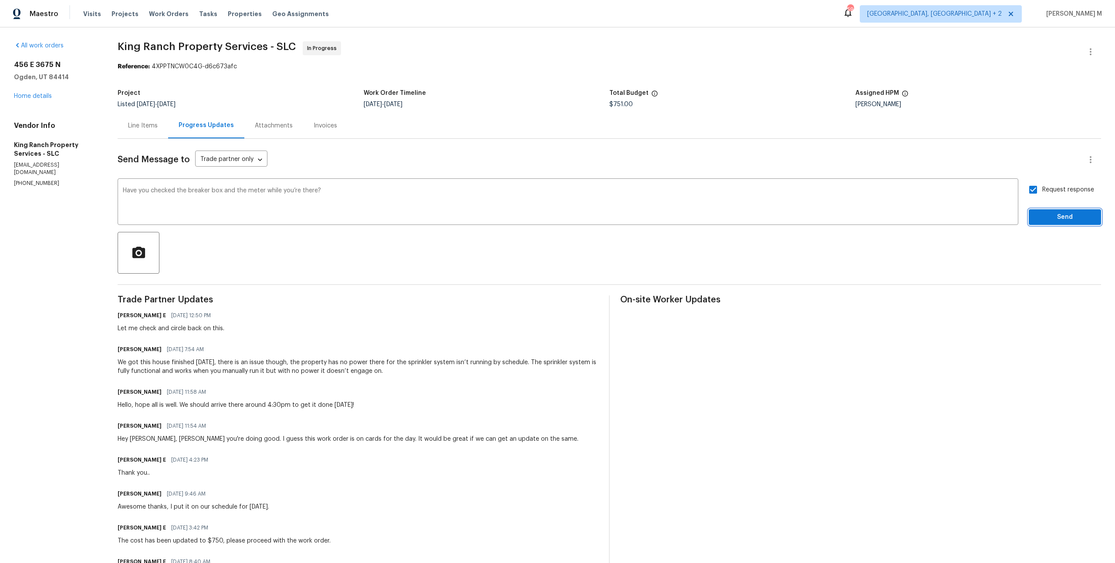
click at [1056, 218] on button "Send" at bounding box center [1064, 217] width 72 height 16
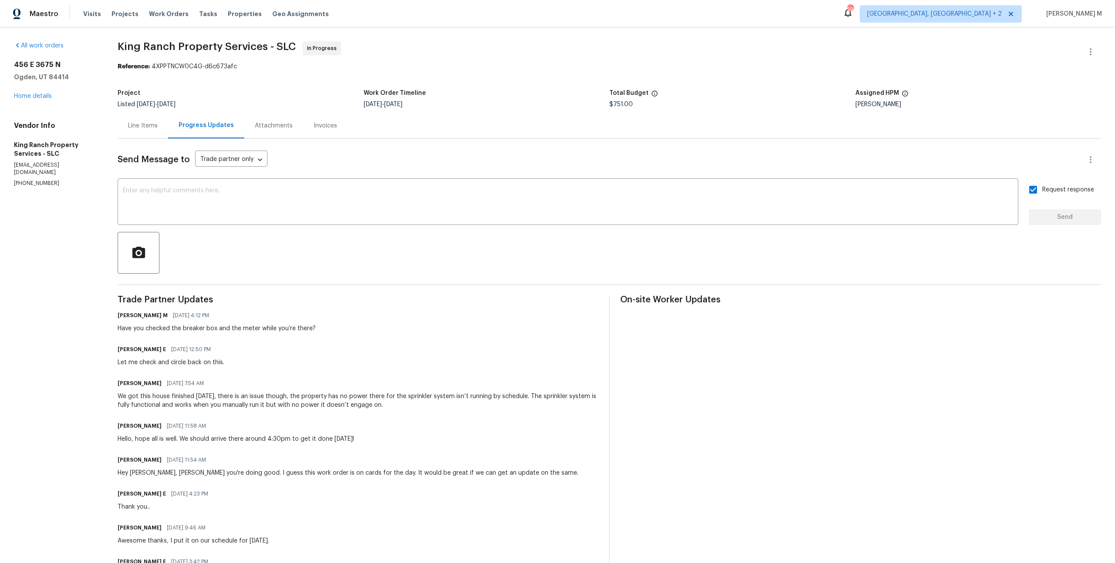
click at [134, 85] on div "Project Listed [DATE] - [DATE] Work Order Timeline [DATE] - [DATE] Total Budget…" at bounding box center [609, 99] width 983 height 28
click at [150, 121] on div "Line Items" at bounding box center [143, 125] width 30 height 9
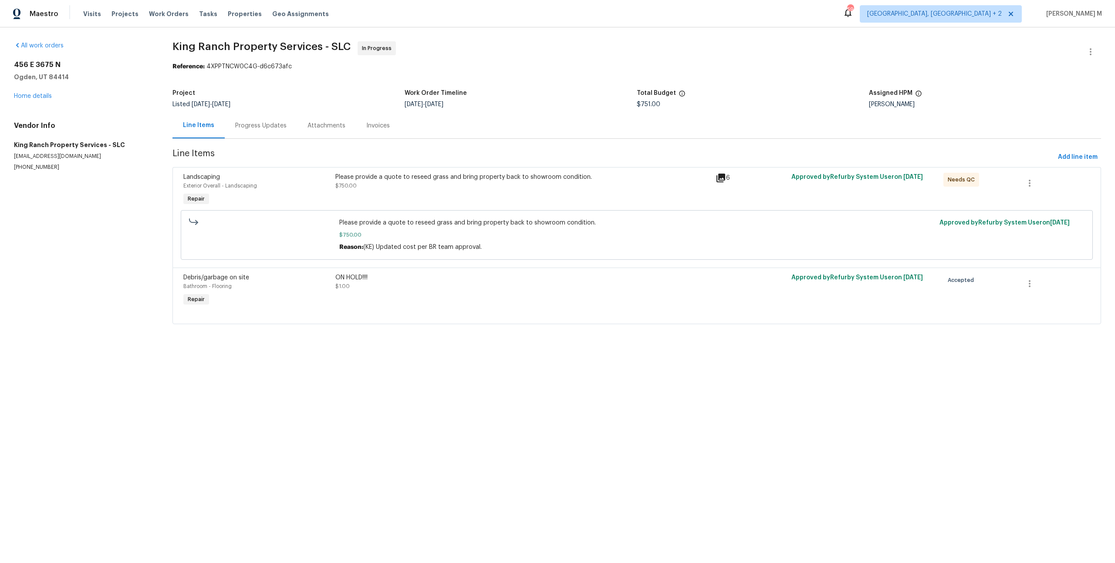
click at [437, 184] on div "Please provide a quote to reseed grass and bring property back to showroom cond…" at bounding box center [522, 181] width 375 height 17
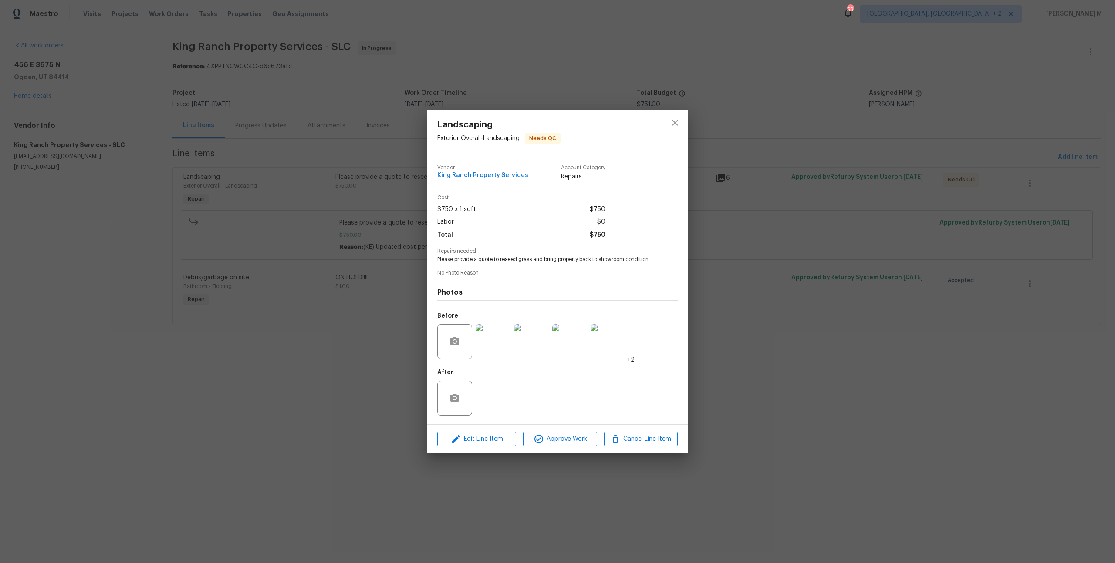
click at [704, 308] on div "Landscaping Exterior Overall - Landscaping Needs QC Vendor King Ranch Property …" at bounding box center [557, 281] width 1115 height 563
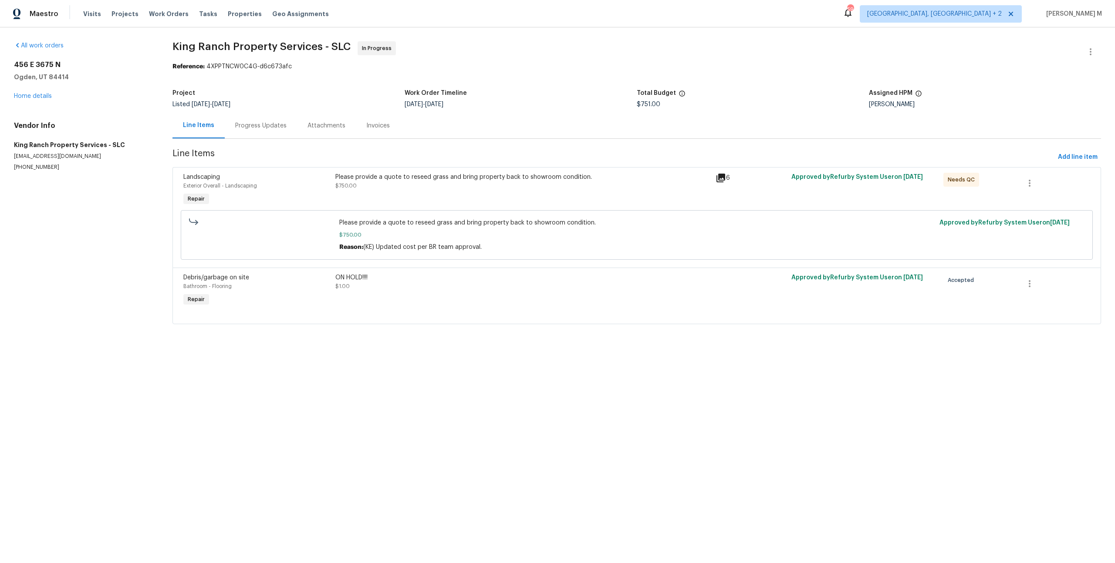
click at [244, 123] on div "Progress Updates" at bounding box center [260, 125] width 51 height 9
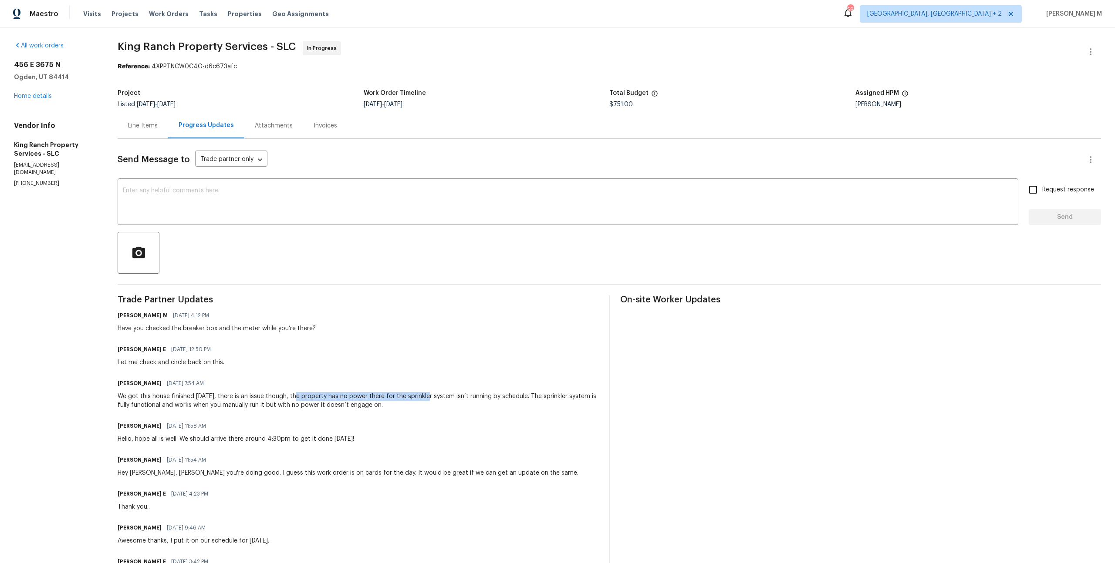
drag, startPoint x: 295, startPoint y: 383, endPoint x: 424, endPoint y: 384, distance: 128.9
click at [424, 392] on div "We got this house finished [DATE], there is an issue though, the property has n…" at bounding box center [358, 400] width 481 height 17
click at [330, 378] on div "[PERSON_NAME] [DATE] 7:54 AM We got this house finished [DATE], there is an iss…" at bounding box center [358, 393] width 481 height 32
drag, startPoint x: 295, startPoint y: 382, endPoint x: 380, endPoint y: 383, distance: 84.5
click at [380, 392] on div "We got this house finished [DATE], there is an issue though, the property has n…" at bounding box center [358, 400] width 481 height 17
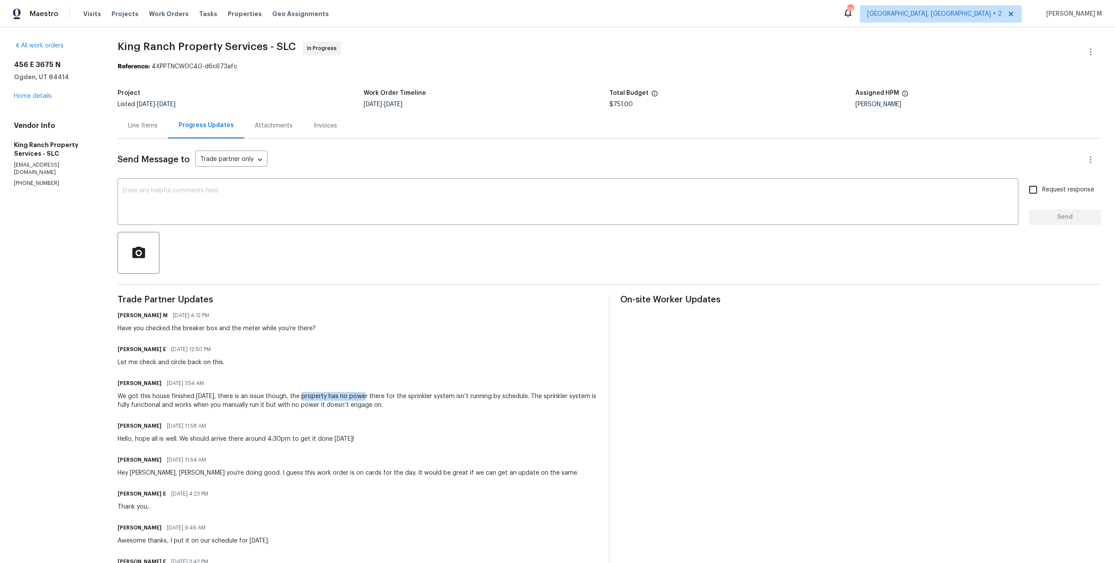
drag, startPoint x: 298, startPoint y: 384, endPoint x: 357, endPoint y: 384, distance: 58.3
click at [357, 392] on div "We got this house finished [DATE], there is an issue though, the property has n…" at bounding box center [358, 400] width 481 height 17
click at [361, 392] on div "We got this house finished [DATE], there is an issue though, the property has n…" at bounding box center [358, 400] width 481 height 17
drag, startPoint x: 292, startPoint y: 383, endPoint x: 458, endPoint y: 380, distance: 166.3
click at [458, 392] on div "We got this house finished [DATE], there is an issue though, the property has n…" at bounding box center [358, 400] width 481 height 17
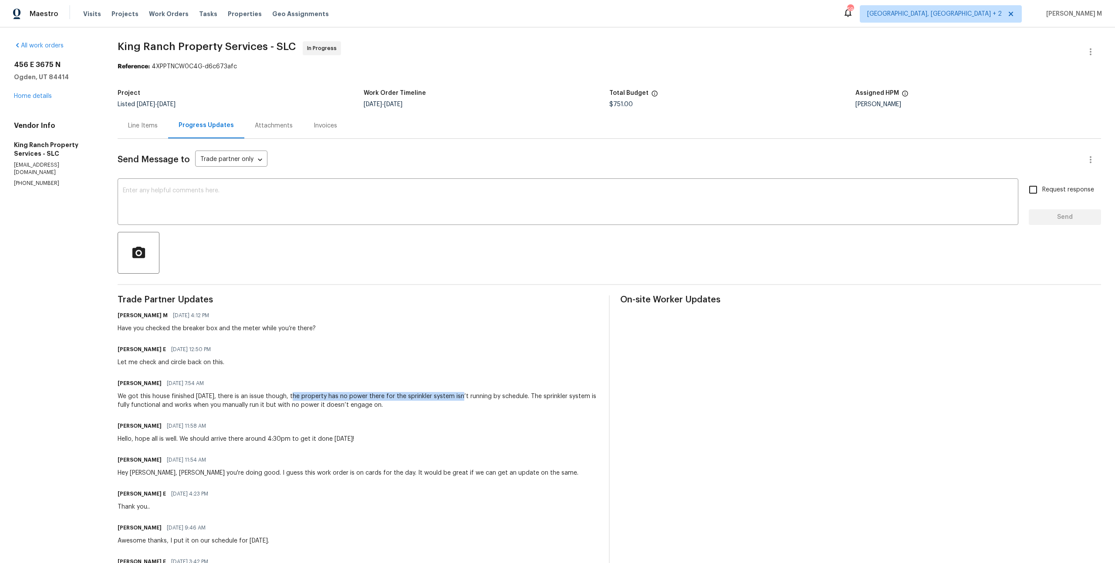
click at [458, 392] on div "We got this house finished [DATE], there is an issue though, the property has n…" at bounding box center [358, 400] width 481 height 17
drag, startPoint x: 294, startPoint y: 384, endPoint x: 530, endPoint y: 386, distance: 236.0
click at [530, 392] on div "We got this house finished [DATE], there is an issue though, the property has n…" at bounding box center [358, 400] width 481 height 17
copy div "the property has no power there for the sprinkler system isn’t running by sched…"
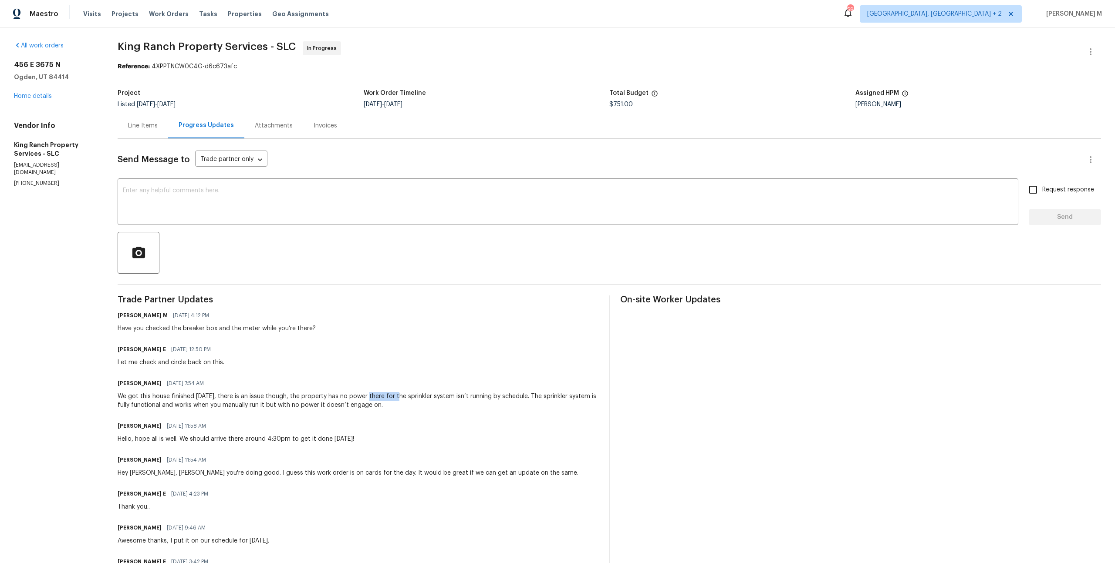
drag, startPoint x: 396, startPoint y: 382, endPoint x: 366, endPoint y: 382, distance: 30.0
click at [366, 392] on div "We got this house finished [DATE], there is an issue though, the property has n…" at bounding box center [358, 400] width 481 height 17
click at [455, 392] on div "We got this house finished [DATE], there is an issue though, the property has n…" at bounding box center [358, 400] width 481 height 17
drag, startPoint x: 336, startPoint y: 377, endPoint x: 470, endPoint y: 392, distance: 134.5
click at [470, 392] on div "[PERSON_NAME] [DATE] 7:54 AM We got this house finished [DATE], there is an iss…" at bounding box center [358, 393] width 481 height 32
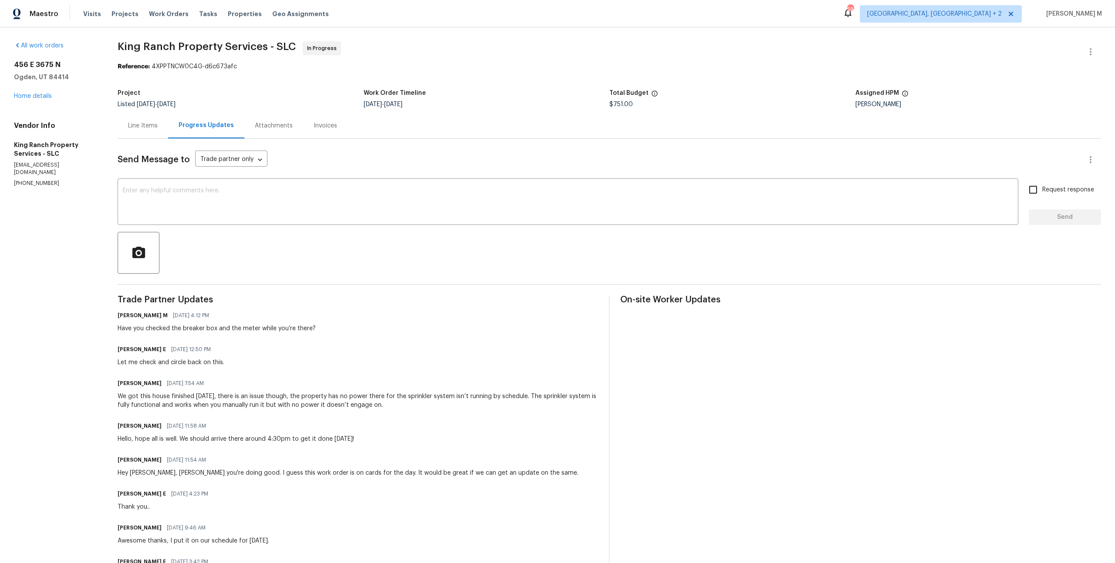
click at [394, 392] on div "We got this house finished [DATE], there is an issue though, the property has n…" at bounding box center [358, 400] width 481 height 17
drag, startPoint x: 224, startPoint y: 397, endPoint x: 287, endPoint y: 397, distance: 63.1
drag, startPoint x: 279, startPoint y: 393, endPoint x: 417, endPoint y: 394, distance: 137.6
click at [417, 394] on div "We got this house finished [DATE], there is an issue though, the property has n…" at bounding box center [358, 400] width 481 height 17
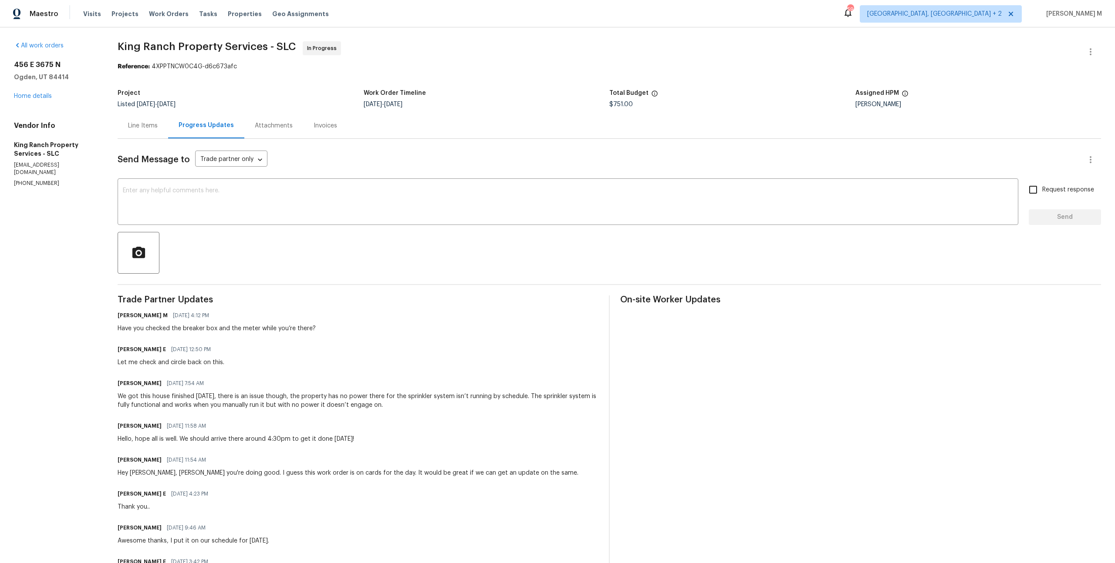
click at [394, 392] on div "We got this house finished [DATE], there is an issue though, the property has n…" at bounding box center [358, 400] width 481 height 17
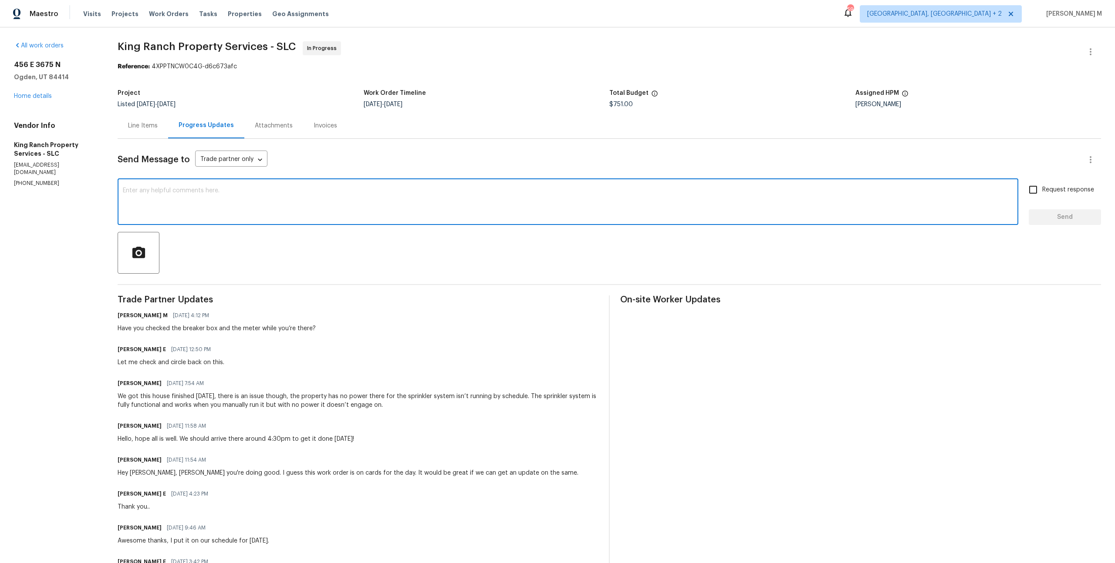
click at [227, 209] on textarea at bounding box center [568, 203] width 890 height 30
click at [224, 392] on div "We got this house finished [DATE], there is an issue though, the property has n…" at bounding box center [358, 400] width 481 height 17
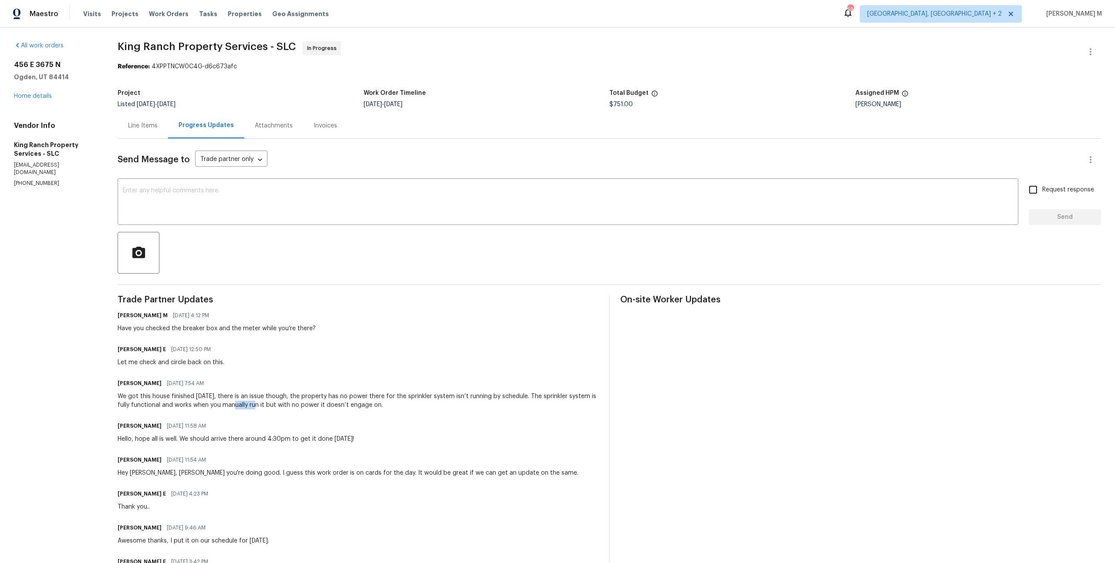
click at [224, 392] on div "We got this house finished [DATE], there is an issue though, the property has n…" at bounding box center [358, 400] width 481 height 17
copy div "We got this house finished [DATE], there is an issue though, the property has n…"
click at [301, 202] on textarea at bounding box center [568, 203] width 890 height 30
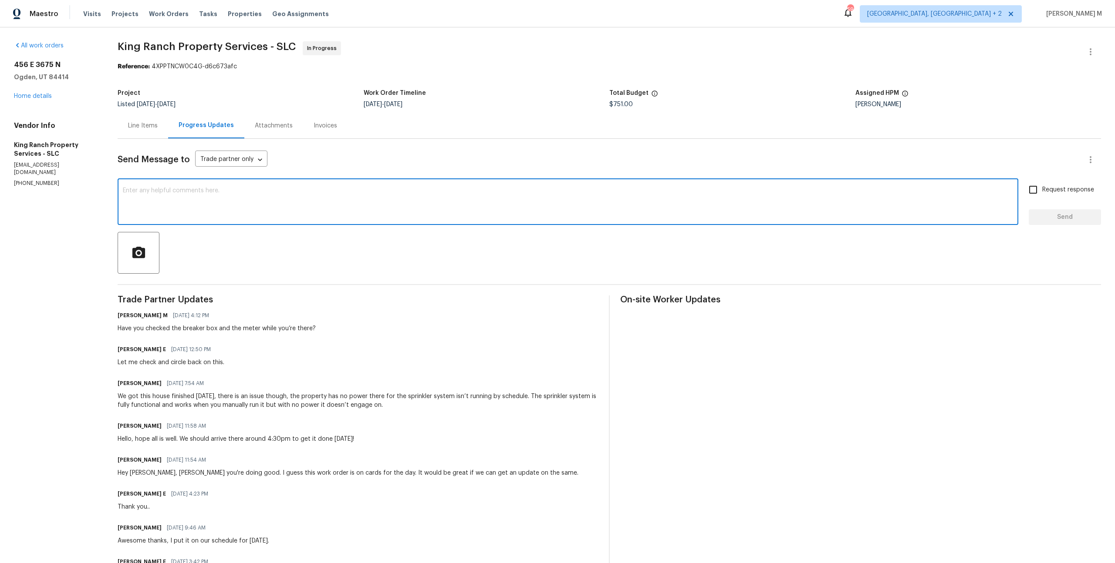
paste textarea "Hey, once the electricity is back, can you check the sprinklers and confirm if …"
type textarea "Hey, once the electricity is back, can you check the sprinklers and confirm if …"
click at [1077, 185] on span "Request response" at bounding box center [1068, 189] width 52 height 9
click at [1042, 184] on input "Request response" at bounding box center [1033, 190] width 18 height 18
checkbox input "true"
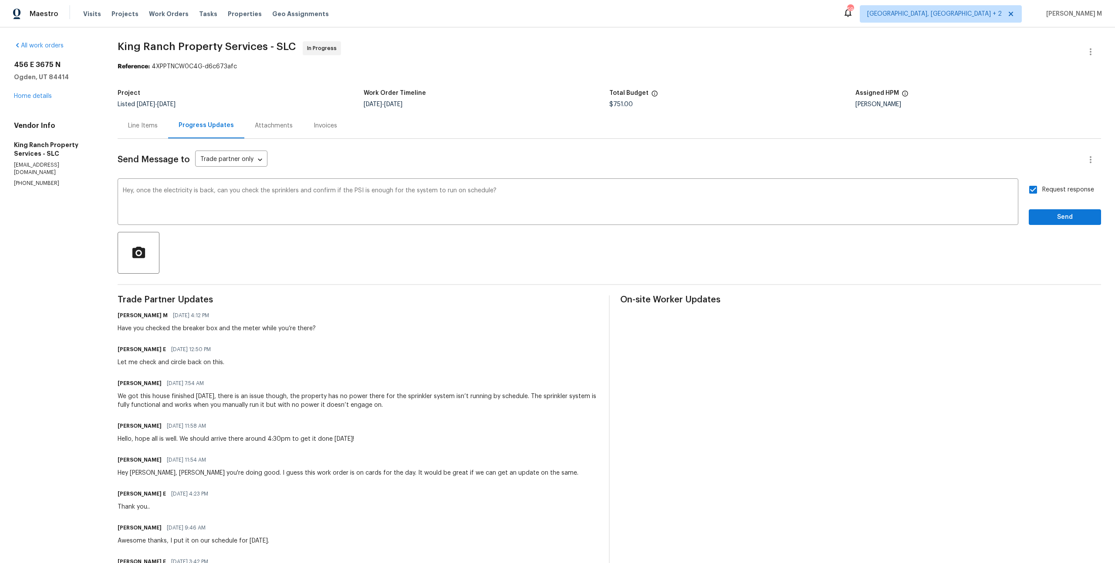
click at [1072, 221] on div "Send Message to Trade partner only Trade partner only ​ Hey, once the electrici…" at bounding box center [609, 505] width 983 height 732
click at [1072, 216] on button "Send" at bounding box center [1064, 217] width 72 height 16
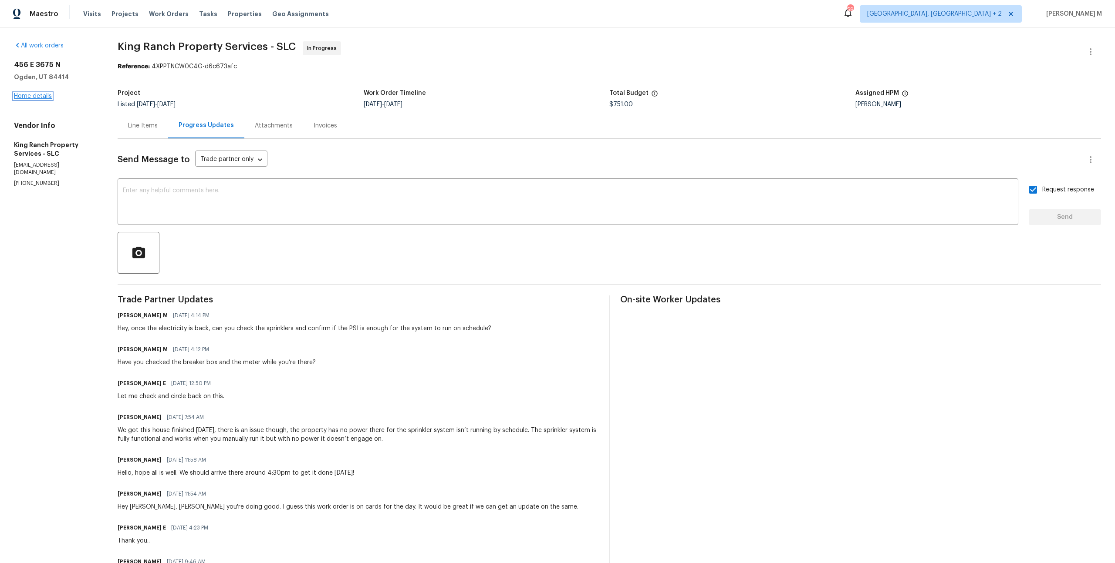
click at [42, 93] on link "Home details" at bounding box center [33, 96] width 38 height 6
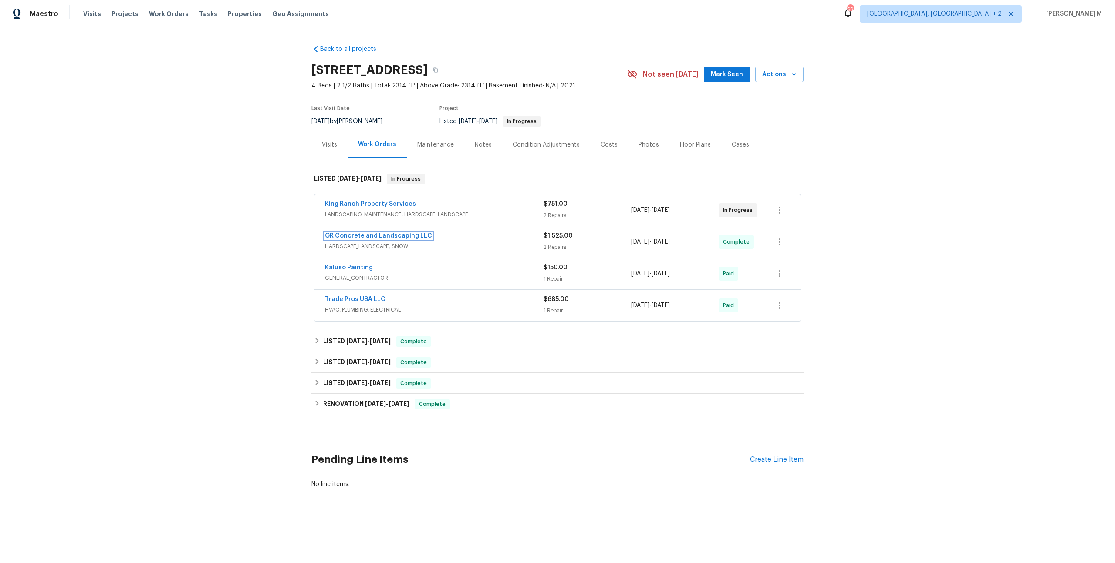
click at [364, 233] on link "GR Concrete and Landscaping LLC" at bounding box center [378, 236] width 107 height 6
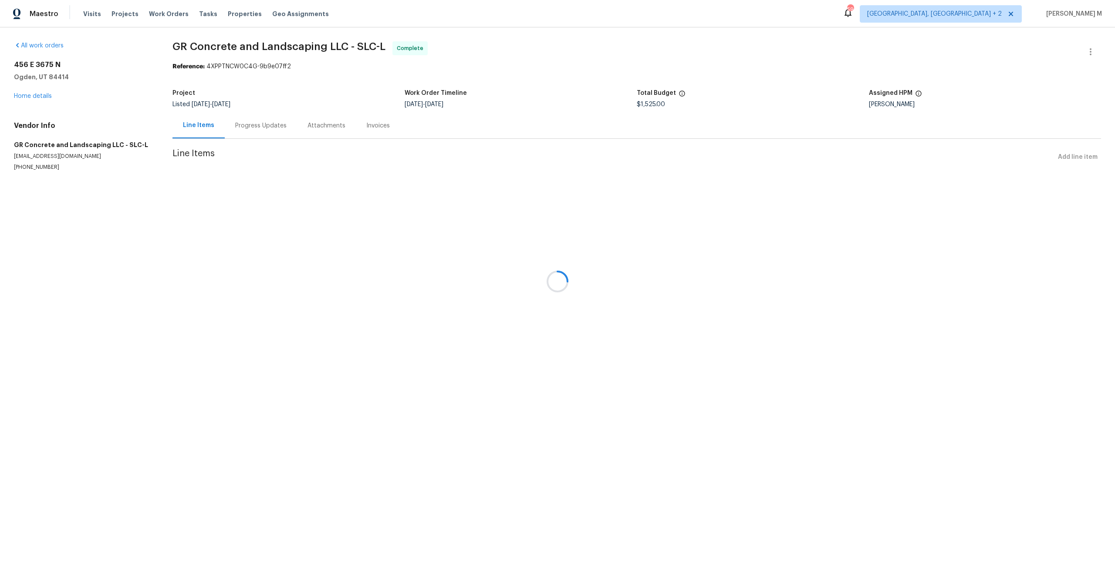
click at [30, 87] on div "[STREET_ADDRESS] Home details" at bounding box center [83, 81] width 138 height 40
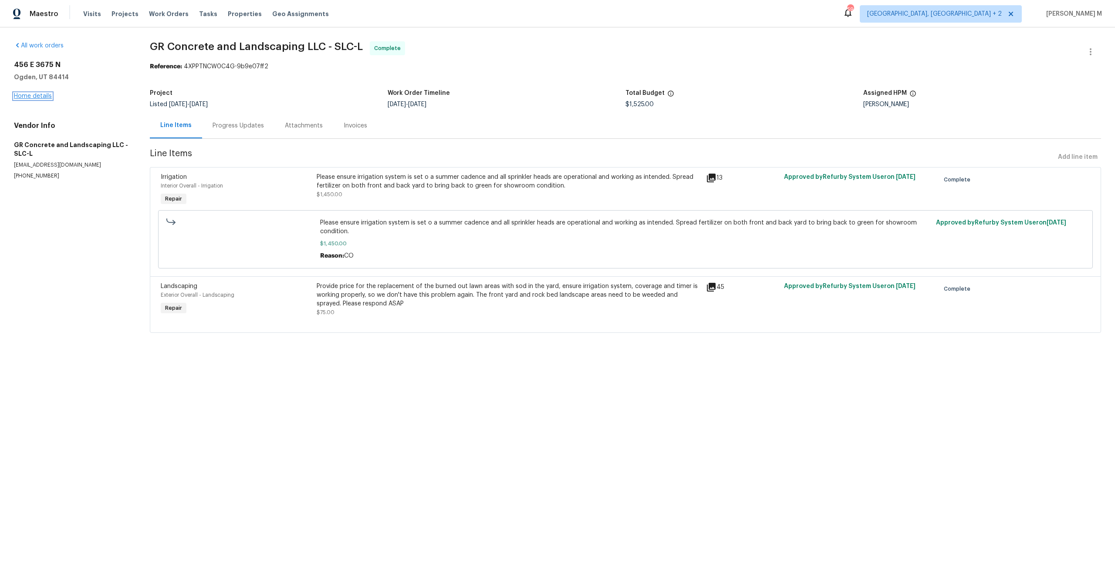
click at [30, 95] on link "Home details" at bounding box center [33, 96] width 38 height 6
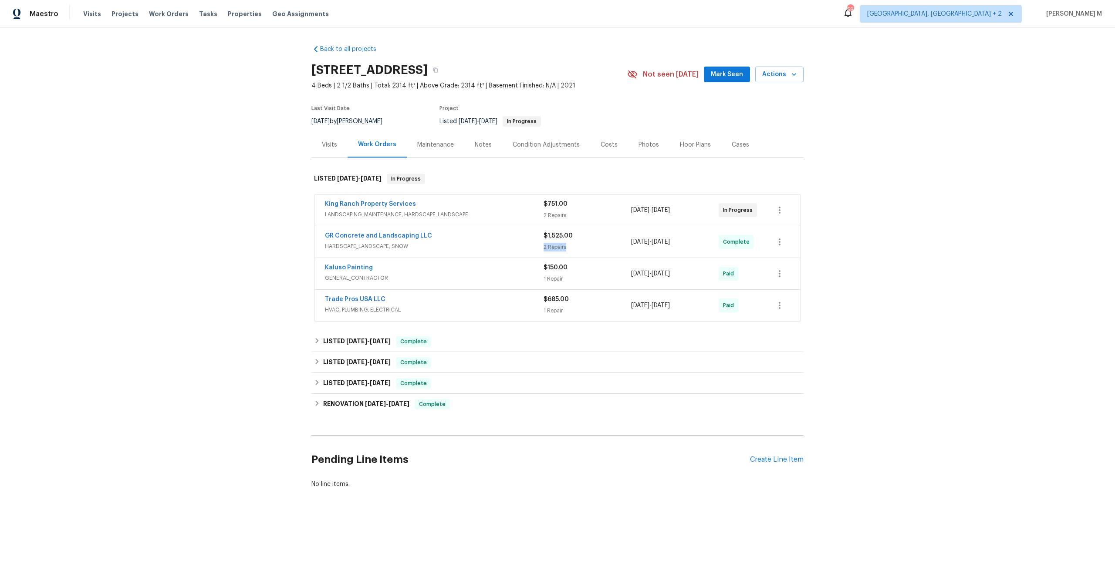
drag, startPoint x: 693, startPoint y: 231, endPoint x: 593, endPoint y: 231, distance: 100.1
click at [593, 232] on div "GR Concrete and Landscaping LLC HARDSCAPE_LANDSCAPE, SNOW $1,525.00 2 Repairs […" at bounding box center [547, 242] width 444 height 21
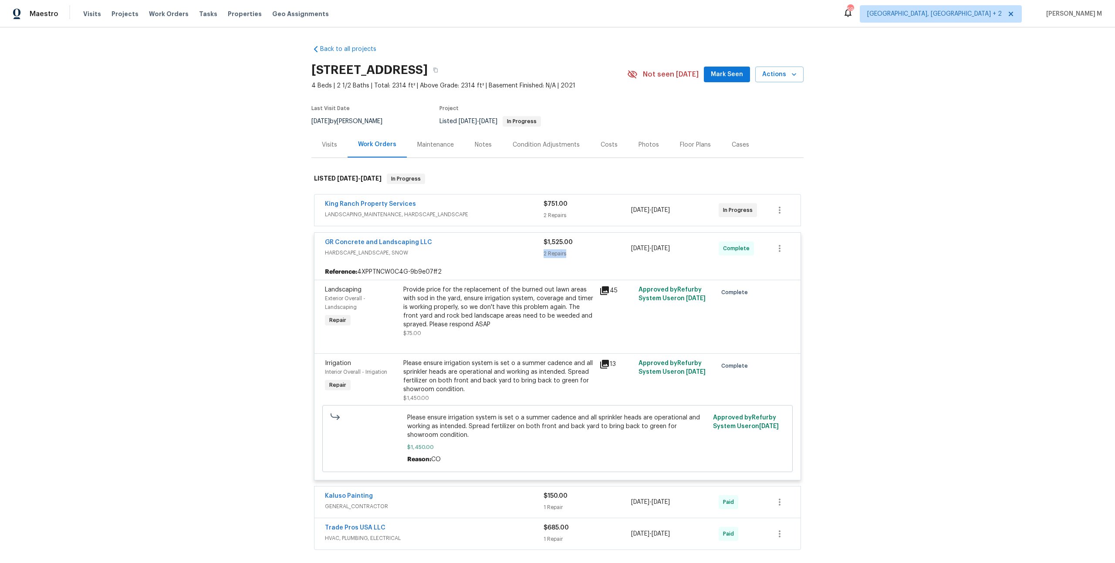
drag, startPoint x: 703, startPoint y: 246, endPoint x: 574, endPoint y: 246, distance: 128.4
click at [574, 246] on div "GR Concrete and Landscaping LLC HARDSCAPE_LANDSCAPE, SNOW $1,525.00 2 Repairs […" at bounding box center [547, 248] width 444 height 21
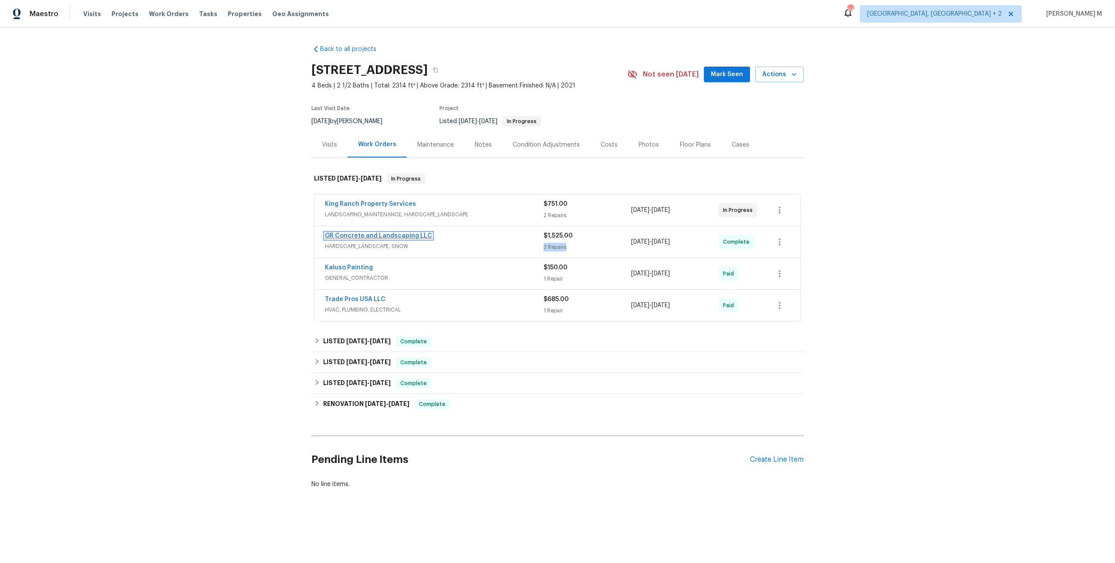
click at [379, 233] on link "GR Concrete and Landscaping LLC" at bounding box center [378, 236] width 107 height 6
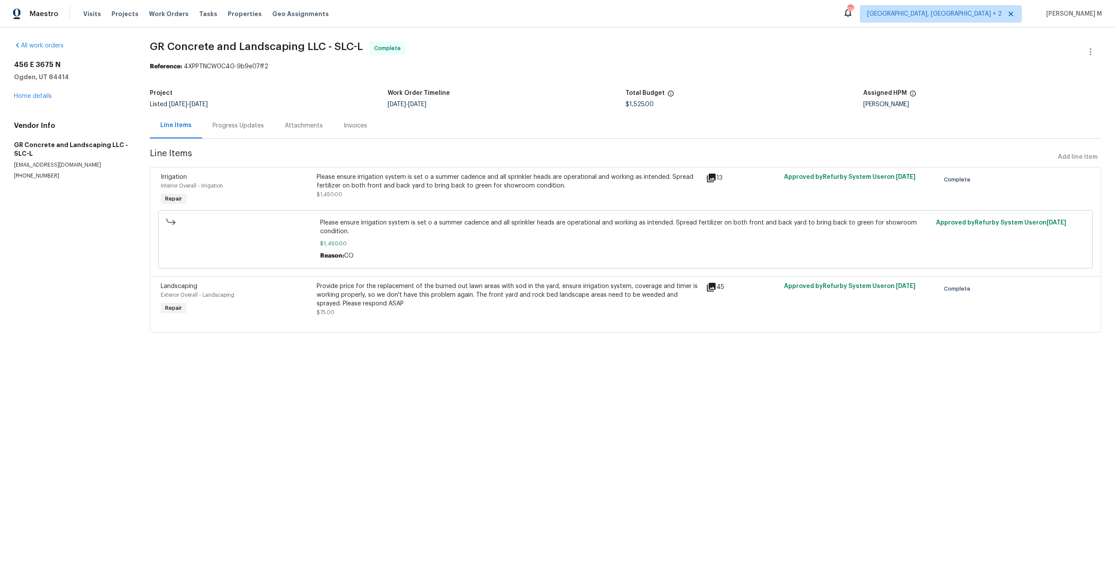
click at [236, 126] on div "Progress Updates" at bounding box center [237, 125] width 51 height 9
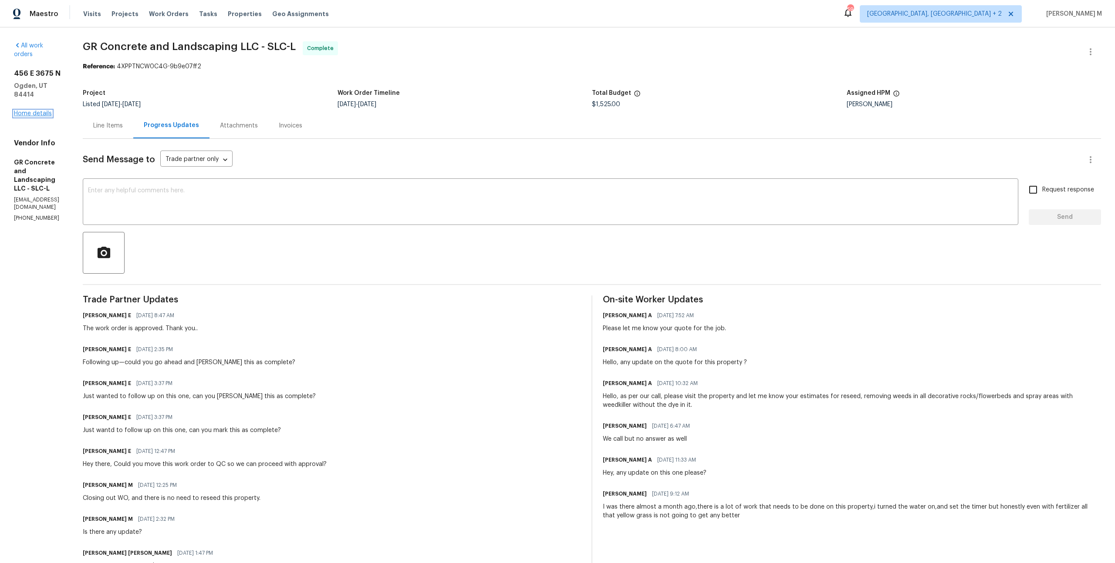
click at [41, 111] on link "Home details" at bounding box center [33, 114] width 38 height 6
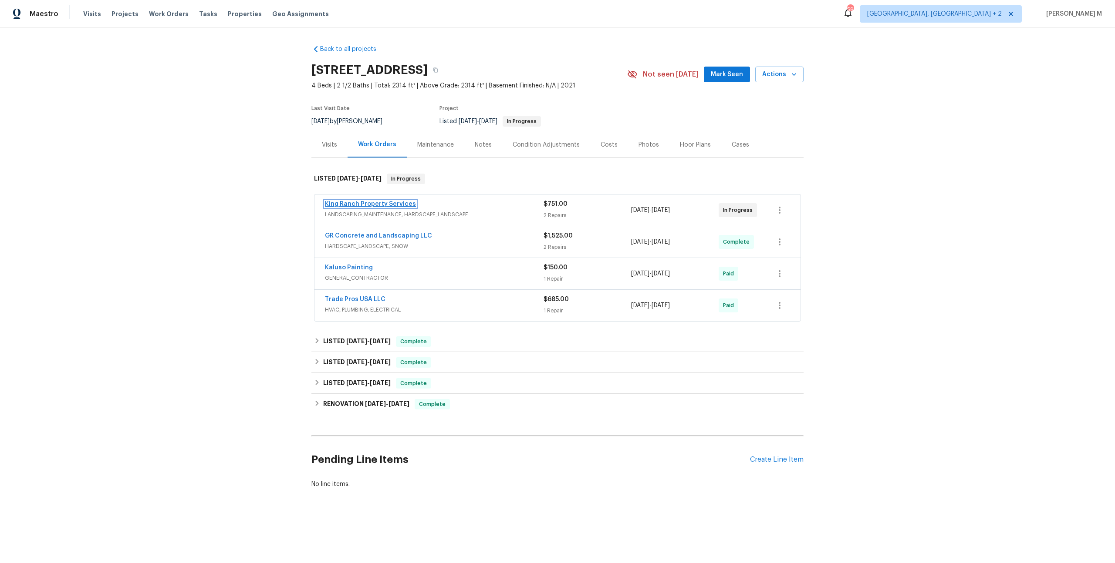
click at [383, 201] on link "King Ranch Property Services" at bounding box center [370, 204] width 91 height 6
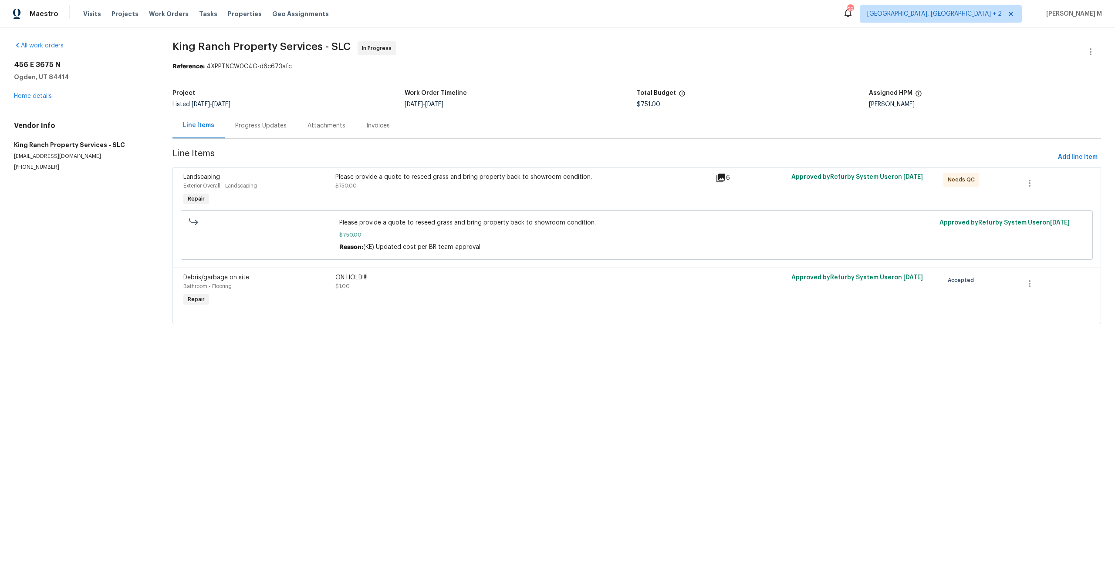
click at [511, 173] on div "Please provide a quote to reseed grass and bring property back to showroom cond…" at bounding box center [522, 177] width 375 height 9
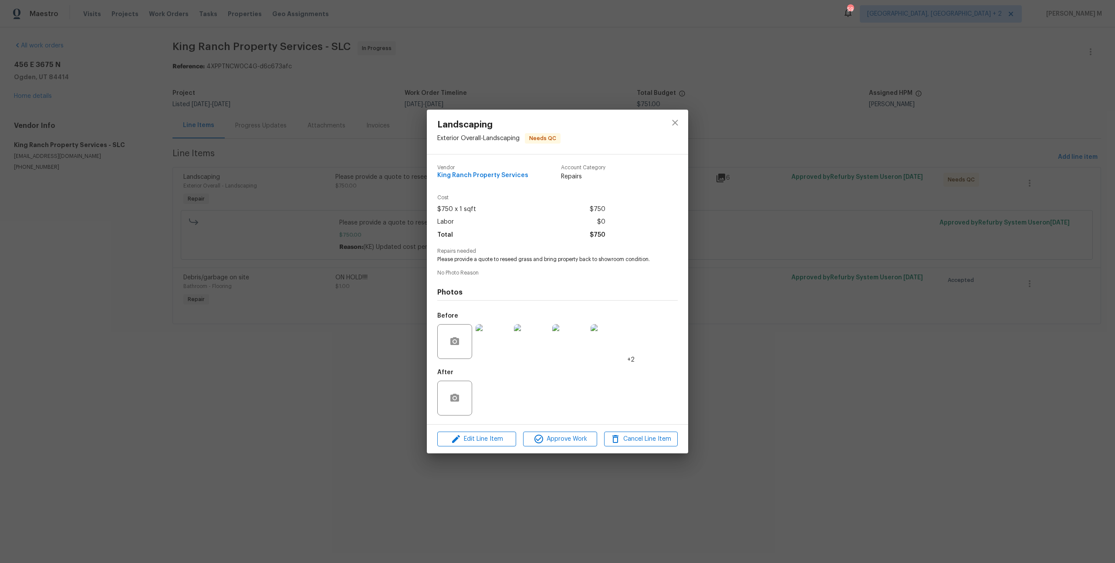
click at [627, 356] on span "+2" at bounding box center [630, 360] width 7 height 9
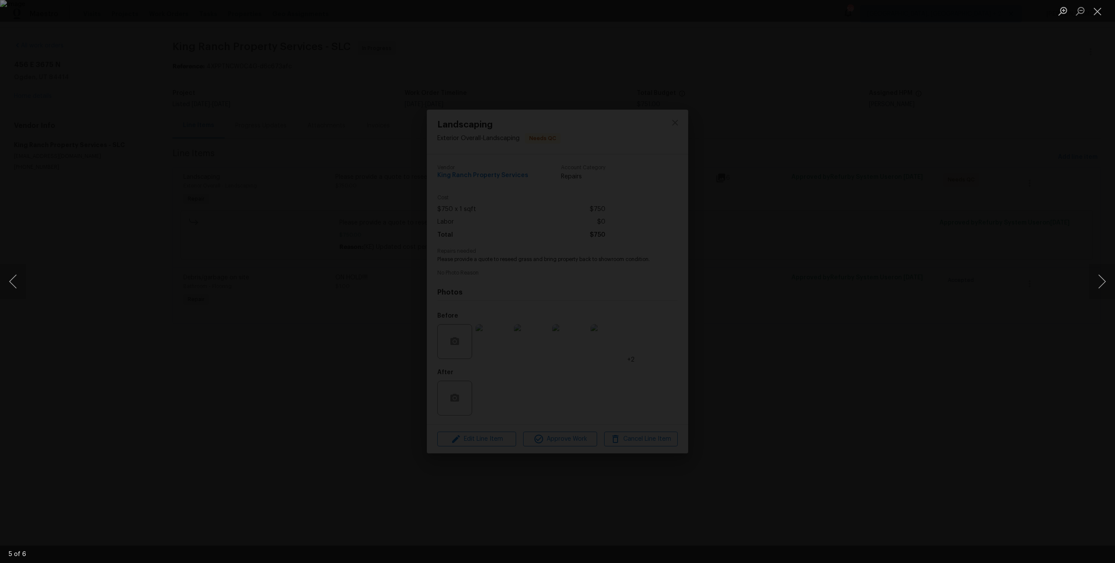
click at [864, 345] on div "Lightbox" at bounding box center [557, 281] width 1115 height 563
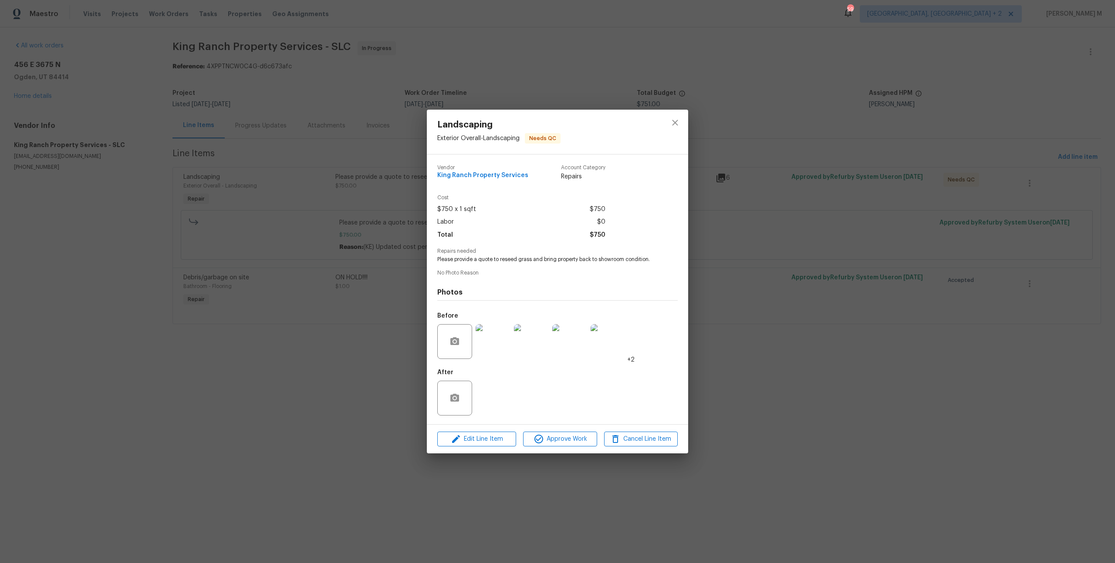
click at [402, 219] on div "Landscaping Exterior Overall - Landscaping Needs QC Vendor King Ranch Property …" at bounding box center [557, 281] width 1115 height 563
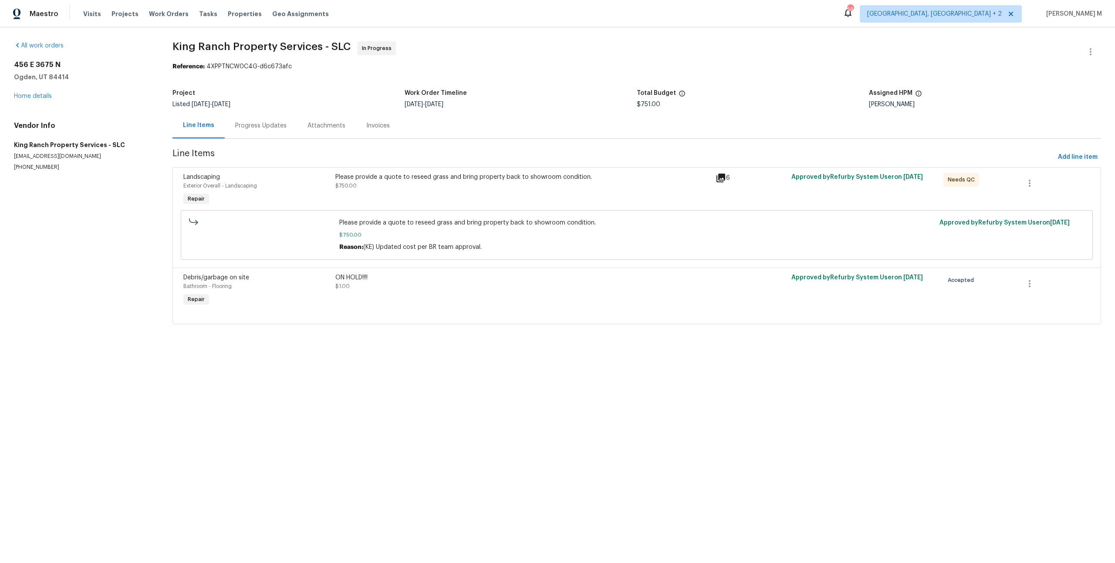
click at [432, 176] on div "Please provide a quote to reseed grass and bring property back to showroom cond…" at bounding box center [522, 181] width 375 height 17
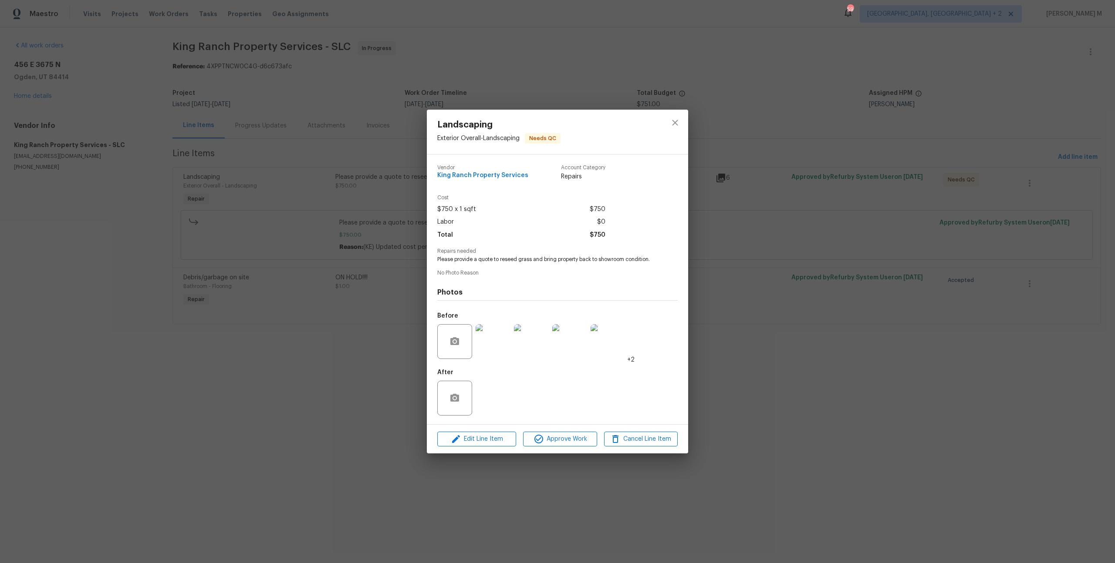
click at [502, 337] on img at bounding box center [492, 341] width 35 height 35
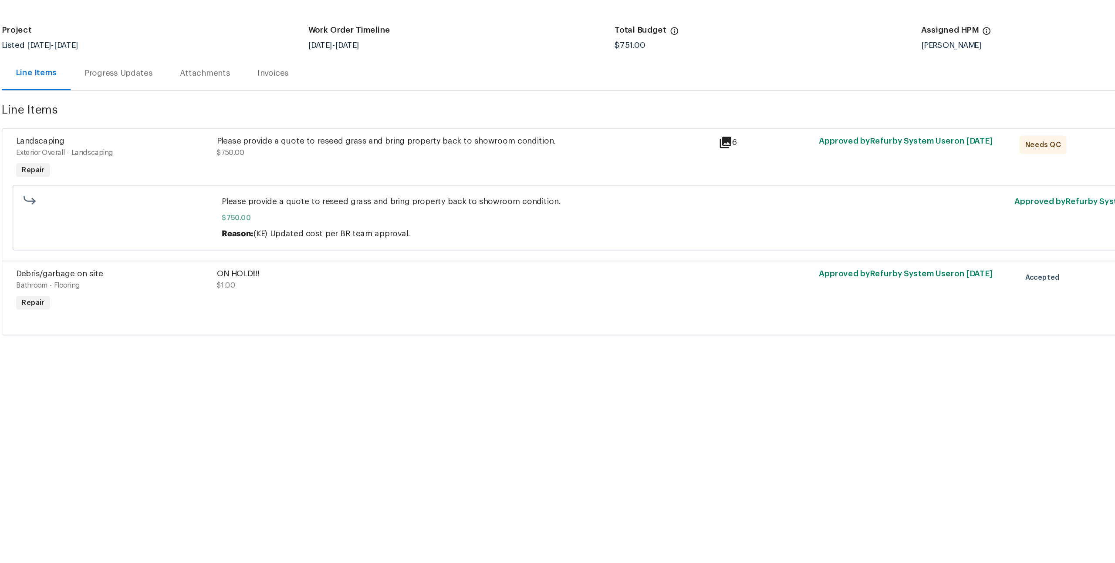
click at [460, 192] on div "Please provide a quote to reseed grass and bring property back to showroom cond…" at bounding box center [523, 190] width 380 height 40
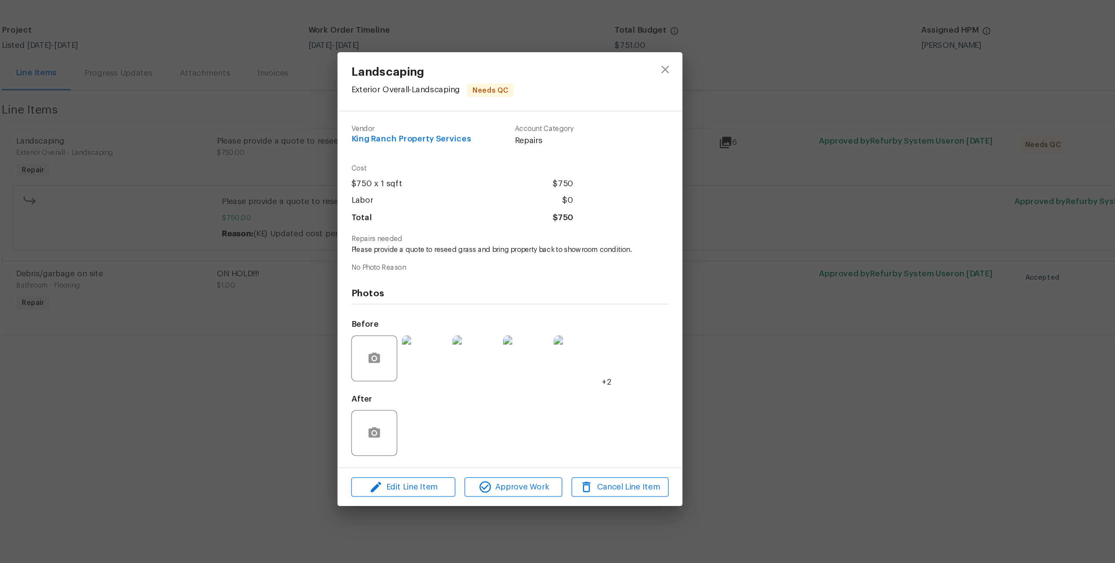
click at [529, 330] on img at bounding box center [531, 341] width 35 height 35
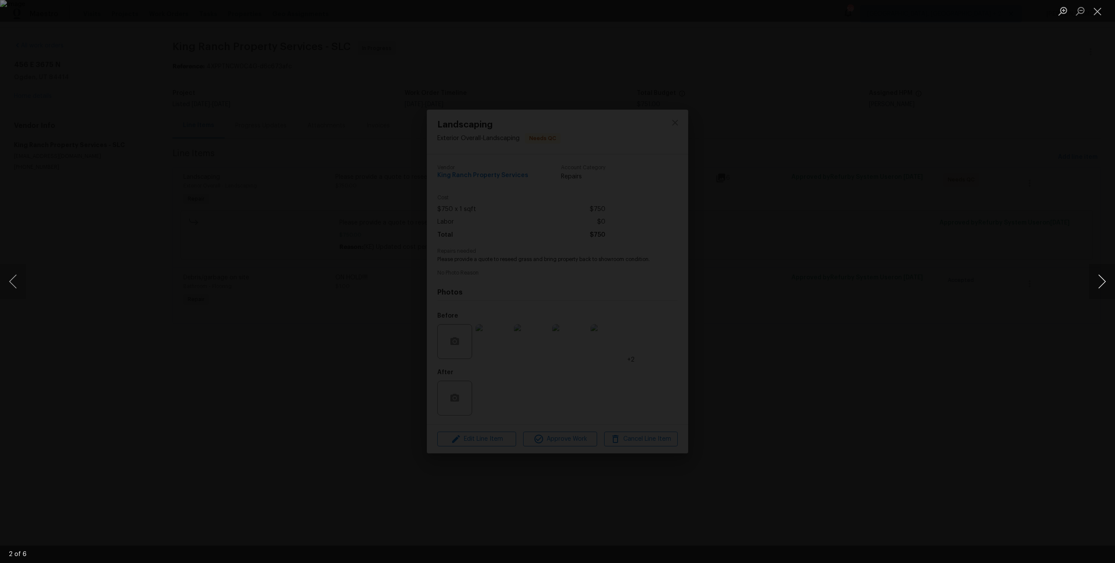
click at [1094, 283] on button "Next image" at bounding box center [1101, 281] width 26 height 35
click at [1094, 286] on button "Next image" at bounding box center [1101, 281] width 26 height 35
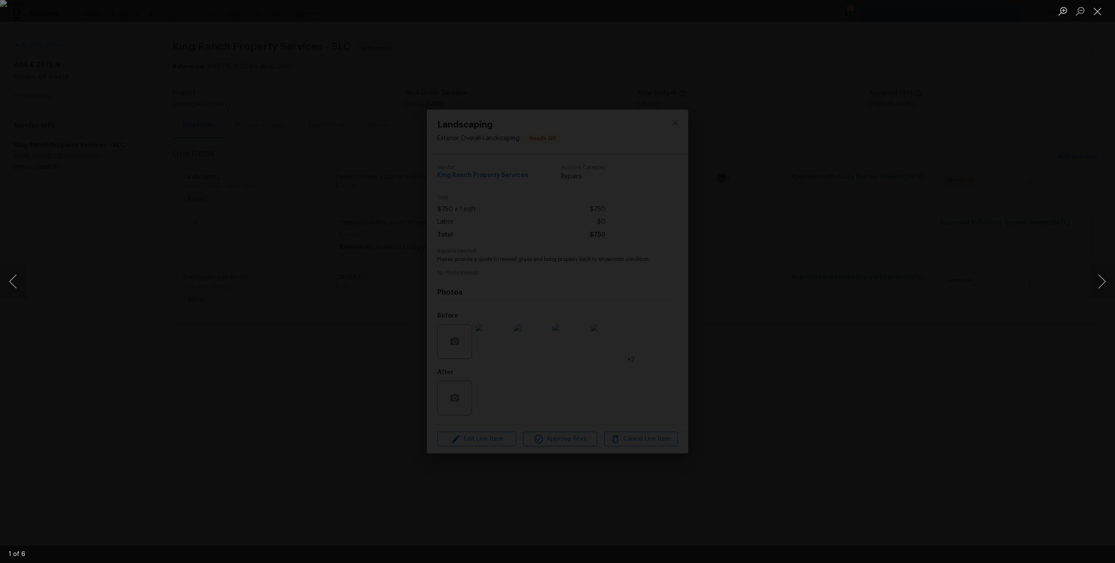
click at [982, 172] on div "Lightbox" at bounding box center [557, 281] width 1115 height 563
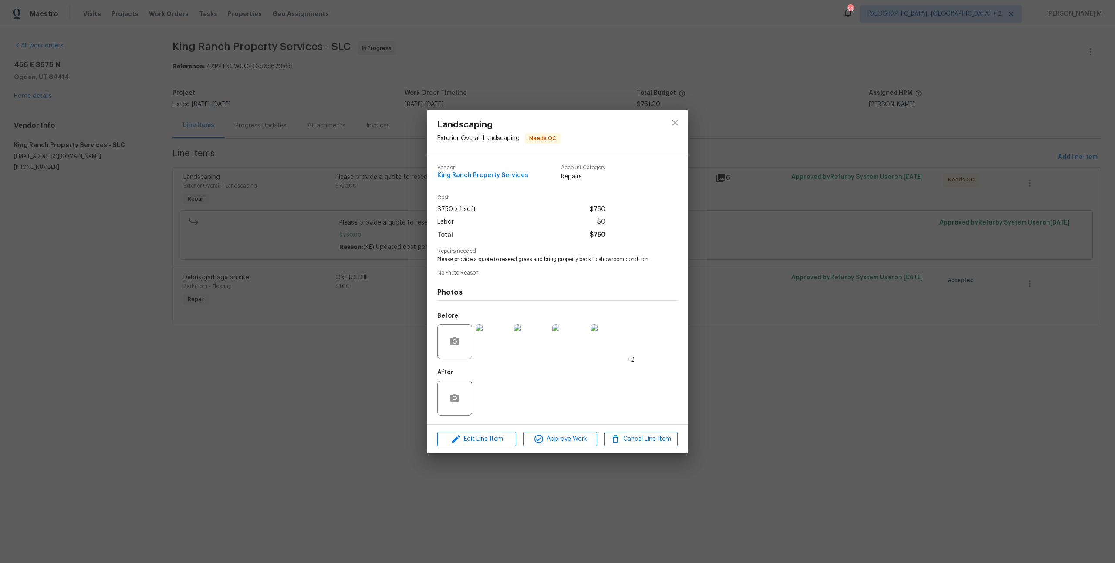
click at [841, 291] on div "Landscaping Exterior Overall - Landscaping Needs QC Vendor King Ranch Property …" at bounding box center [557, 281] width 1115 height 563
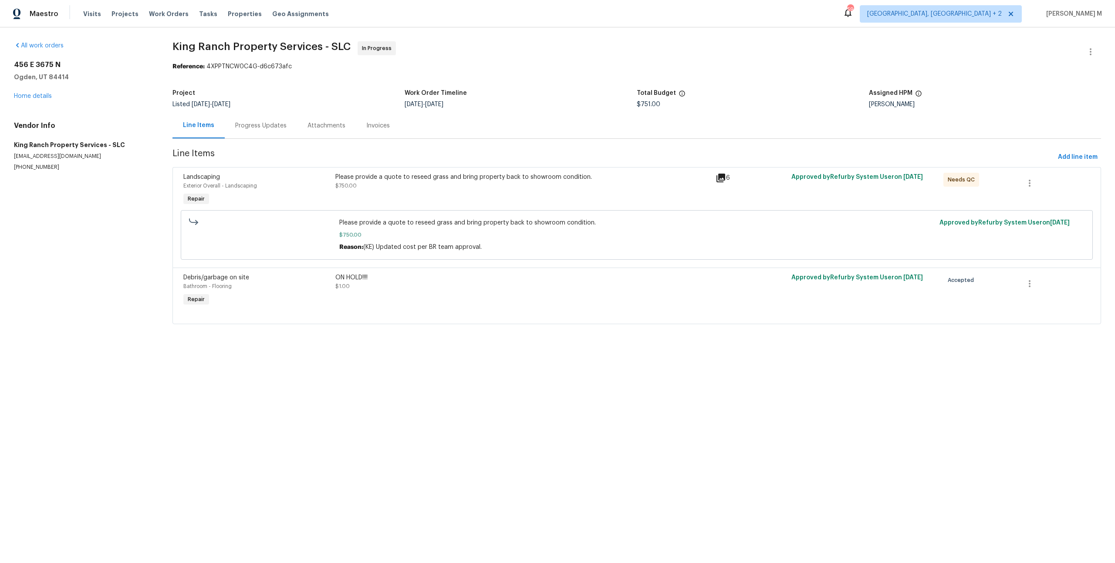
click at [589, 160] on span "Line Items" at bounding box center [613, 157] width 882 height 16
click at [509, 196] on div "Please provide a quote to reseed grass and bring property back to showroom cond…" at bounding box center [523, 190] width 380 height 40
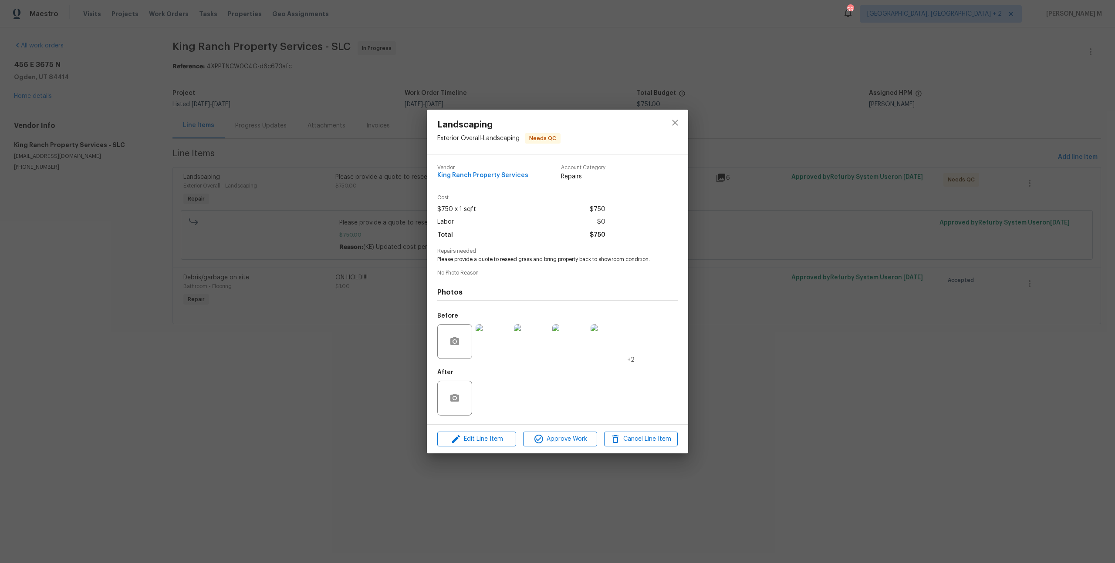
click at [499, 345] on img at bounding box center [492, 341] width 35 height 35
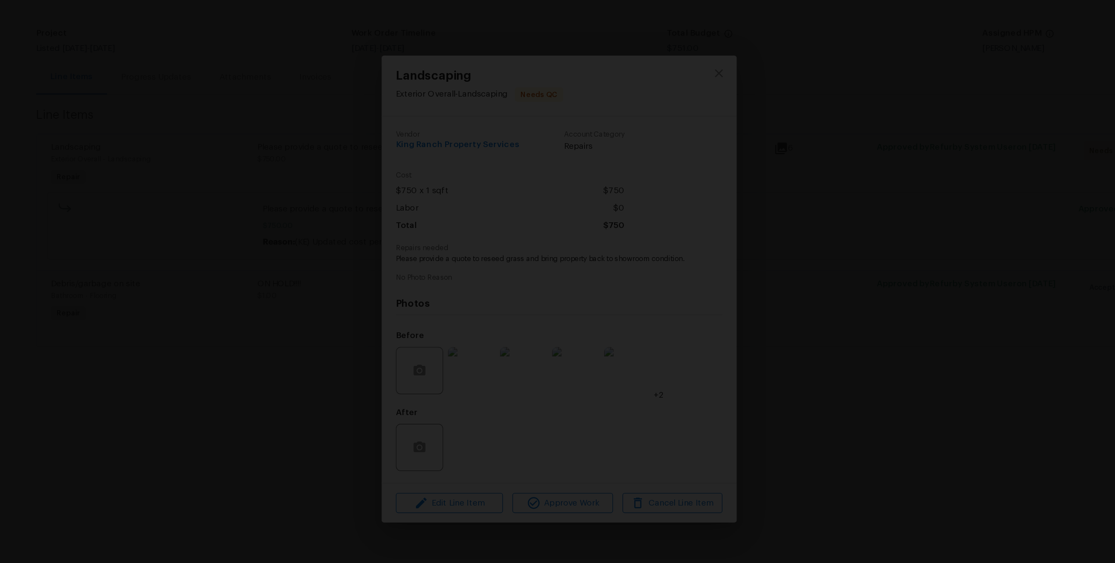
click at [629, 314] on img "Lightbox" at bounding box center [544, 293] width 1709 height 864
click at [920, 283] on div "Lightbox" at bounding box center [557, 281] width 1115 height 563
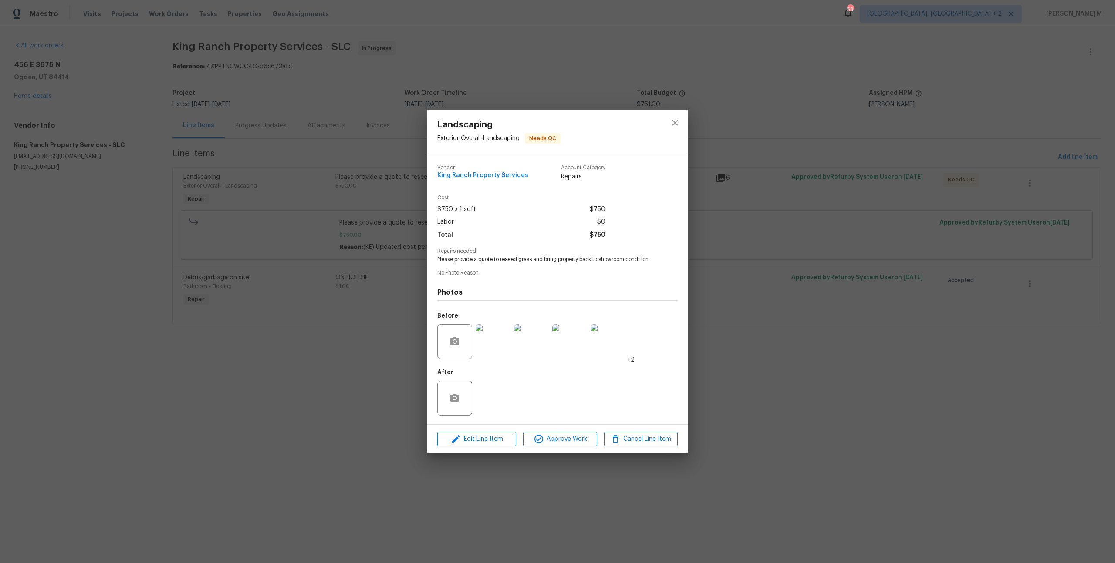
click at [493, 340] on img at bounding box center [492, 341] width 35 height 35
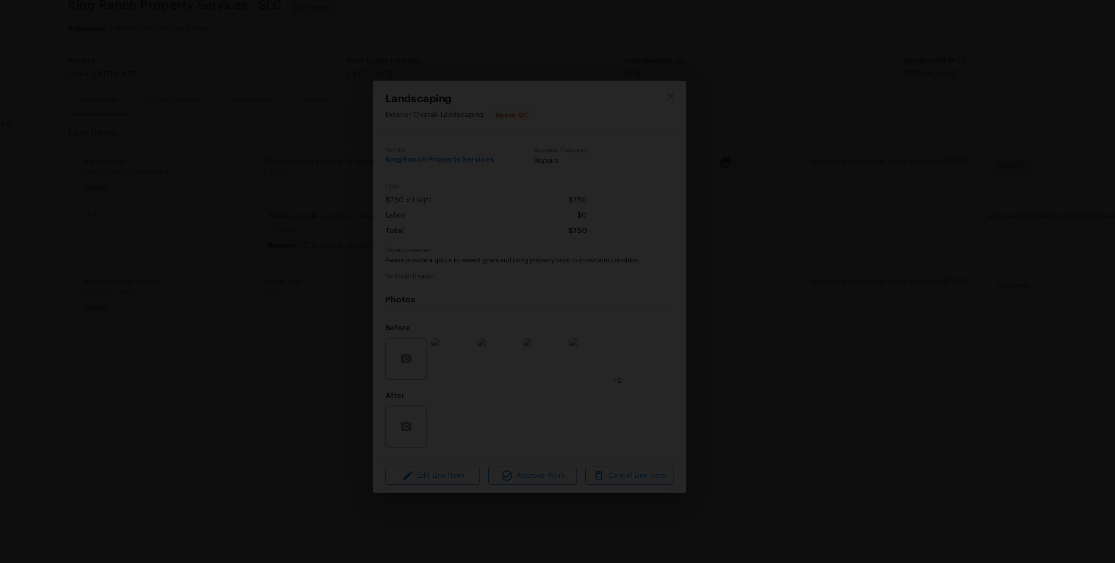
click at [788, 232] on img "Lightbox" at bounding box center [542, 285] width 1652 height 835
click at [639, 342] on img "Lightbox" at bounding box center [550, 256] width 1652 height 835
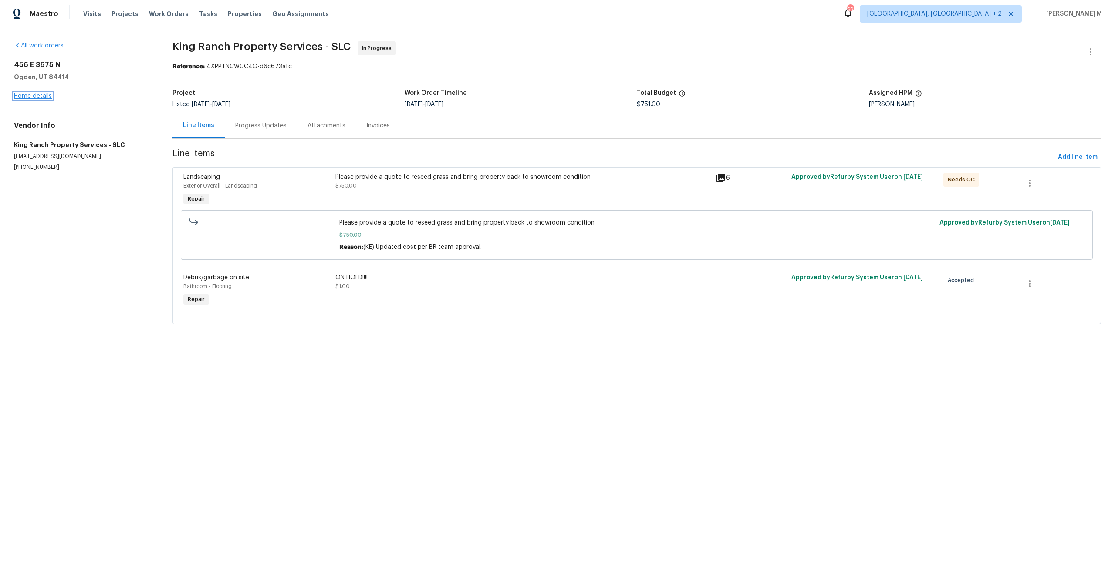
click at [31, 93] on link "Home details" at bounding box center [33, 96] width 38 height 6
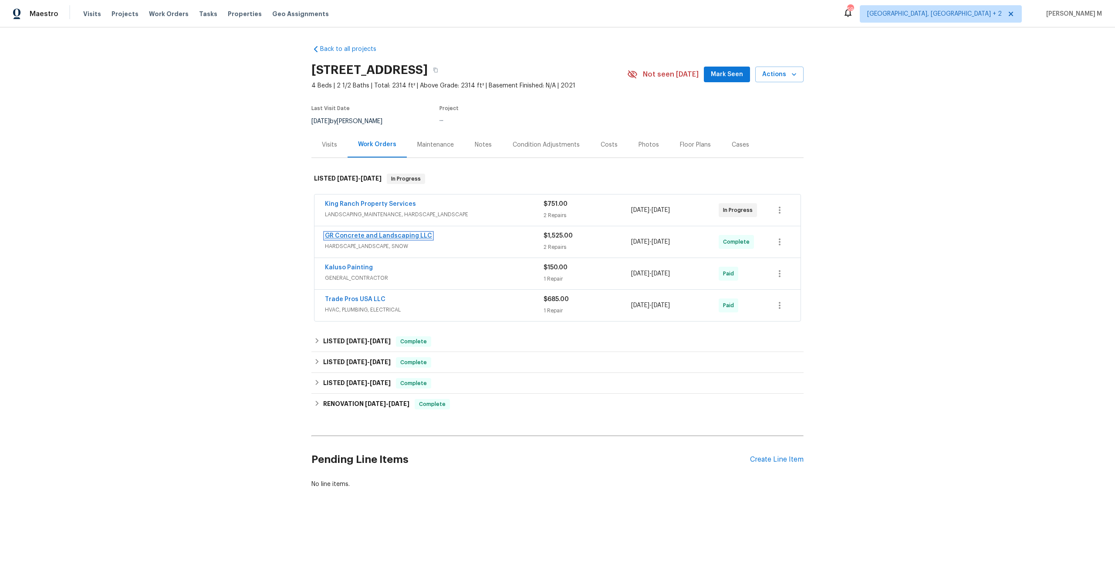
click at [354, 233] on link "GR Concrete and Landscaping LLC" at bounding box center [378, 236] width 107 height 6
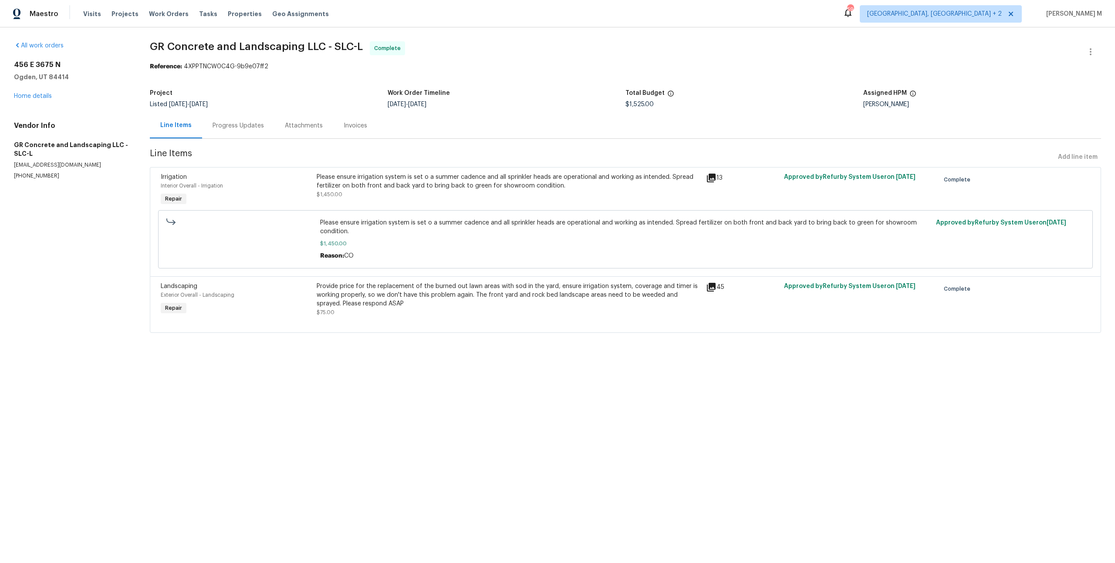
click at [408, 181] on div "Please ensure irrigation system is set o a summer cadence and all sprinkler hea…" at bounding box center [509, 181] width 384 height 17
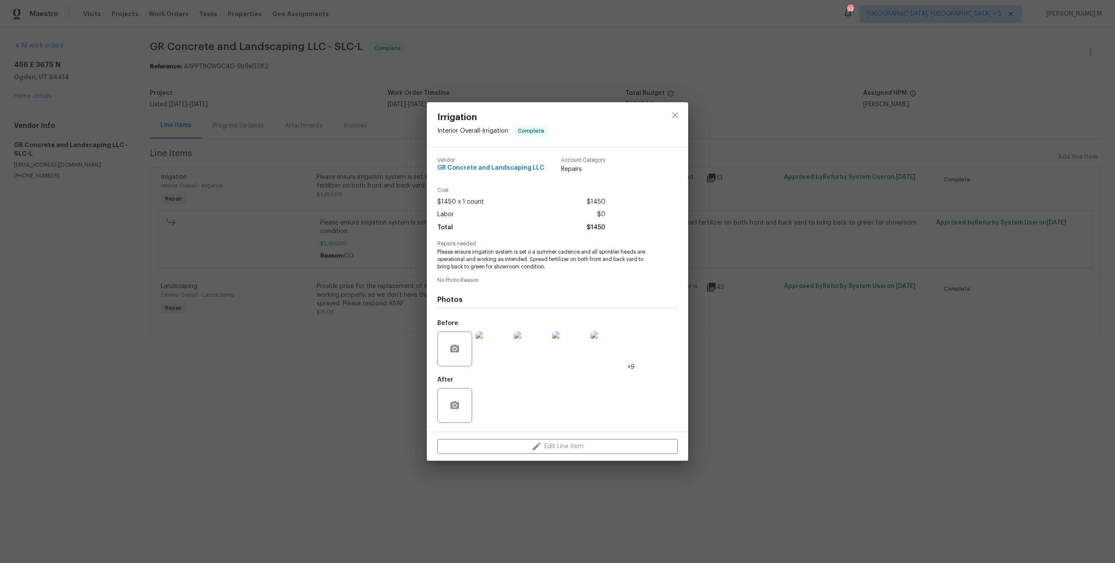
click at [614, 354] on img at bounding box center [607, 349] width 35 height 35
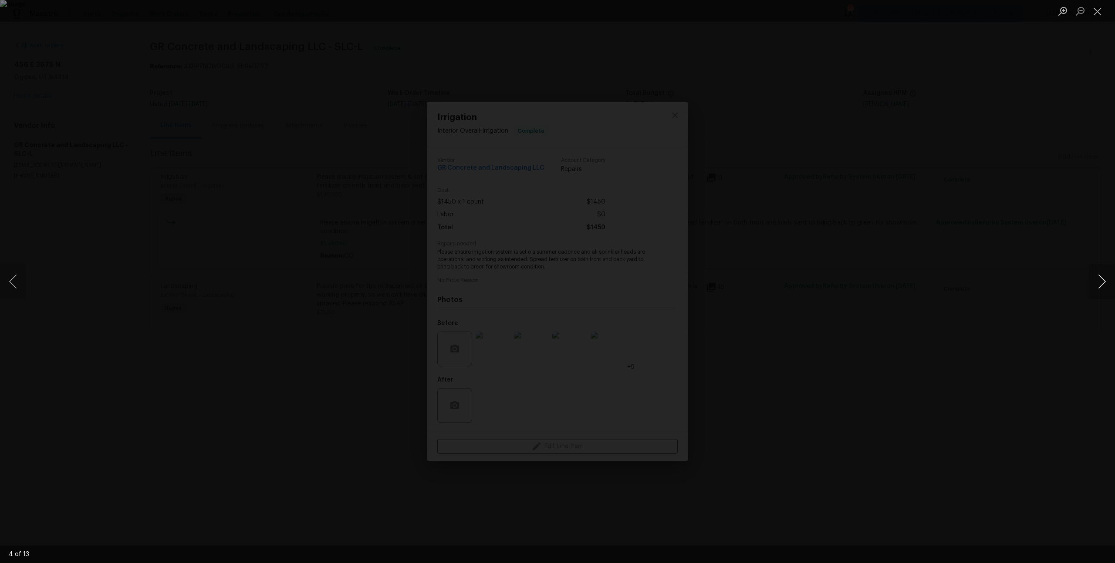
click at [1112, 279] on button "Next image" at bounding box center [1101, 281] width 26 height 35
click at [1107, 280] on button "Next image" at bounding box center [1101, 281] width 26 height 35
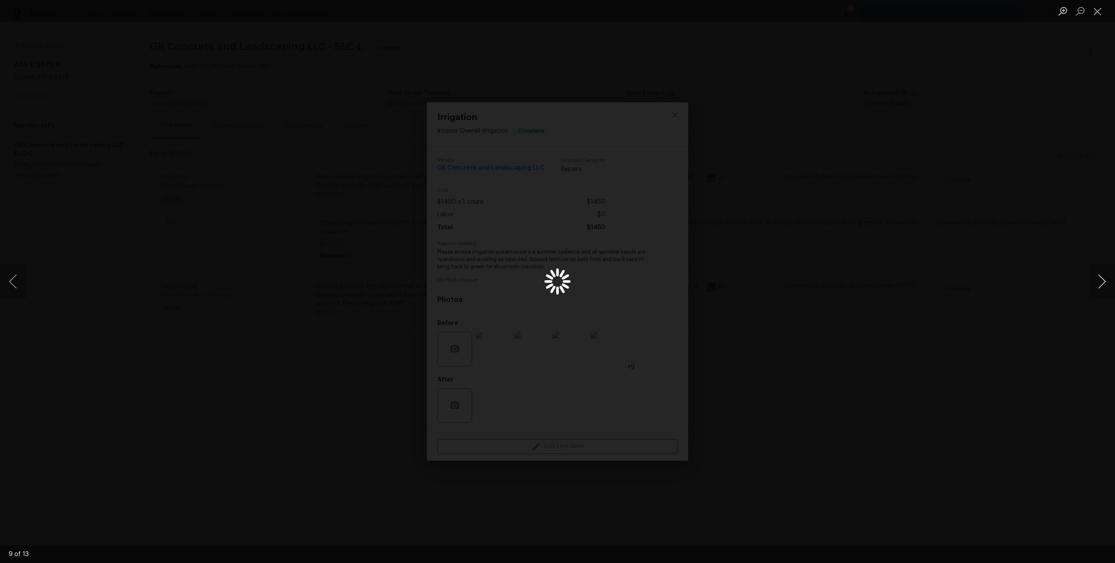
click at [1107, 280] on button "Next image" at bounding box center [1101, 281] width 26 height 35
click at [15, 289] on button "Previous image" at bounding box center [13, 281] width 26 height 35
click at [1108, 289] on button "Next image" at bounding box center [1101, 281] width 26 height 35
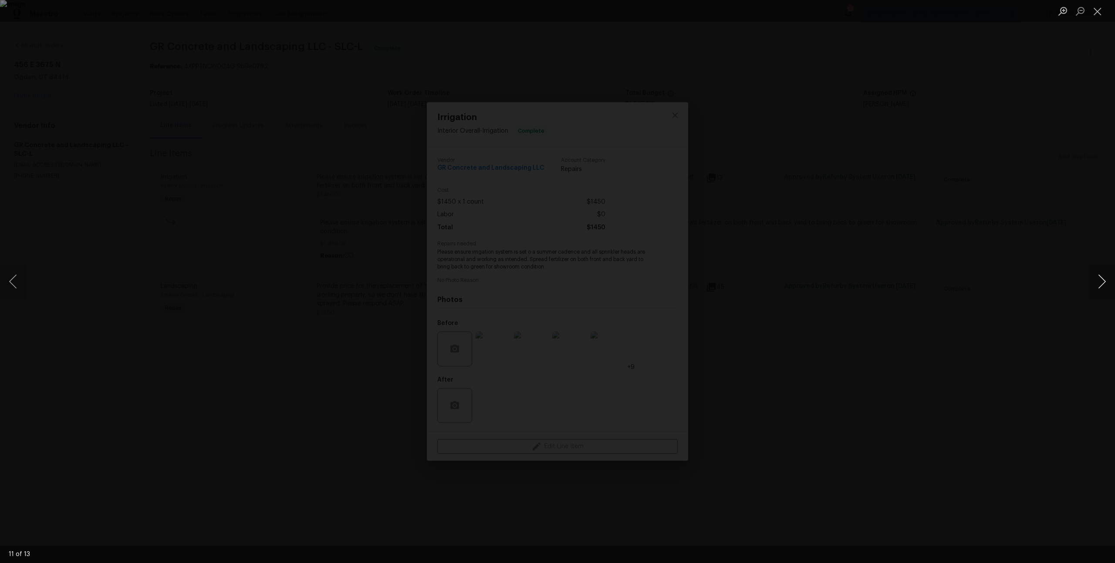
click at [1102, 282] on button "Next image" at bounding box center [1101, 281] width 26 height 35
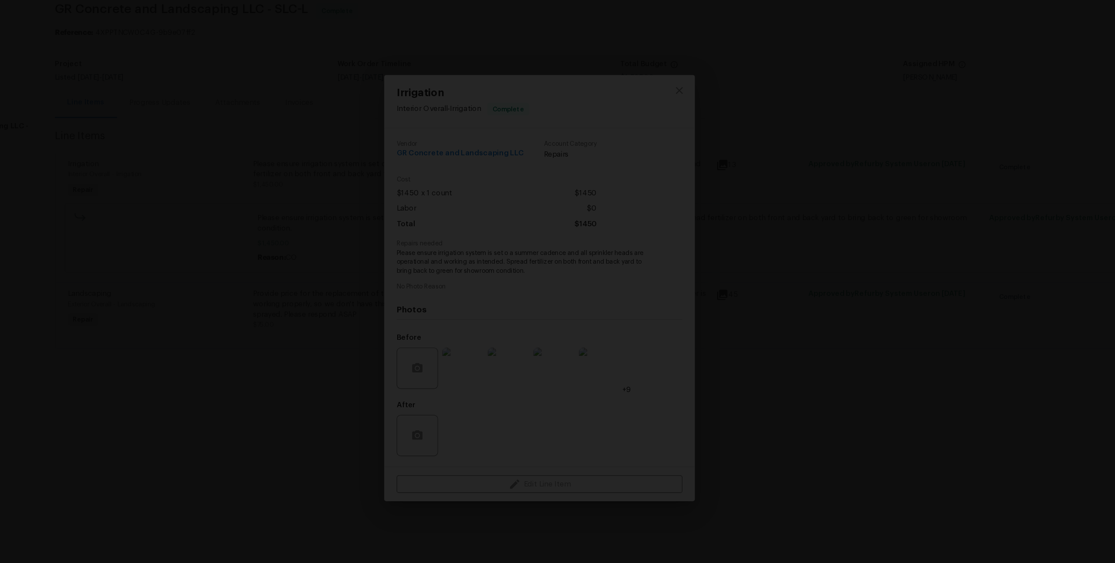
click at [665, 347] on img "Lightbox" at bounding box center [547, 306] width 1589 height 803
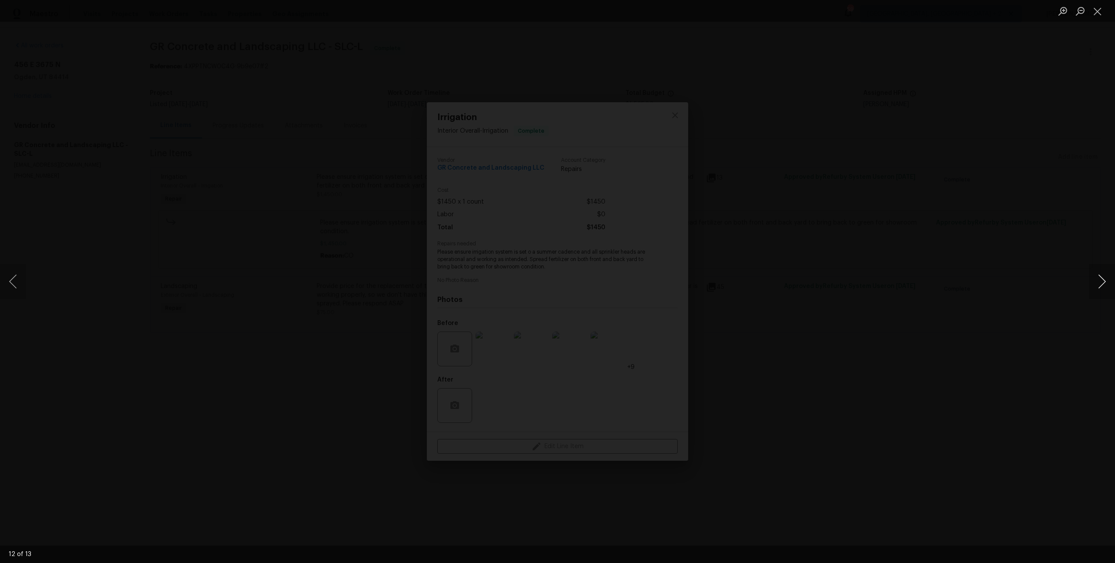
click at [1104, 274] on button "Next image" at bounding box center [1101, 281] width 26 height 35
